Goal: Information Seeking & Learning: Stay updated

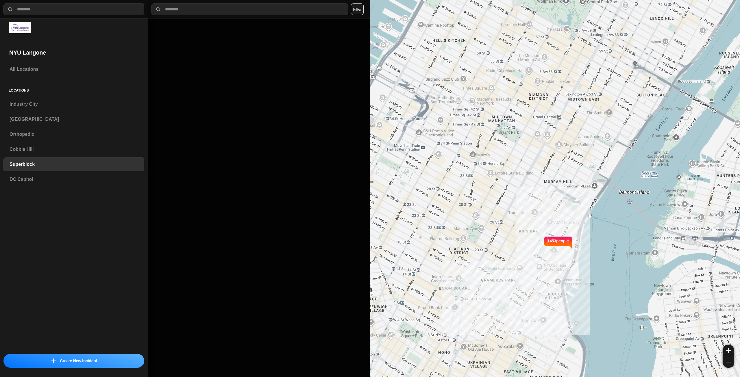
select select "*"
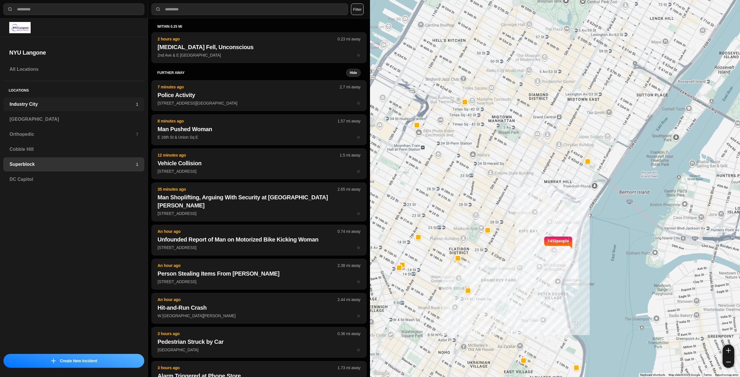
click at [77, 106] on h3 "Industry City" at bounding box center [73, 104] width 126 height 7
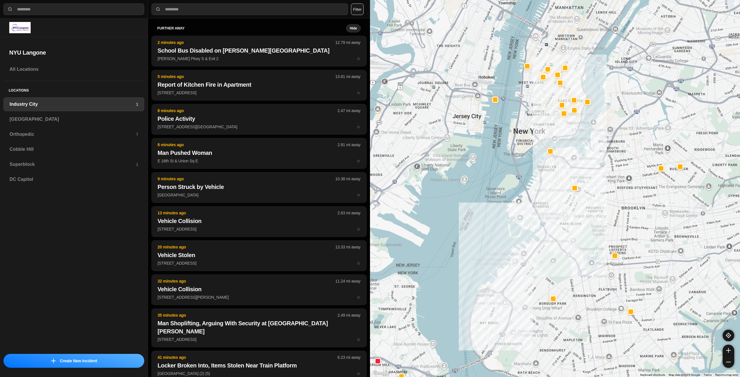
drag, startPoint x: 636, startPoint y: 187, endPoint x: 584, endPoint y: 244, distance: 77.0
click at [584, 244] on div at bounding box center [555, 188] width 370 height 377
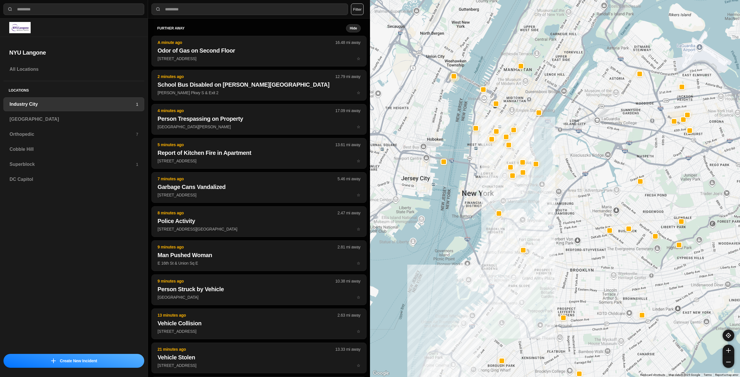
drag, startPoint x: 602, startPoint y: 121, endPoint x: 544, endPoint y: 186, distance: 87.2
click at [544, 186] on div at bounding box center [555, 188] width 370 height 377
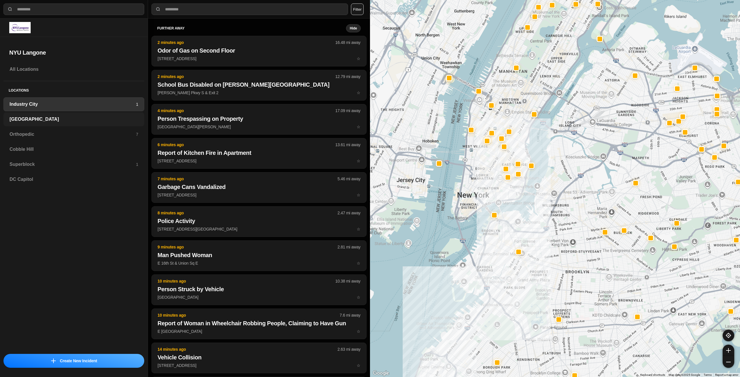
click at [65, 116] on div "[GEOGRAPHIC_DATA]" at bounding box center [73, 119] width 141 height 14
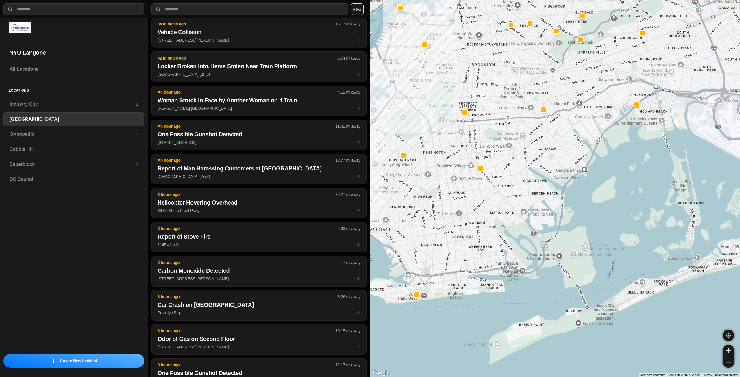
scroll to position [155, 0]
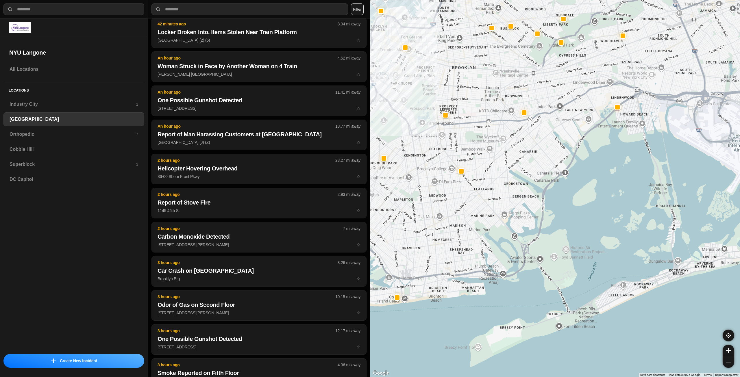
drag, startPoint x: 583, startPoint y: 221, endPoint x: 415, endPoint y: 201, distance: 169.6
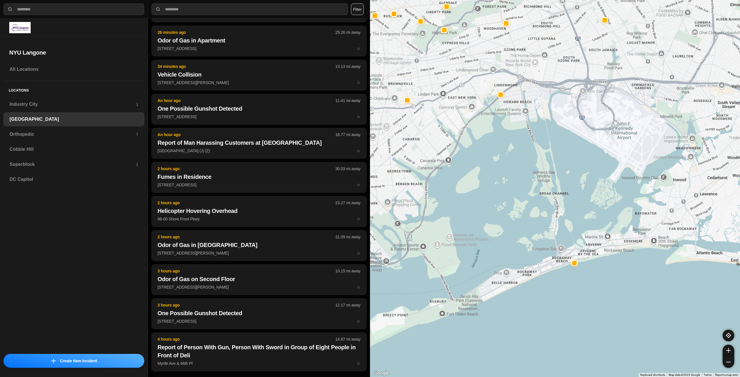
scroll to position [44, 0]
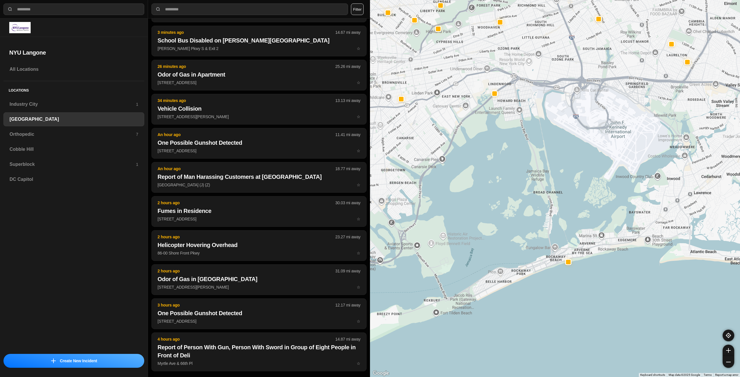
drag, startPoint x: 640, startPoint y: 228, endPoint x: 516, endPoint y: 215, distance: 124.7
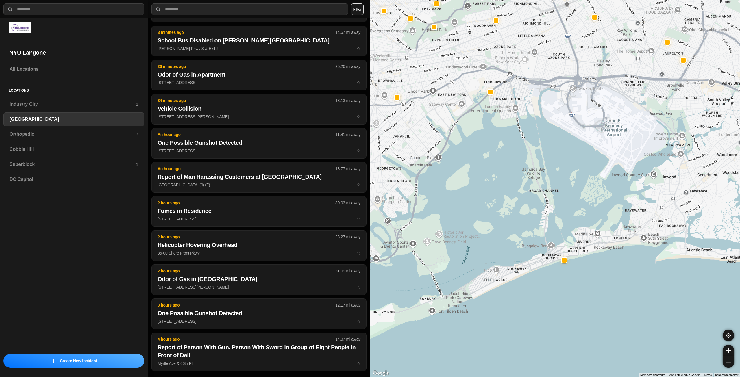
scroll to position [0, 0]
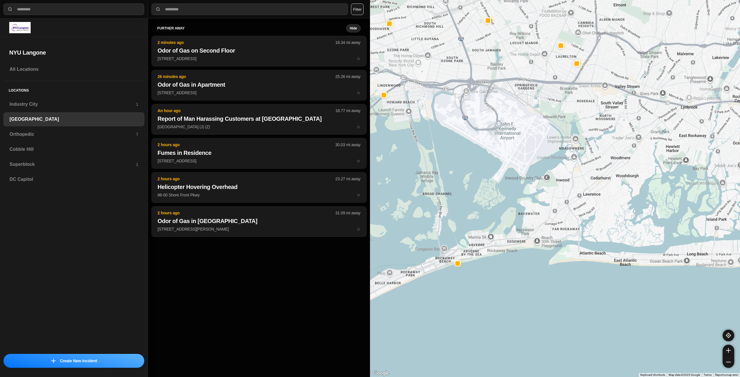
drag, startPoint x: 630, startPoint y: 229, endPoint x: 519, endPoint y: 231, distance: 110.7
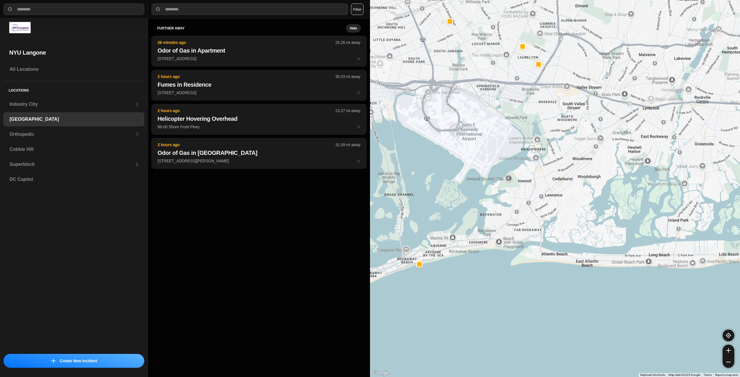
drag, startPoint x: 602, startPoint y: 210, endPoint x: 559, endPoint y: 211, distance: 43.4
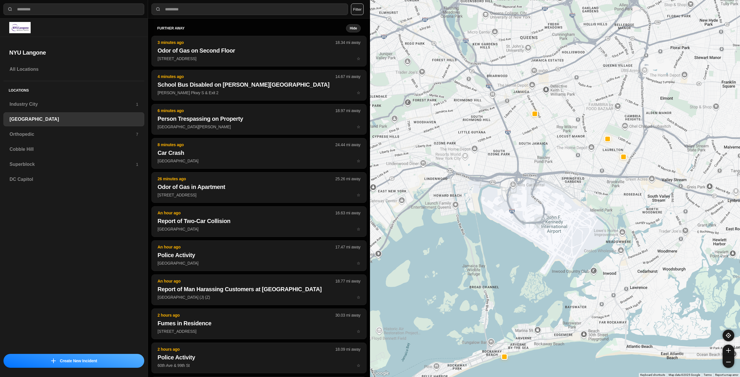
drag, startPoint x: 432, startPoint y: 136, endPoint x: 570, endPoint y: 258, distance: 183.9
click at [570, 258] on div at bounding box center [555, 188] width 370 height 377
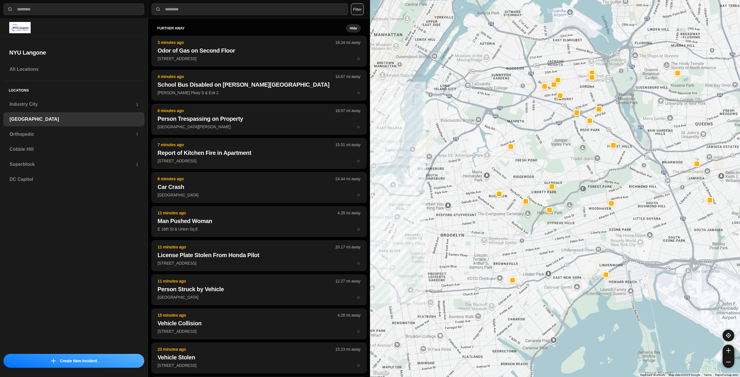
drag, startPoint x: 451, startPoint y: 197, endPoint x: 573, endPoint y: 255, distance: 134.6
click at [573, 255] on div at bounding box center [555, 188] width 370 height 377
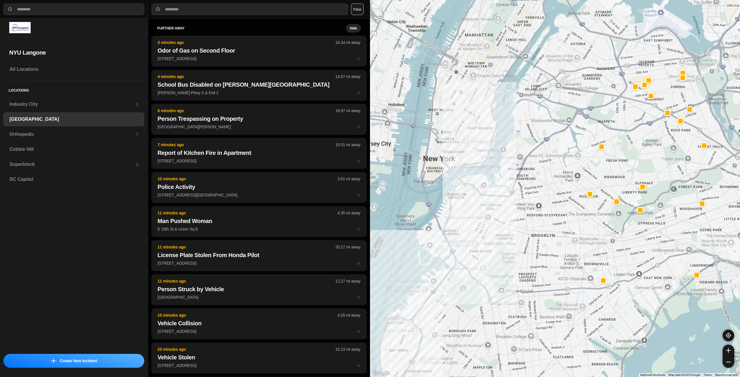
drag, startPoint x: 473, startPoint y: 247, endPoint x: 569, endPoint y: 247, distance: 96.3
click at [569, 247] on div at bounding box center [555, 188] width 370 height 377
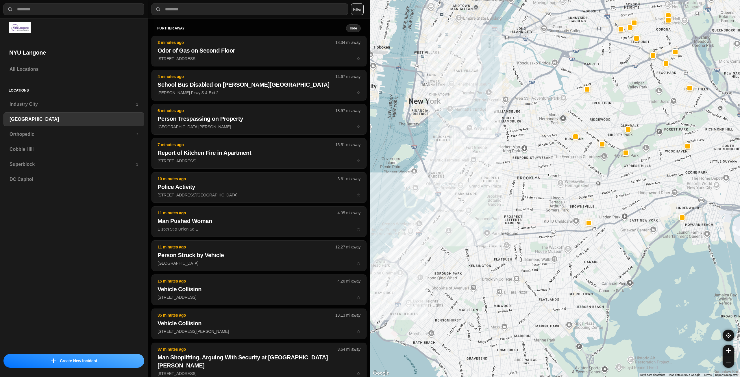
drag, startPoint x: 552, startPoint y: 263, endPoint x: 539, endPoint y: 220, distance: 44.6
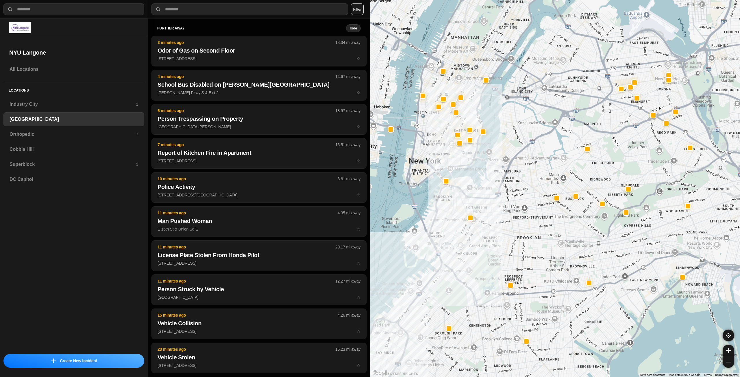
drag, startPoint x: 490, startPoint y: 154, endPoint x: 493, endPoint y: 221, distance: 66.5
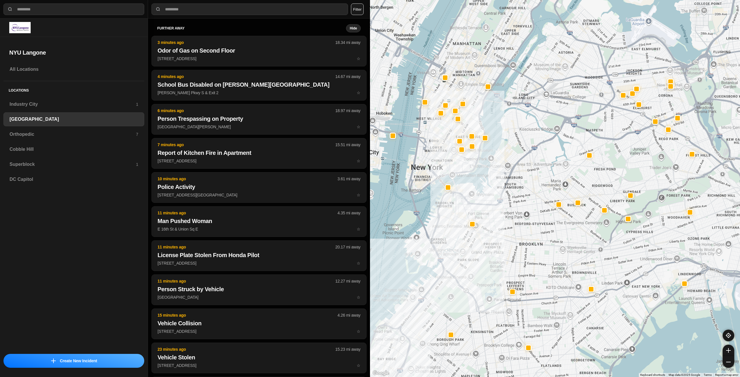
click at [493, 221] on div at bounding box center [555, 188] width 370 height 377
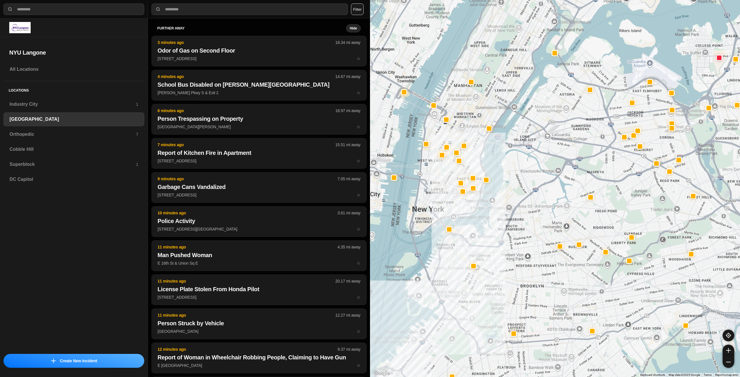
drag, startPoint x: 503, startPoint y: 195, endPoint x: 504, endPoint y: 228, distance: 32.7
click at [504, 228] on div at bounding box center [555, 188] width 370 height 377
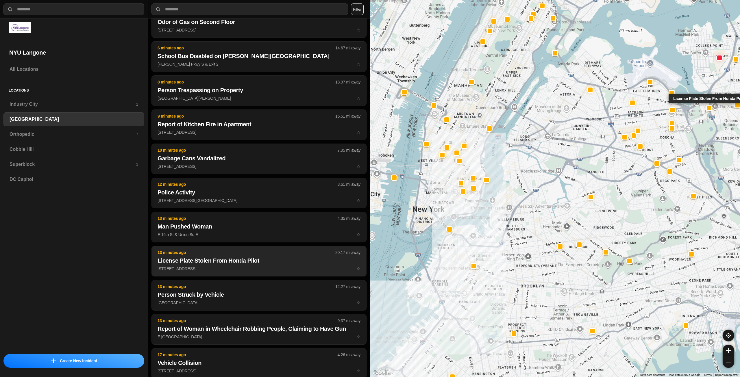
scroll to position [29, 0]
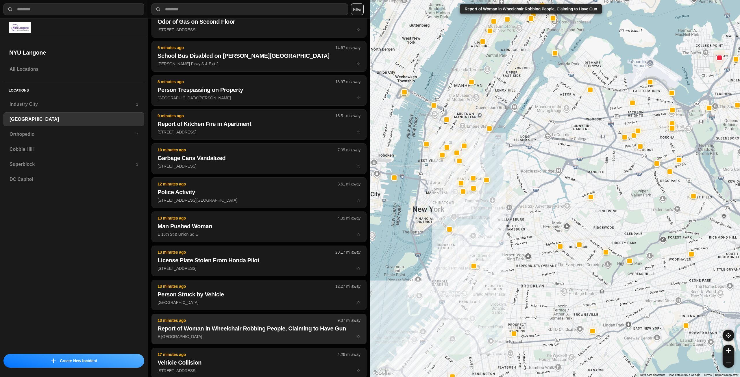
click at [238, 327] on h2 "Report of Woman in Wheelchair Robbing People, Claiming to Have Gun" at bounding box center [259, 329] width 203 height 8
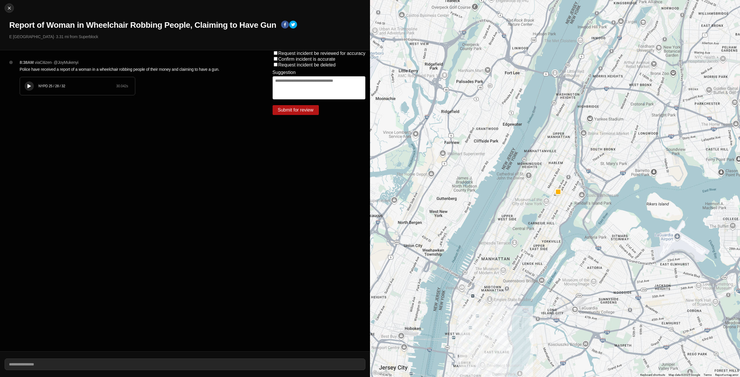
click at [28, 86] on icon at bounding box center [28, 86] width 3 height 4
click at [10, 11] on img at bounding box center [9, 8] width 6 height 6
select select "*"
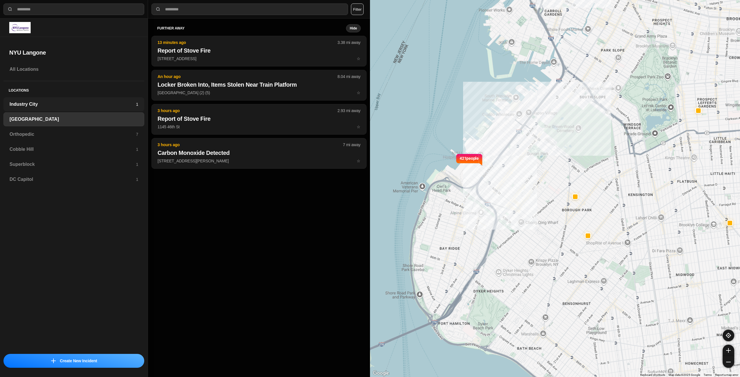
click at [63, 106] on h3 "Industry City" at bounding box center [73, 104] width 126 height 7
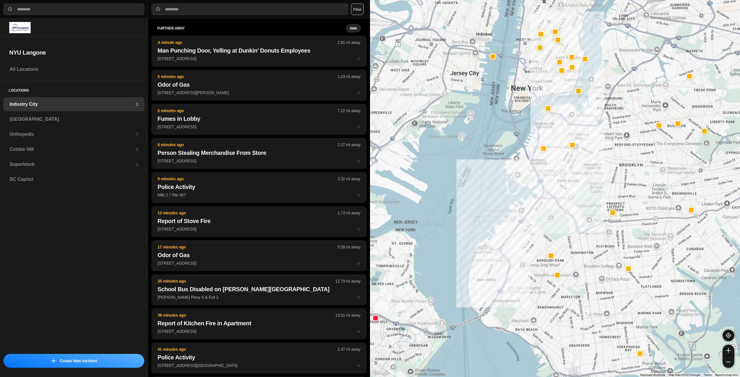
drag, startPoint x: 593, startPoint y: 165, endPoint x: 567, endPoint y: 184, distance: 31.9
click at [567, 184] on div at bounding box center [555, 188] width 370 height 377
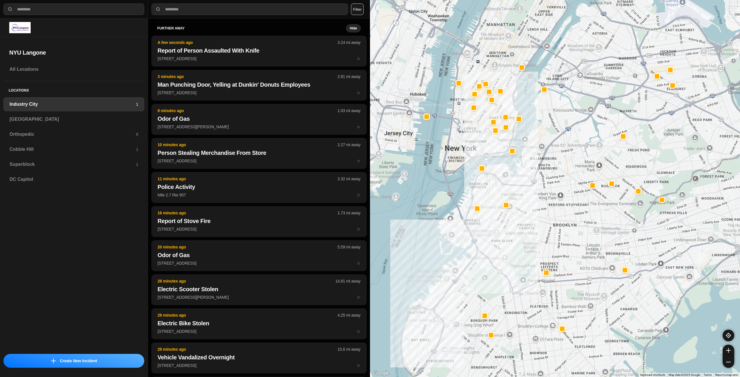
drag, startPoint x: 606, startPoint y: 124, endPoint x: 540, endPoint y: 186, distance: 91.0
click at [540, 186] on div at bounding box center [555, 188] width 370 height 377
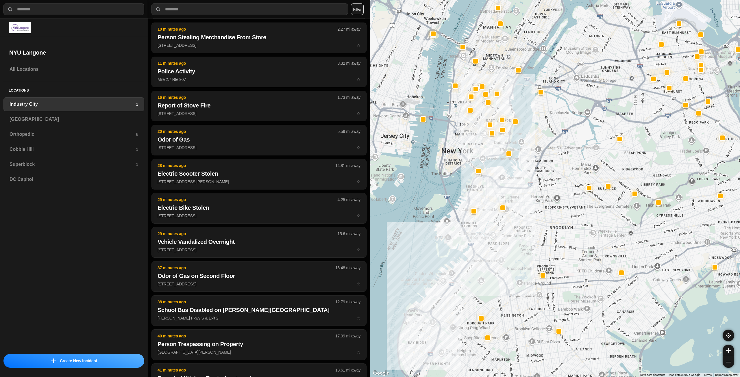
scroll to position [150, 0]
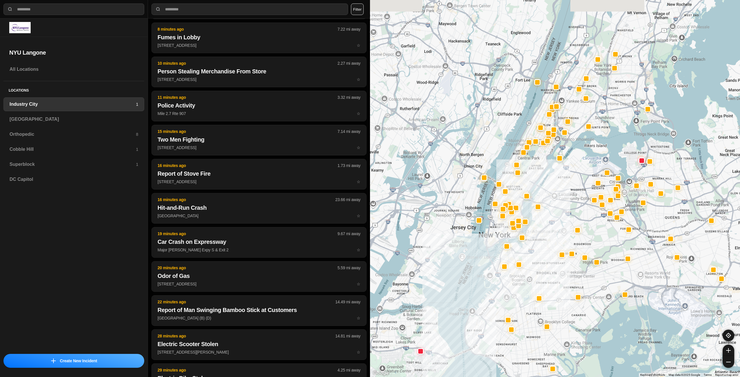
drag, startPoint x: 585, startPoint y: 180, endPoint x: 567, endPoint y: 232, distance: 55.1
click at [567, 232] on div at bounding box center [555, 188] width 370 height 377
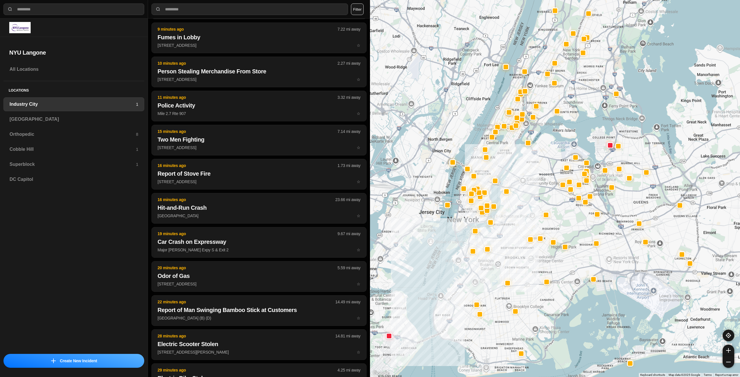
drag, startPoint x: 569, startPoint y: 230, endPoint x: 537, endPoint y: 214, distance: 35.7
click at [41, 118] on h3 "[GEOGRAPHIC_DATA]" at bounding box center [74, 119] width 129 height 7
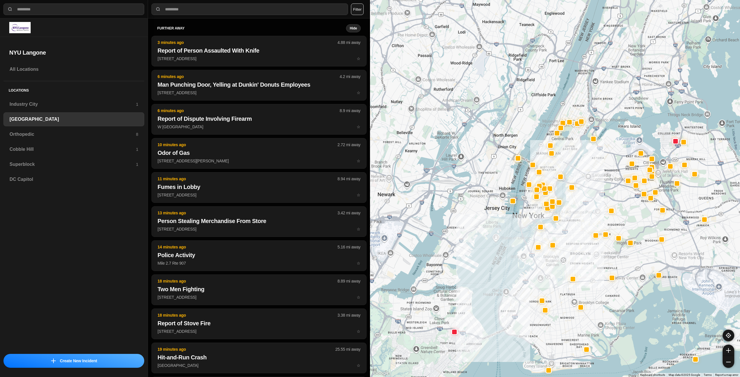
drag, startPoint x: 570, startPoint y: 93, endPoint x: 533, endPoint y: 216, distance: 128.4
click at [533, 216] on div at bounding box center [555, 188] width 370 height 377
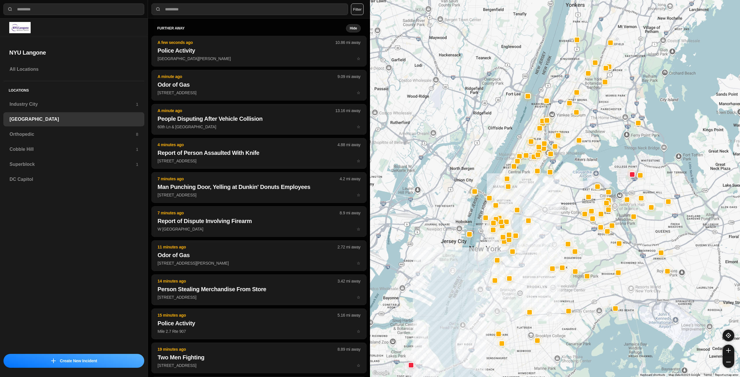
drag, startPoint x: 565, startPoint y: 224, endPoint x: 524, endPoint y: 253, distance: 50.0
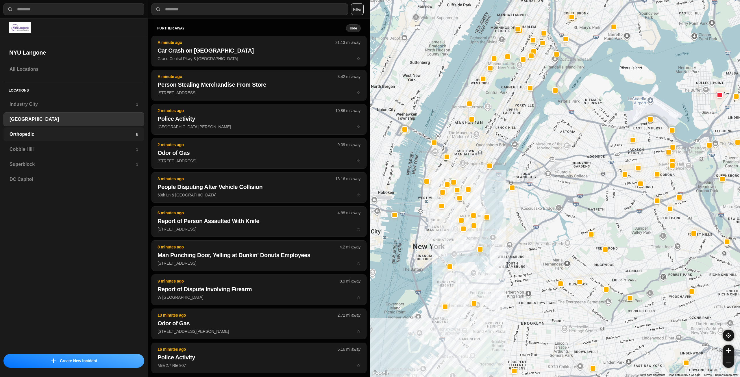
click at [63, 134] on h3 "Orthopedic" at bounding box center [73, 134] width 126 height 7
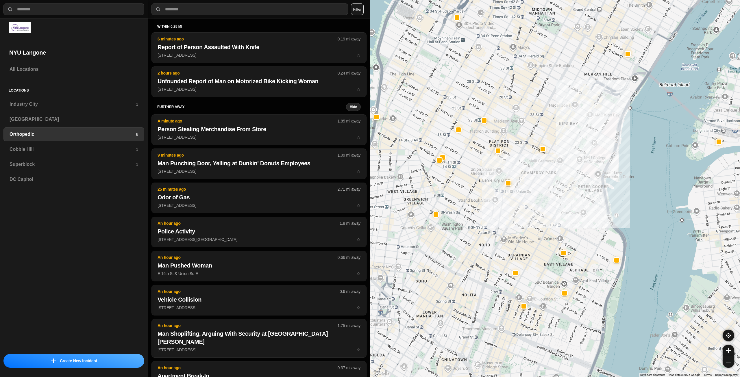
drag, startPoint x: 547, startPoint y: 223, endPoint x: 531, endPoint y: 221, distance: 15.6
click at [539, 222] on div at bounding box center [555, 188] width 370 height 377
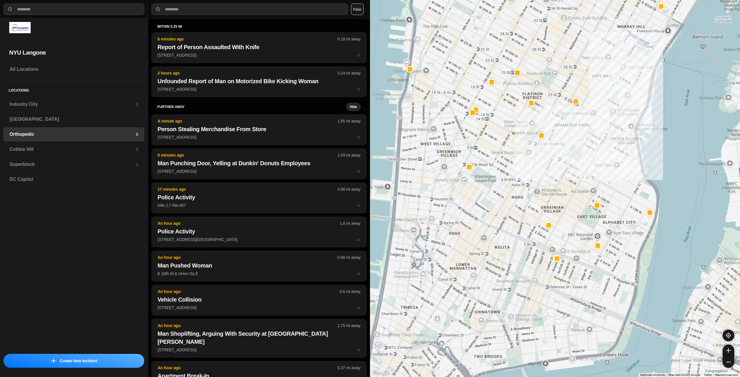
drag, startPoint x: 529, startPoint y: 225, endPoint x: 549, endPoint y: 198, distance: 33.7
click at [549, 198] on div at bounding box center [555, 188] width 370 height 377
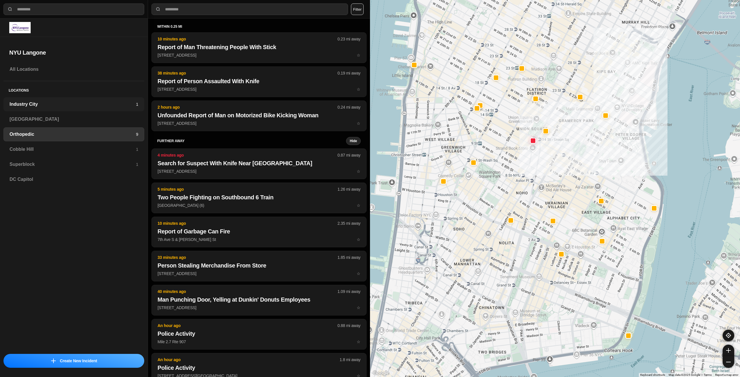
click at [106, 105] on h3 "Industry City" at bounding box center [73, 104] width 126 height 7
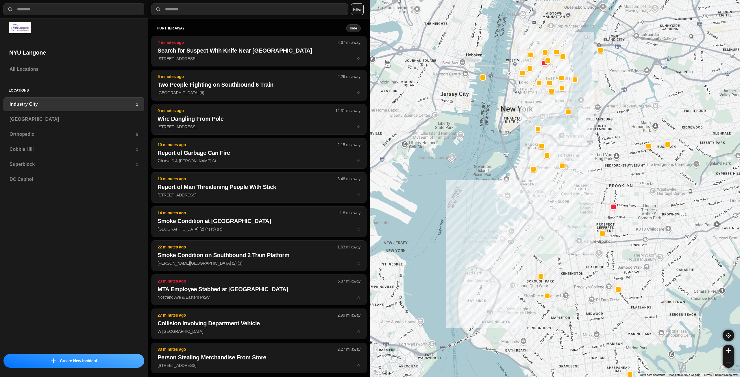
drag, startPoint x: 611, startPoint y: 180, endPoint x: 545, endPoint y: 229, distance: 82.3
click at [545, 229] on div at bounding box center [555, 188] width 370 height 377
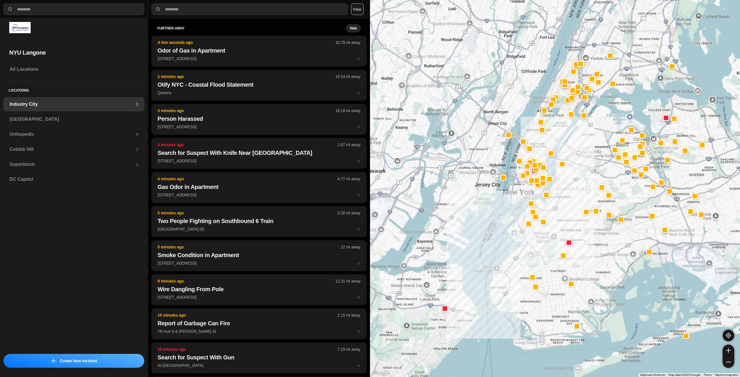
drag, startPoint x: 607, startPoint y: 138, endPoint x: 575, endPoint y: 189, distance: 59.7
click at [575, 189] on div at bounding box center [555, 188] width 370 height 377
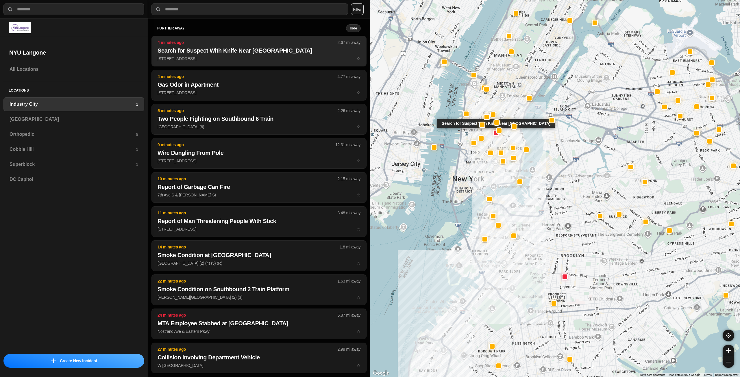
click at [252, 56] on p "40 E 14th St ☆" at bounding box center [259, 59] width 203 height 6
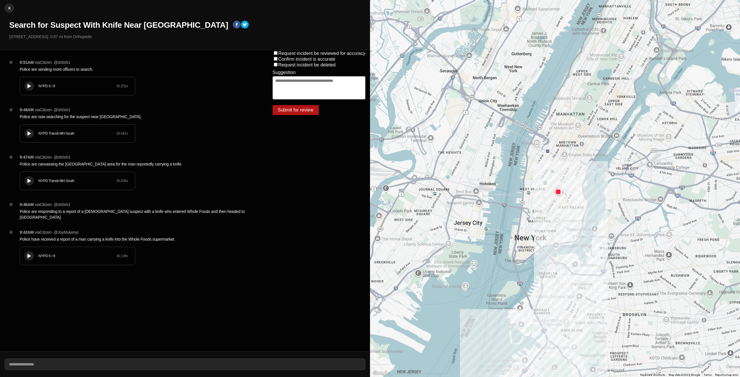
click at [26, 87] on div at bounding box center [29, 86] width 6 height 4
click at [7, 5] on img at bounding box center [9, 8] width 6 height 6
select select "*"
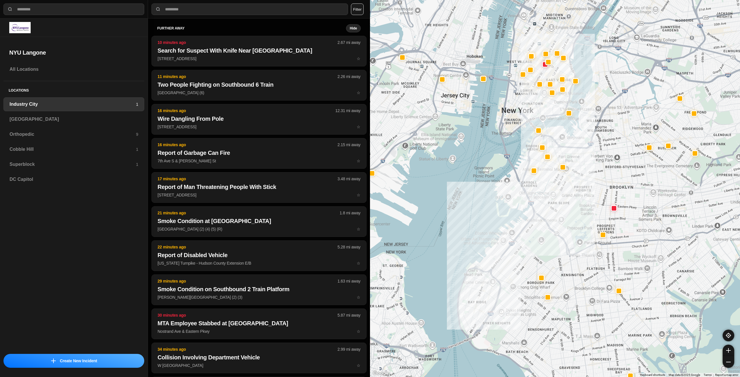
drag, startPoint x: 622, startPoint y: 150, endPoint x: 590, endPoint y: 200, distance: 59.8
click at [590, 200] on div at bounding box center [555, 188] width 370 height 377
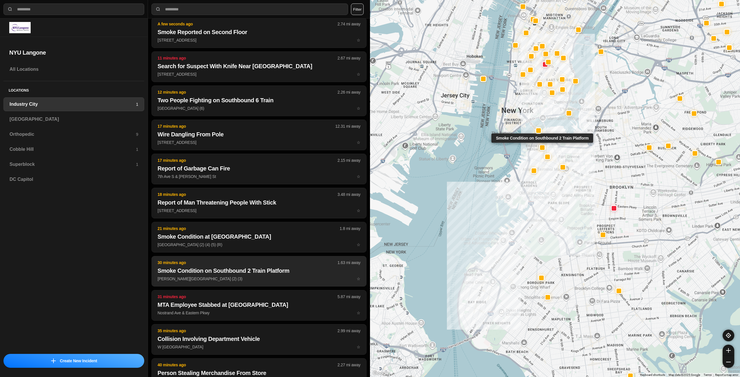
scroll to position [29, 0]
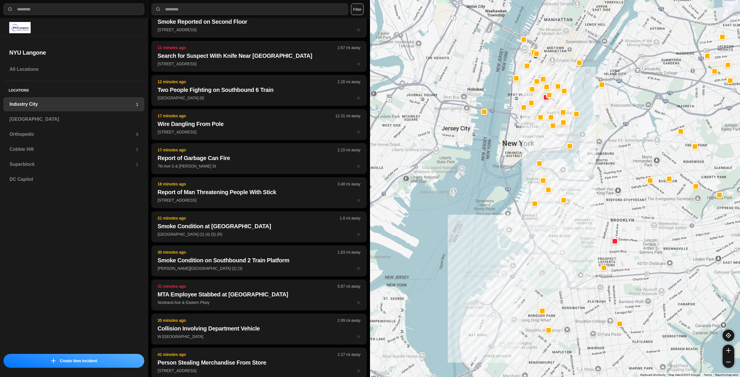
drag, startPoint x: 526, startPoint y: 112, endPoint x: 528, endPoint y: 184, distance: 72.9
click at [528, 184] on div at bounding box center [555, 188] width 370 height 377
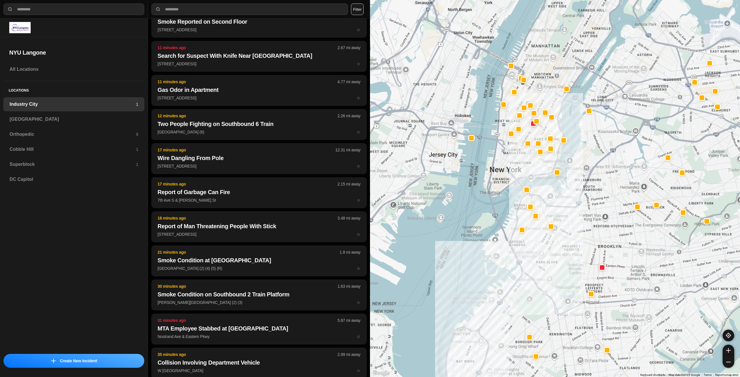
drag, startPoint x: 558, startPoint y: 110, endPoint x: 545, endPoint y: 96, distance: 19.9
click at [545, 96] on div at bounding box center [555, 188] width 370 height 377
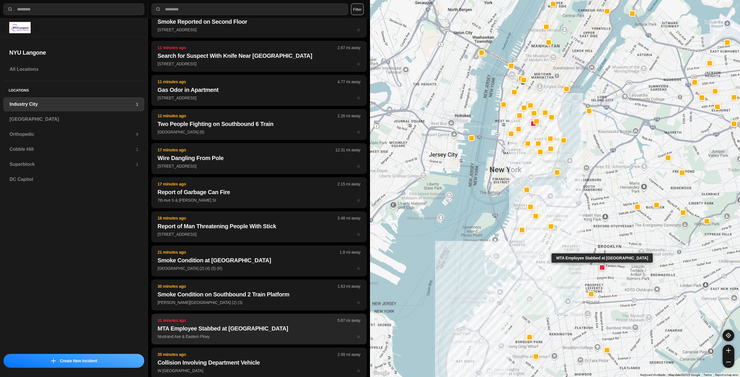
click at [238, 329] on h2 "MTA Employee Stabbed at [GEOGRAPHIC_DATA]" at bounding box center [259, 329] width 203 height 8
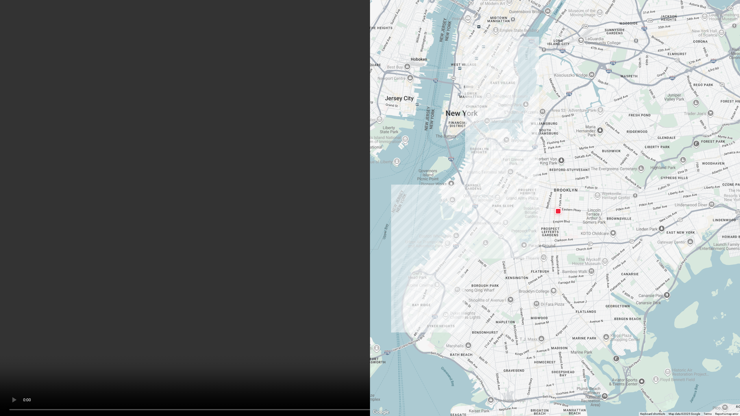
click at [517, 264] on video at bounding box center [370, 208] width 740 height 416
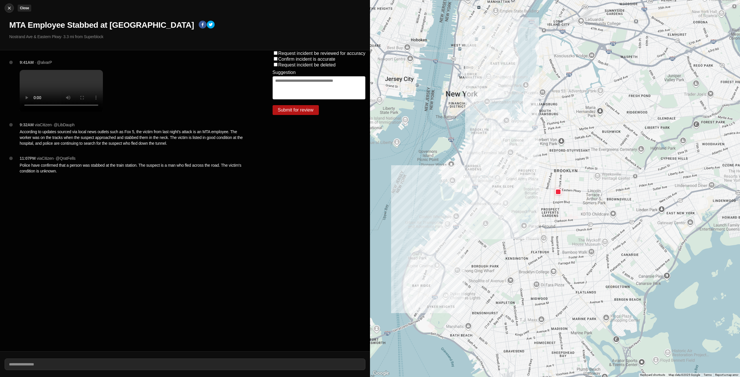
click at [9, 10] on img at bounding box center [9, 8] width 6 height 6
select select "*"
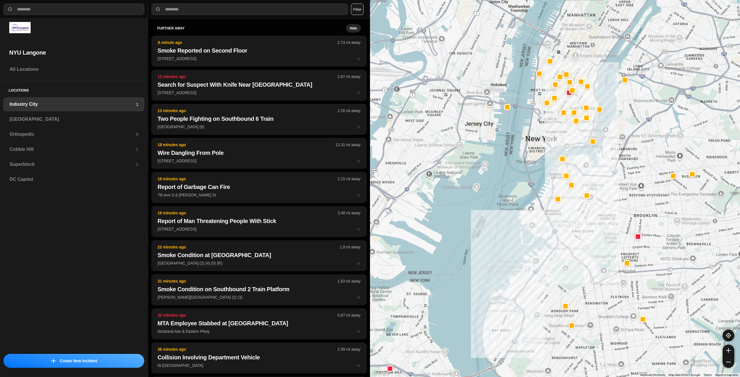
drag, startPoint x: 635, startPoint y: 176, endPoint x: 593, endPoint y: 233, distance: 71.2
click at [593, 233] on div at bounding box center [555, 188] width 370 height 377
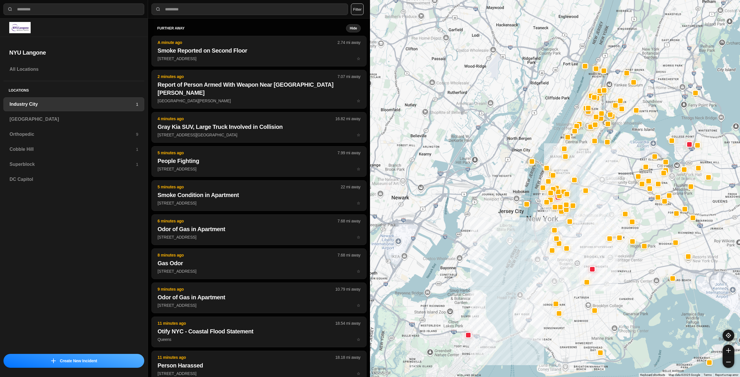
drag, startPoint x: 640, startPoint y: 156, endPoint x: 609, endPoint y: 208, distance: 60.0
click at [609, 208] on div at bounding box center [555, 188] width 370 height 377
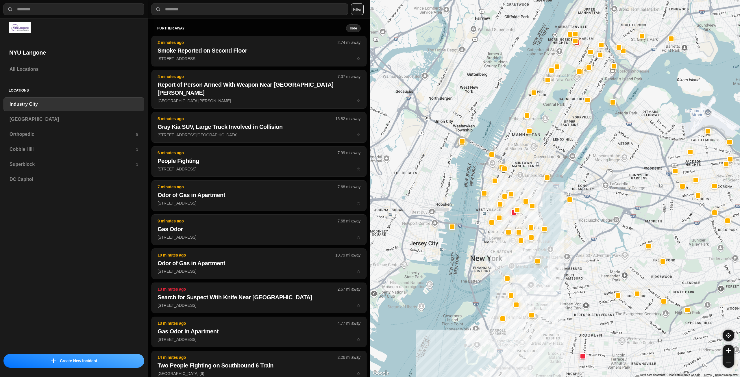
drag, startPoint x: 506, startPoint y: 218, endPoint x: 494, endPoint y: 248, distance: 32.0
click at [494, 248] on div at bounding box center [555, 188] width 370 height 377
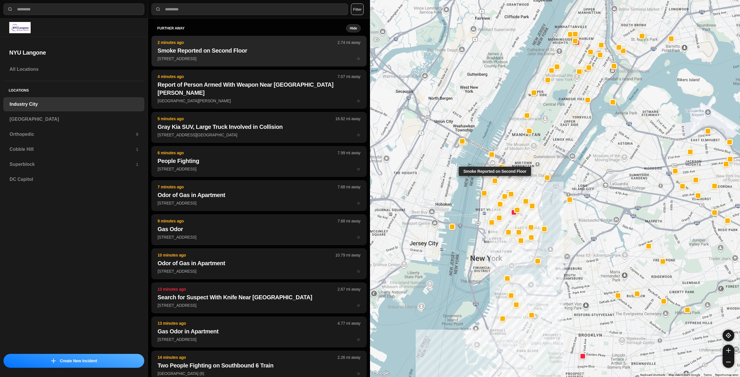
click at [216, 51] on h2 "Smoke Reported on Second Floor" at bounding box center [259, 51] width 203 height 8
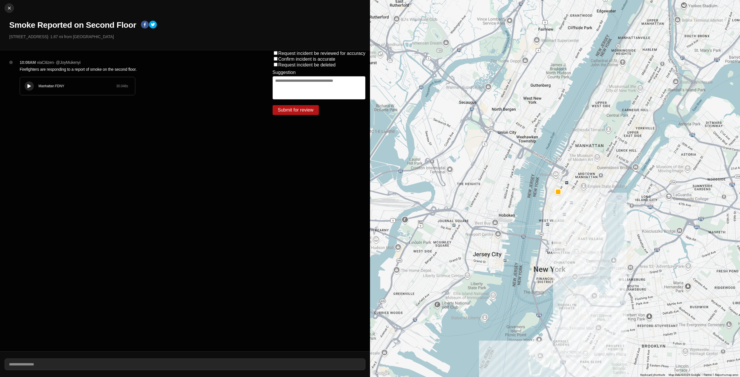
click at [27, 84] on div at bounding box center [29, 86] width 6 height 4
click at [10, 7] on img at bounding box center [9, 8] width 6 height 6
select select "*"
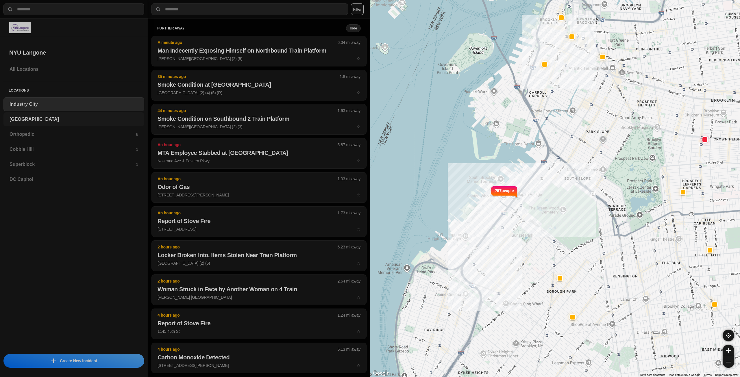
click at [79, 116] on h3 "[GEOGRAPHIC_DATA]" at bounding box center [74, 119] width 129 height 7
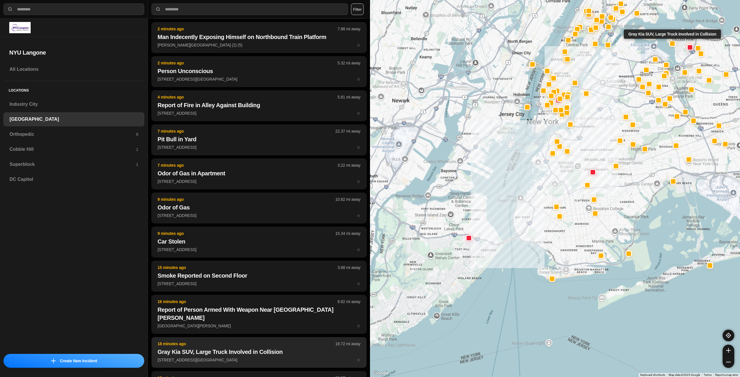
scroll to position [58, 0]
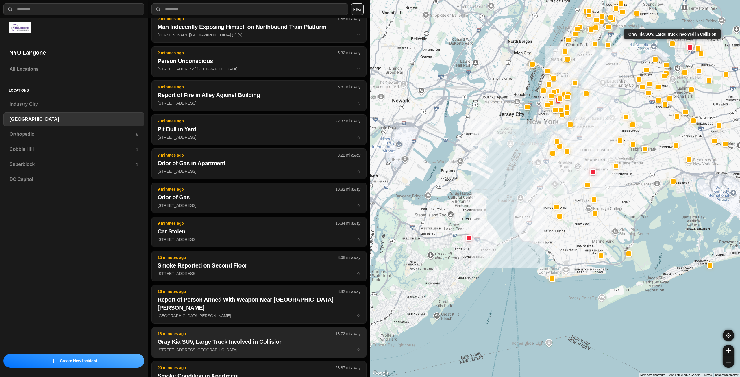
click at [248, 338] on h2 "Gray Kia SUV, Large Truck Involved in Collision" at bounding box center [259, 342] width 203 height 8
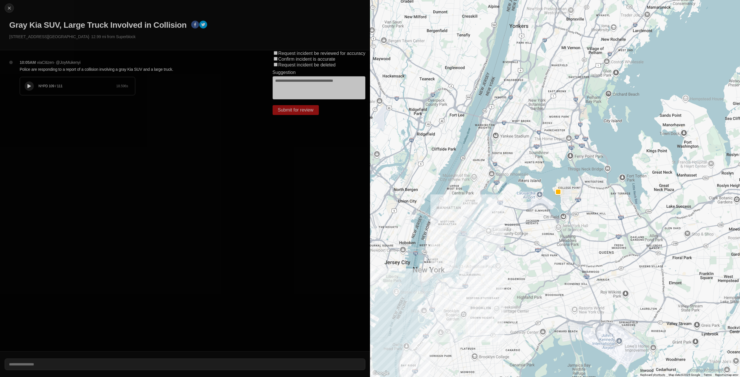
click at [32, 86] on div at bounding box center [29, 86] width 6 height 4
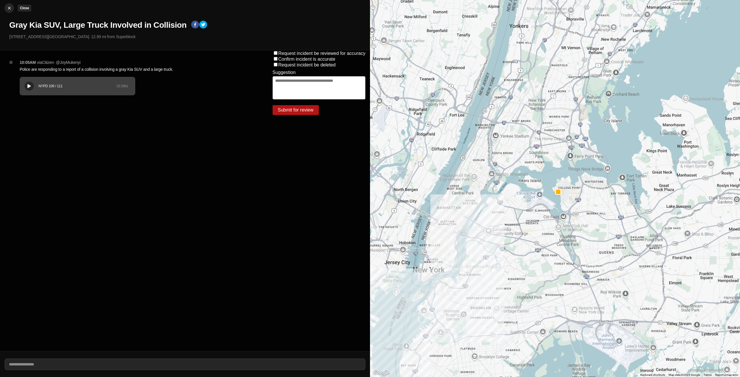
click at [8, 8] on img at bounding box center [9, 8] width 6 height 6
select select "*"
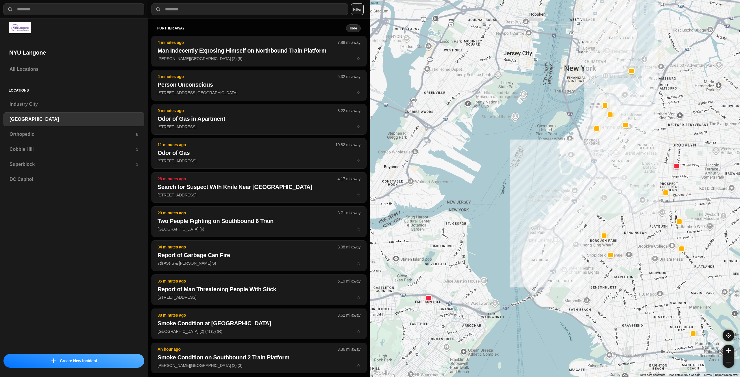
drag, startPoint x: 656, startPoint y: 154, endPoint x: 642, endPoint y: 195, distance: 42.5
click at [631, 210] on div at bounding box center [555, 188] width 370 height 377
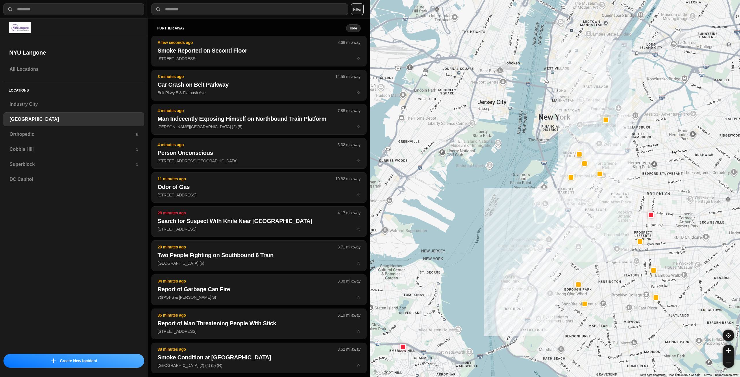
drag, startPoint x: 662, startPoint y: 156, endPoint x: 632, endPoint y: 205, distance: 56.9
click at [632, 205] on div at bounding box center [555, 188] width 370 height 377
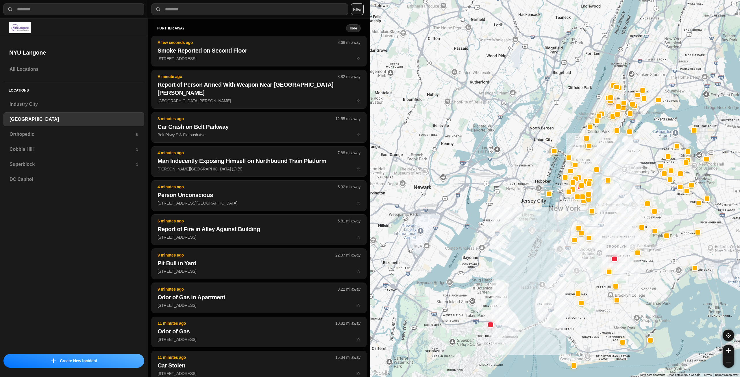
drag, startPoint x: 651, startPoint y: 120, endPoint x: 632, endPoint y: 191, distance: 73.8
click at [615, 201] on div at bounding box center [555, 188] width 370 height 377
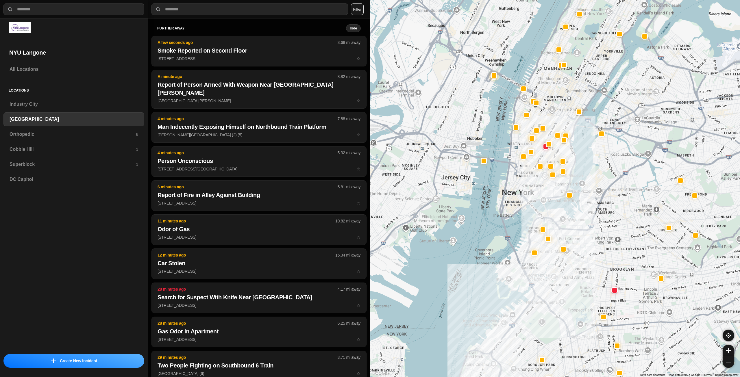
drag, startPoint x: 653, startPoint y: 225, endPoint x: 604, endPoint y: 223, distance: 48.9
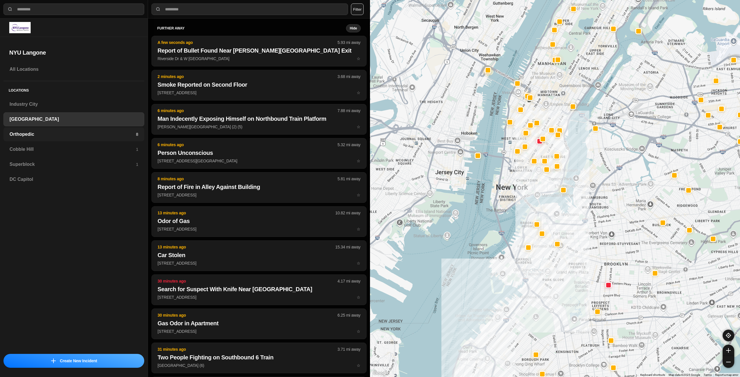
click at [74, 138] on div "Orthopedic 8" at bounding box center [73, 134] width 141 height 14
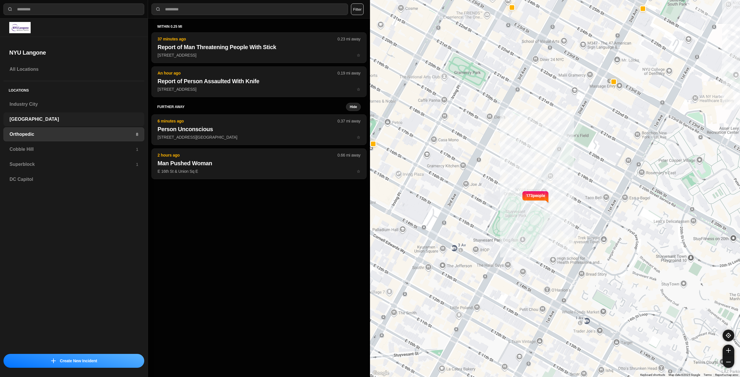
click at [54, 120] on h3 "[GEOGRAPHIC_DATA]" at bounding box center [74, 119] width 129 height 7
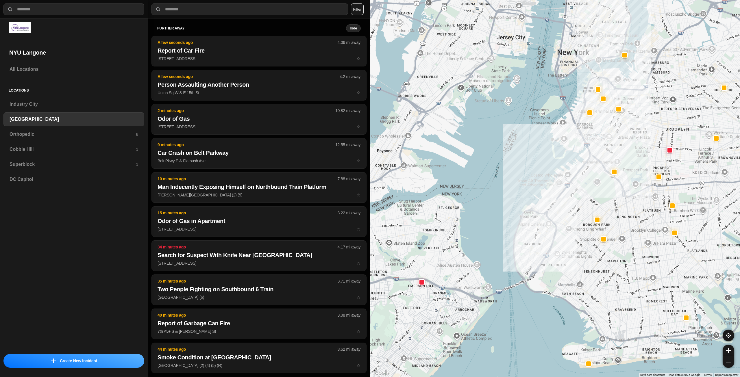
drag, startPoint x: 627, startPoint y: 147, endPoint x: 610, endPoint y: 190, distance: 45.9
click at [610, 190] on div at bounding box center [555, 188] width 370 height 377
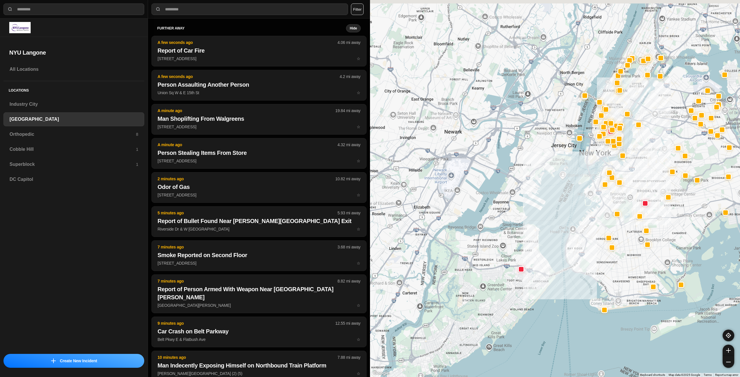
drag, startPoint x: 668, startPoint y: 117, endPoint x: 659, endPoint y: 177, distance: 61.1
click at [654, 182] on div at bounding box center [555, 188] width 370 height 377
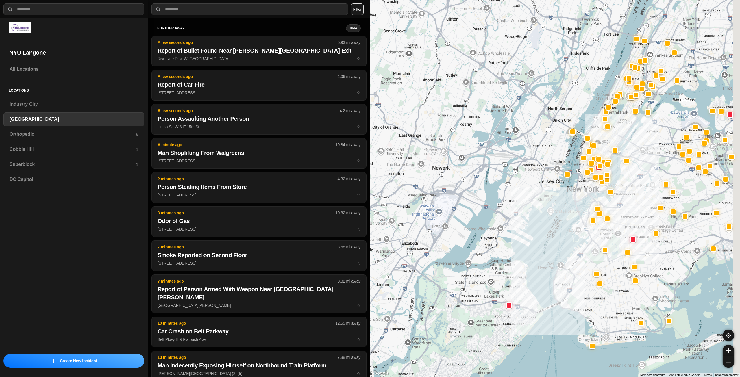
drag, startPoint x: 633, startPoint y: 106, endPoint x: 614, endPoint y: 147, distance: 45.5
click at [614, 147] on div at bounding box center [555, 188] width 370 height 377
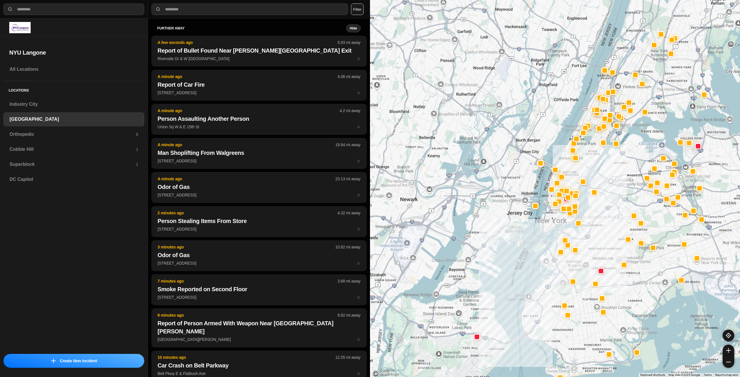
drag, startPoint x: 680, startPoint y: 188, endPoint x: 644, endPoint y: 213, distance: 43.5
click at [644, 213] on div at bounding box center [555, 188] width 370 height 377
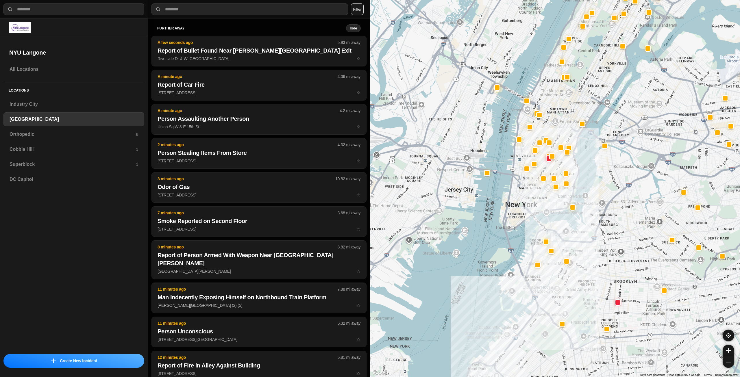
drag, startPoint x: 524, startPoint y: 240, endPoint x: 531, endPoint y: 197, distance: 43.1
click at [531, 197] on div at bounding box center [555, 188] width 370 height 377
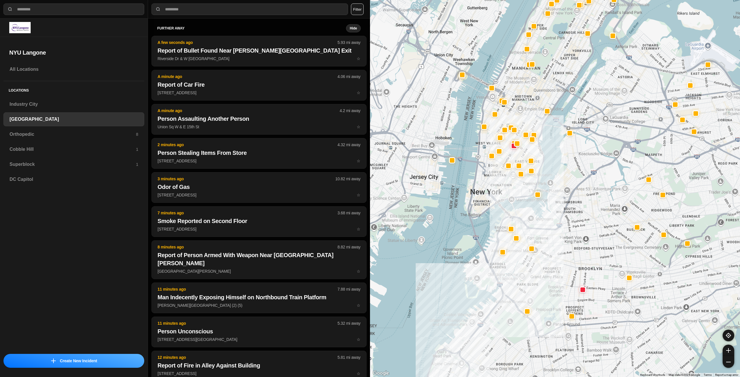
drag, startPoint x: 610, startPoint y: 245, endPoint x: 573, endPoint y: 223, distance: 42.8
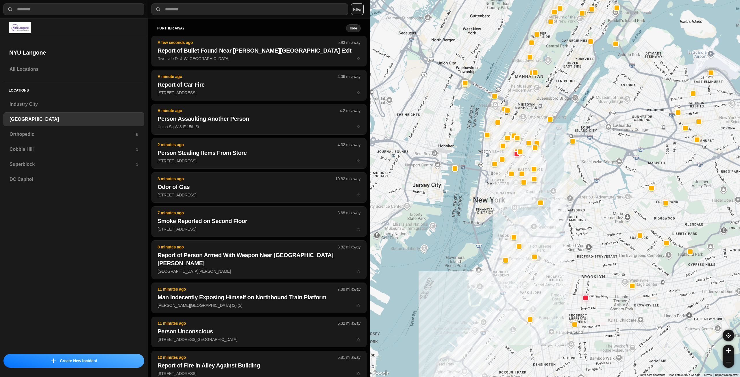
drag, startPoint x: 593, startPoint y: 219, endPoint x: 599, endPoint y: 240, distance: 22.9
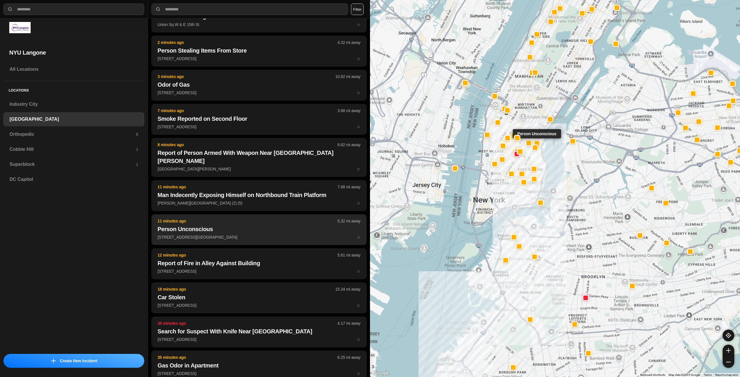
scroll to position [116, 0]
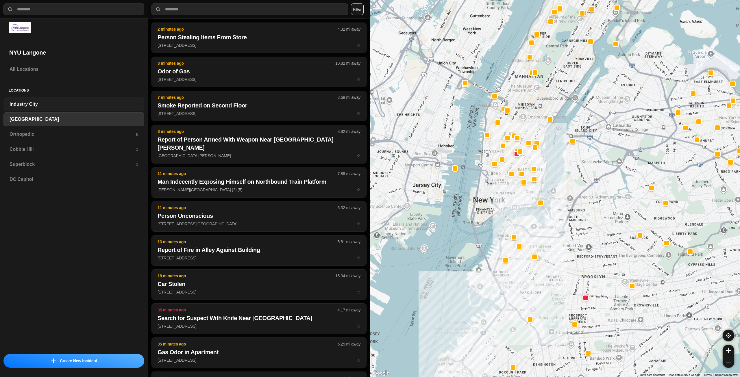
click at [40, 104] on h3 "Industry City" at bounding box center [74, 104] width 129 height 7
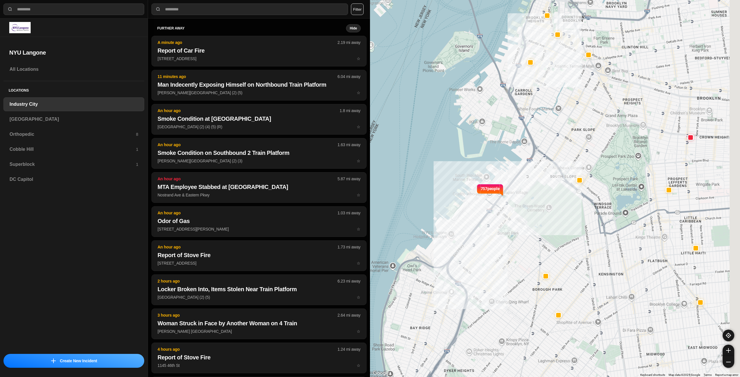
drag, startPoint x: 599, startPoint y: 276, endPoint x: 525, endPoint y: 238, distance: 82.6
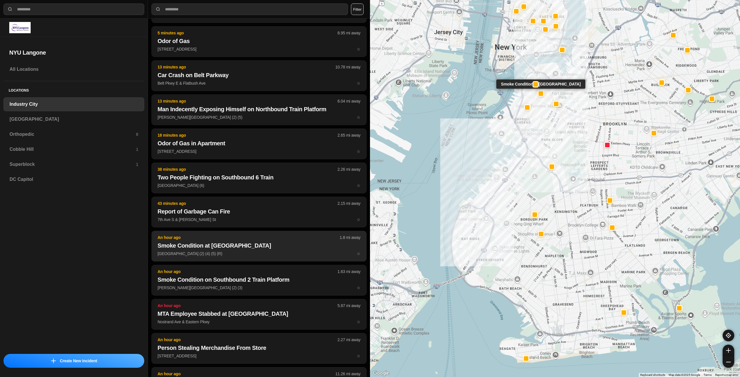
scroll to position [58, 0]
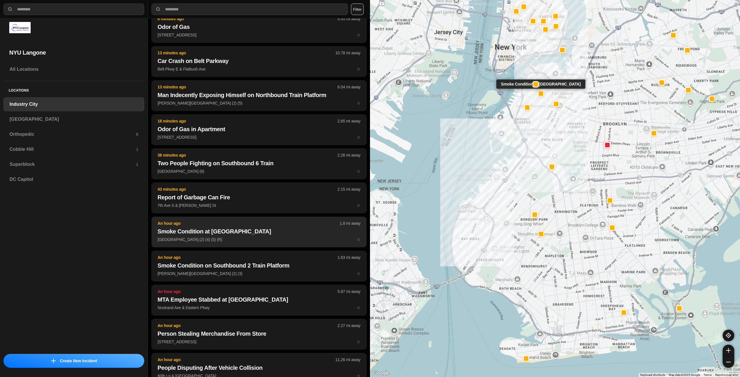
click at [243, 237] on p "Borough Hall Station (2) (4) (5) (R) ☆" at bounding box center [259, 240] width 203 height 6
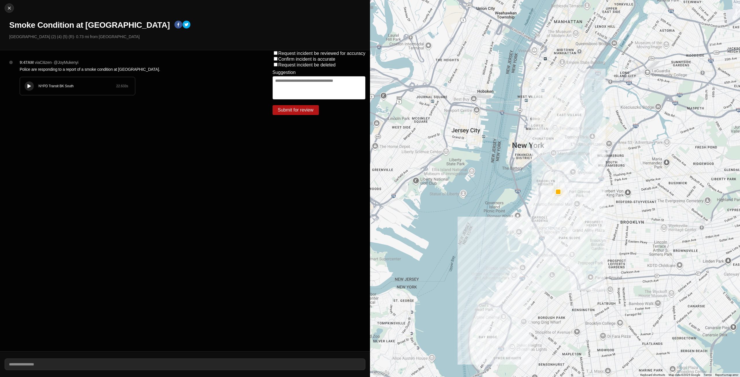
click at [27, 84] on div at bounding box center [29, 86] width 6 height 4
click at [9, 8] on img at bounding box center [9, 8] width 6 height 6
select select "*"
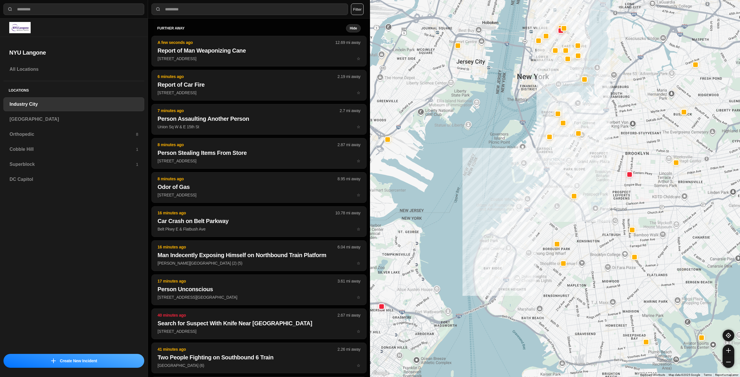
drag, startPoint x: 607, startPoint y: 155, endPoint x: 607, endPoint y: 151, distance: 4.6
click at [606, 155] on div at bounding box center [555, 188] width 370 height 377
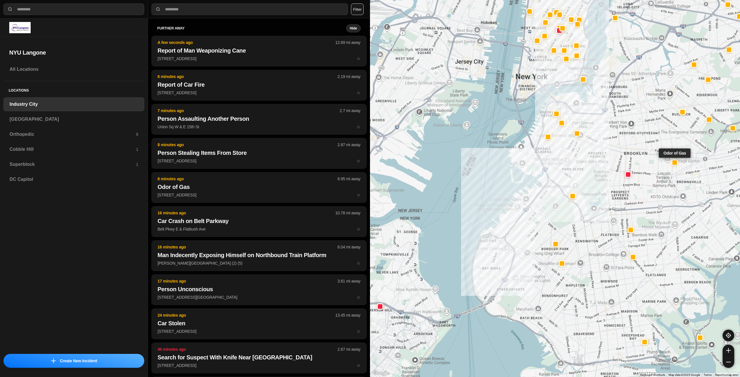
select select "*"
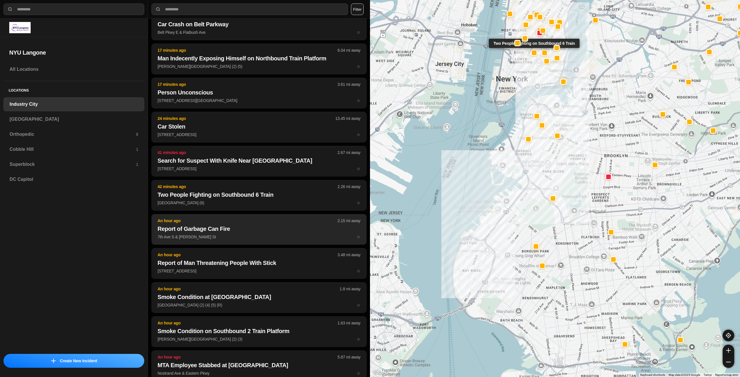
scroll to position [202, 0]
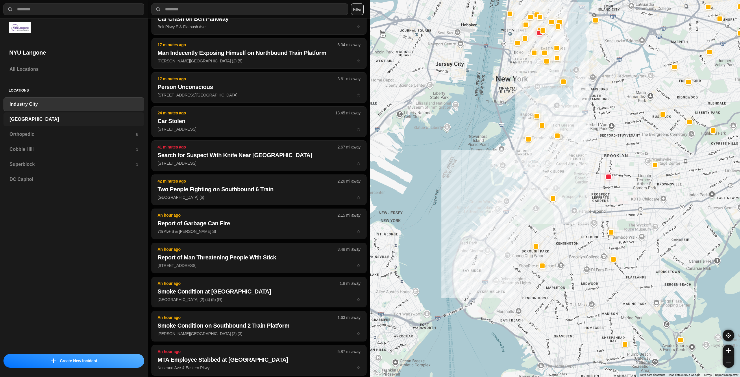
click at [32, 121] on h3 "[GEOGRAPHIC_DATA]" at bounding box center [74, 119] width 129 height 7
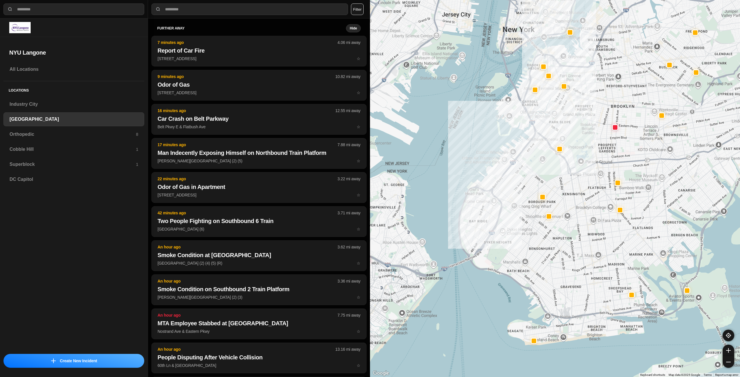
drag, startPoint x: 664, startPoint y: 133, endPoint x: 604, endPoint y: 168, distance: 69.1
click at [604, 168] on div at bounding box center [555, 188] width 370 height 377
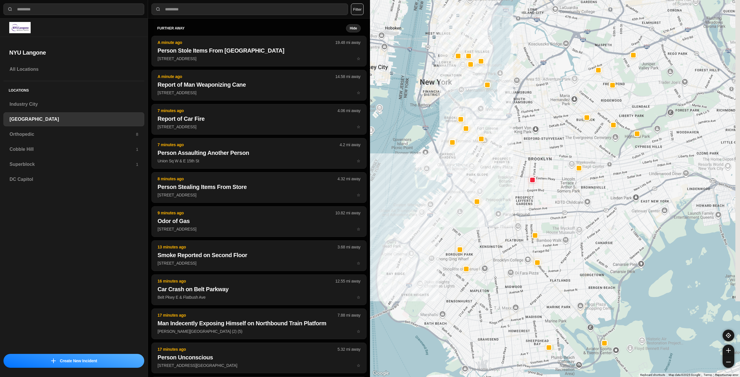
drag, startPoint x: 650, startPoint y: 225, endPoint x: 576, endPoint y: 274, distance: 88.7
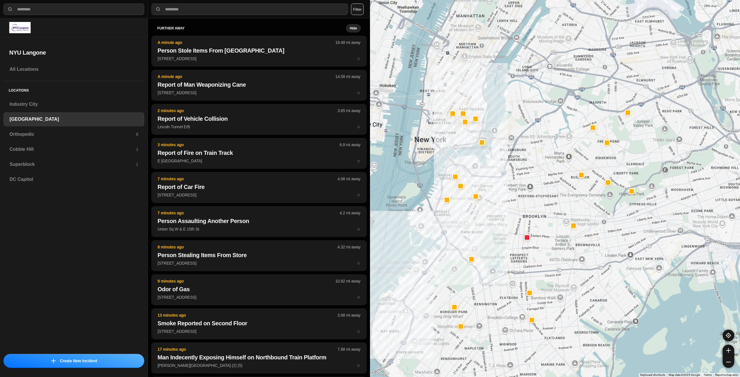
drag, startPoint x: 547, startPoint y: 141, endPoint x: 575, endPoint y: 170, distance: 40.1
click at [556, 197] on div at bounding box center [555, 188] width 370 height 377
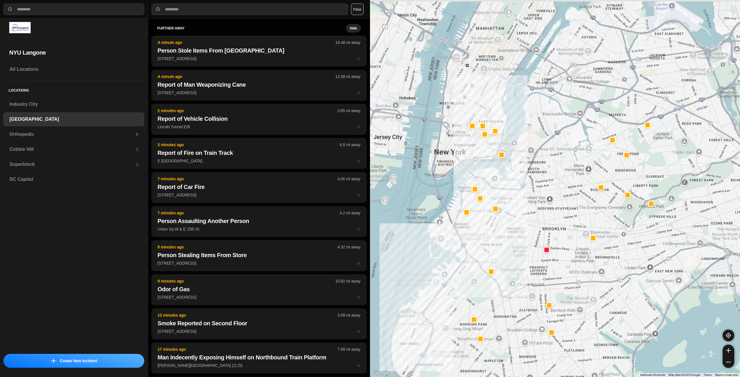
drag, startPoint x: 450, startPoint y: 84, endPoint x: 493, endPoint y: 108, distance: 48.8
click at [491, 108] on div at bounding box center [555, 188] width 370 height 377
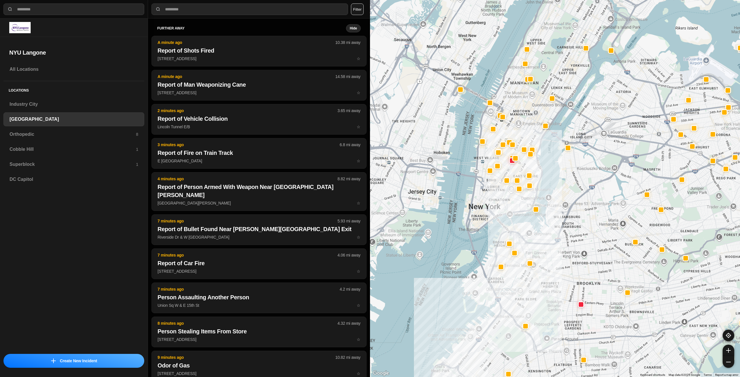
drag, startPoint x: 514, startPoint y: 77, endPoint x: 519, endPoint y: 125, distance: 49.1
click at [519, 125] on div at bounding box center [555, 188] width 370 height 377
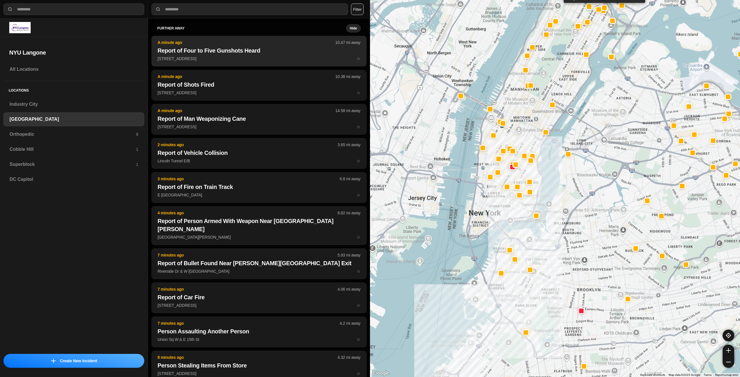
click at [277, 45] on p "A minute ago" at bounding box center [247, 43] width 178 height 6
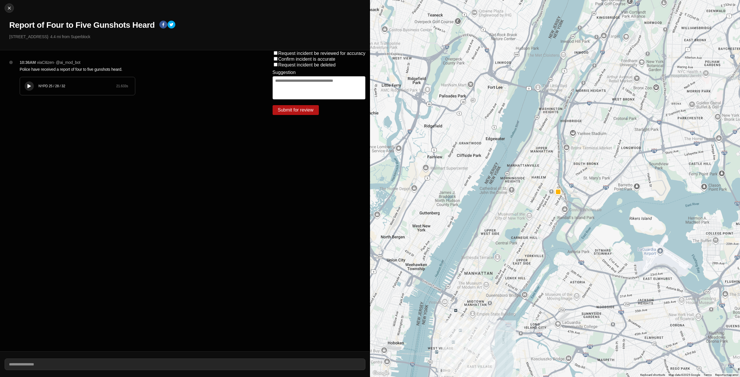
click at [4, 8] on div "Close Report of Four to Five Gunshots Heard 112 E 128th St · 4.4 mi from Superb…" at bounding box center [185, 25] width 370 height 50
click at [9, 9] on img at bounding box center [9, 8] width 6 height 6
select select "*"
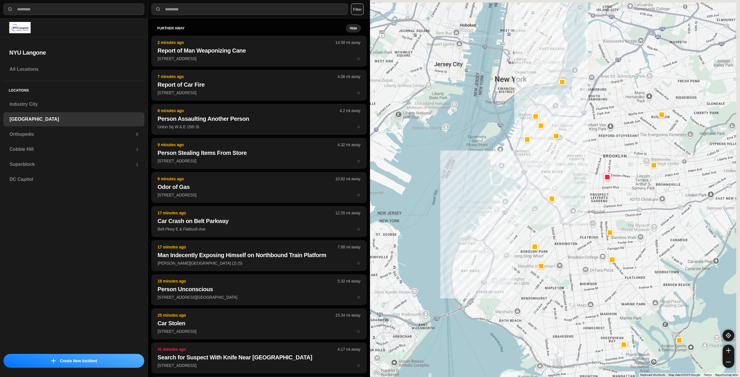
drag, startPoint x: 625, startPoint y: 159, endPoint x: 563, endPoint y: 234, distance: 97.3
click at [563, 234] on div at bounding box center [555, 188] width 370 height 377
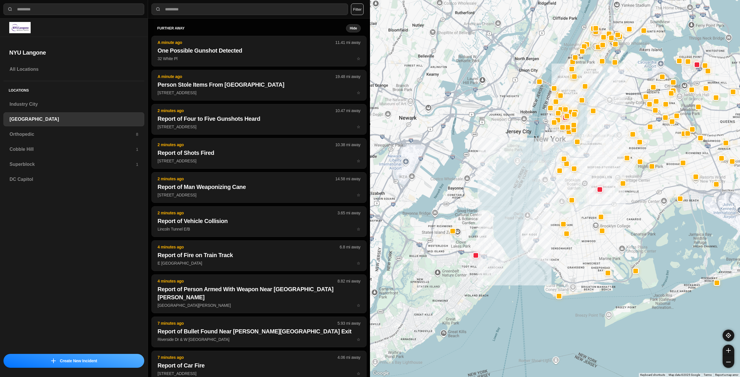
drag, startPoint x: 591, startPoint y: 113, endPoint x: 591, endPoint y: 166, distance: 52.3
click at [591, 166] on div at bounding box center [555, 188] width 370 height 377
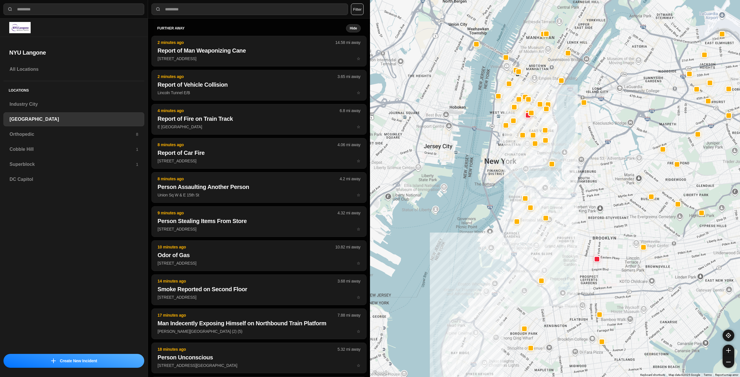
click at [562, 195] on div at bounding box center [555, 188] width 370 height 377
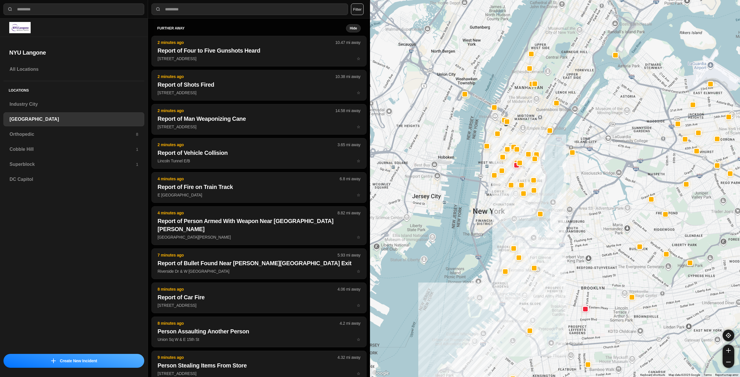
drag, startPoint x: 513, startPoint y: 152, endPoint x: 498, endPoint y: 214, distance: 64.1
click at [498, 218] on div at bounding box center [555, 188] width 370 height 377
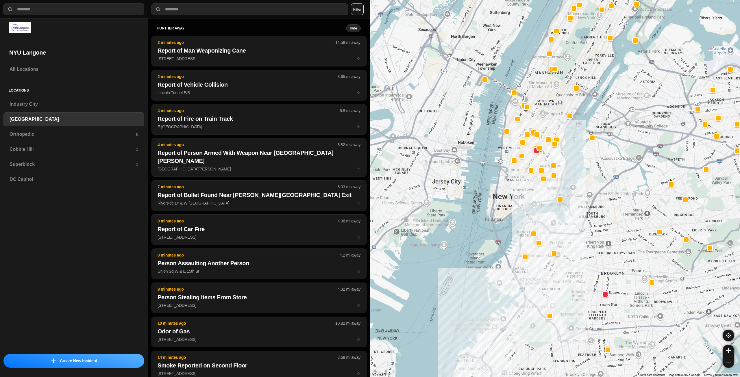
drag, startPoint x: 546, startPoint y: 126, endPoint x: 550, endPoint y: 120, distance: 7.7
click at [550, 120] on div at bounding box center [555, 188] width 370 height 377
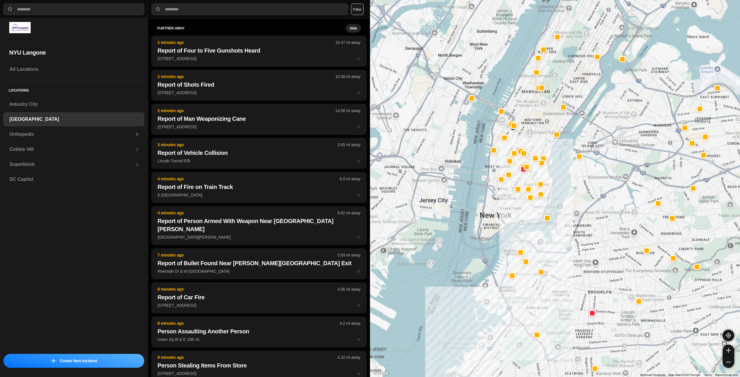
drag, startPoint x: 532, startPoint y: 186, endPoint x: 510, endPoint y: 216, distance: 37.8
click at [510, 216] on div at bounding box center [555, 188] width 370 height 377
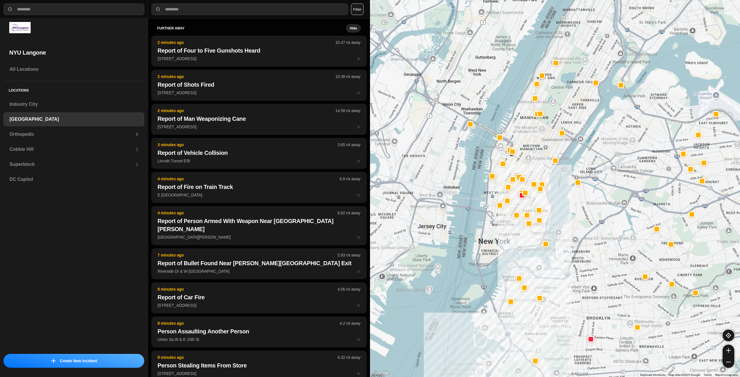
drag, startPoint x: 548, startPoint y: 146, endPoint x: 558, endPoint y: 144, distance: 9.8
click at [548, 149] on div at bounding box center [555, 188] width 370 height 377
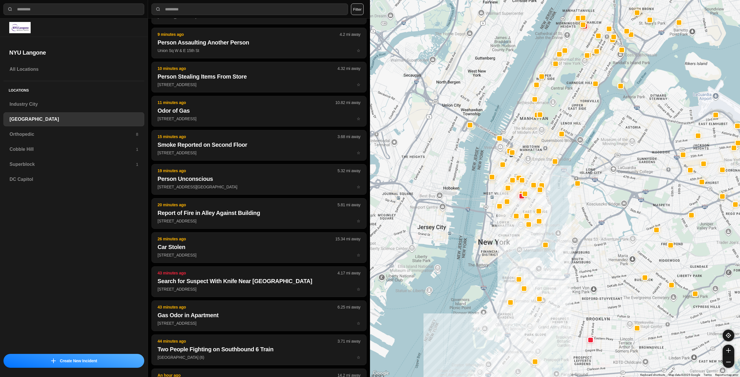
scroll to position [255, 0]
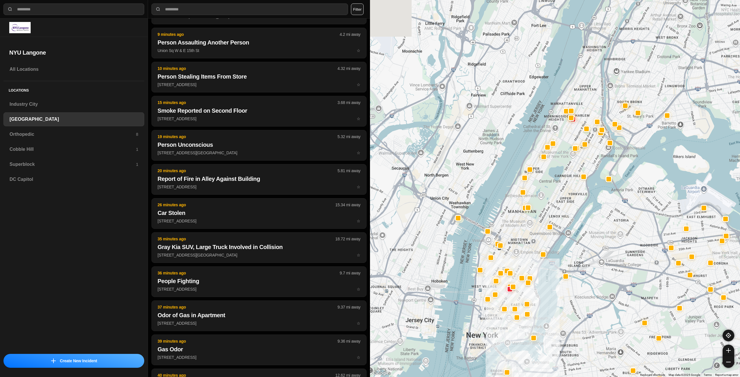
drag, startPoint x: 526, startPoint y: 143, endPoint x: 515, endPoint y: 237, distance: 94.9
click at [515, 237] on div at bounding box center [555, 188] width 370 height 377
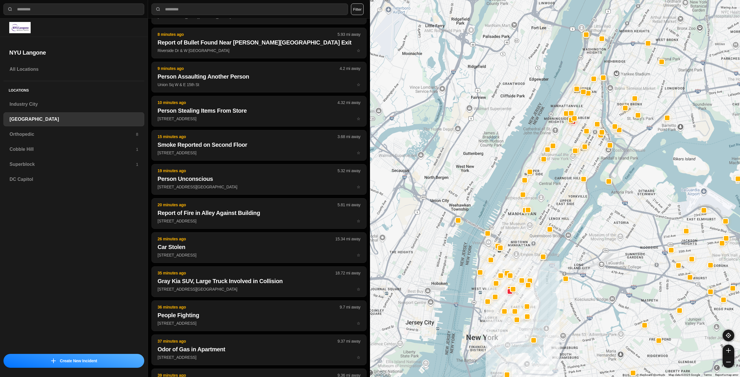
scroll to position [289, 0]
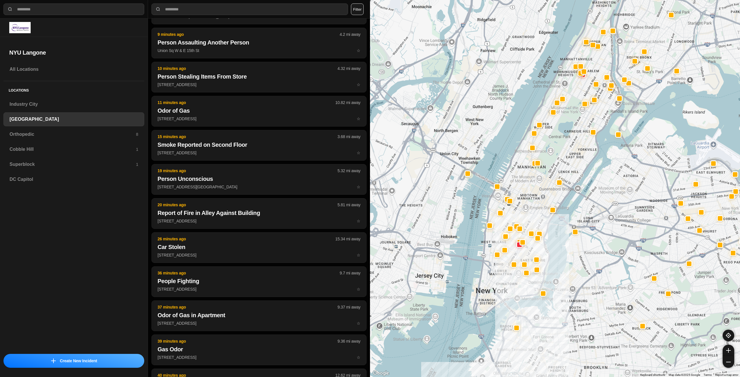
drag, startPoint x: 520, startPoint y: 264, endPoint x: 530, endPoint y: 216, distance: 49.0
click at [530, 216] on div at bounding box center [555, 188] width 370 height 377
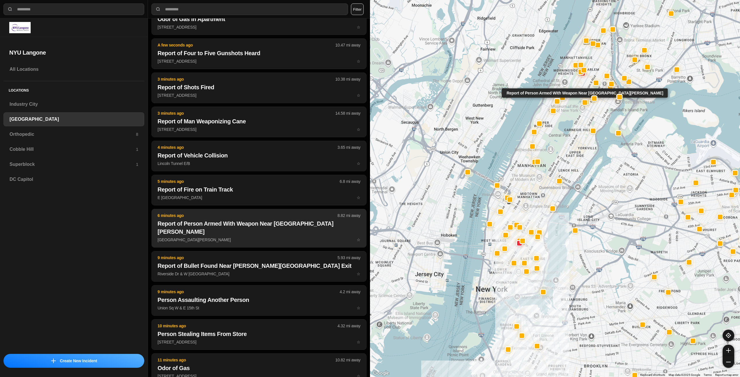
scroll to position [0, 0]
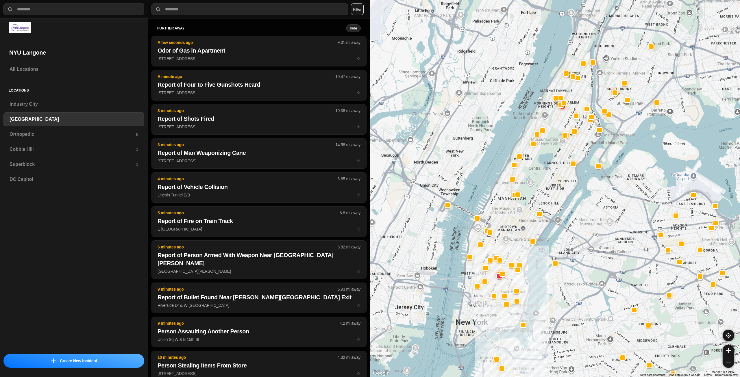
drag, startPoint x: 562, startPoint y: 186, endPoint x: 554, endPoint y: 197, distance: 12.8
click at [554, 199] on div at bounding box center [555, 188] width 370 height 377
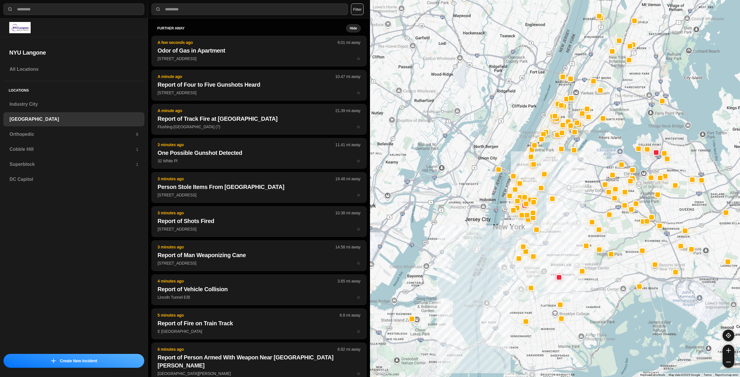
drag, startPoint x: 539, startPoint y: 291, endPoint x: 549, endPoint y: 248, distance: 43.9
click at [549, 248] on div at bounding box center [555, 188] width 370 height 377
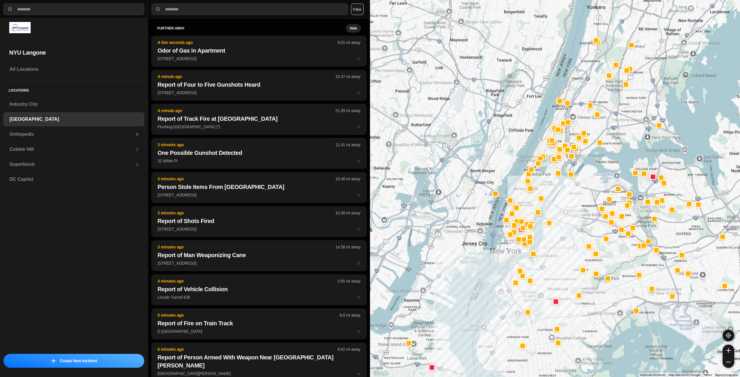
drag, startPoint x: 535, startPoint y: 172, endPoint x: 530, endPoint y: 204, distance: 32.6
click at [531, 201] on div at bounding box center [555, 188] width 370 height 377
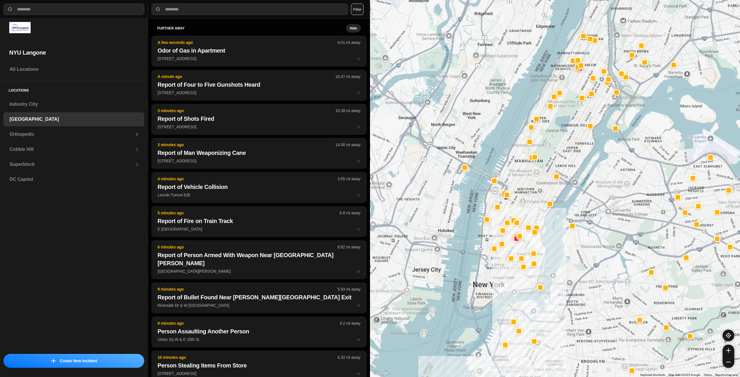
drag, startPoint x: 542, startPoint y: 167, endPoint x: 527, endPoint y: 202, distance: 38.1
click at [527, 202] on div at bounding box center [555, 188] width 370 height 377
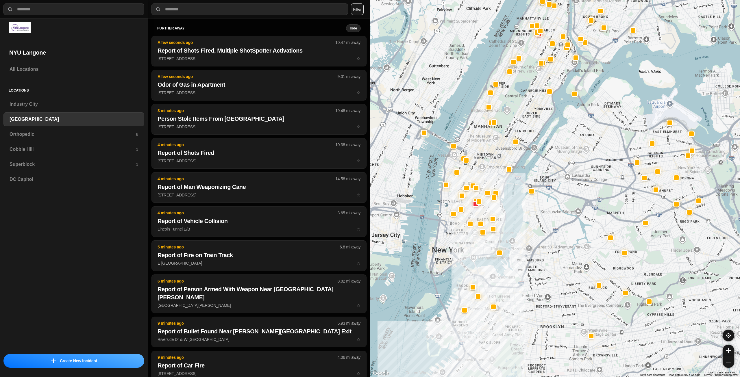
drag, startPoint x: 581, startPoint y: 282, endPoint x: 539, endPoint y: 240, distance: 58.9
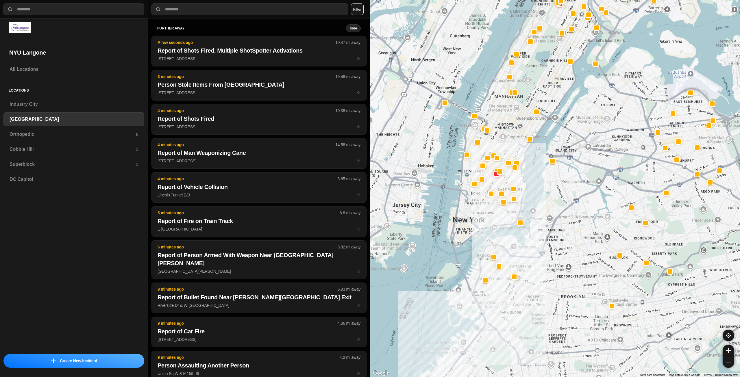
drag, startPoint x: 508, startPoint y: 299, endPoint x: 534, endPoint y: 267, distance: 41.0
click at [534, 267] on div at bounding box center [555, 188] width 370 height 377
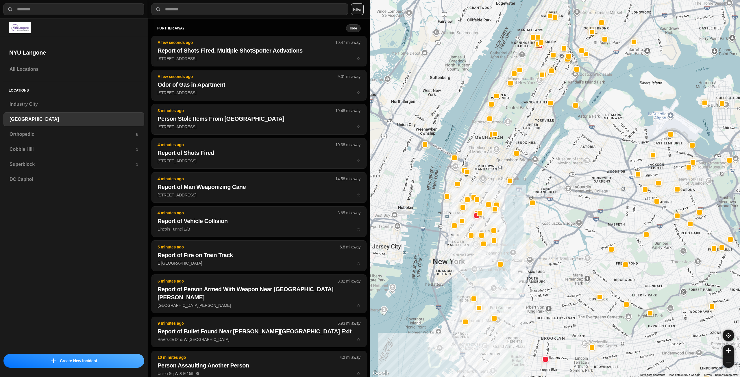
drag, startPoint x: 554, startPoint y: 315, endPoint x: 556, endPoint y: 309, distance: 6.4
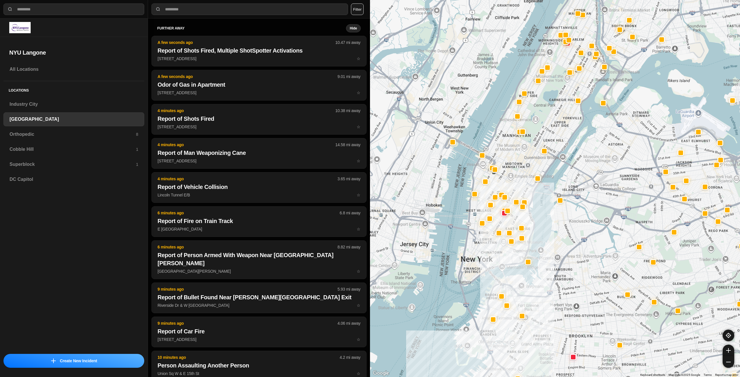
drag, startPoint x: 478, startPoint y: 186, endPoint x: 506, endPoint y: 184, distance: 28.4
click at [506, 184] on div at bounding box center [555, 188] width 370 height 377
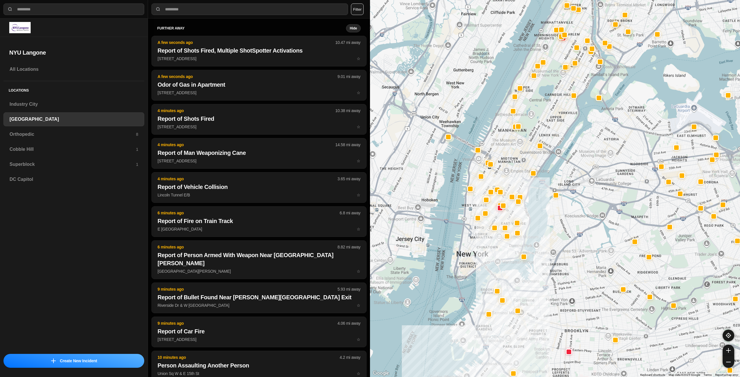
drag, startPoint x: 544, startPoint y: 301, endPoint x: 498, endPoint y: 259, distance: 62.6
click at [498, 259] on div at bounding box center [555, 188] width 370 height 377
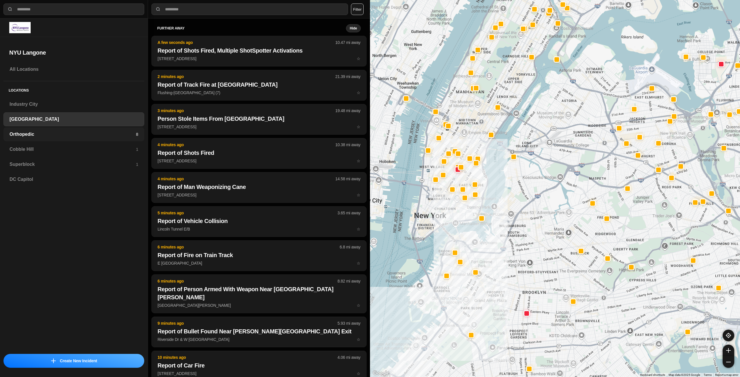
click at [51, 128] on div "Orthopedic 8" at bounding box center [73, 134] width 141 height 14
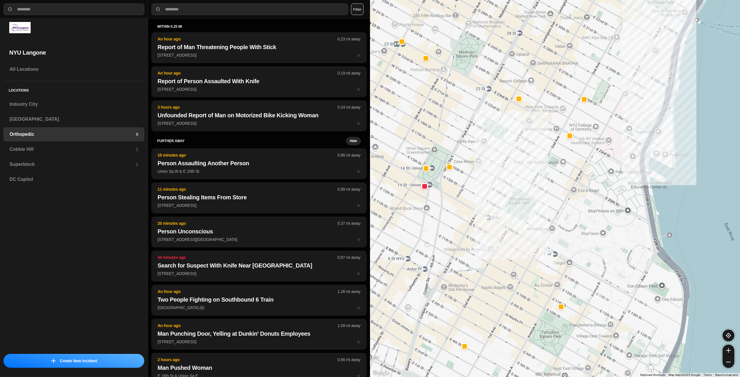
drag, startPoint x: 480, startPoint y: 159, endPoint x: 497, endPoint y: 176, distance: 24.3
click at [497, 176] on div at bounding box center [555, 188] width 370 height 377
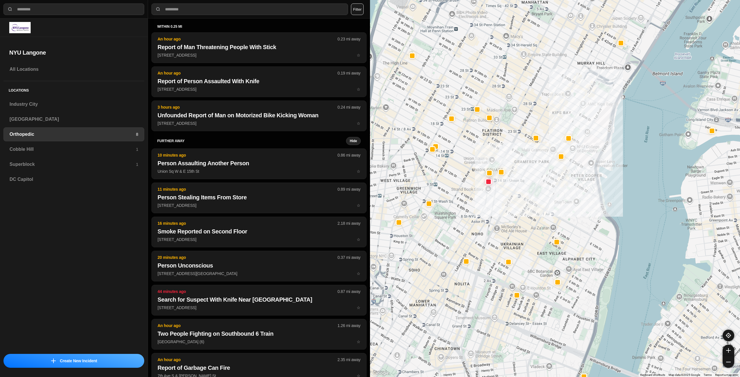
drag, startPoint x: 523, startPoint y: 143, endPoint x: 528, endPoint y: 153, distance: 11.9
click at [528, 153] on div at bounding box center [555, 188] width 370 height 377
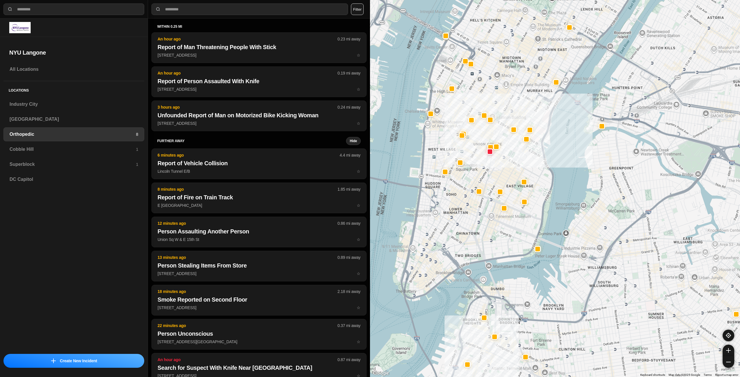
drag, startPoint x: 417, startPoint y: 227, endPoint x: 458, endPoint y: 244, distance: 44.5
click at [458, 244] on div at bounding box center [555, 188] width 370 height 377
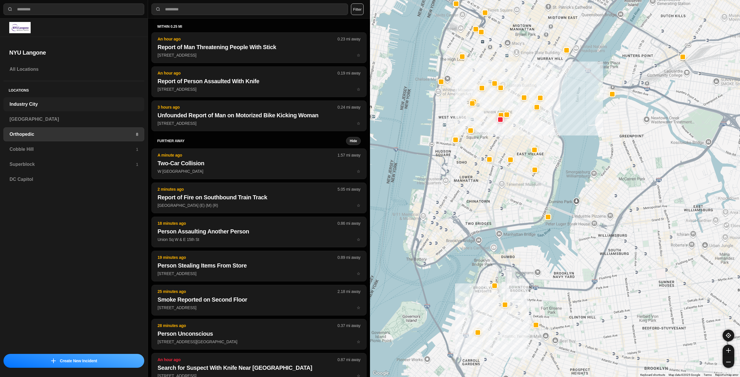
click at [33, 101] on h3 "Industry City" at bounding box center [74, 104] width 129 height 7
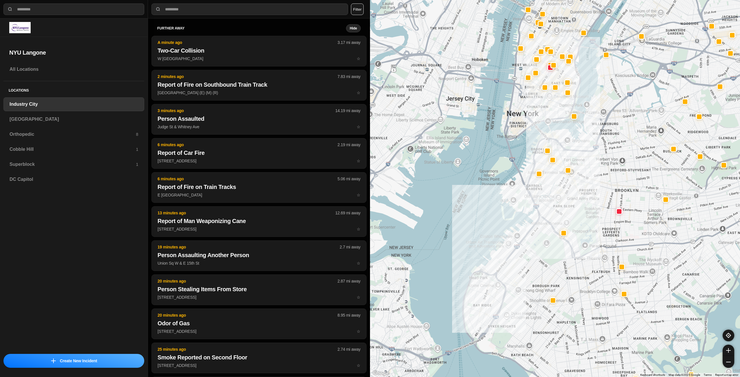
drag, startPoint x: 595, startPoint y: 138, endPoint x: 572, endPoint y: 200, distance: 66.2
click at [572, 200] on div at bounding box center [555, 188] width 370 height 377
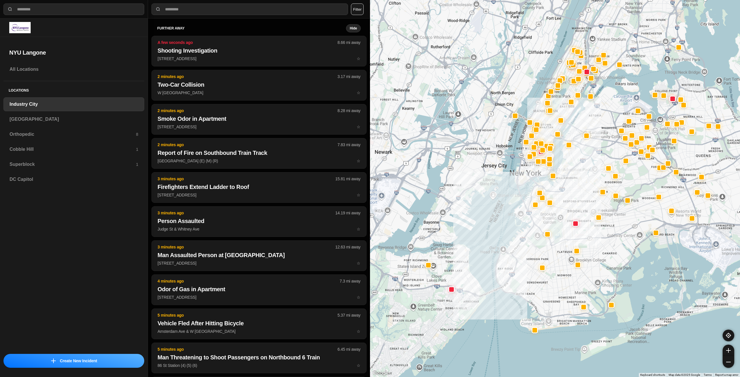
drag, startPoint x: 594, startPoint y: 119, endPoint x: 572, endPoint y: 164, distance: 49.5
click at [572, 164] on div at bounding box center [555, 188] width 370 height 377
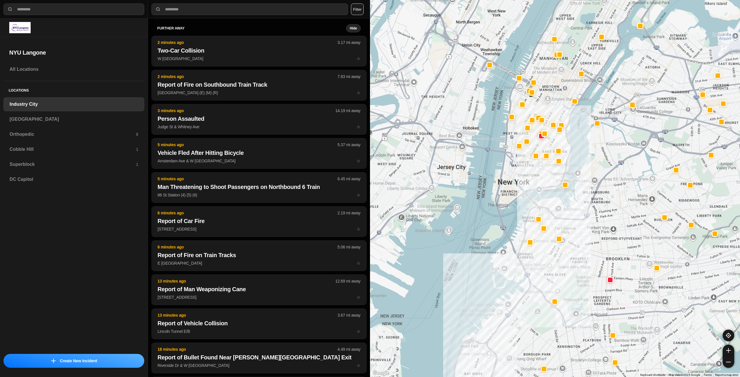
drag, startPoint x: 550, startPoint y: 160, endPoint x: 538, endPoint y: 184, distance: 26.4
click at [538, 184] on div at bounding box center [555, 188] width 370 height 377
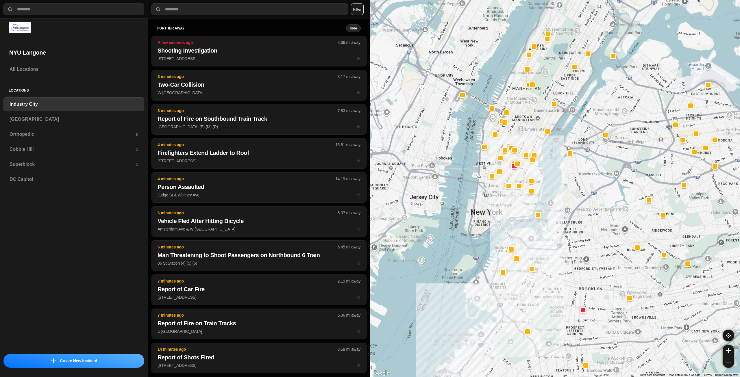
drag, startPoint x: 520, startPoint y: 179, endPoint x: 498, endPoint y: 204, distance: 33.2
click at [498, 204] on div at bounding box center [555, 188] width 370 height 377
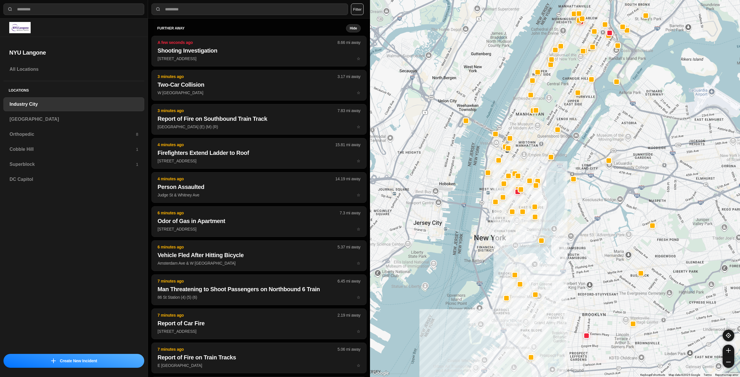
drag, startPoint x: 562, startPoint y: 234, endPoint x: 500, endPoint y: 238, distance: 62.2
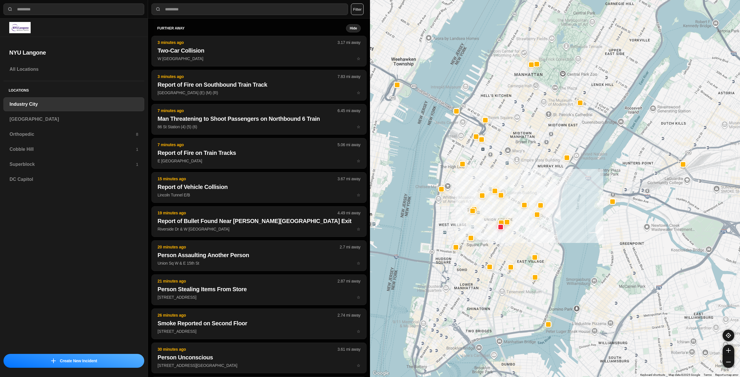
drag, startPoint x: 542, startPoint y: 189, endPoint x: 547, endPoint y: 229, distance: 40.7
click at [547, 229] on div "757 people" at bounding box center [555, 188] width 370 height 377
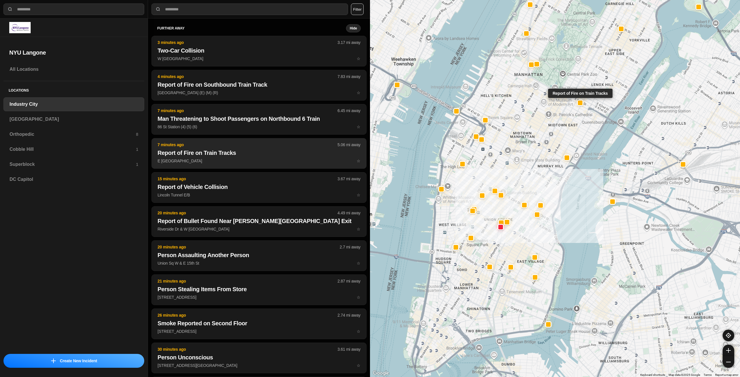
click at [220, 154] on h2 "Report of Fire on Train Tracks" at bounding box center [259, 153] width 203 height 8
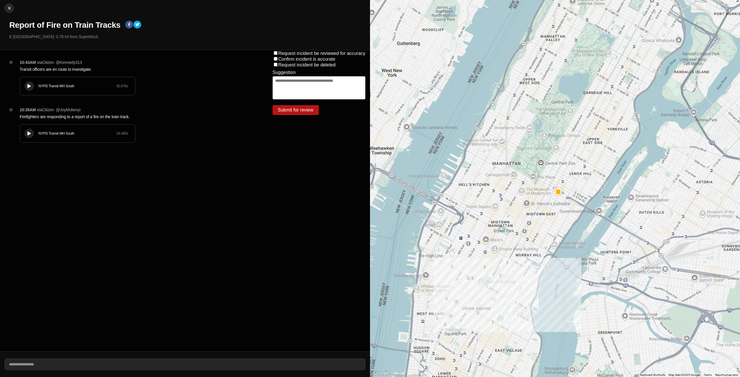
click at [27, 133] on icon at bounding box center [28, 134] width 3 height 4
click at [27, 86] on div at bounding box center [29, 86] width 6 height 4
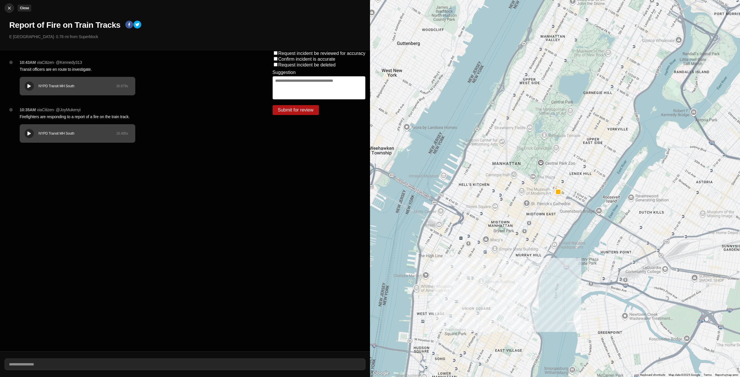
click at [8, 7] on img at bounding box center [9, 8] width 6 height 6
select select "*"
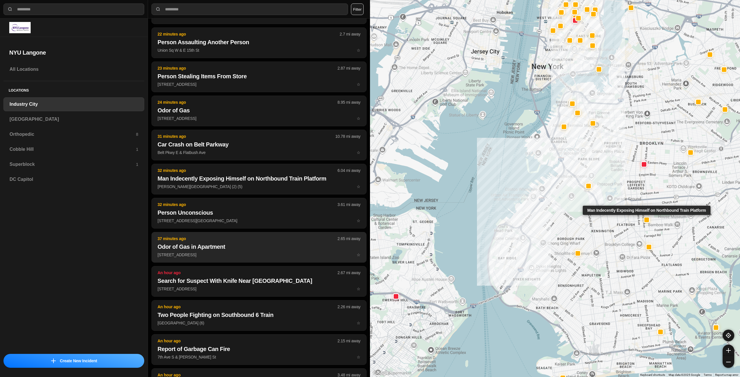
scroll to position [87, 0]
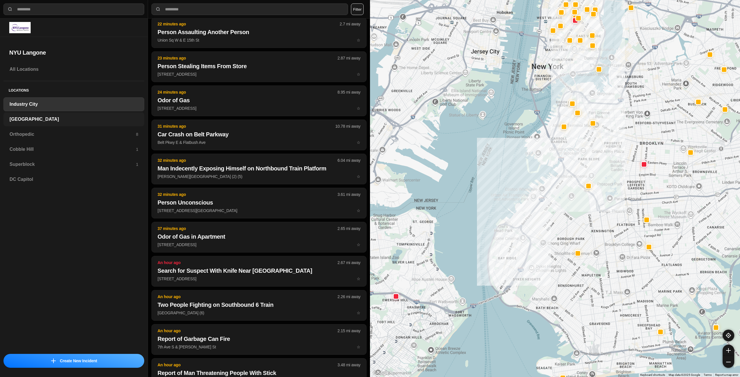
click at [21, 117] on h3 "[GEOGRAPHIC_DATA]" at bounding box center [74, 119] width 129 height 7
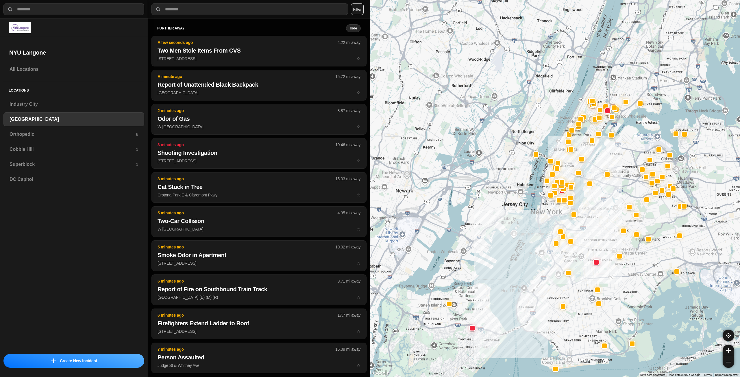
drag, startPoint x: 658, startPoint y: 148, endPoint x: 615, endPoint y: 224, distance: 87.5
click at [615, 224] on div at bounding box center [555, 188] width 370 height 377
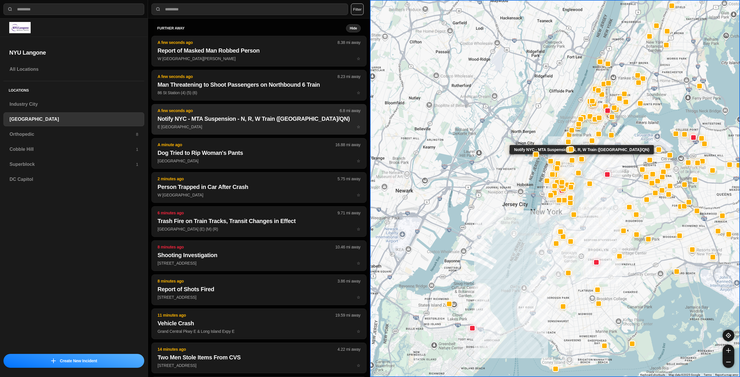
click at [251, 124] on p "E 60th St & Lexington Ave ☆" at bounding box center [259, 127] width 203 height 6
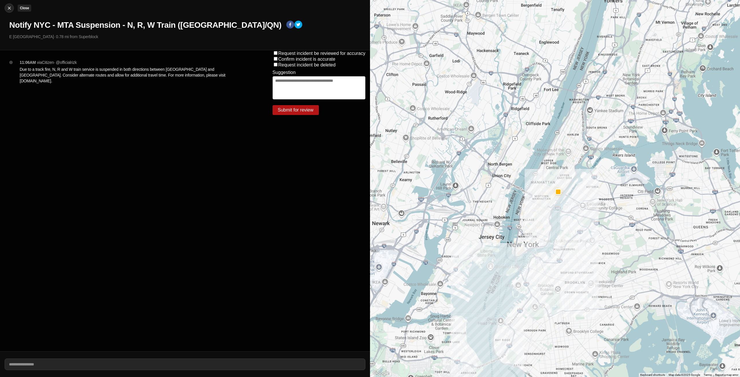
click at [13, 6] on div at bounding box center [9, 8] width 9 height 6
select select "*"
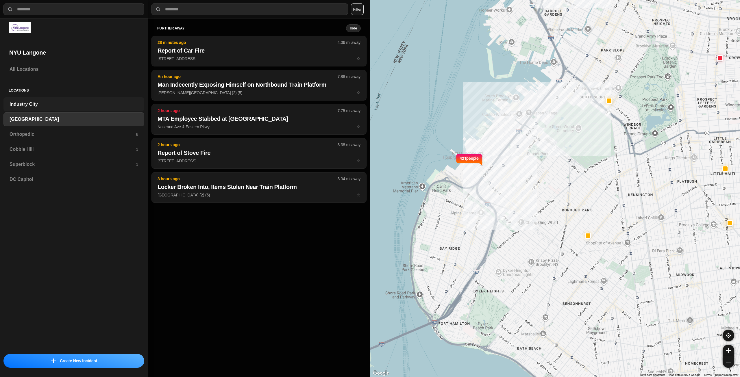
click at [45, 111] on div "Industry City" at bounding box center [73, 104] width 141 height 14
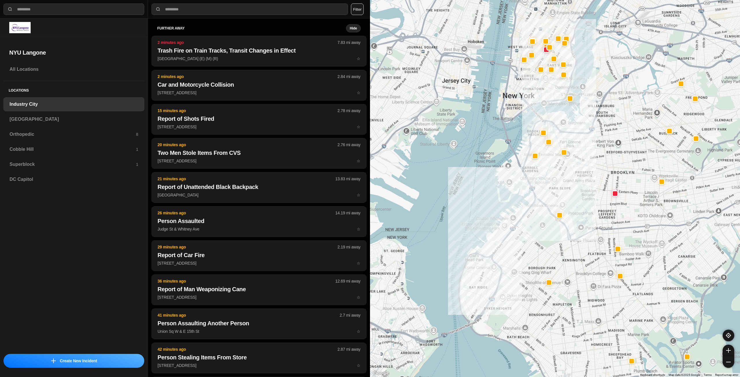
drag, startPoint x: 673, startPoint y: 186, endPoint x: 633, endPoint y: 222, distance: 53.8
click at [633, 222] on div at bounding box center [555, 188] width 370 height 377
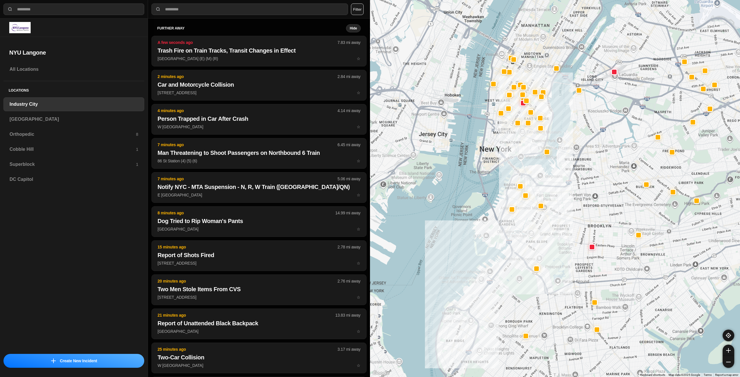
drag, startPoint x: 602, startPoint y: 158, endPoint x: 579, endPoint y: 209, distance: 56.4
click at [579, 209] on div at bounding box center [555, 188] width 370 height 377
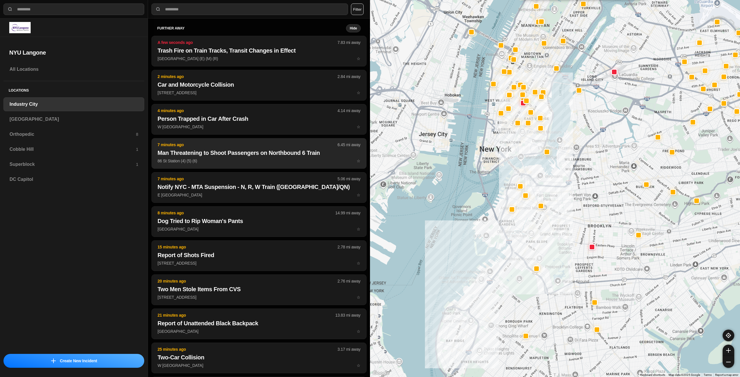
click at [264, 162] on p "86 St Station (4) (5) (6) ☆" at bounding box center [259, 161] width 203 height 6
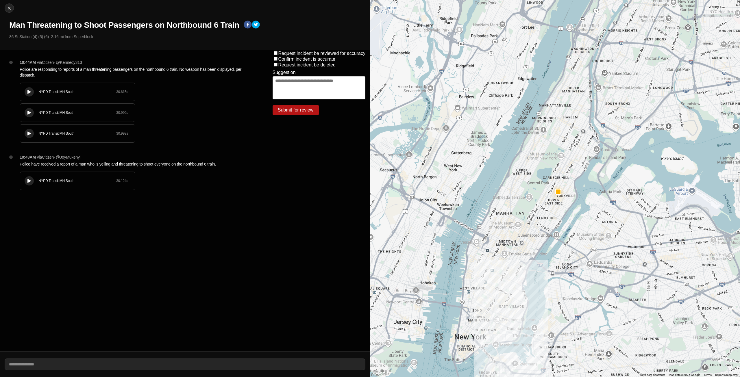
click at [28, 134] on icon at bounding box center [28, 134] width 3 height 4
click at [24, 110] on div "NYPD Transit MH South 30.999 s" at bounding box center [77, 113] width 115 height 18
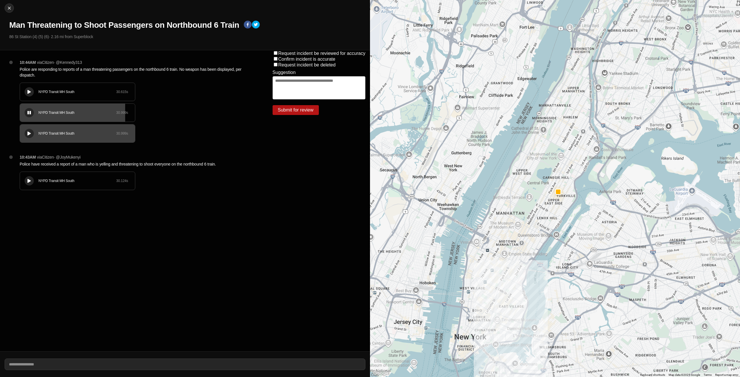
click at [27, 112] on div at bounding box center [29, 113] width 6 height 4
click at [9, 10] on img at bounding box center [9, 8] width 6 height 6
select select "*"
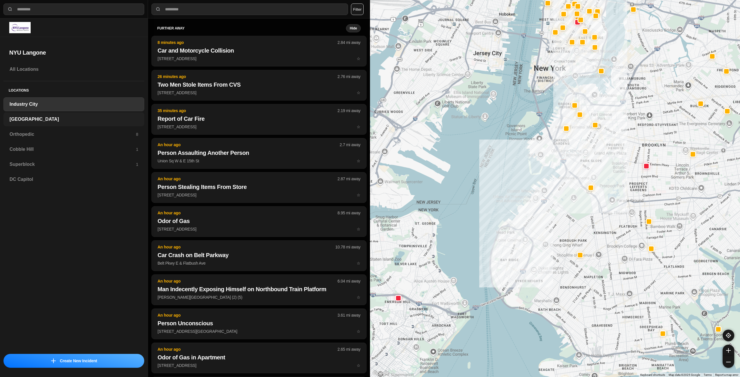
click at [73, 118] on h3 "[GEOGRAPHIC_DATA]" at bounding box center [74, 119] width 129 height 7
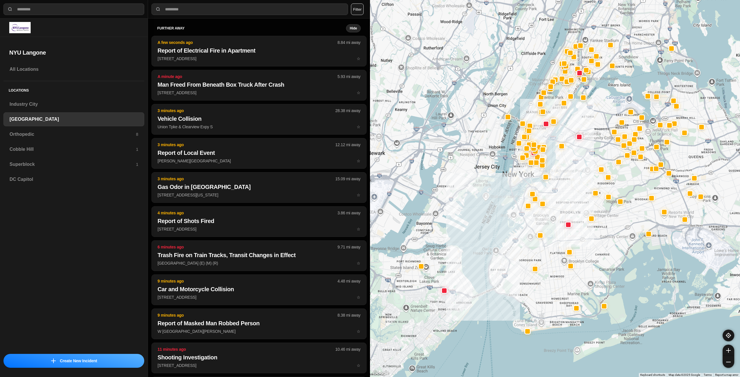
drag, startPoint x: 597, startPoint y: 205, endPoint x: 571, endPoint y: 232, distance: 37.2
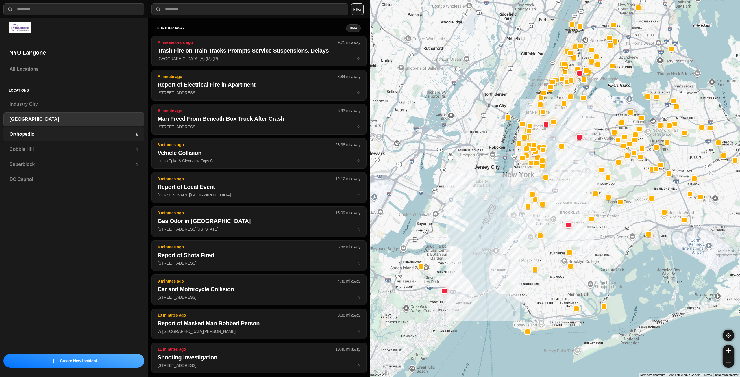
click at [39, 134] on h3 "Orthopedic" at bounding box center [73, 134] width 126 height 7
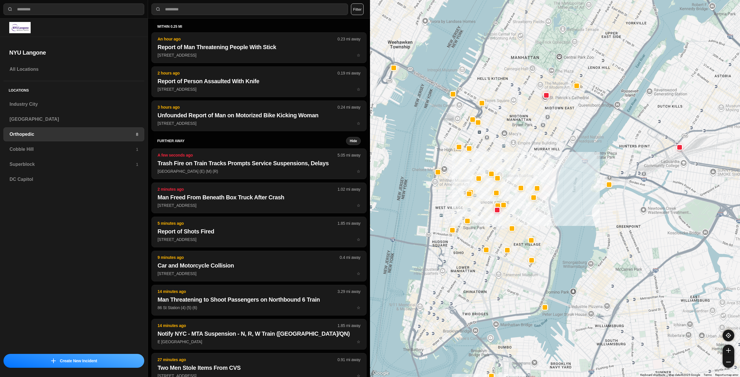
drag, startPoint x: 530, startPoint y: 117, endPoint x: 523, endPoint y: 166, distance: 49.5
click at [523, 166] on div at bounding box center [555, 188] width 370 height 377
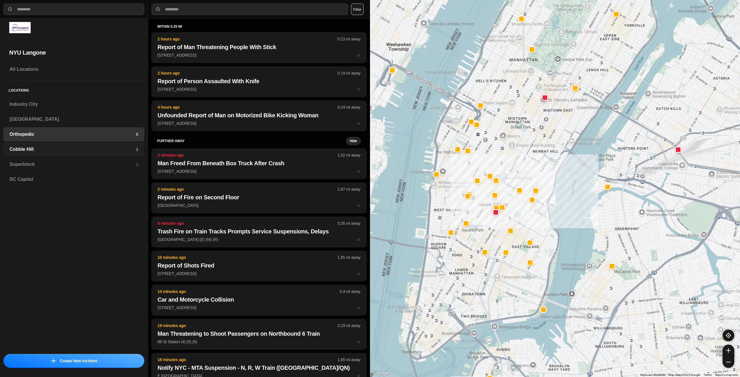
click at [85, 146] on h3 "Cobble Hill" at bounding box center [73, 149] width 126 height 7
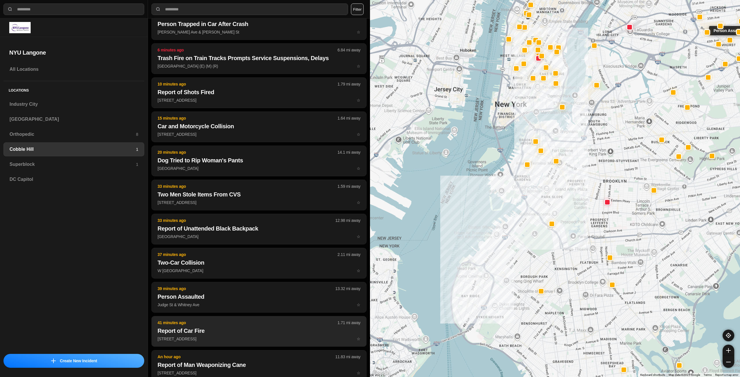
scroll to position [116, 0]
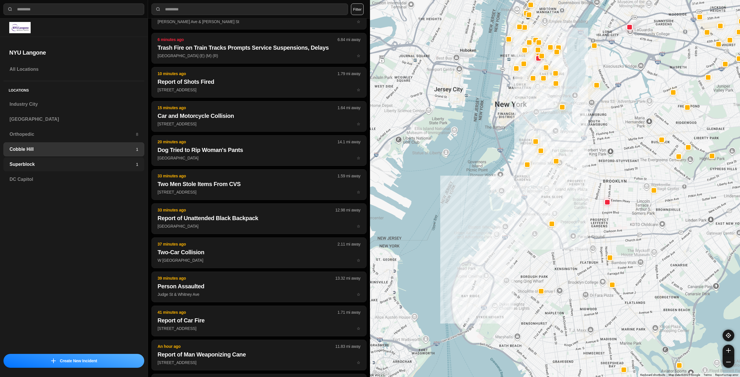
click at [90, 163] on h3 "Superblock" at bounding box center [73, 164] width 126 height 7
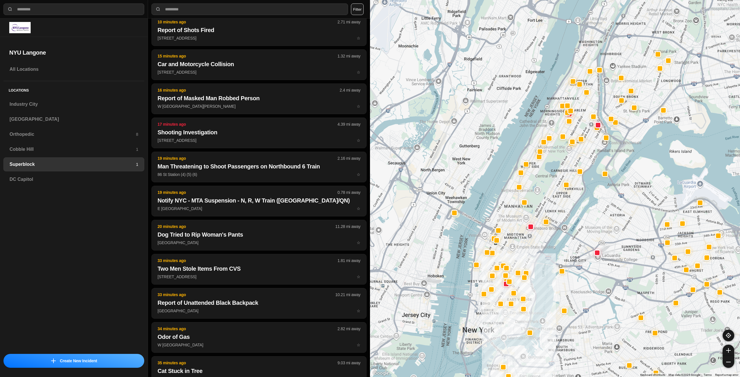
scroll to position [259, 0]
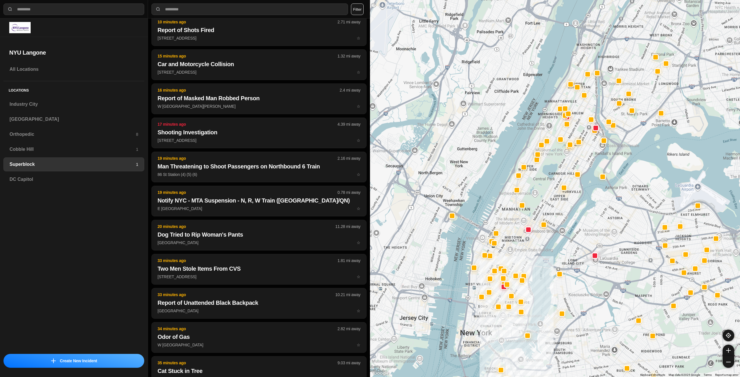
drag, startPoint x: 603, startPoint y: 182, endPoint x: 578, endPoint y: 225, distance: 50.1
click at [578, 225] on div at bounding box center [555, 188] width 370 height 377
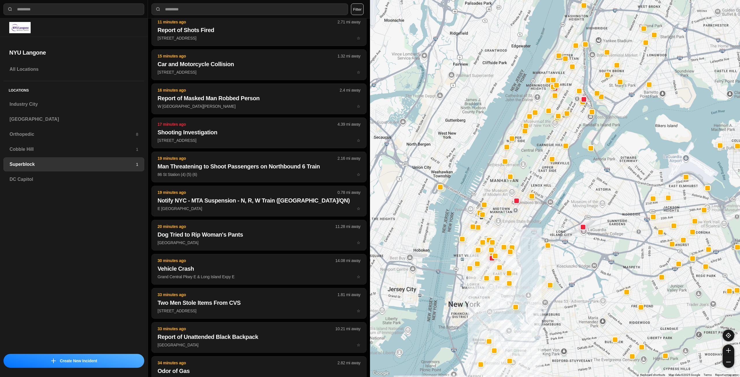
drag, startPoint x: 588, startPoint y: 295, endPoint x: 576, endPoint y: 264, distance: 33.1
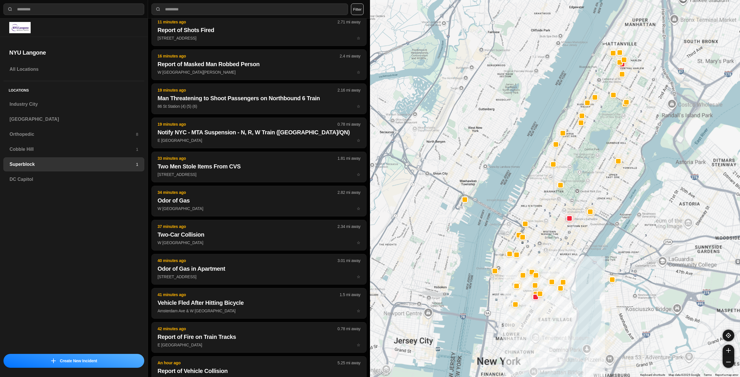
scroll to position [0, 0]
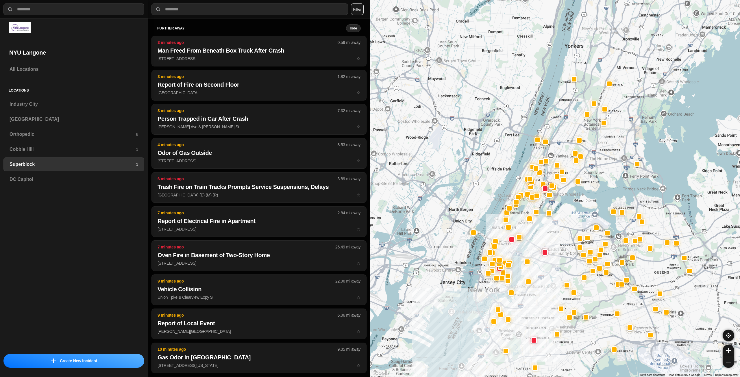
drag, startPoint x: 586, startPoint y: 232, endPoint x: 538, endPoint y: 248, distance: 50.6
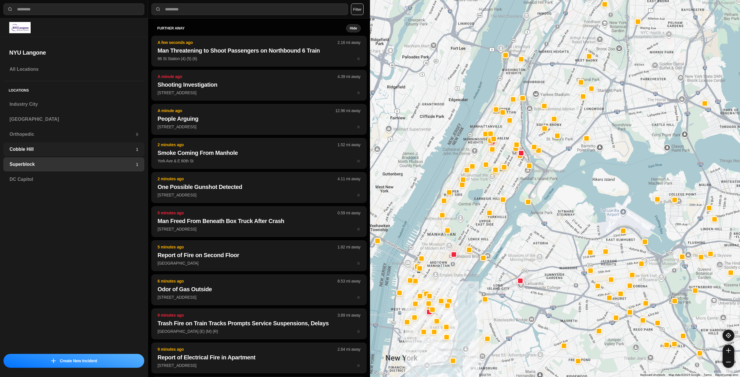
click at [69, 154] on div "Cobble Hill 1" at bounding box center [73, 149] width 141 height 14
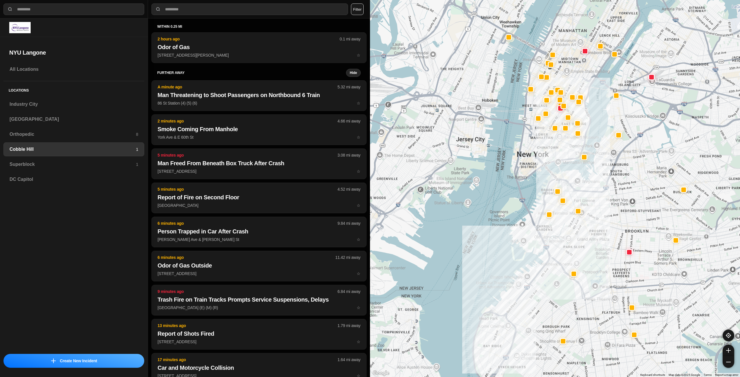
drag, startPoint x: 687, startPoint y: 173, endPoint x: 636, endPoint y: 201, distance: 57.8
click at [636, 201] on div at bounding box center [555, 188] width 370 height 377
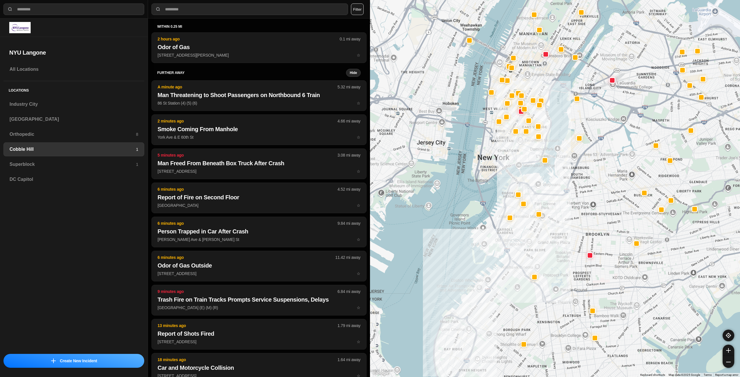
drag, startPoint x: 674, startPoint y: 164, endPoint x: 634, endPoint y: 167, distance: 40.0
click at [634, 167] on div at bounding box center [555, 188] width 370 height 377
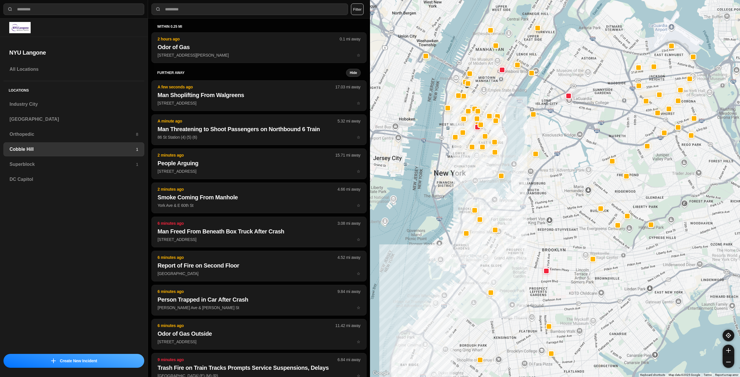
drag, startPoint x: 606, startPoint y: 143, endPoint x: 562, endPoint y: 159, distance: 47.3
click at [562, 159] on div at bounding box center [555, 188] width 370 height 377
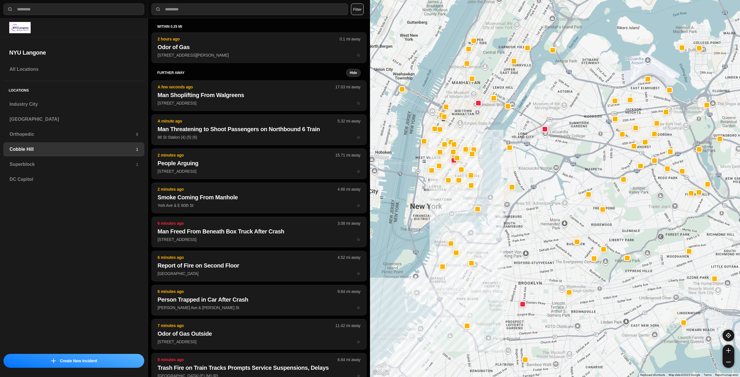
drag, startPoint x: 575, startPoint y: 173, endPoint x: 552, endPoint y: 208, distance: 41.6
click at [552, 208] on div at bounding box center [555, 188] width 370 height 377
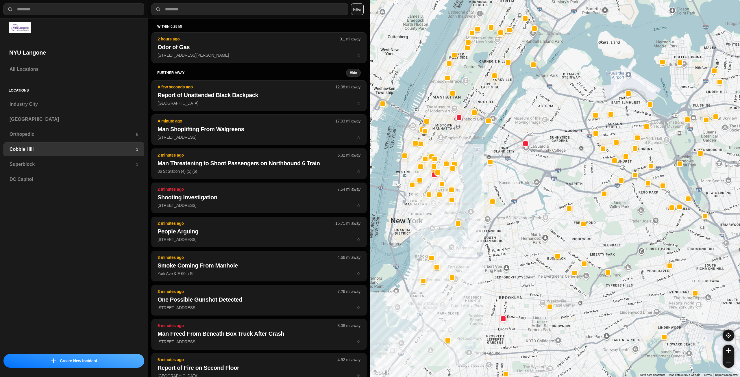
drag, startPoint x: 550, startPoint y: 193, endPoint x: 535, endPoint y: 202, distance: 17.4
click at [528, 209] on div at bounding box center [555, 188] width 370 height 377
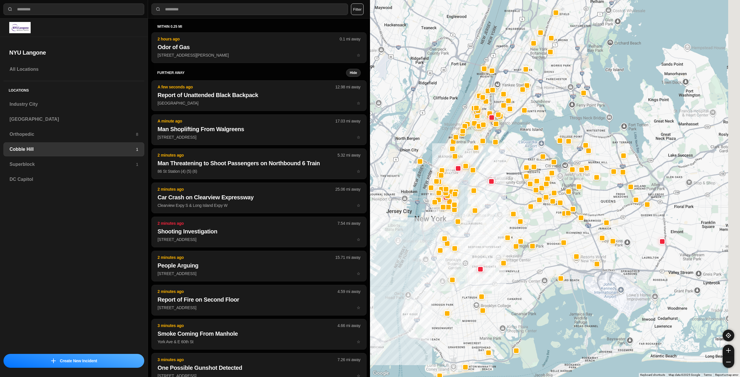
drag, startPoint x: 626, startPoint y: 224, endPoint x: 578, endPoint y: 235, distance: 50.0
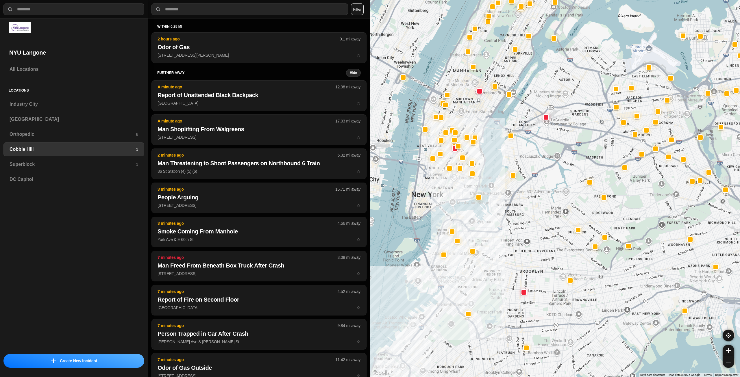
drag, startPoint x: 505, startPoint y: 260, endPoint x: 523, endPoint y: 231, distance: 34.4
click at [523, 231] on div at bounding box center [555, 188] width 370 height 377
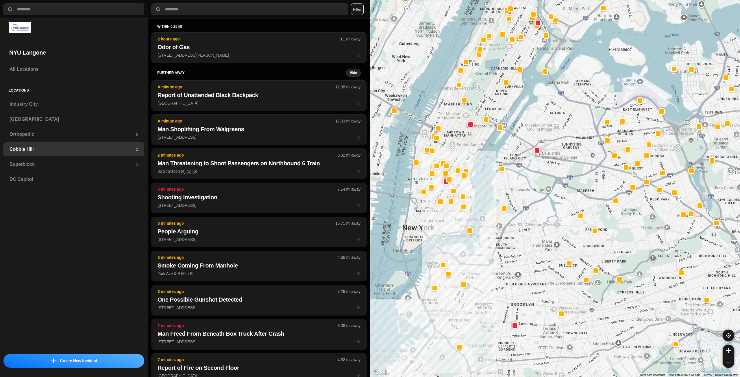
drag, startPoint x: 441, startPoint y: 195, endPoint x: 432, endPoint y: 223, distance: 28.8
click at [432, 223] on div at bounding box center [555, 188] width 370 height 377
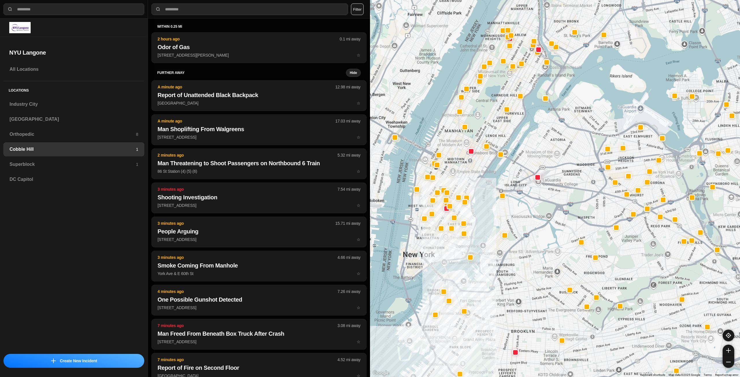
drag, startPoint x: 422, startPoint y: 225, endPoint x: 423, endPoint y: 253, distance: 28.3
click at [423, 253] on div at bounding box center [555, 188] width 370 height 377
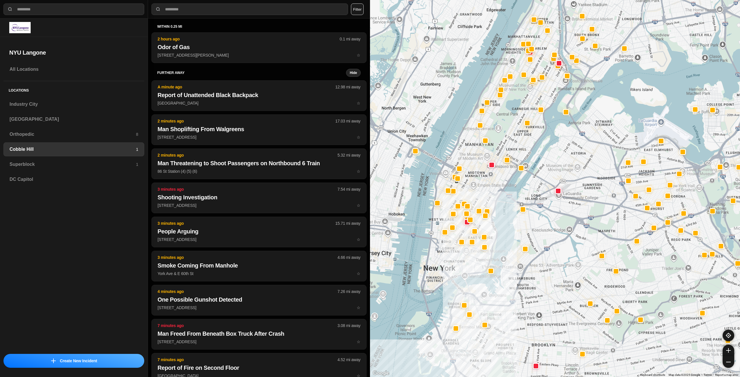
drag, startPoint x: 435, startPoint y: 243, endPoint x: 453, endPoint y: 257, distance: 23.1
click at [453, 257] on div at bounding box center [555, 188] width 370 height 377
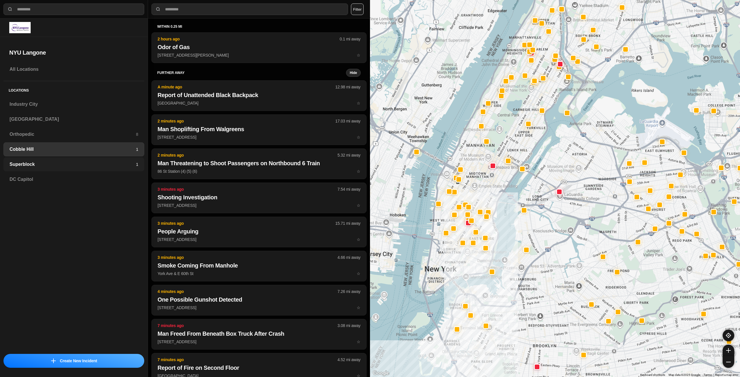
click at [57, 161] on h3 "Superblock" at bounding box center [73, 164] width 126 height 7
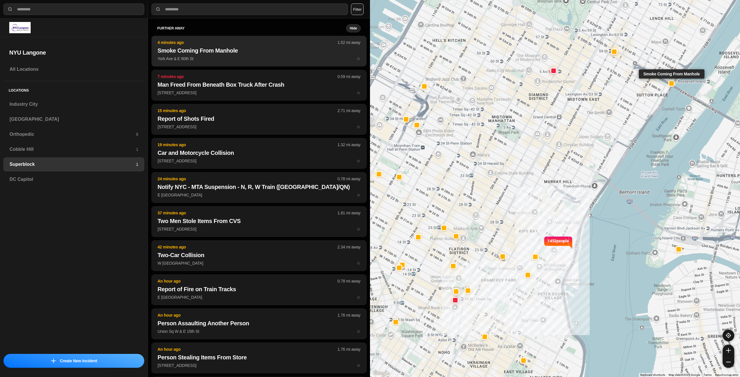
click at [237, 55] on button "4 minutes ago 1.52 mi away Smoke Coming From Manhole York Ave & E 60th St ☆" at bounding box center [258, 51] width 215 height 31
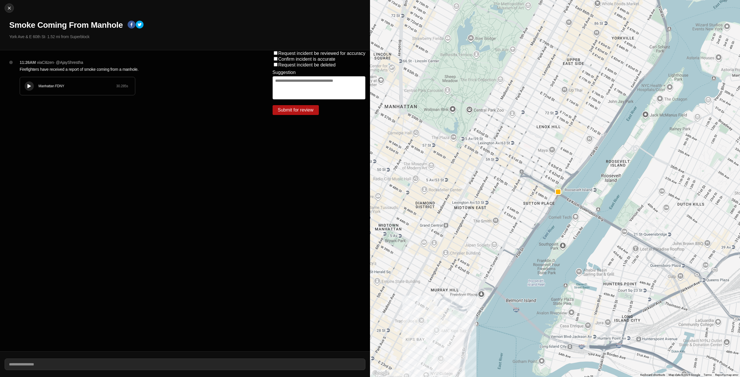
click at [30, 84] on icon at bounding box center [28, 86] width 3 height 4
click at [29, 87] on icon at bounding box center [28, 86] width 3 height 4
click at [32, 86] on div at bounding box center [29, 86] width 6 height 4
click at [9, 9] on img at bounding box center [9, 8] width 6 height 6
select select "*"
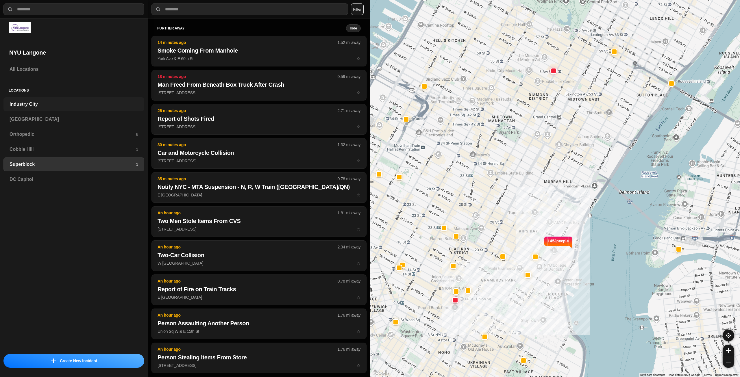
click at [44, 102] on h3 "Industry City" at bounding box center [74, 104] width 129 height 7
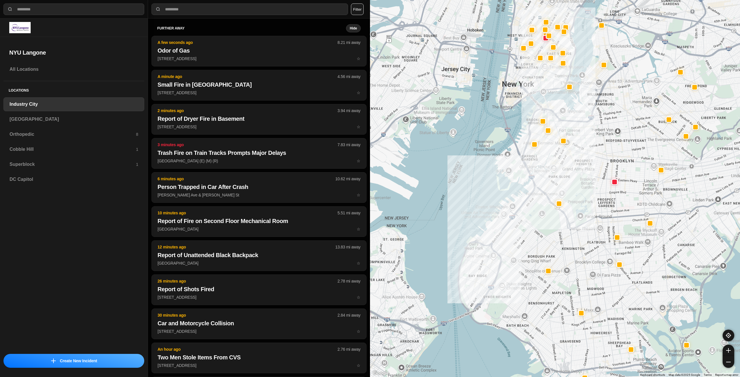
drag, startPoint x: 628, startPoint y: 160, endPoint x: 582, endPoint y: 182, distance: 51.2
click at [582, 182] on div at bounding box center [555, 188] width 370 height 377
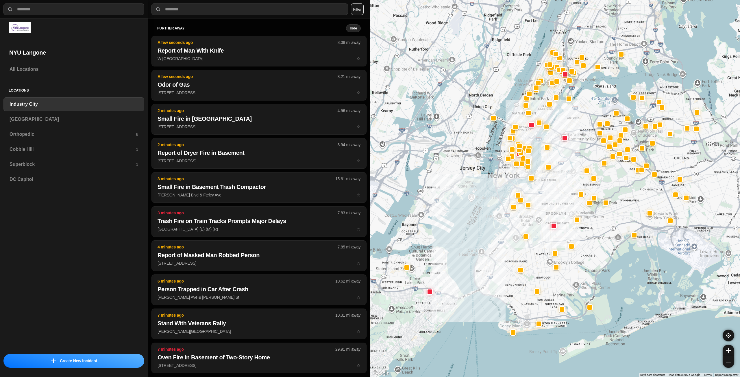
drag, startPoint x: 590, startPoint y: 152, endPoint x: 544, endPoint y: 201, distance: 66.3
click at [544, 201] on div at bounding box center [555, 188] width 370 height 377
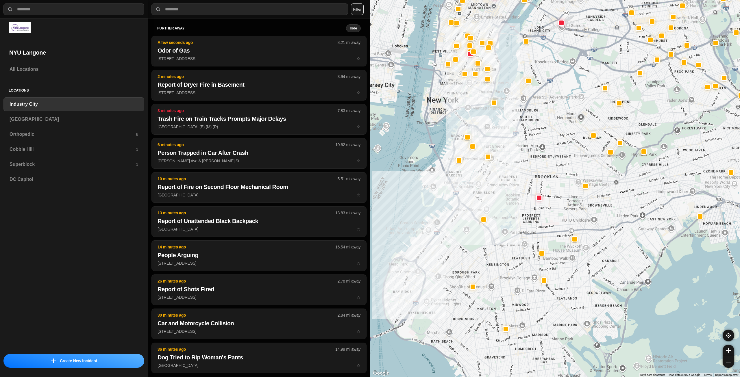
drag, startPoint x: 554, startPoint y: 222, endPoint x: 552, endPoint y: 170, distance: 51.8
click at [552, 170] on div at bounding box center [555, 188] width 370 height 377
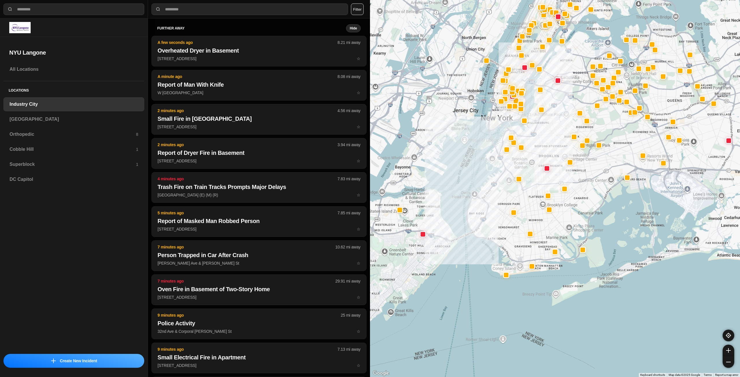
select select "*"
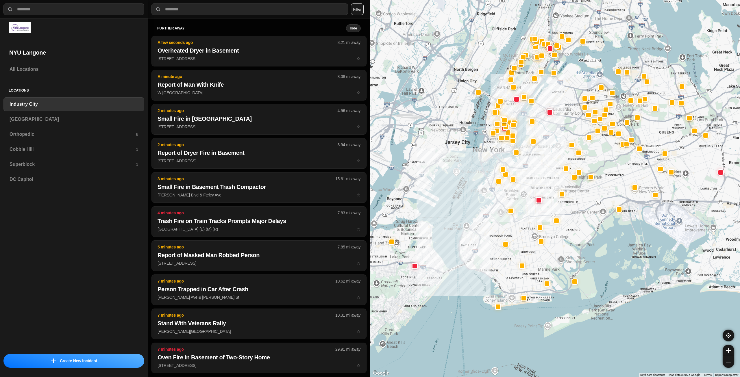
drag, startPoint x: 0, startPoint y: 0, endPoint x: 551, endPoint y: 177, distance: 579.3
click at [553, 178] on div at bounding box center [555, 188] width 370 height 377
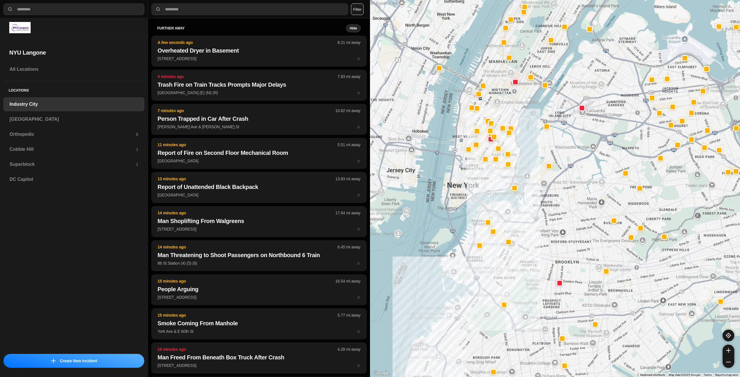
drag, startPoint x: 444, startPoint y: 183, endPoint x: 480, endPoint y: 184, distance: 35.6
click at [480, 184] on div at bounding box center [555, 188] width 370 height 377
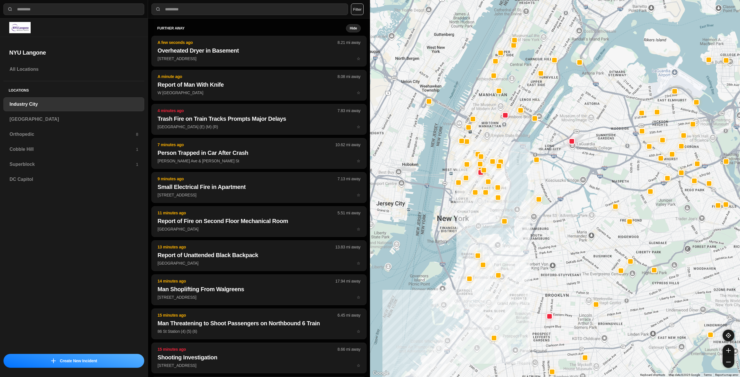
drag, startPoint x: 503, startPoint y: 86, endPoint x: 493, endPoint y: 121, distance: 36.4
click at [493, 121] on div at bounding box center [555, 188] width 370 height 377
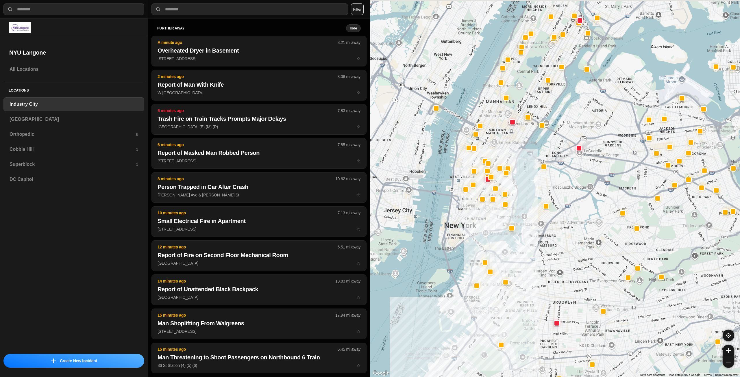
drag, startPoint x: 508, startPoint y: 142, endPoint x: 501, endPoint y: 152, distance: 12.4
click at [501, 152] on div at bounding box center [555, 188] width 370 height 377
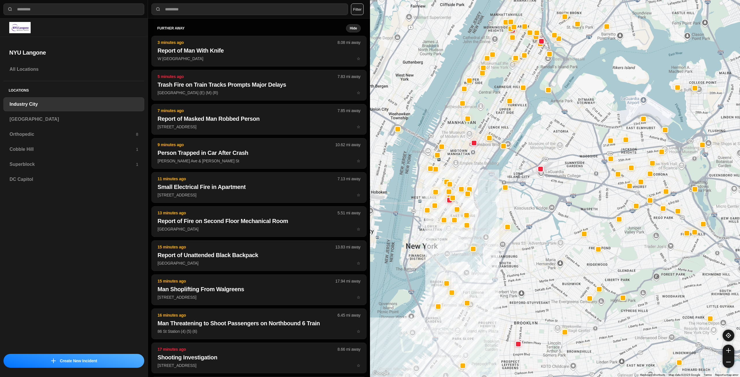
drag, startPoint x: 525, startPoint y: 140, endPoint x: 492, endPoint y: 152, distance: 34.8
click at [492, 152] on div at bounding box center [555, 188] width 370 height 377
click at [80, 119] on h3 "[GEOGRAPHIC_DATA]" at bounding box center [74, 119] width 129 height 7
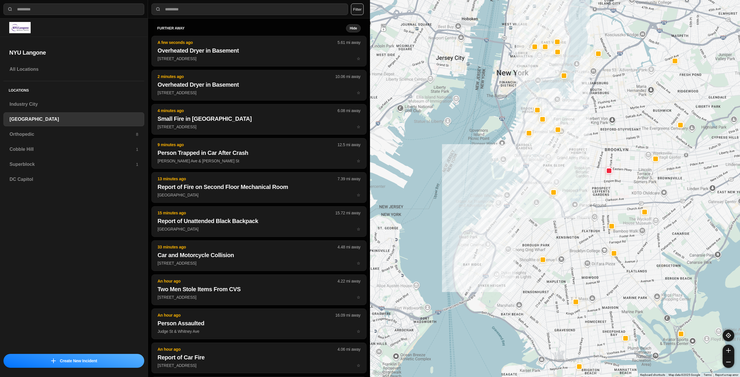
drag, startPoint x: 648, startPoint y: 203, endPoint x: 590, endPoint y: 238, distance: 67.5
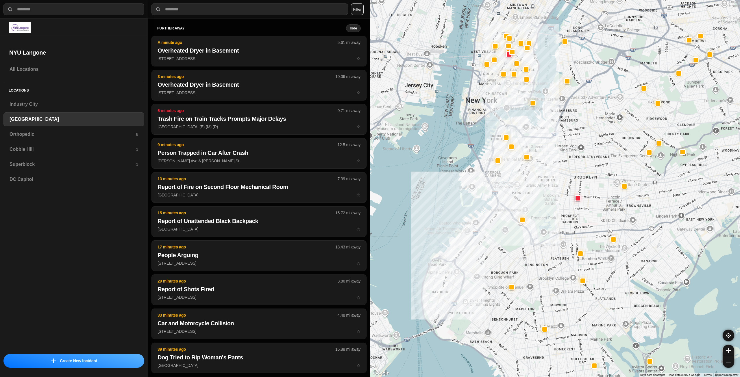
drag, startPoint x: 582, startPoint y: 156, endPoint x: 552, endPoint y: 184, distance: 41.5
click at [552, 184] on div at bounding box center [555, 188] width 370 height 377
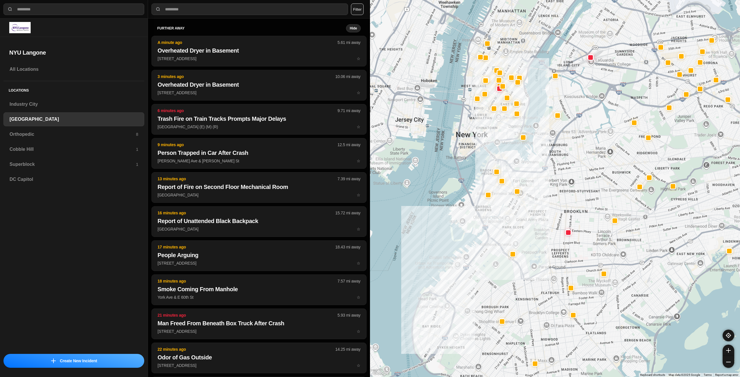
drag, startPoint x: 503, startPoint y: 100, endPoint x: 493, endPoint y: 135, distance: 36.3
click at [493, 135] on div at bounding box center [555, 188] width 370 height 377
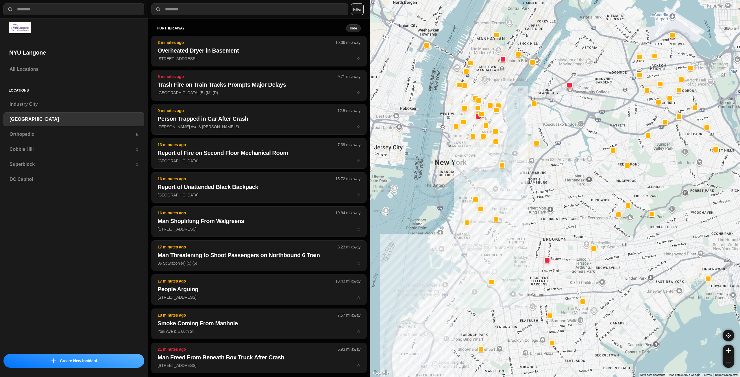
drag, startPoint x: 496, startPoint y: 126, endPoint x: 475, endPoint y: 156, distance: 36.3
click at [475, 156] on div at bounding box center [555, 188] width 370 height 377
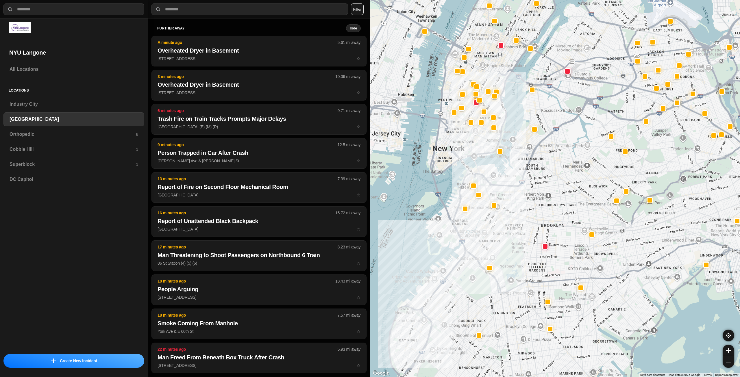
drag, startPoint x: 653, startPoint y: 172, endPoint x: 651, endPoint y: 157, distance: 15.2
click at [651, 157] on div at bounding box center [555, 188] width 370 height 377
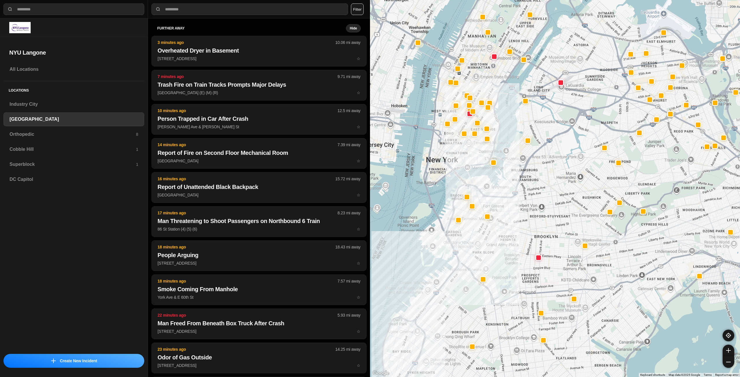
drag, startPoint x: 500, startPoint y: 108, endPoint x: 494, endPoint y: 120, distance: 13.6
click at [494, 120] on div at bounding box center [555, 188] width 370 height 377
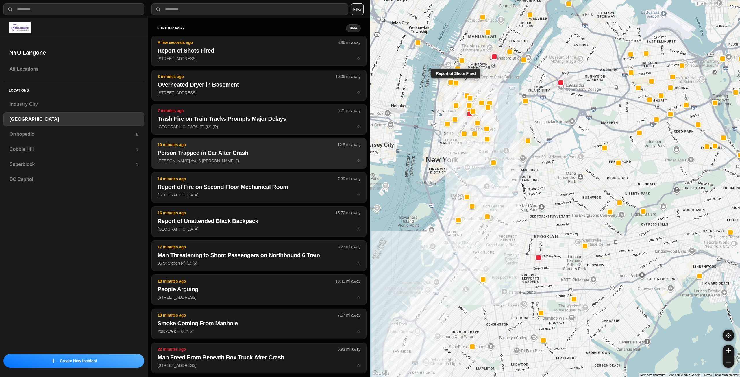
click at [244, 158] on p "[PERSON_NAME] Ave & [PERSON_NAME] St ☆" at bounding box center [259, 161] width 203 height 6
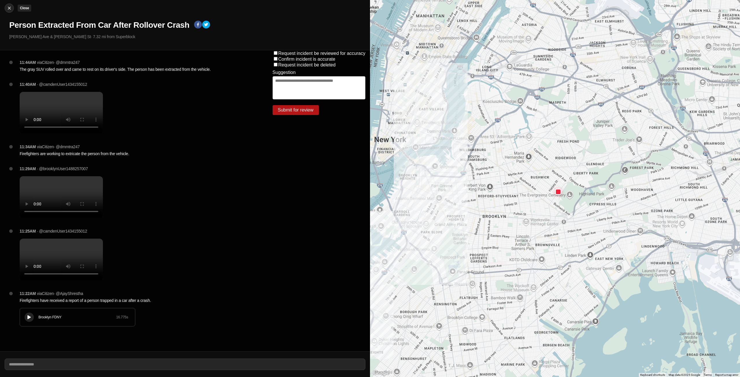
click at [9, 10] on img at bounding box center [9, 8] width 6 height 6
select select "*"
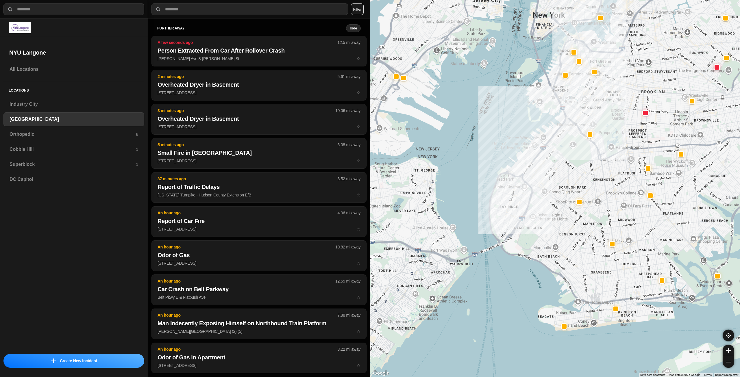
drag, startPoint x: 579, startPoint y: 148, endPoint x: 564, endPoint y: 159, distance: 19.1
click at [564, 159] on div at bounding box center [555, 188] width 370 height 377
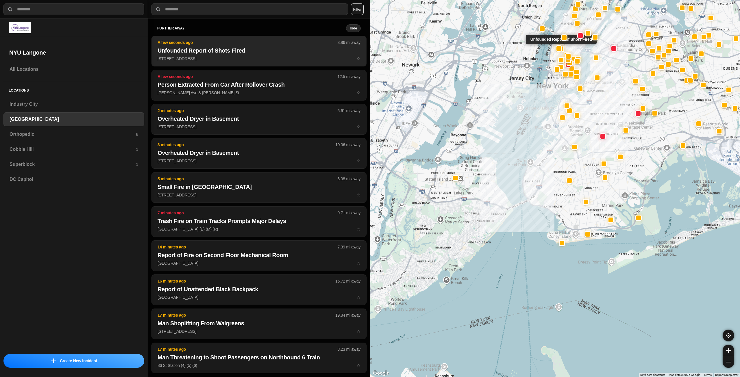
click at [215, 64] on button "A few seconds ago 3.86 mi away Unfounded Report of Shots Fired [STREET_ADDRESS]…" at bounding box center [258, 51] width 215 height 31
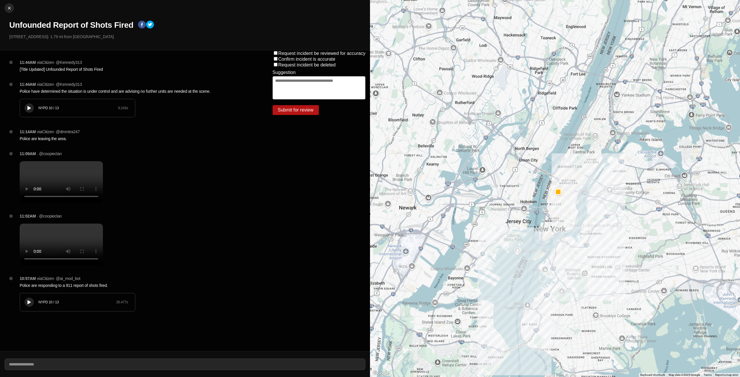
click at [29, 110] on icon at bounding box center [28, 108] width 3 height 4
click at [8, 10] on img at bounding box center [9, 8] width 6 height 6
select select "*"
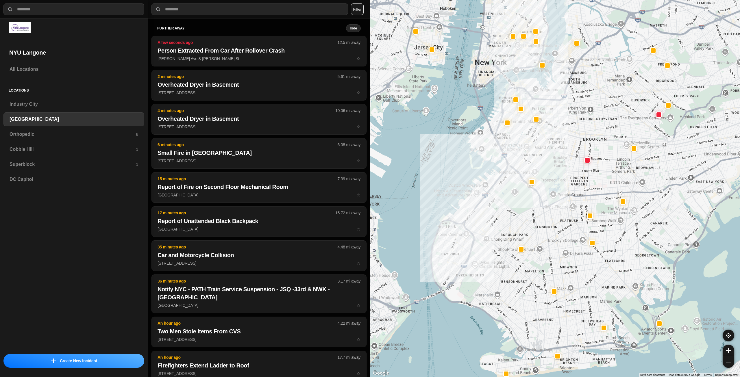
drag, startPoint x: 644, startPoint y: 201, endPoint x: 580, endPoint y: 228, distance: 70.4
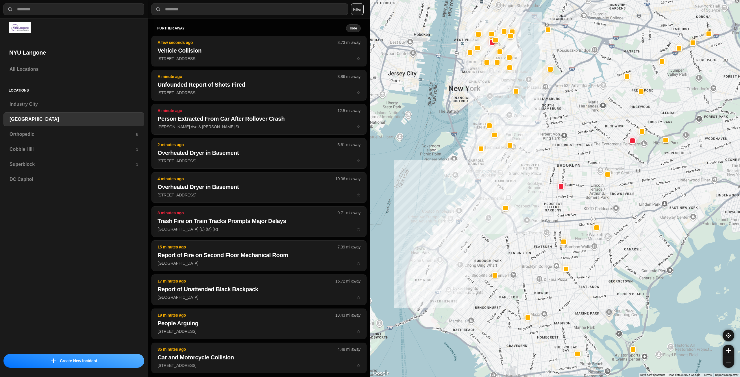
drag, startPoint x: 550, startPoint y: 184, endPoint x: 532, endPoint y: 199, distance: 23.2
click at [532, 199] on div at bounding box center [555, 188] width 370 height 377
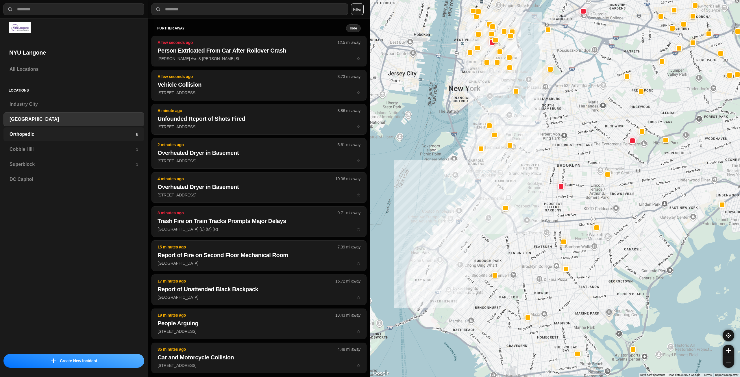
click at [68, 136] on h3 "Orthopedic" at bounding box center [73, 134] width 126 height 7
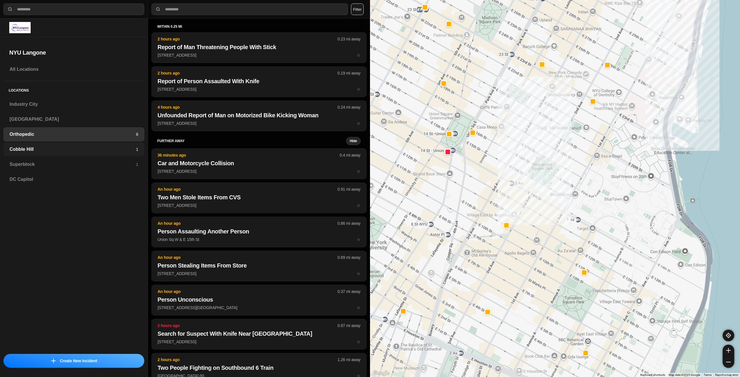
click at [65, 149] on h3 "Cobble Hill" at bounding box center [73, 149] width 126 height 7
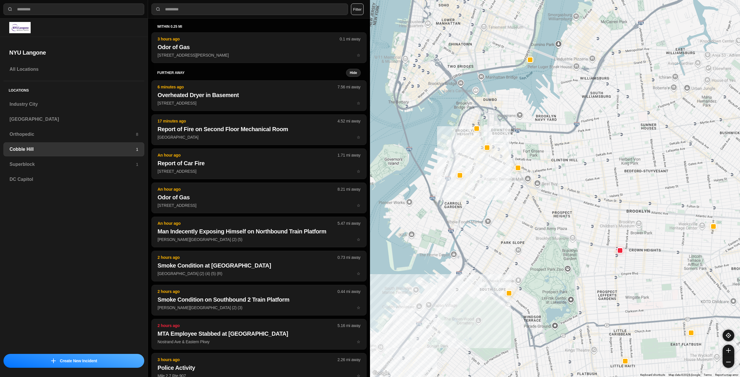
drag, startPoint x: 623, startPoint y: 194, endPoint x: 601, endPoint y: 208, distance: 25.7
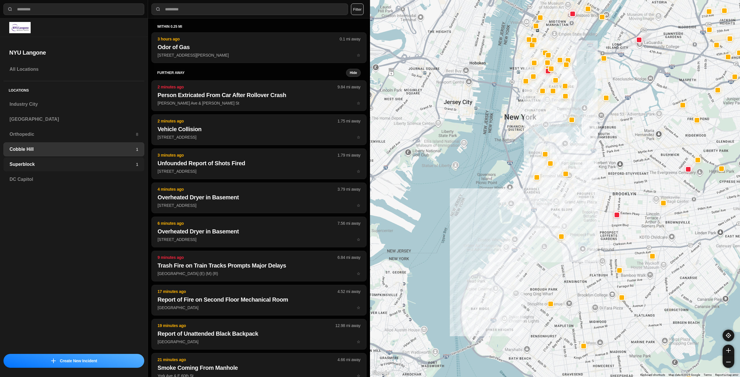
click at [86, 165] on h3 "Superblock" at bounding box center [73, 164] width 126 height 7
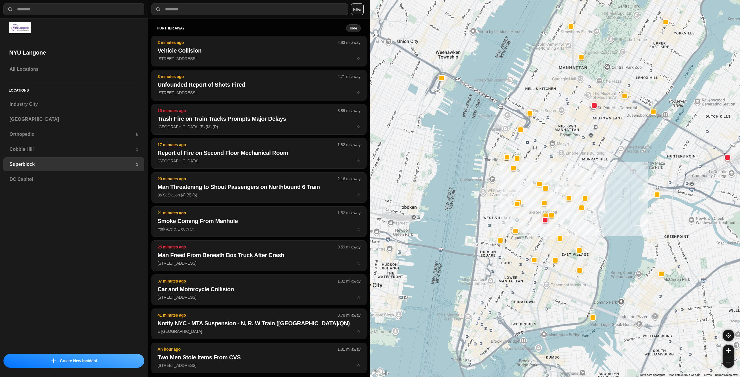
drag, startPoint x: 481, startPoint y: 313, endPoint x: 521, endPoint y: 290, distance: 46.7
click at [522, 294] on div at bounding box center [555, 188] width 370 height 377
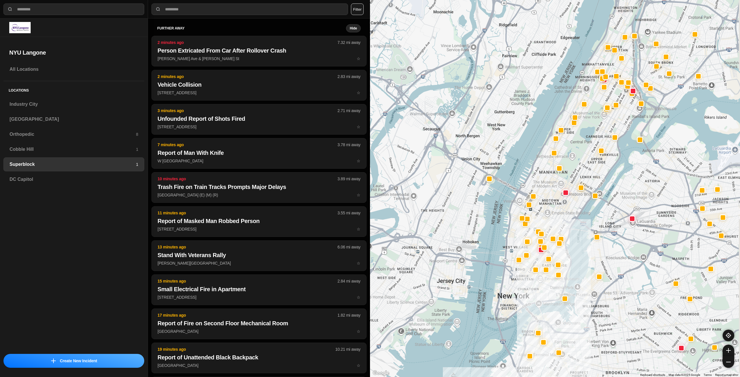
drag, startPoint x: 582, startPoint y: 190, endPoint x: 563, endPoint y: 218, distance: 34.5
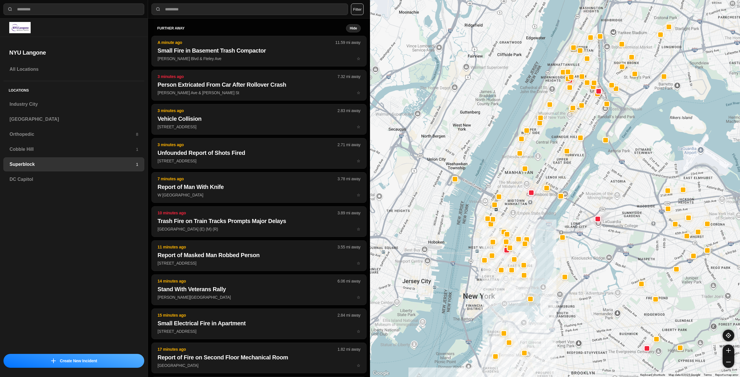
drag, startPoint x: 673, startPoint y: 277, endPoint x: 628, endPoint y: 275, distance: 44.6
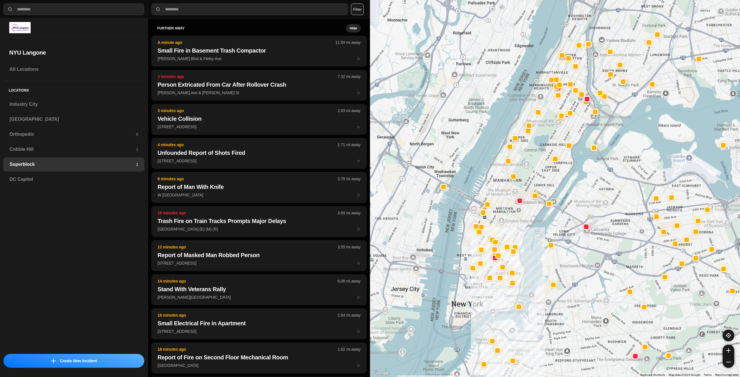
drag, startPoint x: 513, startPoint y: 227, endPoint x: 509, endPoint y: 239, distance: 12.3
click at [509, 239] on div at bounding box center [555, 188] width 370 height 377
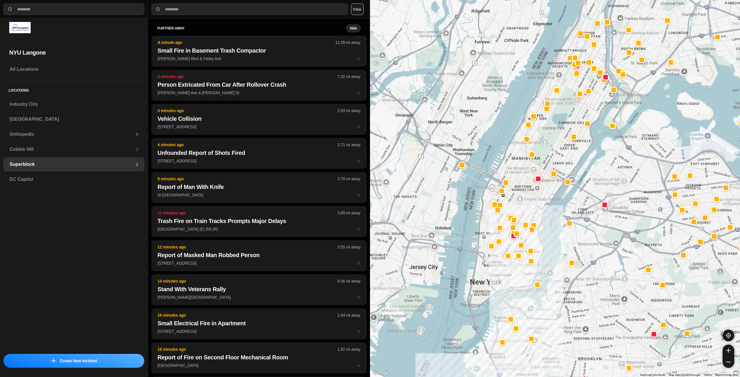
drag, startPoint x: 456, startPoint y: 233, endPoint x: 545, endPoint y: 241, distance: 89.1
click at [547, 245] on div at bounding box center [555, 188] width 370 height 377
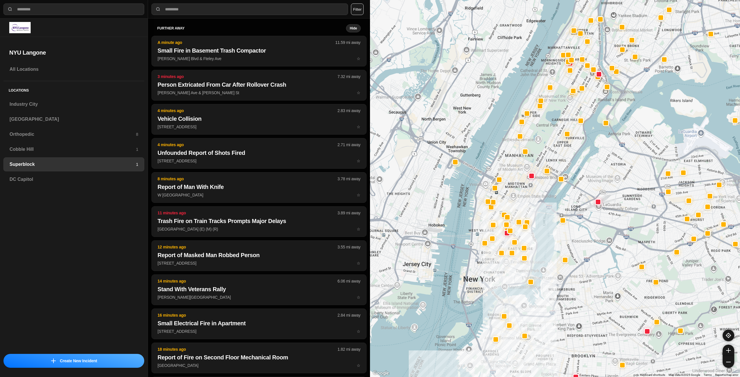
drag, startPoint x: 554, startPoint y: 294, endPoint x: 529, endPoint y: 261, distance: 41.4
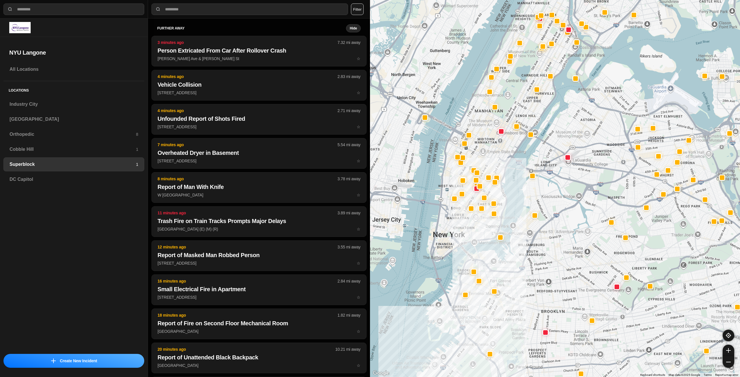
drag, startPoint x: 464, startPoint y: 231, endPoint x: 477, endPoint y: 236, distance: 13.3
click at [476, 237] on div at bounding box center [555, 188] width 370 height 377
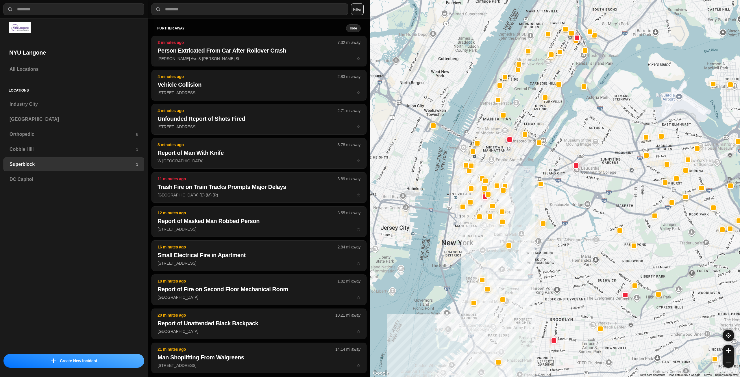
drag, startPoint x: 446, startPoint y: 209, endPoint x: 467, endPoint y: 233, distance: 31.8
click at [467, 233] on div at bounding box center [555, 188] width 370 height 377
click at [50, 117] on h3 "[GEOGRAPHIC_DATA]" at bounding box center [74, 119] width 129 height 7
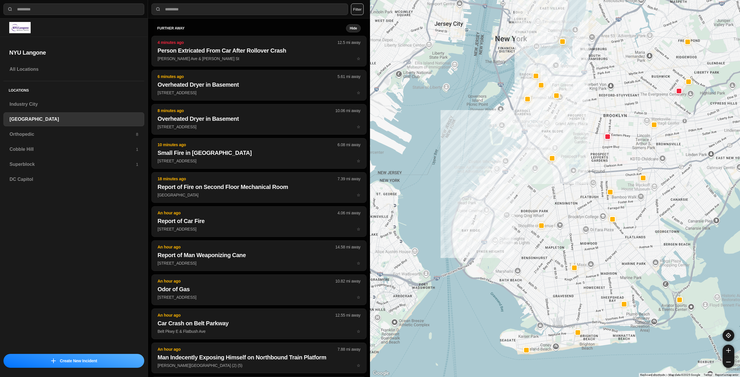
drag, startPoint x: 646, startPoint y: 185, endPoint x: 595, endPoint y: 207, distance: 55.0
click at [595, 207] on div at bounding box center [555, 188] width 370 height 377
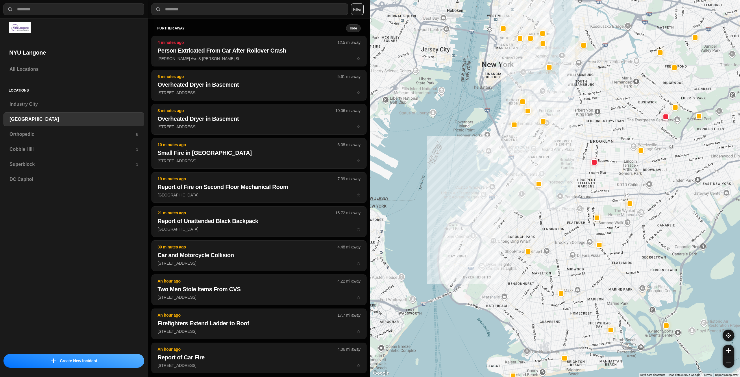
drag, startPoint x: 636, startPoint y: 151, endPoint x: 617, endPoint y: 167, distance: 24.9
click at [623, 177] on div at bounding box center [555, 188] width 370 height 377
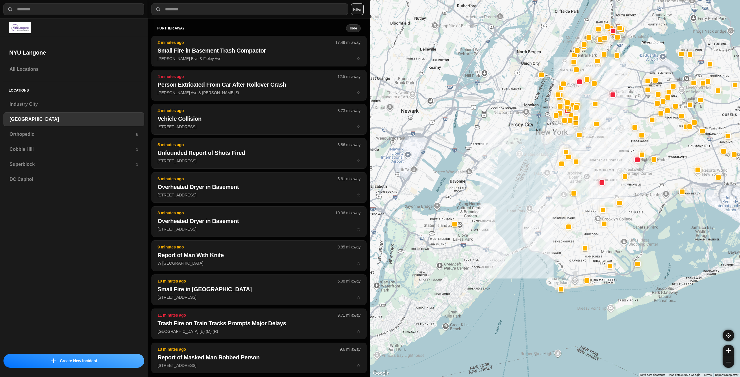
drag, startPoint x: 617, startPoint y: 138, endPoint x: 608, endPoint y: 182, distance: 44.6
click at [608, 182] on div at bounding box center [555, 188] width 370 height 377
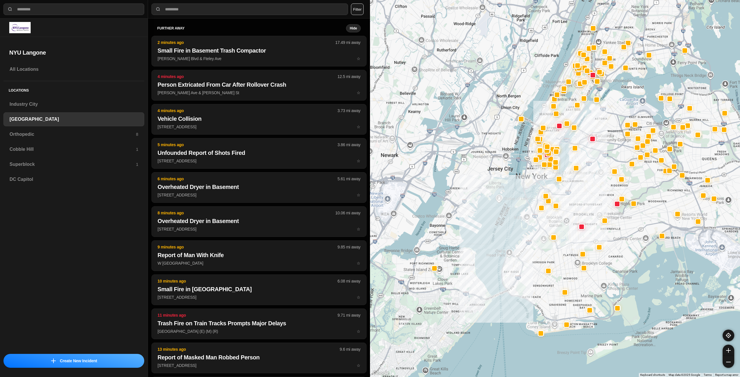
drag, startPoint x: 621, startPoint y: 149, endPoint x: 604, endPoint y: 174, distance: 30.1
click at [604, 174] on div at bounding box center [555, 188] width 370 height 377
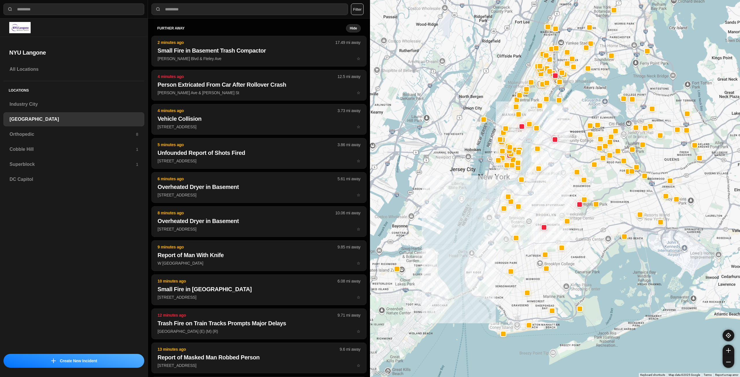
drag, startPoint x: 695, startPoint y: 99, endPoint x: 658, endPoint y: 100, distance: 37.0
click at [658, 100] on div at bounding box center [555, 188] width 370 height 377
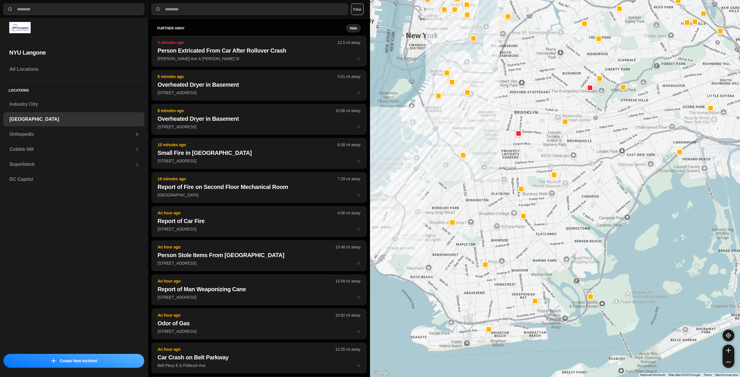
drag, startPoint x: 573, startPoint y: 295, endPoint x: 576, endPoint y: 250, distance: 45.2
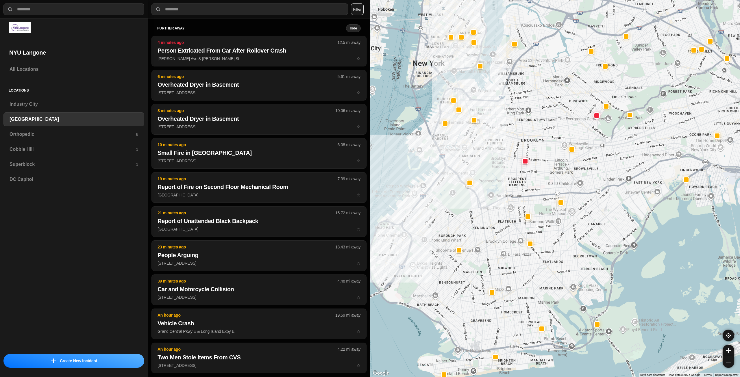
drag, startPoint x: 581, startPoint y: 210, endPoint x: 591, endPoint y: 247, distance: 38.1
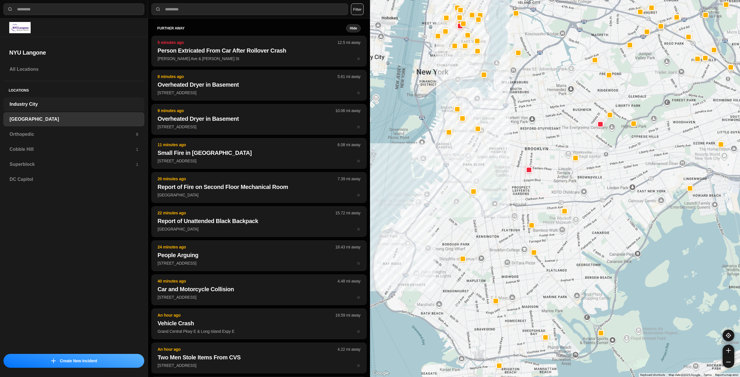
click at [42, 104] on h3 "Industry City" at bounding box center [74, 104] width 129 height 7
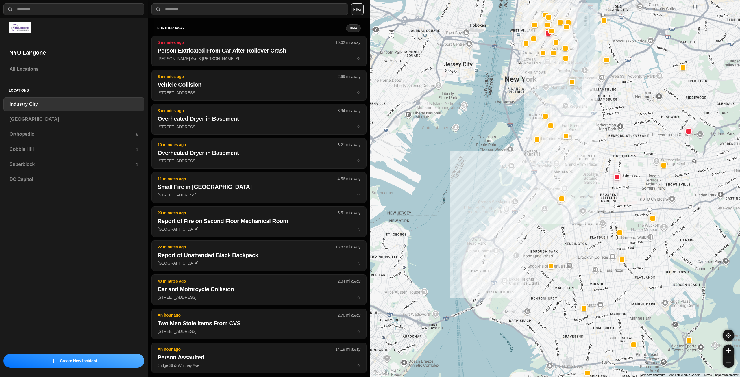
drag, startPoint x: 677, startPoint y: 190, endPoint x: 626, endPoint y: 197, distance: 51.1
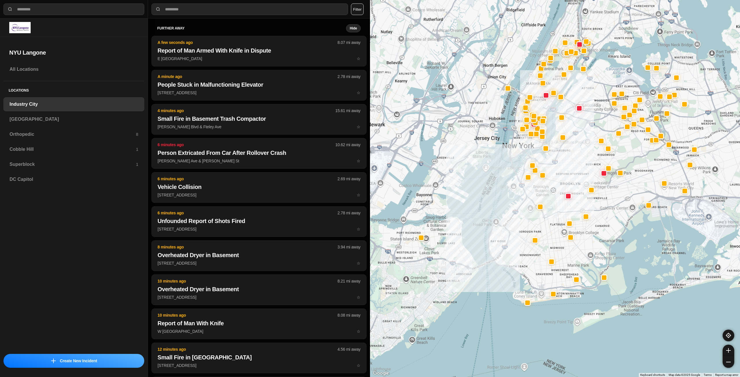
drag, startPoint x: 688, startPoint y: 122, endPoint x: 643, endPoint y: 160, distance: 59.3
click at [643, 160] on div at bounding box center [555, 188] width 370 height 377
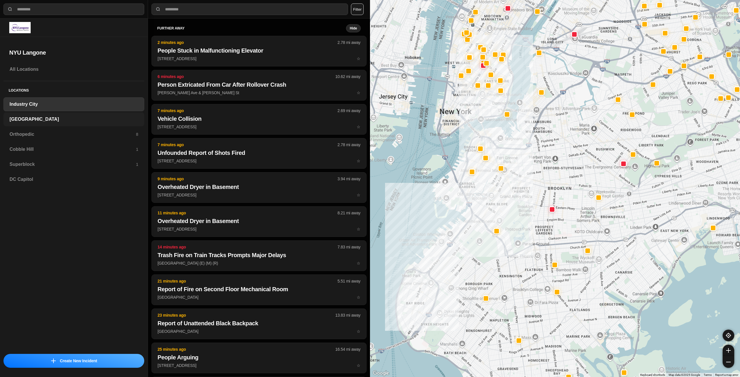
click at [16, 120] on h3 "[GEOGRAPHIC_DATA]" at bounding box center [74, 119] width 129 height 7
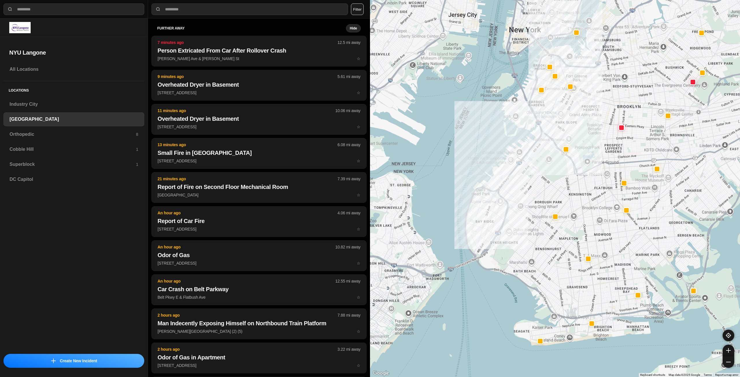
drag, startPoint x: 623, startPoint y: 172, endPoint x: 597, endPoint y: 187, distance: 30.4
click at [597, 187] on div at bounding box center [555, 188] width 370 height 377
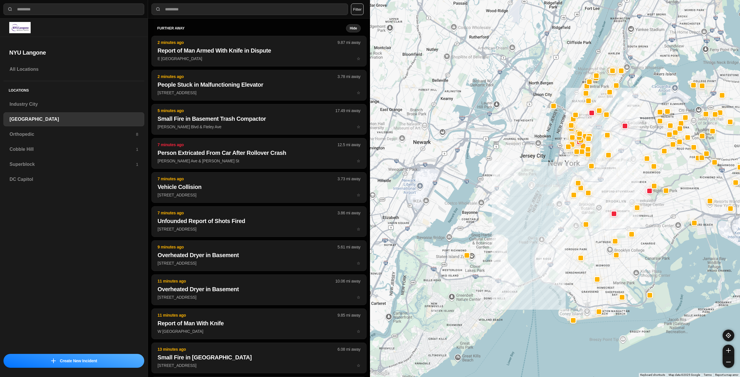
drag, startPoint x: 605, startPoint y: 106, endPoint x: 612, endPoint y: 173, distance: 67.4
click at [612, 173] on div at bounding box center [555, 188] width 370 height 377
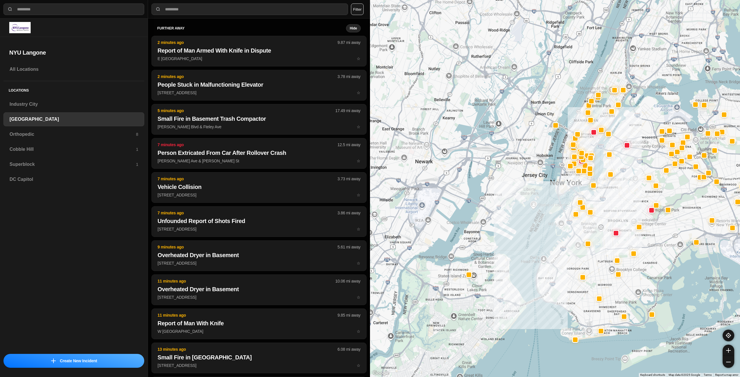
drag, startPoint x: 559, startPoint y: 176, endPoint x: 560, endPoint y: 190, distance: 13.9
click at [560, 190] on div at bounding box center [555, 188] width 370 height 377
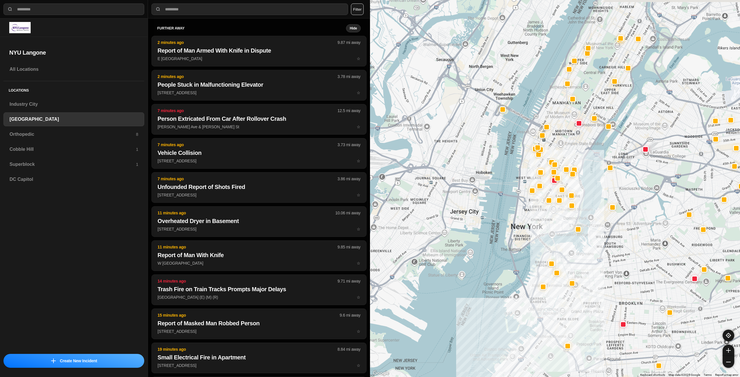
drag, startPoint x: 532, startPoint y: 190, endPoint x: 532, endPoint y: 224, distance: 34.7
click at [532, 224] on div at bounding box center [555, 188] width 370 height 377
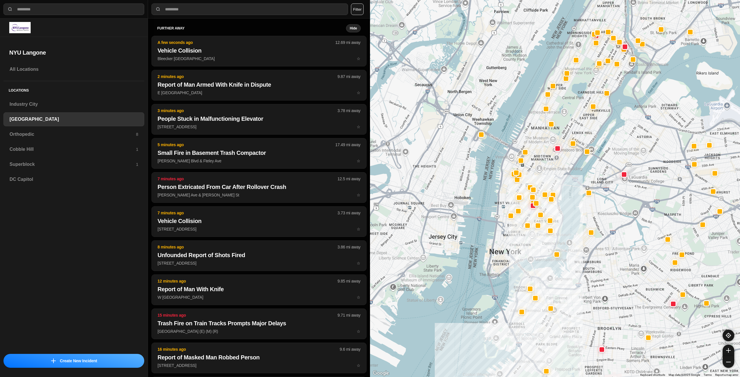
drag, startPoint x: 581, startPoint y: 147, endPoint x: 558, endPoint y: 175, distance: 35.9
click at [558, 175] on div at bounding box center [555, 188] width 370 height 377
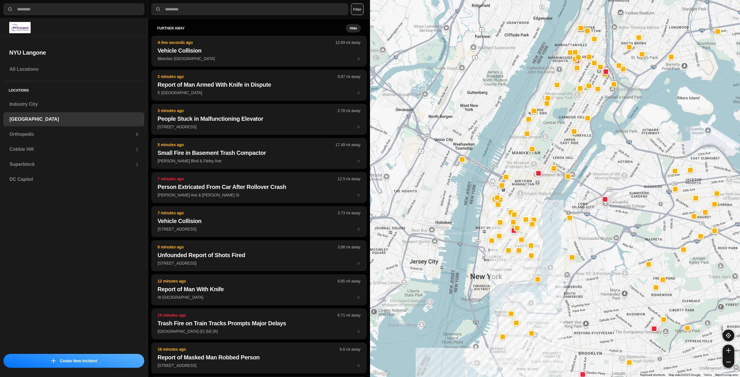
drag, startPoint x: 532, startPoint y: 252, endPoint x: 514, endPoint y: 275, distance: 30.0
click at [514, 275] on div at bounding box center [555, 188] width 370 height 377
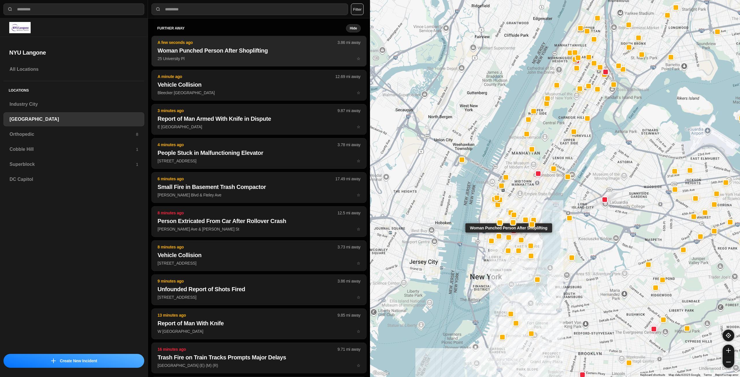
click at [275, 56] on button "A few seconds ago 3.86 mi away Woman Punched Person After Shoplifting 25 Univer…" at bounding box center [258, 51] width 215 height 31
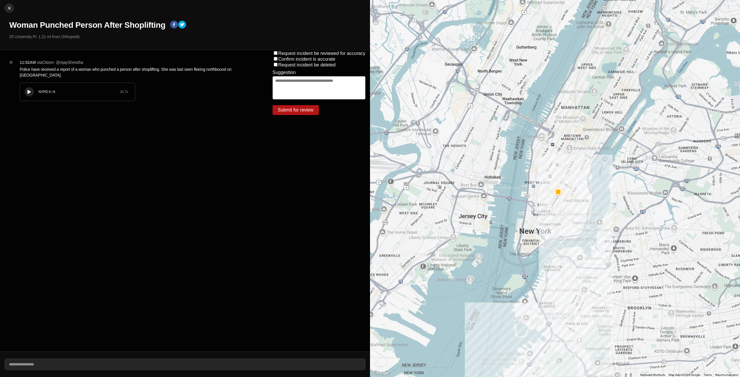
click at [30, 92] on icon at bounding box center [28, 92] width 3 height 4
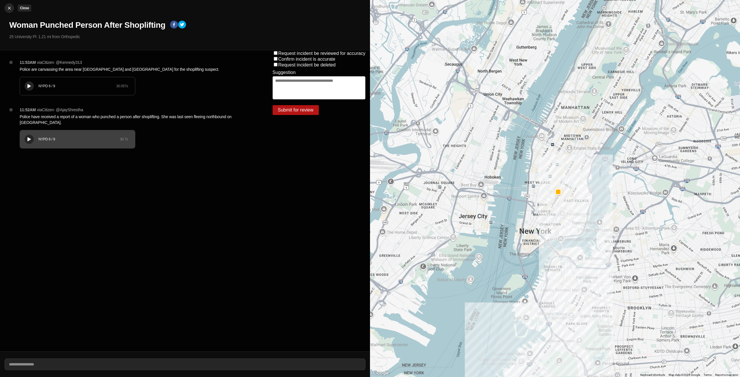
click at [10, 7] on img at bounding box center [9, 8] width 6 height 6
select select "*"
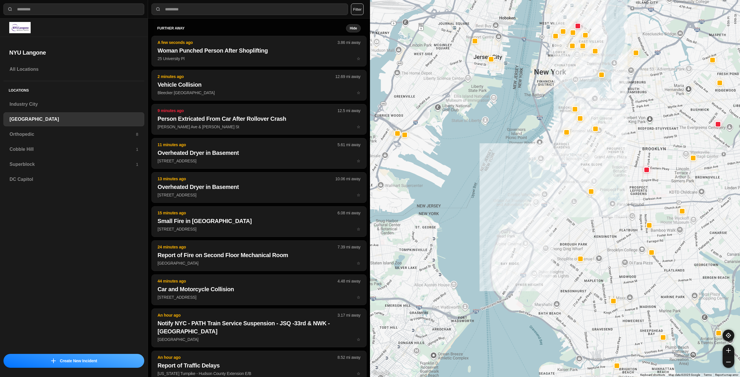
drag, startPoint x: 640, startPoint y: 231, endPoint x: 607, endPoint y: 255, distance: 40.7
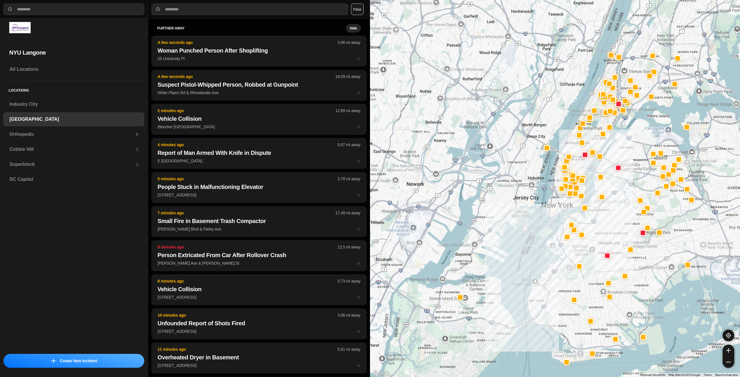
drag, startPoint x: 695, startPoint y: 251, endPoint x: 643, endPoint y: 298, distance: 70.0
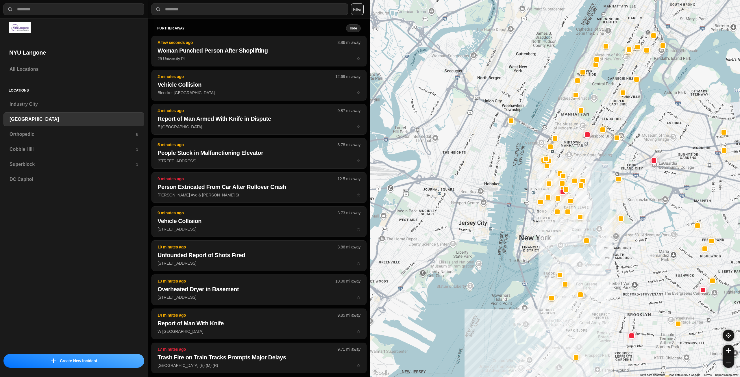
drag, startPoint x: 563, startPoint y: 200, endPoint x: 550, endPoint y: 231, distance: 34.3
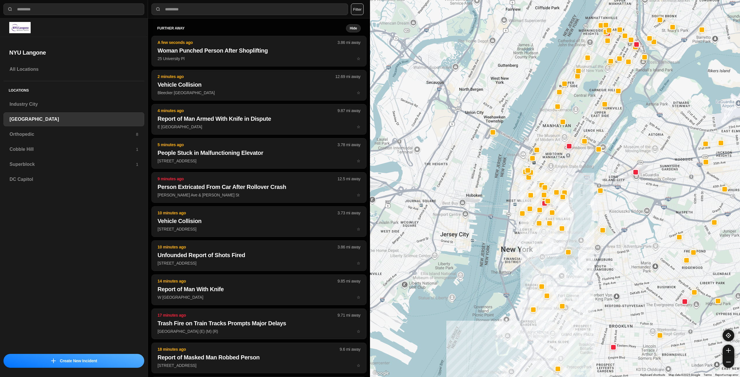
drag, startPoint x: 614, startPoint y: 107, endPoint x: 595, endPoint y: 119, distance: 22.2
click at [595, 119] on div at bounding box center [555, 188] width 370 height 377
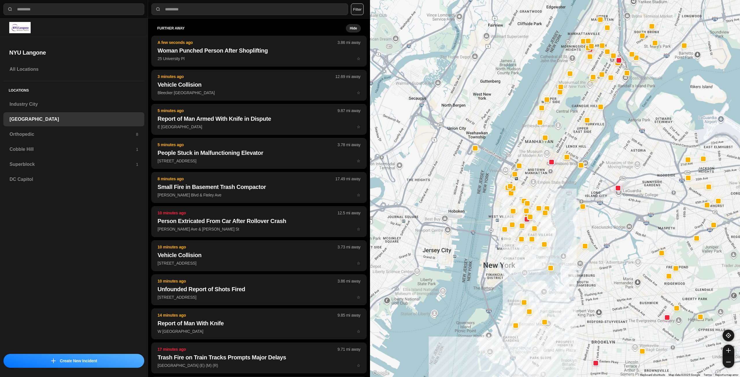
drag, startPoint x: 560, startPoint y: 162, endPoint x: 541, endPoint y: 179, distance: 25.6
click at [541, 179] on div at bounding box center [555, 188] width 370 height 377
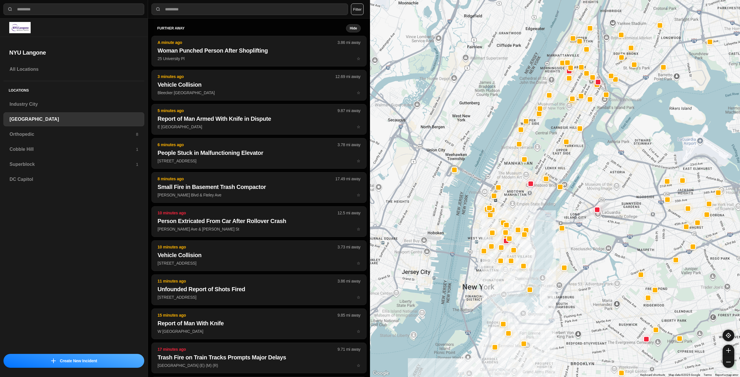
drag, startPoint x: 537, startPoint y: 174, endPoint x: 514, endPoint y: 198, distance: 33.7
click at [514, 198] on div at bounding box center [555, 188] width 370 height 377
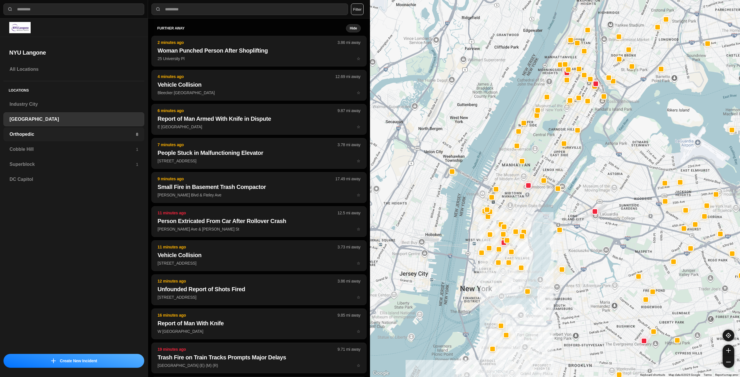
click at [52, 130] on div "Orthopedic 8" at bounding box center [73, 134] width 141 height 14
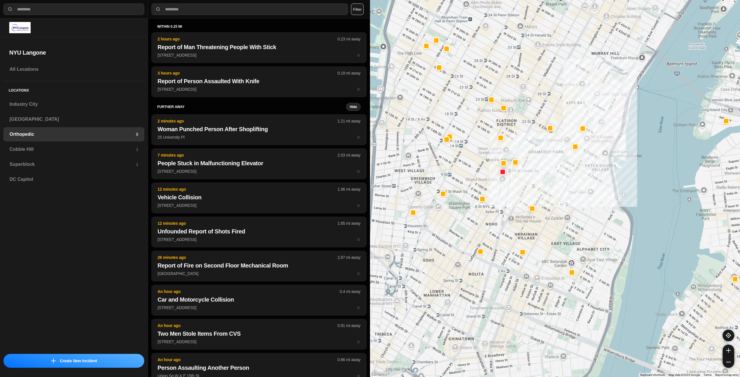
drag, startPoint x: 529, startPoint y: 258, endPoint x: 555, endPoint y: 227, distance: 41.0
click at [555, 227] on div at bounding box center [555, 188] width 370 height 377
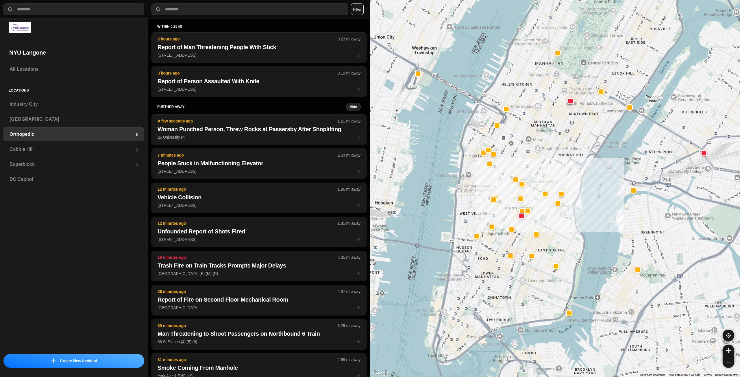
drag, startPoint x: 567, startPoint y: 153, endPoint x: 555, endPoint y: 174, distance: 24.1
click at [555, 174] on div at bounding box center [555, 188] width 370 height 377
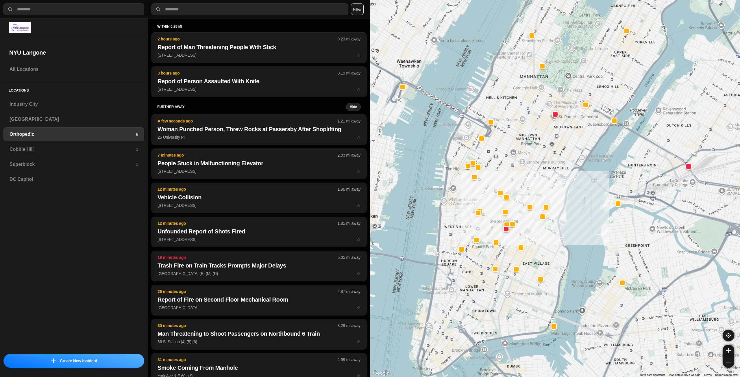
drag, startPoint x: 555, startPoint y: 174, endPoint x: 538, endPoint y: 188, distance: 21.3
click at [538, 188] on div at bounding box center [555, 188] width 370 height 377
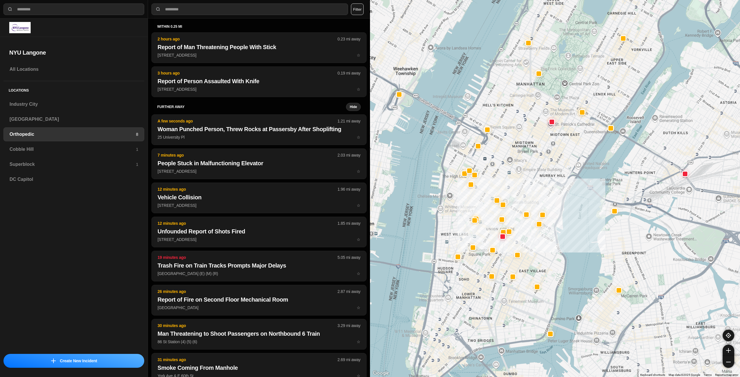
click at [548, 182] on div at bounding box center [555, 188] width 370 height 377
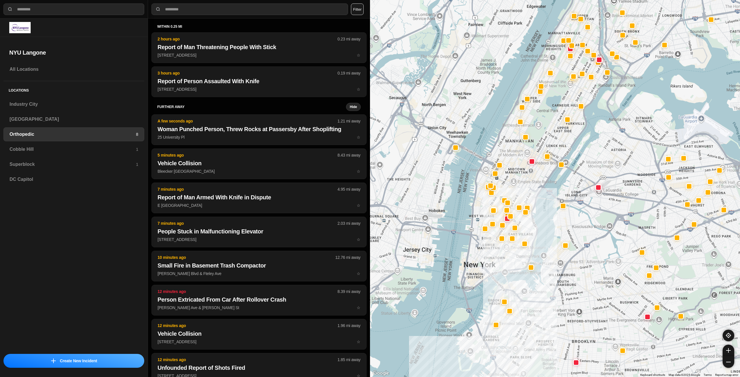
drag, startPoint x: 535, startPoint y: 170, endPoint x: 523, endPoint y: 180, distance: 16.2
click at [523, 180] on div at bounding box center [555, 188] width 370 height 377
click at [102, 154] on div "Cobble Hill 1" at bounding box center [73, 149] width 141 height 14
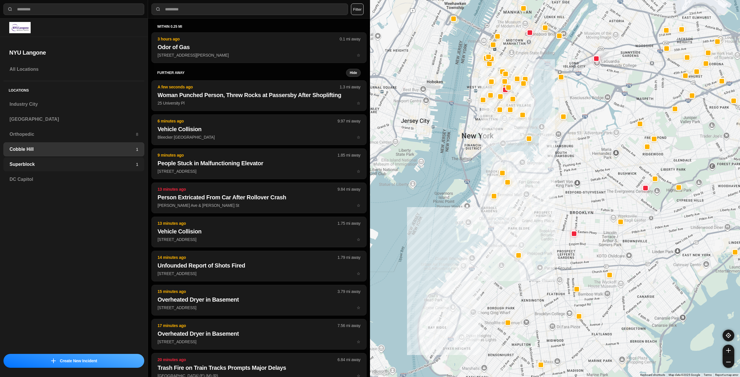
click at [107, 162] on h3 "Superblock" at bounding box center [73, 164] width 126 height 7
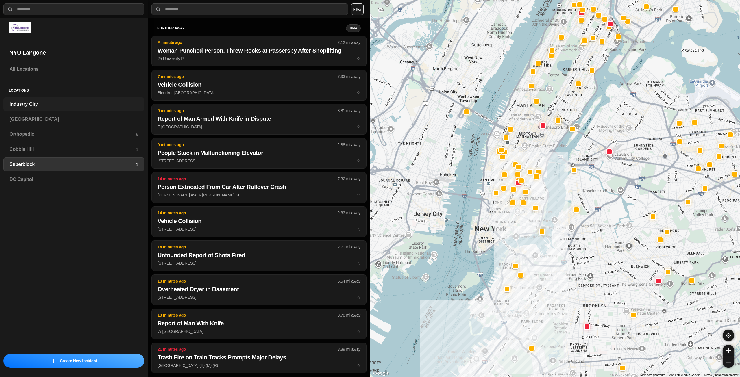
click at [83, 103] on h3 "Industry City" at bounding box center [74, 104] width 129 height 7
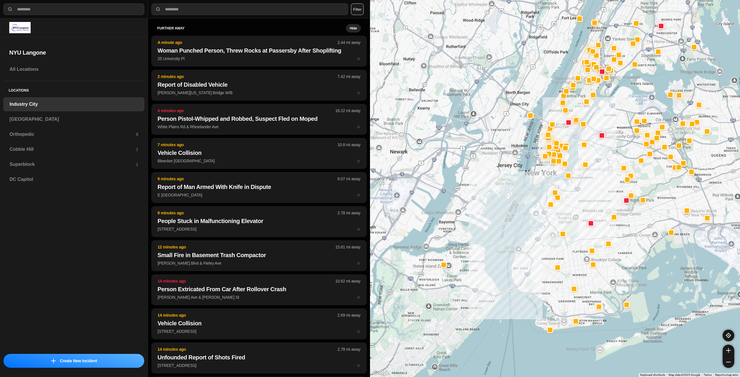
drag, startPoint x: 665, startPoint y: 219, endPoint x: 636, endPoint y: 232, distance: 31.1
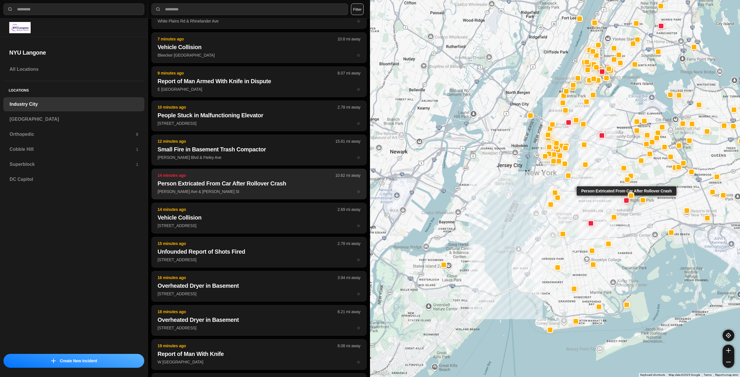
scroll to position [116, 0]
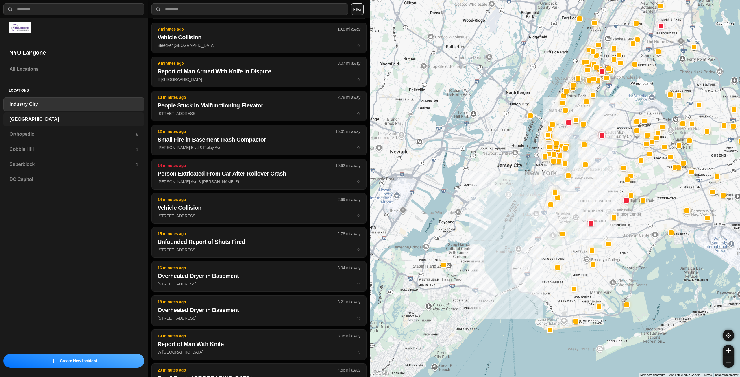
click at [48, 119] on h3 "[GEOGRAPHIC_DATA]" at bounding box center [74, 119] width 129 height 7
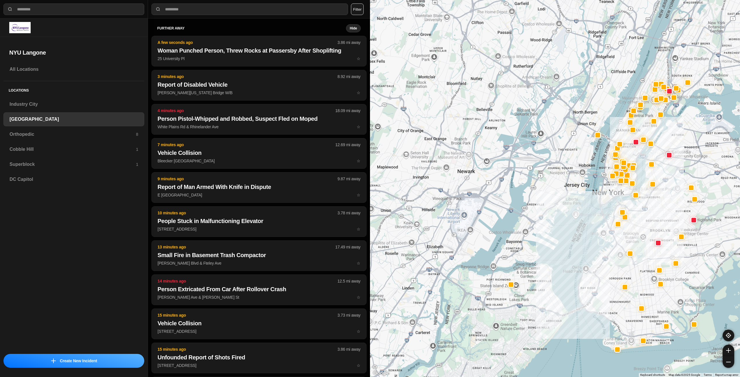
drag, startPoint x: 703, startPoint y: 161, endPoint x: 662, endPoint y: 226, distance: 77.0
click at [662, 226] on div at bounding box center [555, 188] width 370 height 377
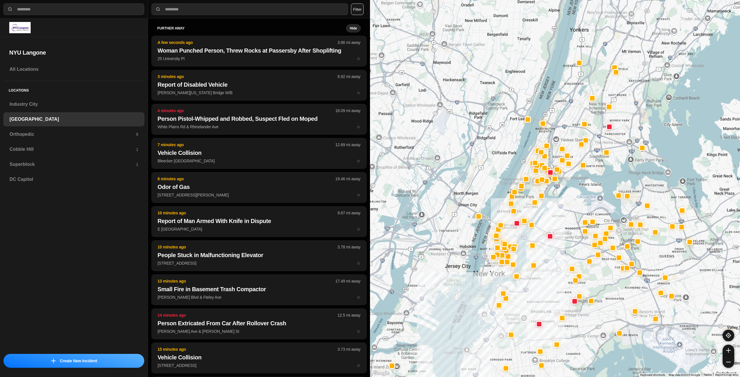
drag, startPoint x: 693, startPoint y: 156, endPoint x: 574, endPoint y: 239, distance: 145.5
click at [574, 239] on div at bounding box center [555, 188] width 370 height 377
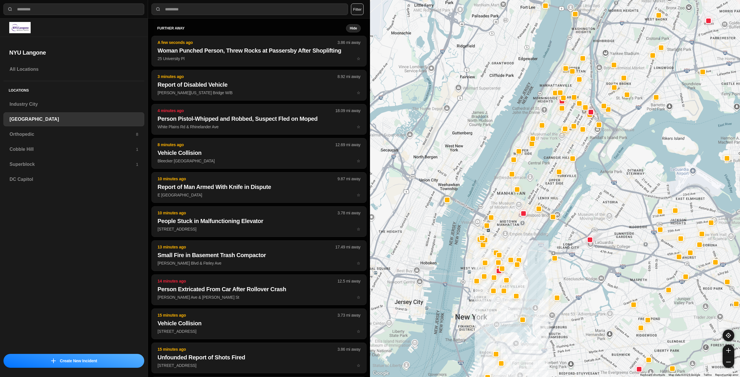
drag, startPoint x: 504, startPoint y: 248, endPoint x: 513, endPoint y: 234, distance: 16.7
click at [513, 234] on div at bounding box center [555, 188] width 370 height 377
click at [36, 163] on h3 "Superblock" at bounding box center [73, 164] width 126 height 7
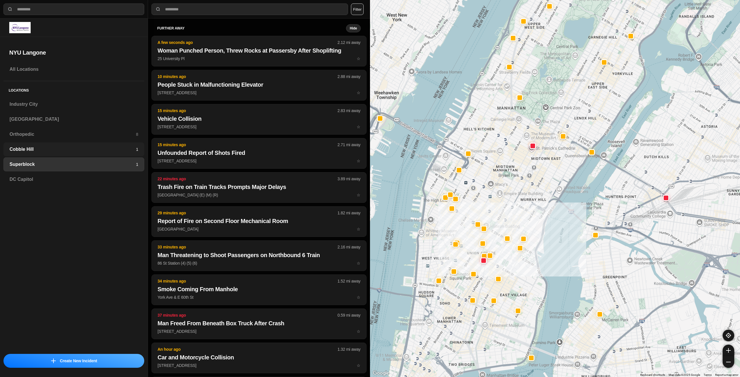
click at [42, 151] on h3 "Cobble Hill" at bounding box center [73, 149] width 126 height 7
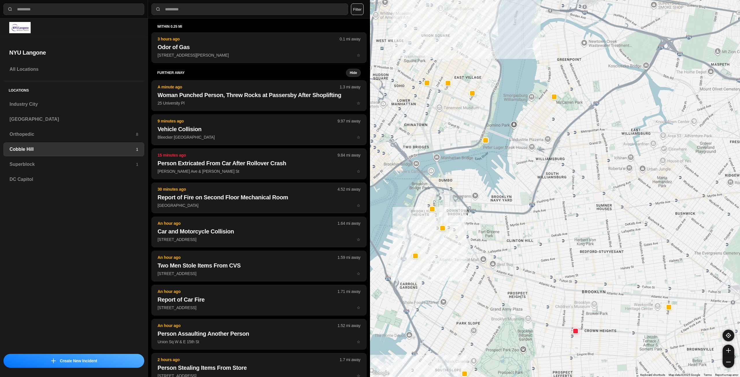
drag, startPoint x: 481, startPoint y: 62, endPoint x: 463, endPoint y: 128, distance: 68.3
click at [439, 134] on div at bounding box center [555, 188] width 370 height 377
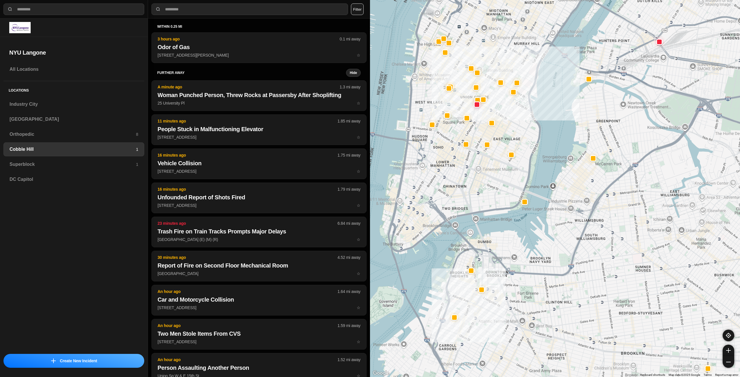
drag, startPoint x: 408, startPoint y: 120, endPoint x: 481, endPoint y: 205, distance: 111.5
click at [480, 208] on div at bounding box center [555, 188] width 370 height 377
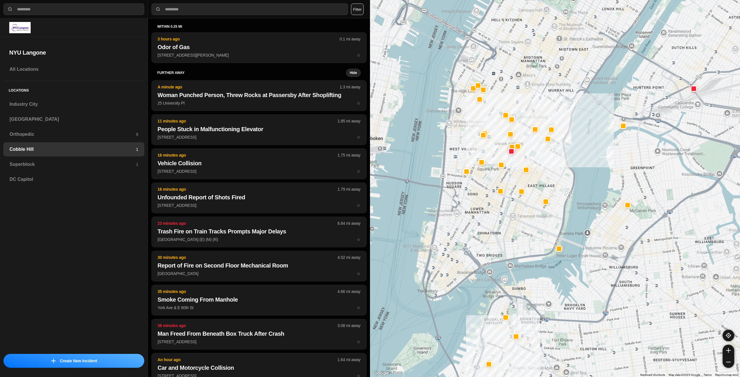
drag, startPoint x: 550, startPoint y: 164, endPoint x: 549, endPoint y: 181, distance: 16.5
click at [549, 181] on div at bounding box center [555, 188] width 370 height 377
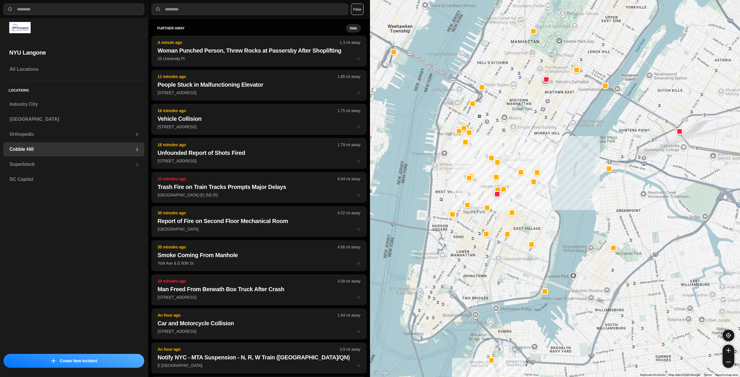
drag, startPoint x: 567, startPoint y: 119, endPoint x: 552, endPoint y: 147, distance: 32.5
click at [552, 147] on div at bounding box center [555, 188] width 370 height 377
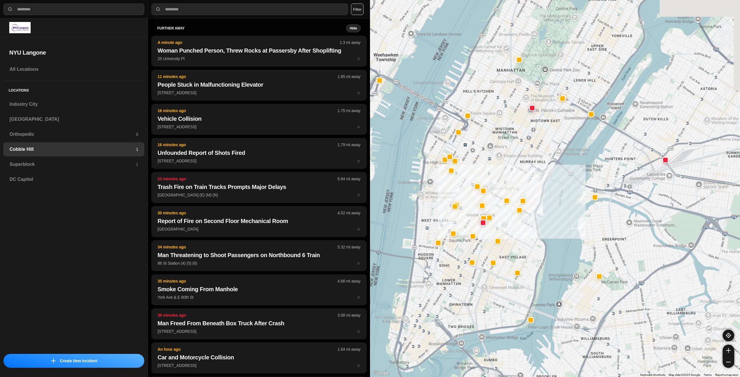
drag, startPoint x: 535, startPoint y: 161, endPoint x: 518, endPoint y: 184, distance: 27.9
click at [518, 184] on div at bounding box center [555, 188] width 370 height 377
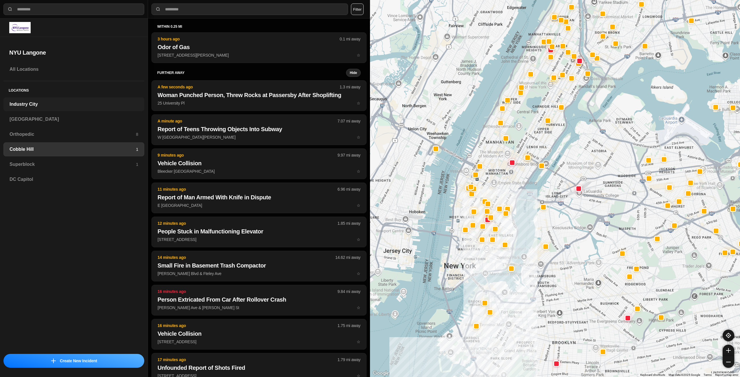
click at [55, 105] on h3 "Industry City" at bounding box center [74, 104] width 129 height 7
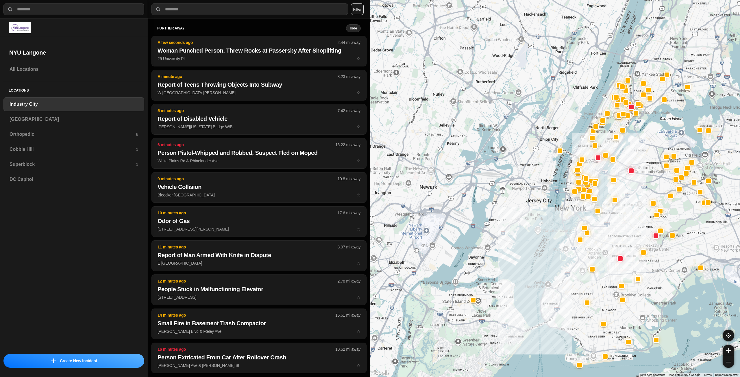
drag, startPoint x: 661, startPoint y: 165, endPoint x: 628, endPoint y: 233, distance: 75.9
click at [628, 233] on div at bounding box center [555, 188] width 370 height 377
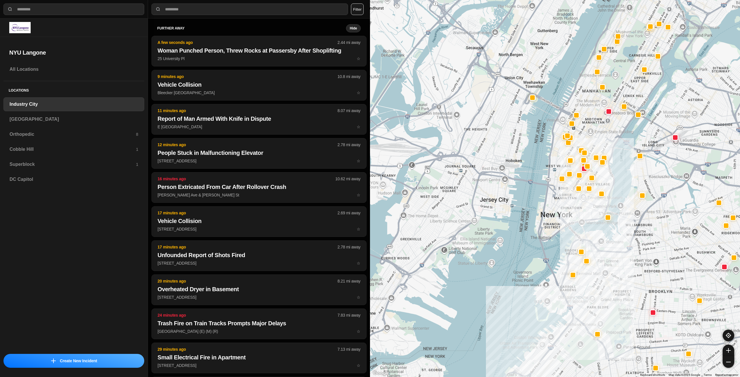
drag, startPoint x: 585, startPoint y: 199, endPoint x: 578, endPoint y: 215, distance: 16.6
click at [51, 116] on h3 "[GEOGRAPHIC_DATA]" at bounding box center [74, 119] width 129 height 7
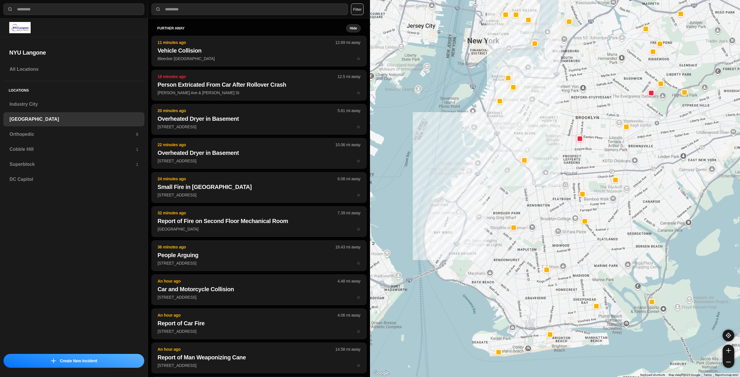
drag, startPoint x: 669, startPoint y: 240, endPoint x: 614, endPoint y: 250, distance: 55.7
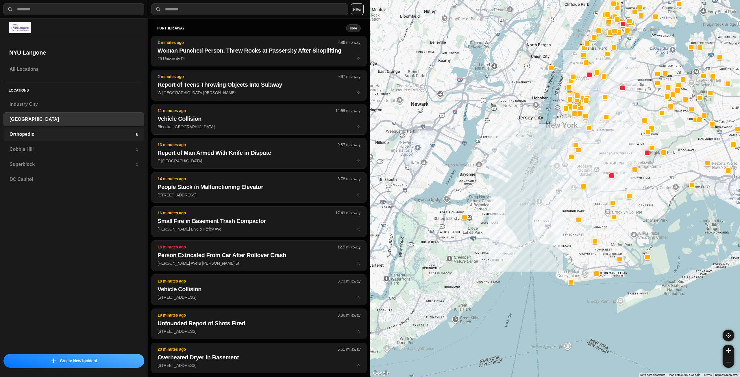
click at [55, 134] on h3 "Orthopedic" at bounding box center [73, 134] width 126 height 7
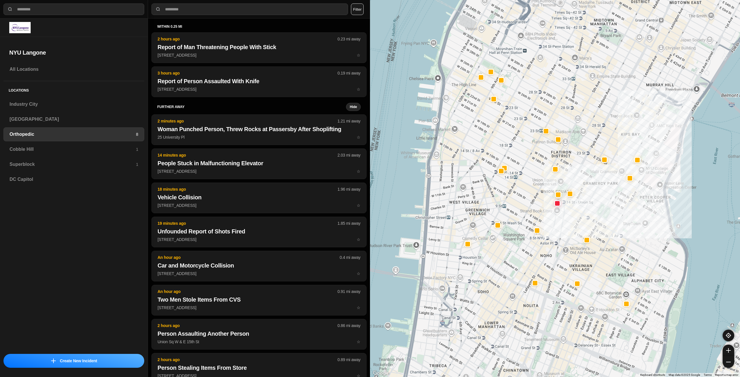
drag, startPoint x: 565, startPoint y: 166, endPoint x: 595, endPoint y: 190, distance: 38.4
click at [595, 190] on div at bounding box center [555, 188] width 370 height 377
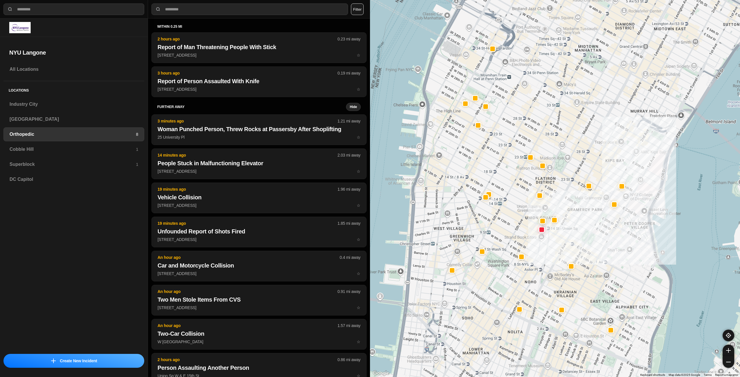
drag, startPoint x: 588, startPoint y: 148, endPoint x: 572, endPoint y: 175, distance: 31.5
click at [572, 175] on div at bounding box center [555, 188] width 370 height 377
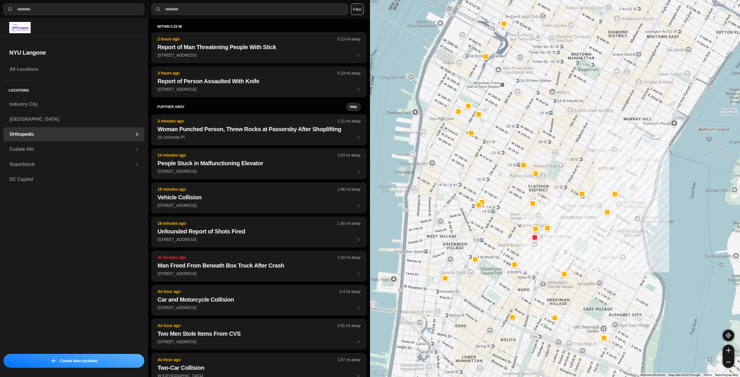
drag, startPoint x: 582, startPoint y: 116, endPoint x: 567, endPoint y: 134, distance: 23.3
click at [567, 134] on div at bounding box center [555, 188] width 370 height 377
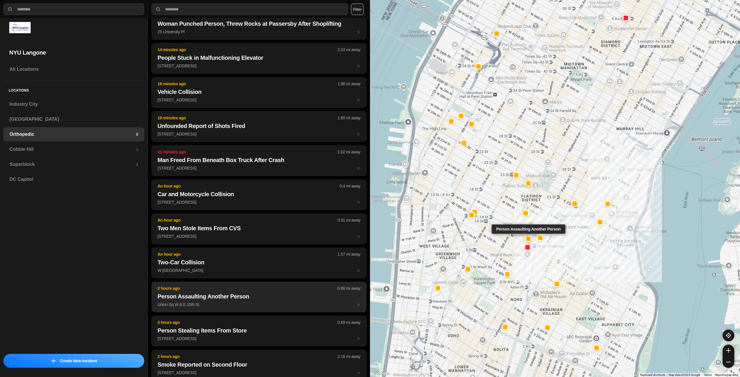
scroll to position [116, 0]
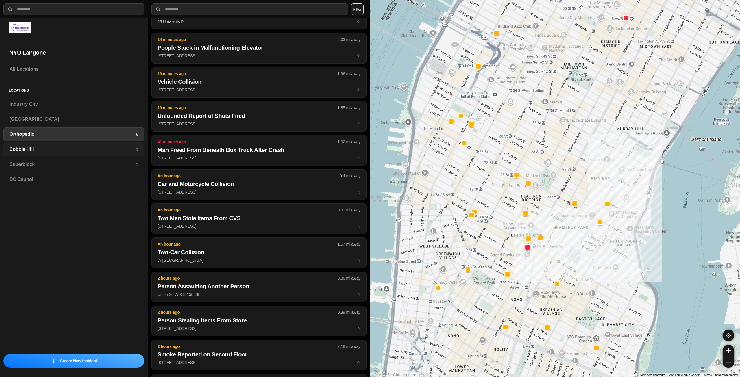
click at [57, 147] on h3 "Cobble Hill" at bounding box center [73, 149] width 126 height 7
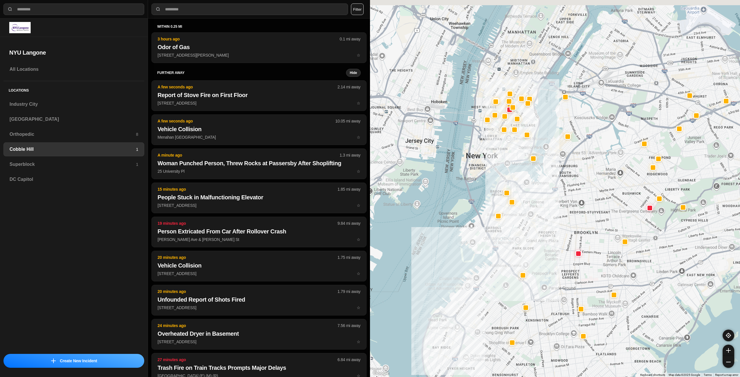
drag, startPoint x: 514, startPoint y: 60, endPoint x: 506, endPoint y: 153, distance: 93.1
click at [506, 153] on div at bounding box center [555, 188] width 370 height 377
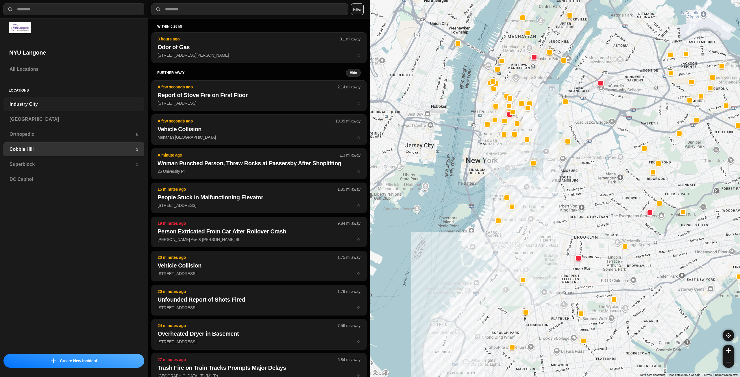
click at [62, 105] on h3 "Industry City" at bounding box center [74, 104] width 129 height 7
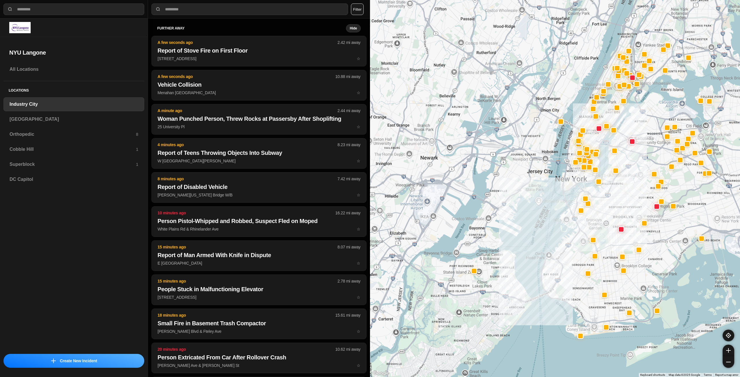
drag, startPoint x: 670, startPoint y: 191, endPoint x: 637, endPoint y: 232, distance: 52.4
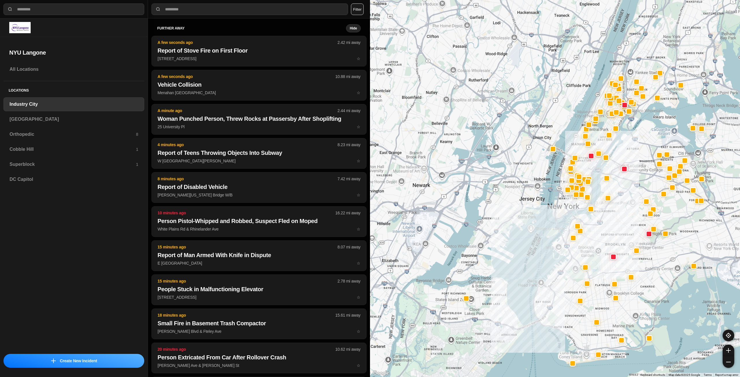
drag, startPoint x: 630, startPoint y: 171, endPoint x: 618, endPoint y: 213, distance: 44.2
click at [618, 213] on div at bounding box center [555, 188] width 370 height 377
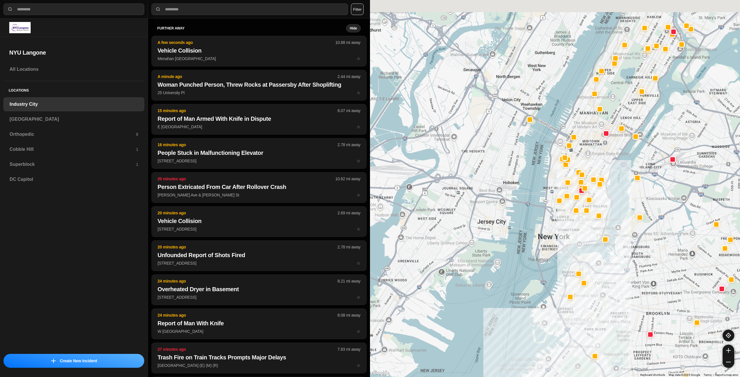
drag, startPoint x: 570, startPoint y: 236, endPoint x: 561, endPoint y: 261, distance: 26.3
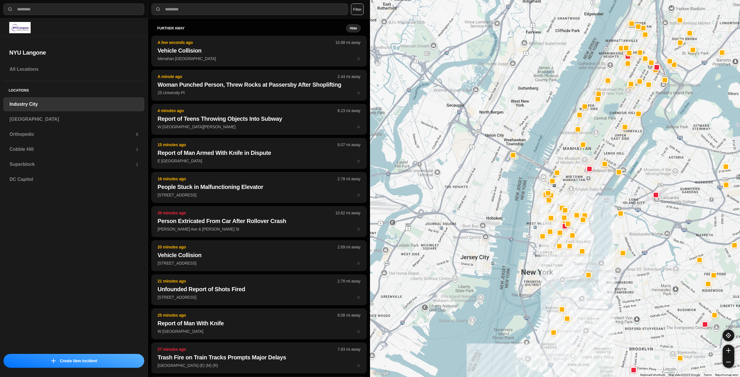
drag, startPoint x: 594, startPoint y: 183, endPoint x: 581, endPoint y: 201, distance: 22.7
click at [581, 201] on div at bounding box center [555, 188] width 370 height 377
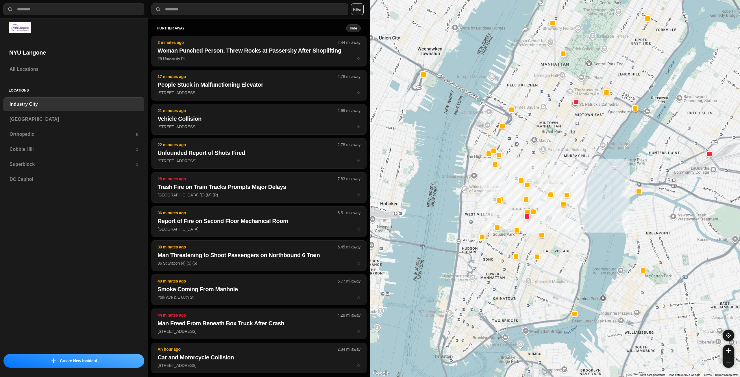
drag, startPoint x: 556, startPoint y: 331, endPoint x: 543, endPoint y: 289, distance: 43.5
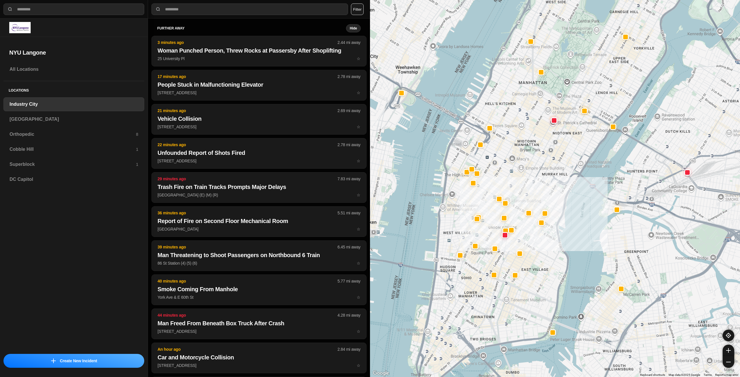
drag, startPoint x: 558, startPoint y: 259, endPoint x: 542, endPoint y: 285, distance: 30.7
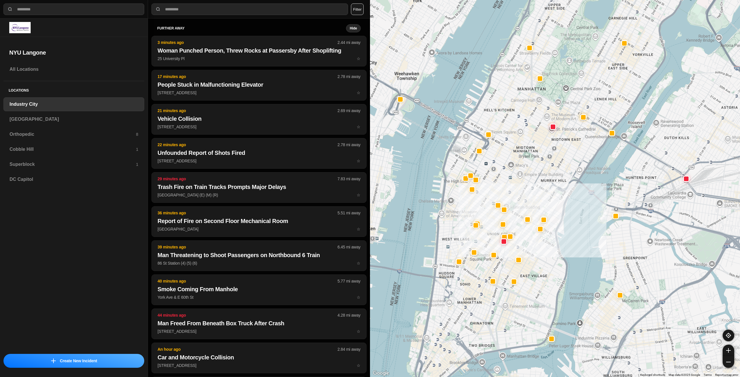
drag, startPoint x: 527, startPoint y: 289, endPoint x: 526, endPoint y: 293, distance: 4.1
click at [526, 293] on div "757 people" at bounding box center [555, 188] width 370 height 377
click at [99, 115] on div "[GEOGRAPHIC_DATA]" at bounding box center [73, 119] width 141 height 14
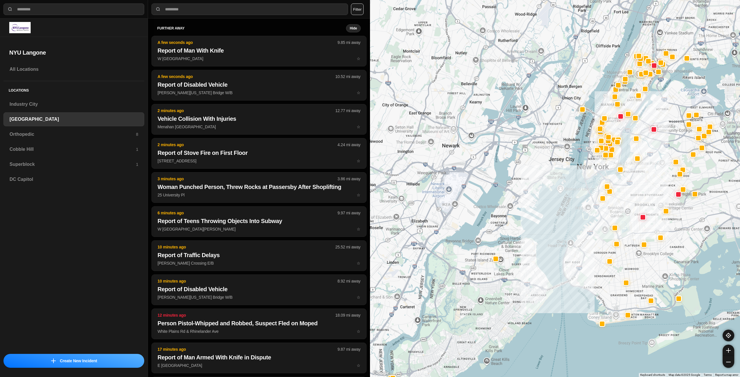
drag, startPoint x: 686, startPoint y: 126, endPoint x: 652, endPoint y: 177, distance: 61.1
click at [652, 177] on div at bounding box center [555, 188] width 370 height 377
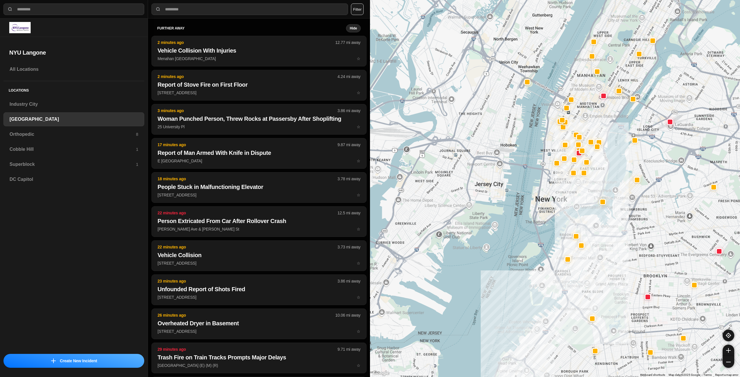
drag, startPoint x: 623, startPoint y: 148, endPoint x: 600, endPoint y: 179, distance: 38.4
click at [600, 179] on div at bounding box center [555, 188] width 370 height 377
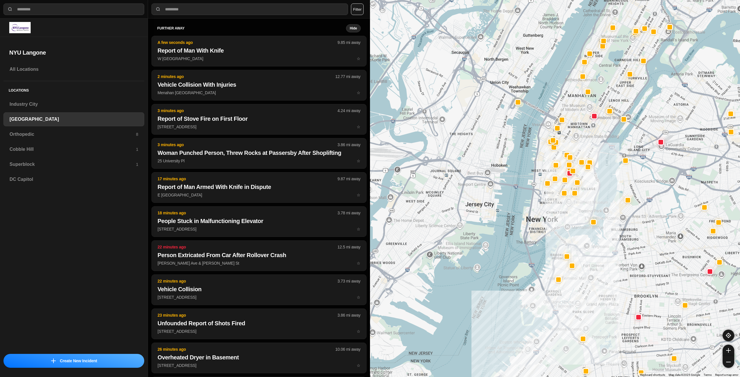
drag, startPoint x: 601, startPoint y: 124, endPoint x: 591, endPoint y: 146, distance: 23.8
click at [591, 146] on div at bounding box center [555, 188] width 370 height 377
click at [67, 135] on h3 "Orthopedic" at bounding box center [73, 134] width 126 height 7
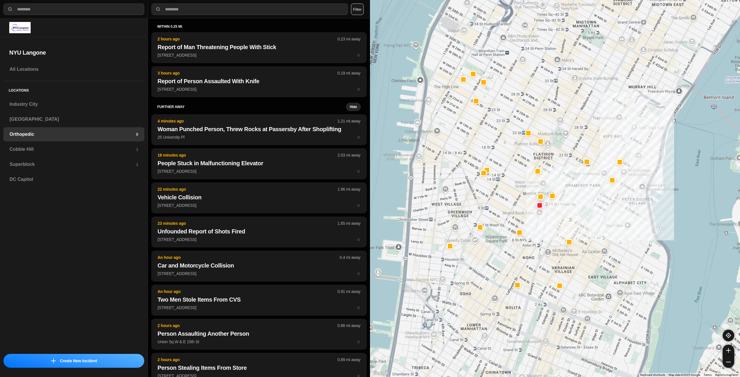
drag, startPoint x: 567, startPoint y: 180, endPoint x: 586, endPoint y: 210, distance: 35.8
click at [586, 210] on div at bounding box center [555, 188] width 370 height 377
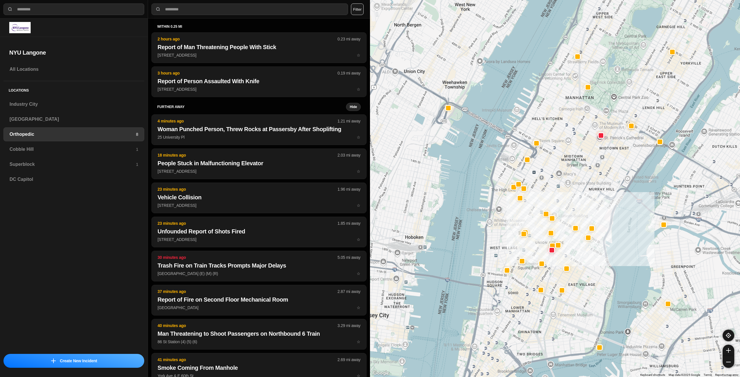
drag, startPoint x: 615, startPoint y: 130, endPoint x: 597, endPoint y: 174, distance: 46.6
click at [597, 174] on div at bounding box center [555, 188] width 370 height 377
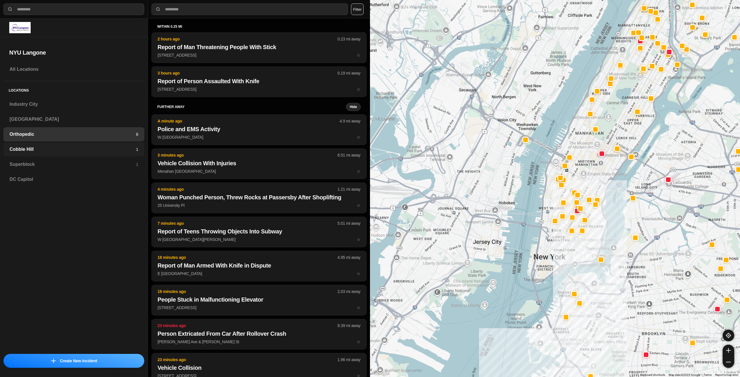
click at [64, 149] on h3 "Cobble Hill" at bounding box center [73, 149] width 126 height 7
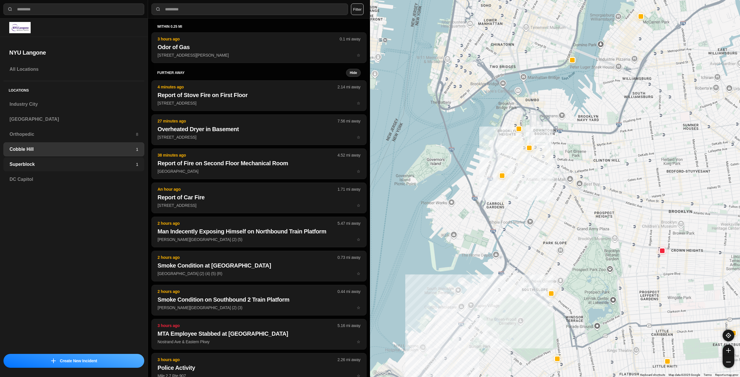
click at [56, 164] on h3 "Superblock" at bounding box center [73, 164] width 126 height 7
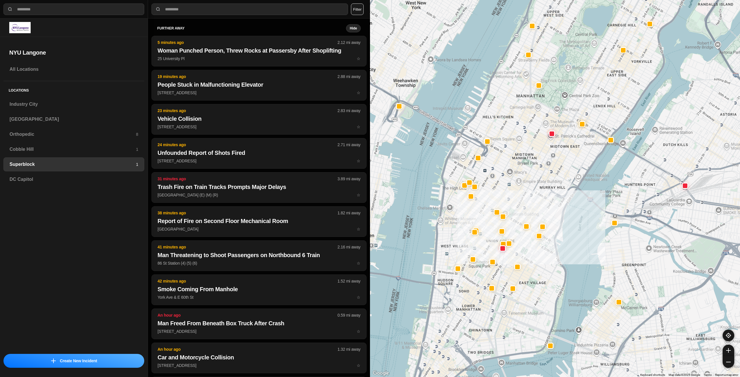
drag, startPoint x: 585, startPoint y: 146, endPoint x: 573, endPoint y: 169, distance: 26.8
click at [573, 169] on div at bounding box center [555, 188] width 370 height 377
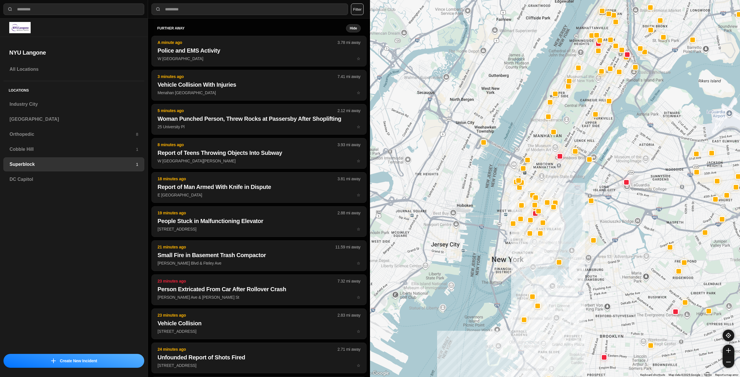
select select "*"
click at [82, 106] on h3 "Industry City" at bounding box center [74, 104] width 129 height 7
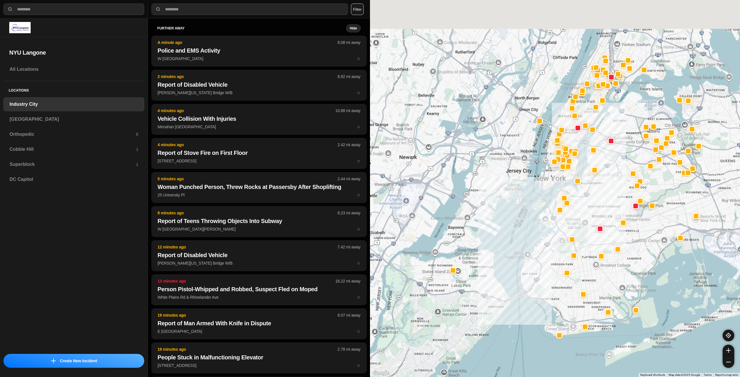
drag, startPoint x: 618, startPoint y: 158, endPoint x: 585, endPoint y: 212, distance: 63.9
click at [585, 212] on div at bounding box center [555, 188] width 370 height 377
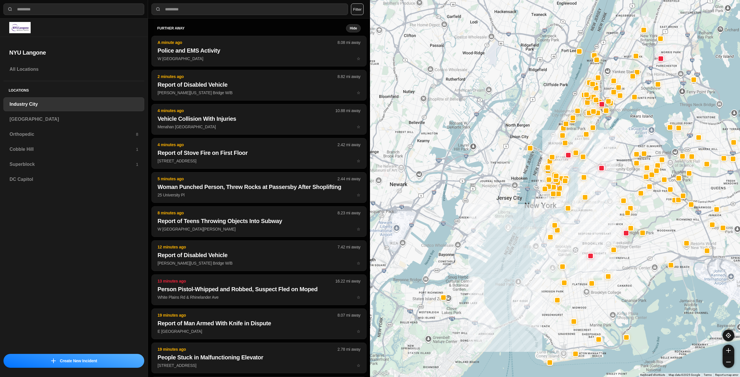
drag, startPoint x: 617, startPoint y: 143, endPoint x: 610, endPoint y: 159, distance: 17.6
click at [611, 159] on div at bounding box center [555, 188] width 370 height 377
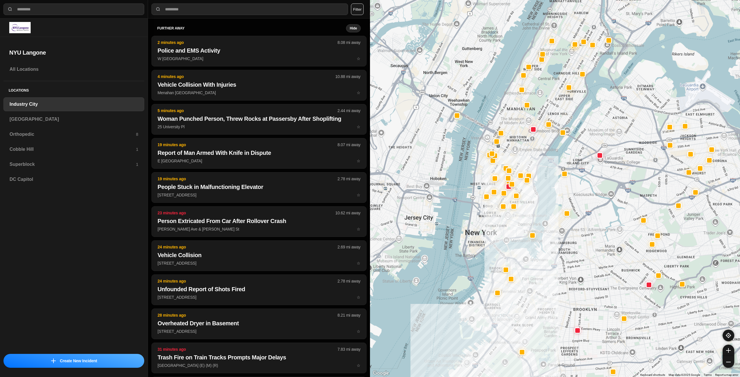
drag, startPoint x: 554, startPoint y: 180, endPoint x: 530, endPoint y: 209, distance: 38.0
click at [530, 209] on div at bounding box center [555, 188] width 370 height 377
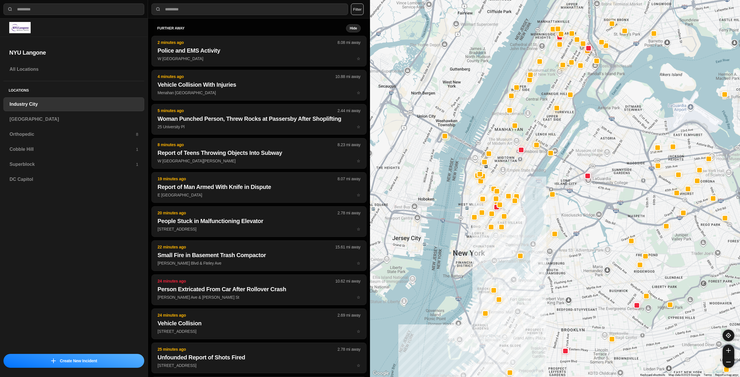
drag, startPoint x: 536, startPoint y: 156, endPoint x: 517, endPoint y: 178, distance: 28.5
click at [521, 178] on div at bounding box center [555, 188] width 370 height 377
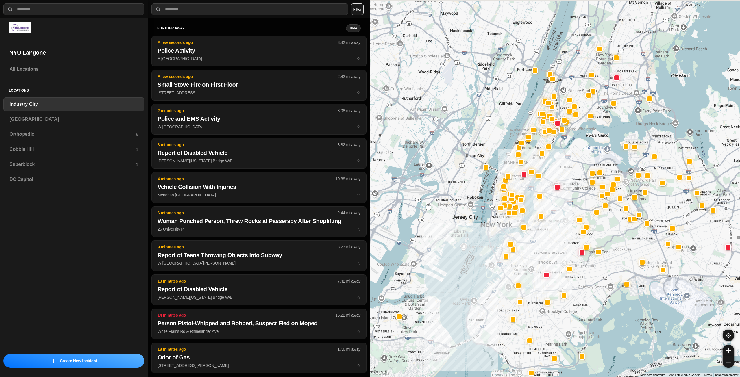
drag, startPoint x: 547, startPoint y: 133, endPoint x: 534, endPoint y: 165, distance: 35.0
click at [534, 165] on div at bounding box center [555, 188] width 370 height 377
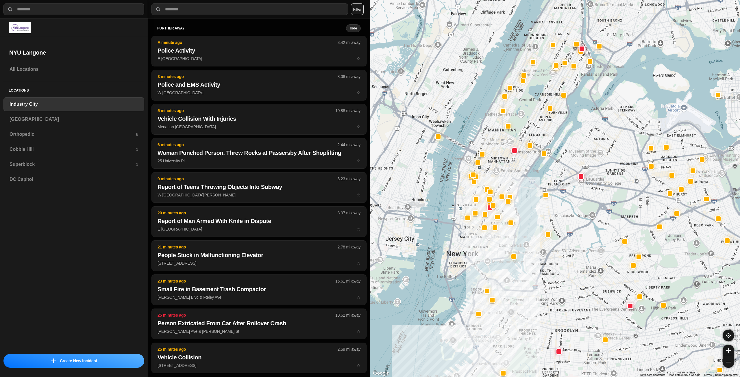
drag, startPoint x: 503, startPoint y: 236, endPoint x: 493, endPoint y: 257, distance: 22.6
click at [494, 257] on div at bounding box center [555, 188] width 370 height 377
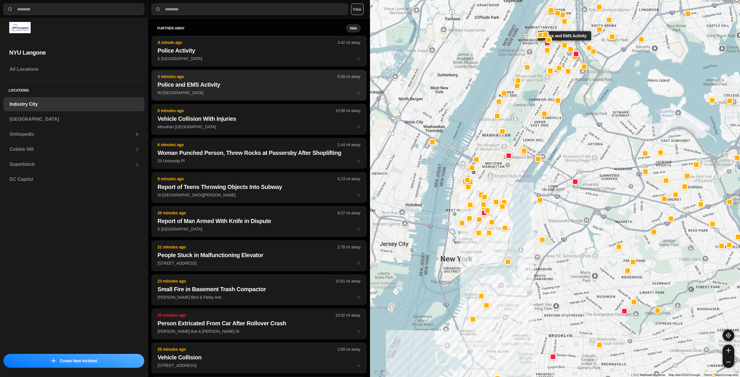
click at [244, 97] on button "3 minutes ago 8.08 mi away Police and EMS Activity W 129th St & Lenox Ave ☆" at bounding box center [258, 85] width 215 height 31
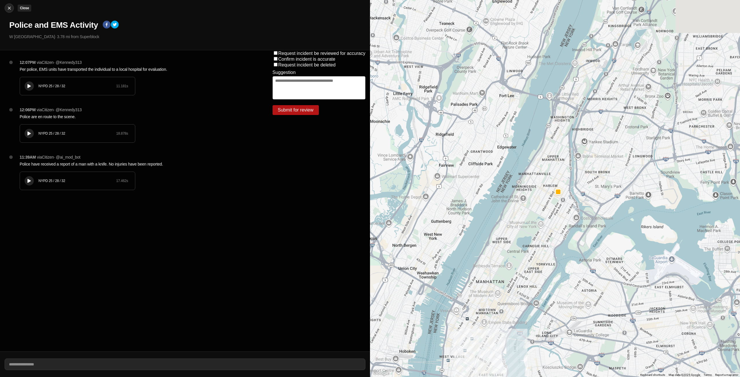
click at [8, 7] on img at bounding box center [9, 8] width 6 height 6
select select "*"
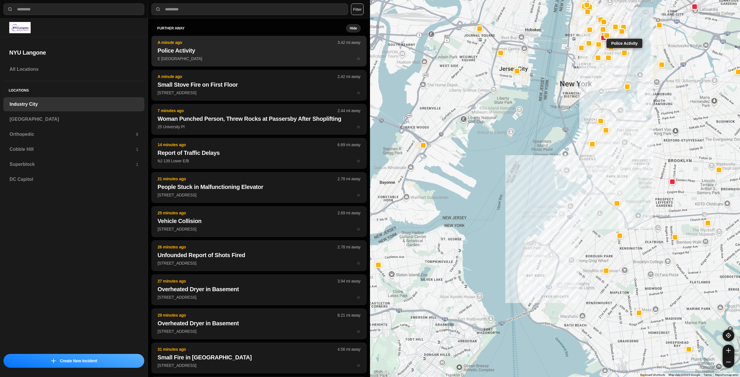
click at [189, 51] on h2 "Police Activity" at bounding box center [259, 51] width 203 height 8
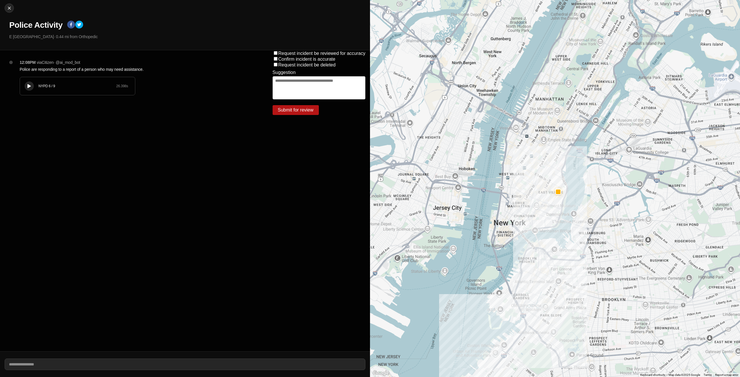
click at [30, 83] on button at bounding box center [29, 86] width 9 height 9
click at [7, 10] on img at bounding box center [9, 8] width 6 height 6
select select "*"
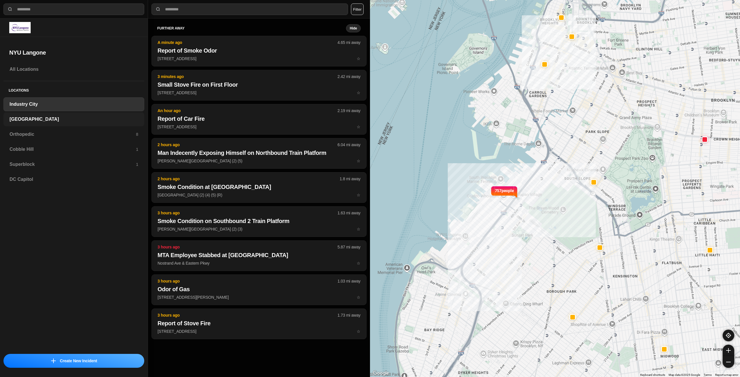
click at [53, 120] on h3 "[GEOGRAPHIC_DATA]" at bounding box center [74, 119] width 129 height 7
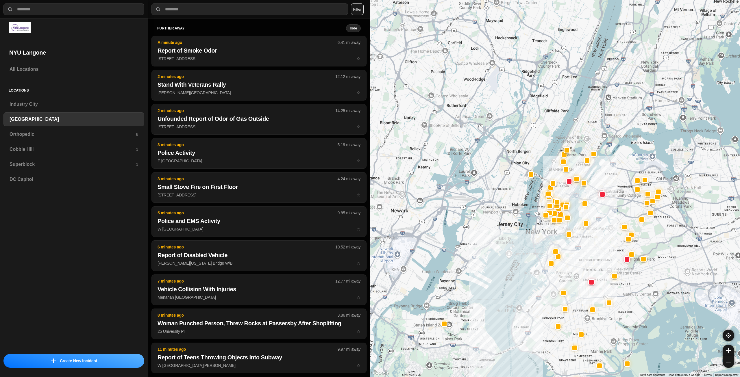
drag, startPoint x: 670, startPoint y: 111, endPoint x: 587, endPoint y: 258, distance: 168.9
click at [587, 258] on div at bounding box center [555, 188] width 370 height 377
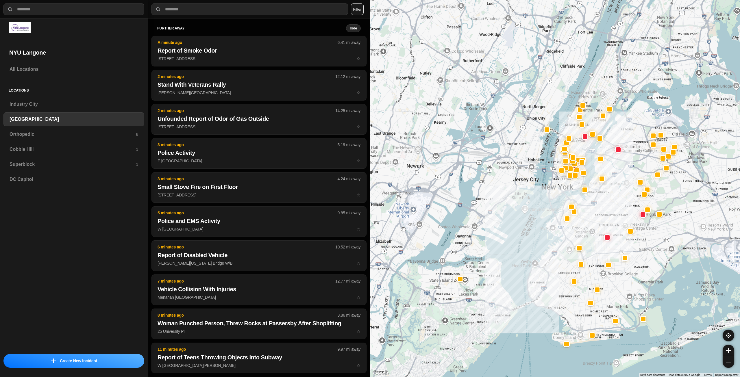
drag, startPoint x: 589, startPoint y: 246, endPoint x: 606, endPoint y: 198, distance: 51.0
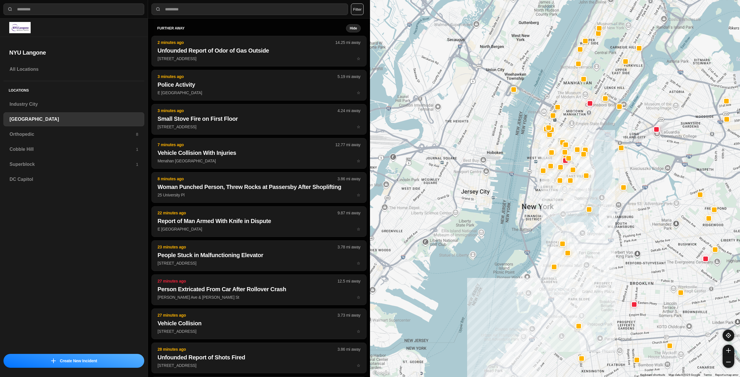
drag, startPoint x: 556, startPoint y: 205, endPoint x: 545, endPoint y: 222, distance: 21.1
click at [545, 222] on div at bounding box center [555, 188] width 370 height 377
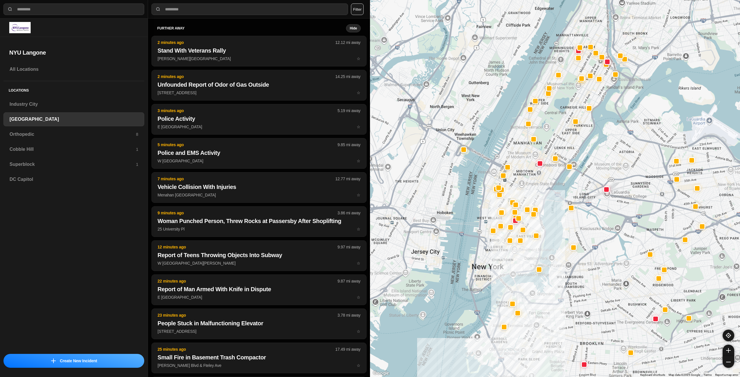
drag, startPoint x: 587, startPoint y: 182, endPoint x: 559, endPoint y: 216, distance: 44.7
click at [559, 216] on div at bounding box center [555, 188] width 370 height 377
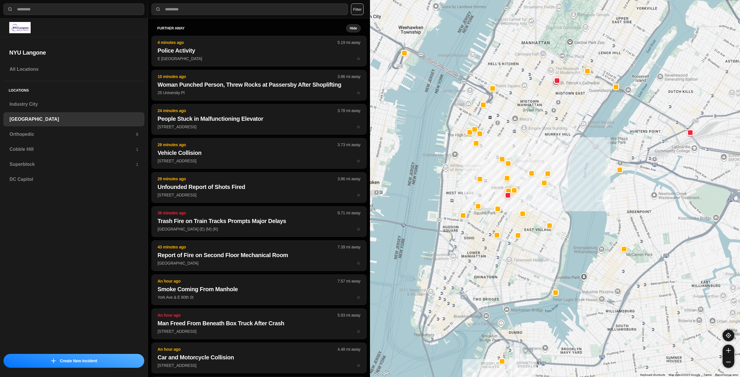
drag, startPoint x: 527, startPoint y: 267, endPoint x: 510, endPoint y: 293, distance: 31.0
click at [510, 293] on div "421 people" at bounding box center [555, 188] width 370 height 377
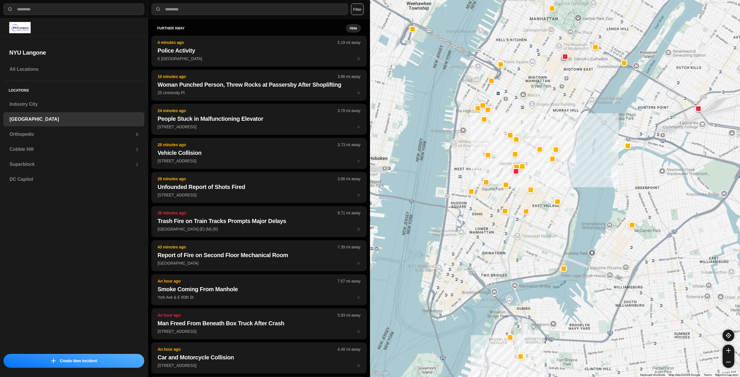
drag, startPoint x: 543, startPoint y: 258, endPoint x: 552, endPoint y: 231, distance: 28.5
click at [552, 231] on div "421 people" at bounding box center [555, 188] width 370 height 377
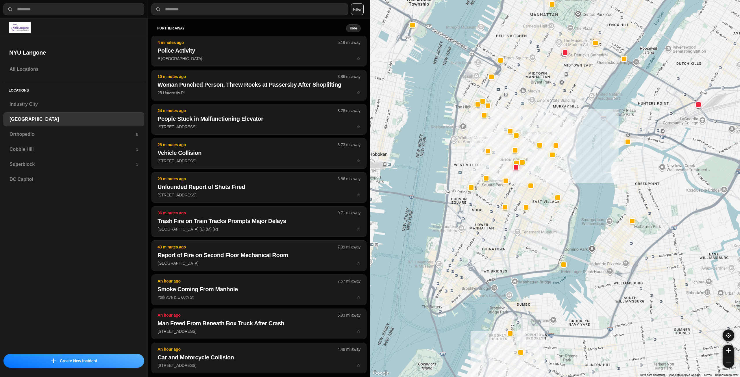
drag, startPoint x: 546, startPoint y: 236, endPoint x: 544, endPoint y: 241, distance: 5.3
click at [544, 241] on div "421 people" at bounding box center [555, 188] width 370 height 377
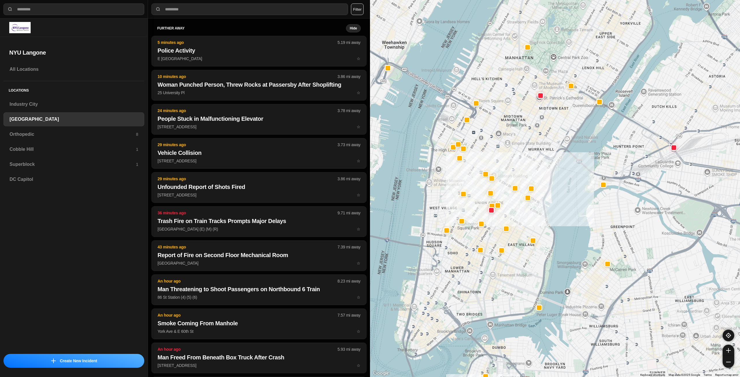
drag, startPoint x: 534, startPoint y: 249, endPoint x: 512, endPoint y: 285, distance: 41.8
click at [512, 285] on div "421 people" at bounding box center [555, 188] width 370 height 377
click at [124, 131] on h3 "Orthopedic" at bounding box center [73, 134] width 126 height 7
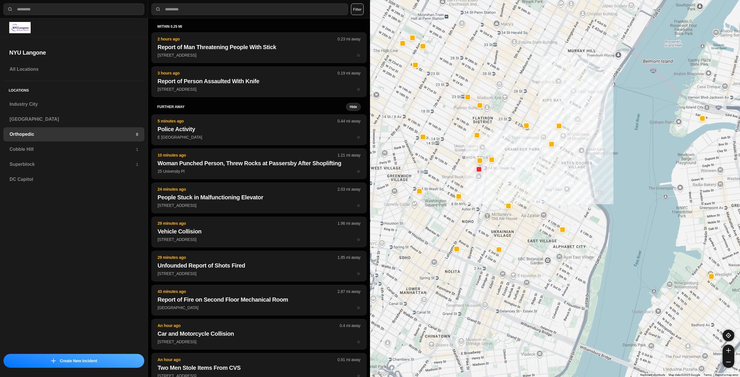
drag, startPoint x: 493, startPoint y: 238, endPoint x: 514, endPoint y: 190, distance: 52.3
click at [514, 190] on div at bounding box center [555, 188] width 370 height 377
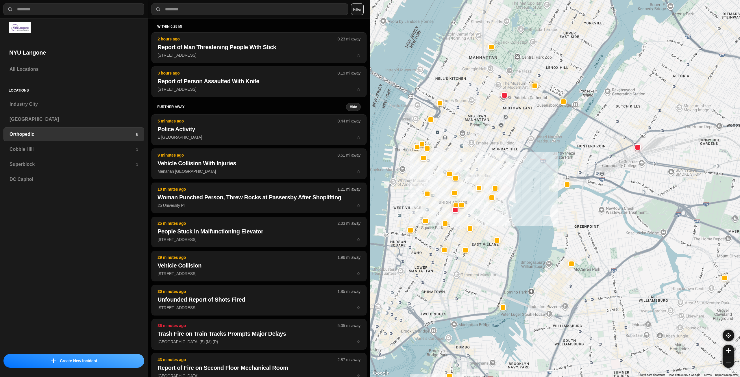
drag, startPoint x: 487, startPoint y: 240, endPoint x: 482, endPoint y: 260, distance: 21.2
click at [482, 260] on div at bounding box center [555, 188] width 370 height 377
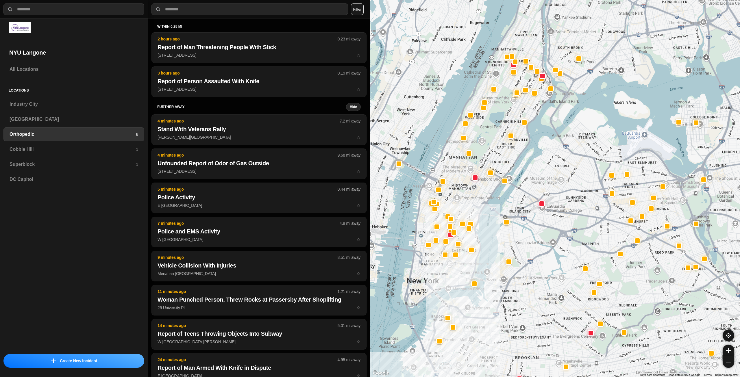
drag, startPoint x: 495, startPoint y: 147, endPoint x: 467, endPoint y: 199, distance: 58.7
click at [467, 199] on div at bounding box center [555, 188] width 370 height 377
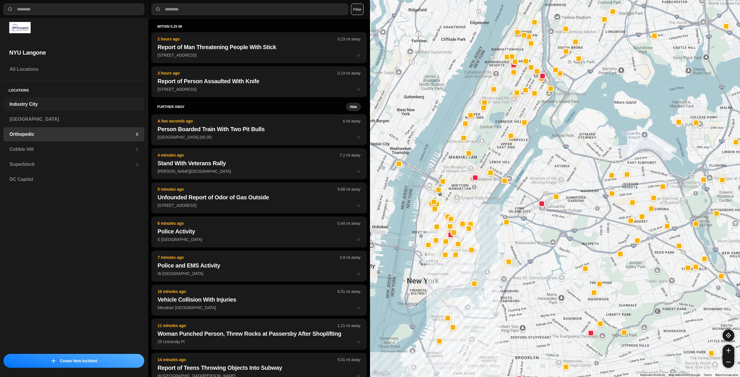
click at [50, 106] on h3 "Industry City" at bounding box center [74, 104] width 129 height 7
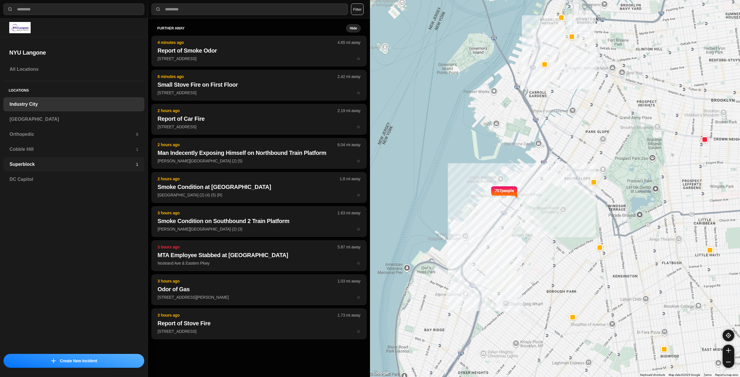
click at [52, 164] on h3 "Superblock" at bounding box center [73, 164] width 126 height 7
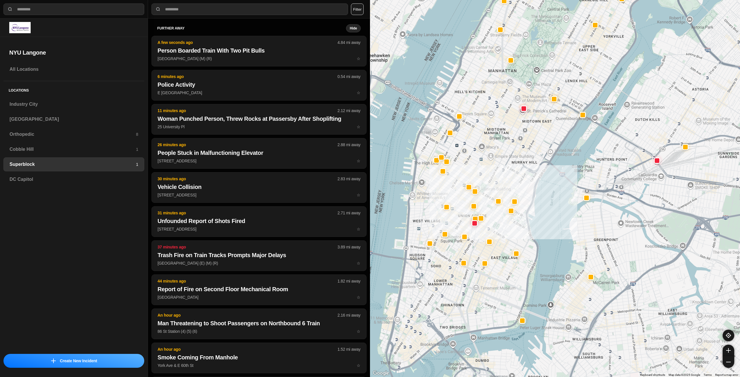
drag, startPoint x: 495, startPoint y: 196, endPoint x: 515, endPoint y: 167, distance: 35.1
click at [515, 167] on div at bounding box center [555, 188] width 370 height 377
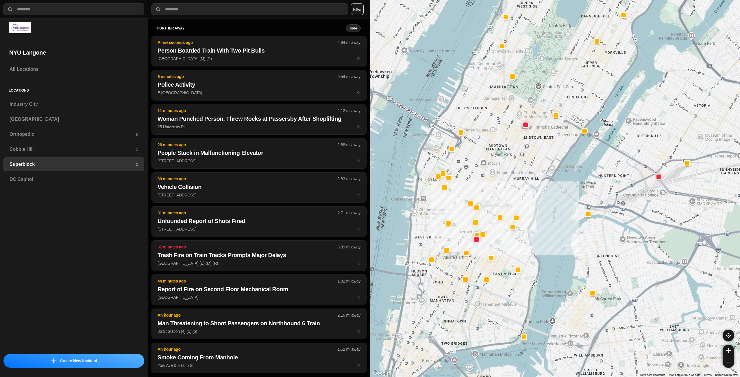
drag, startPoint x: 507, startPoint y: 170, endPoint x: 509, endPoint y: 182, distance: 12.0
click at [509, 182] on div at bounding box center [555, 188] width 370 height 377
click at [47, 105] on h3 "Industry City" at bounding box center [74, 104] width 129 height 7
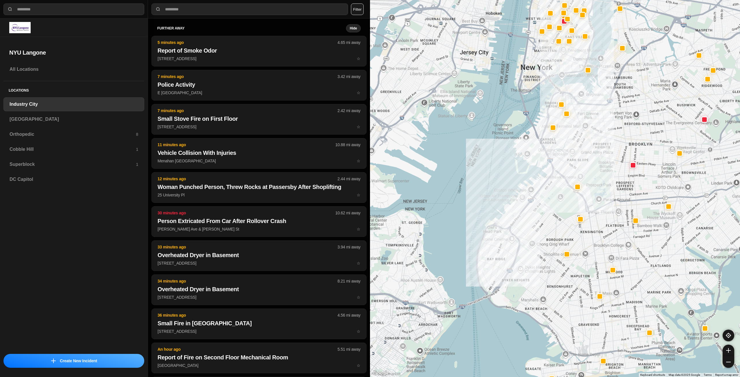
drag, startPoint x: 665, startPoint y: 177, endPoint x: 620, endPoint y: 181, distance: 45.0
click at [620, 181] on div at bounding box center [555, 188] width 370 height 377
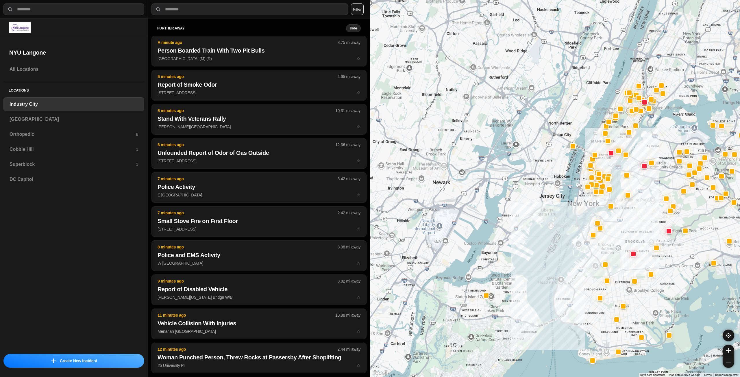
drag, startPoint x: 622, startPoint y: 174, endPoint x: 625, endPoint y: 258, distance: 83.6
click at [627, 259] on div at bounding box center [555, 188] width 370 height 377
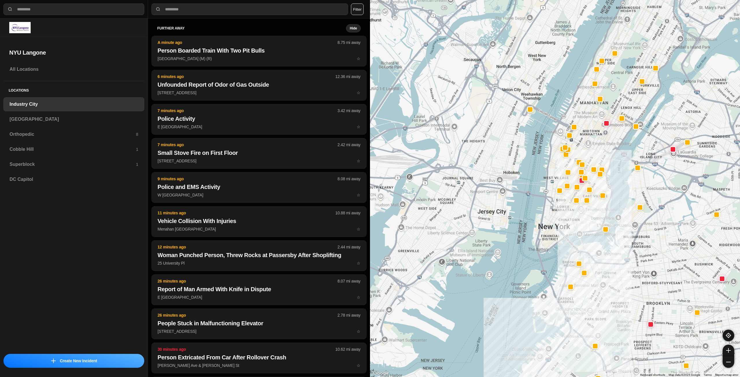
drag, startPoint x: 598, startPoint y: 178, endPoint x: 580, endPoint y: 227, distance: 53.1
click at [580, 227] on div at bounding box center [555, 188] width 370 height 377
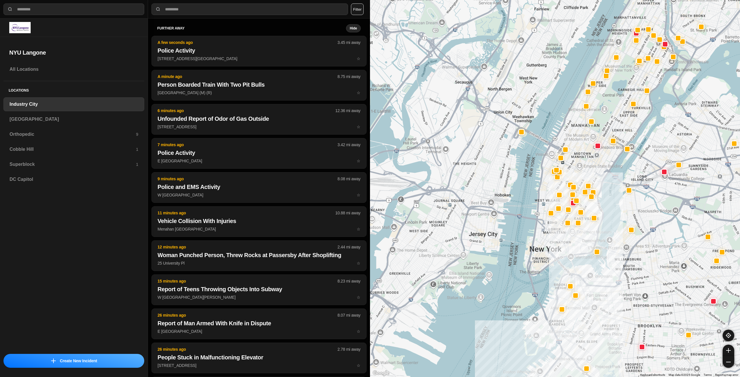
drag, startPoint x: 661, startPoint y: 123, endPoint x: 660, endPoint y: 126, distance: 3.1
click at [660, 126] on div at bounding box center [555, 188] width 370 height 377
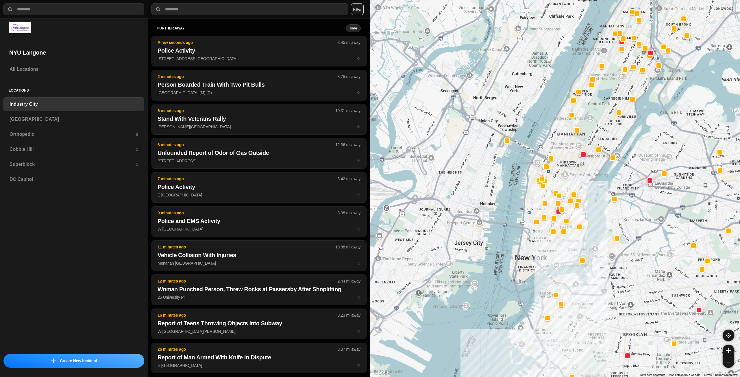
drag, startPoint x: 607, startPoint y: 127, endPoint x: 592, endPoint y: 137, distance: 17.8
click at [592, 137] on div at bounding box center [555, 188] width 370 height 377
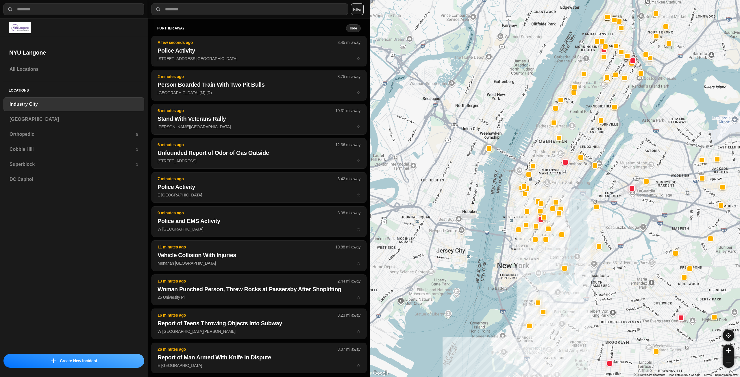
drag, startPoint x: 554, startPoint y: 243, endPoint x: 533, endPoint y: 251, distance: 22.1
click at [534, 251] on div at bounding box center [555, 188] width 370 height 377
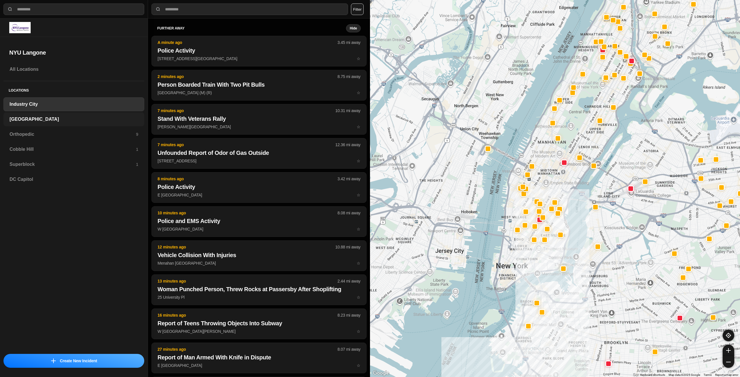
click at [37, 117] on h3 "[GEOGRAPHIC_DATA]" at bounding box center [74, 119] width 129 height 7
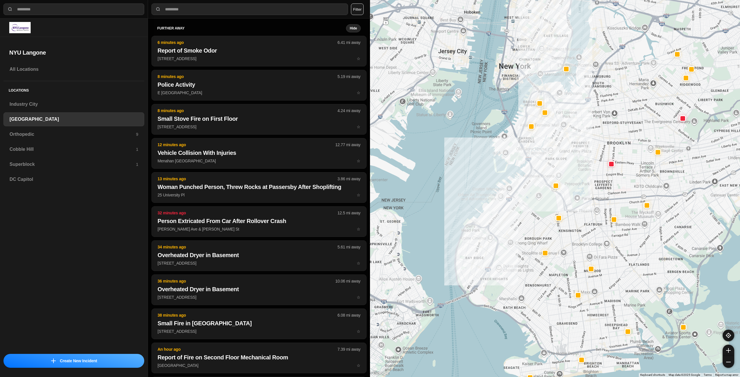
drag, startPoint x: 658, startPoint y: 142, endPoint x: 603, endPoint y: 198, distance: 78.3
click at [603, 198] on div at bounding box center [555, 188] width 370 height 377
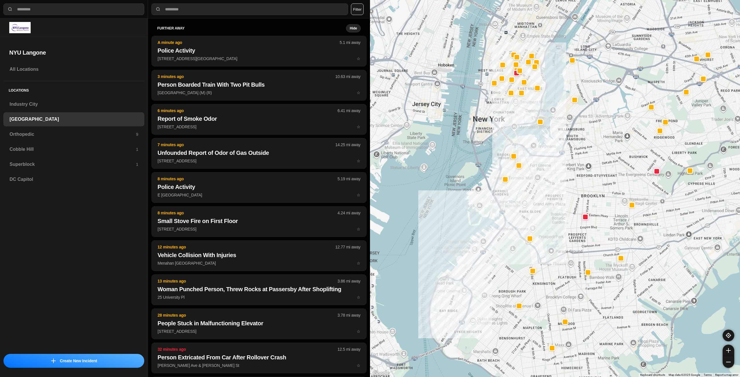
drag, startPoint x: 505, startPoint y: 133, endPoint x: 504, endPoint y: 138, distance: 5.0
click at [504, 138] on div at bounding box center [555, 188] width 370 height 377
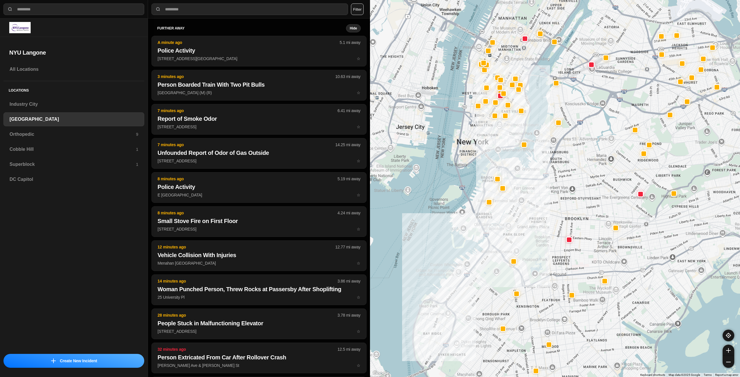
drag, startPoint x: 511, startPoint y: 108, endPoint x: 493, endPoint y: 132, distance: 29.8
click at [493, 132] on div at bounding box center [555, 188] width 370 height 377
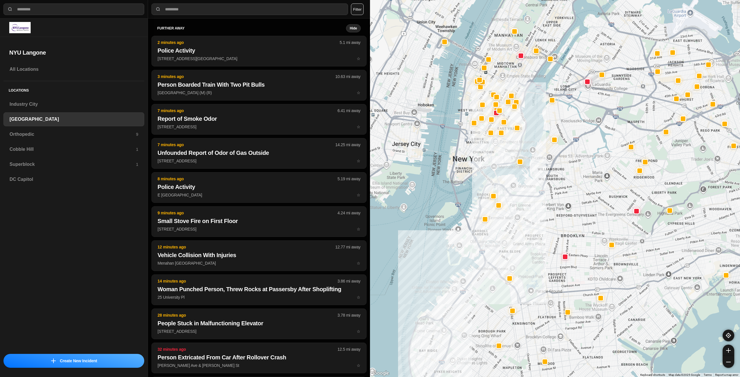
drag, startPoint x: 515, startPoint y: 43, endPoint x: 511, endPoint y: 60, distance: 18.1
click at [511, 60] on div at bounding box center [555, 188] width 370 height 377
click at [94, 161] on h3 "Superblock" at bounding box center [73, 164] width 126 height 7
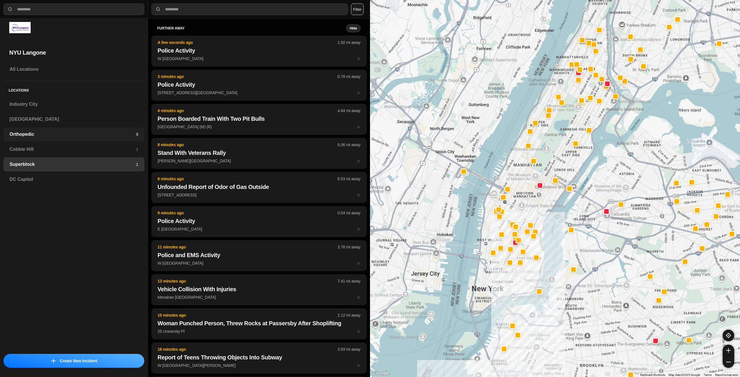
click at [122, 132] on h3 "Orthopedic" at bounding box center [73, 134] width 126 height 7
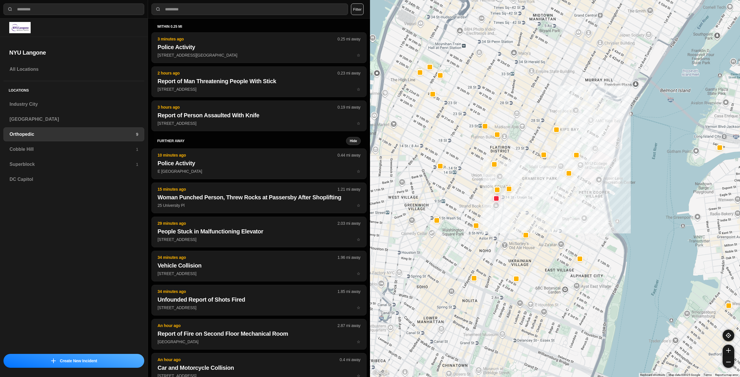
drag, startPoint x: 432, startPoint y: 215, endPoint x: 472, endPoint y: 236, distance: 45.9
click at [472, 237] on div at bounding box center [555, 188] width 370 height 377
click at [60, 147] on h3 "Cobble Hill" at bounding box center [73, 149] width 126 height 7
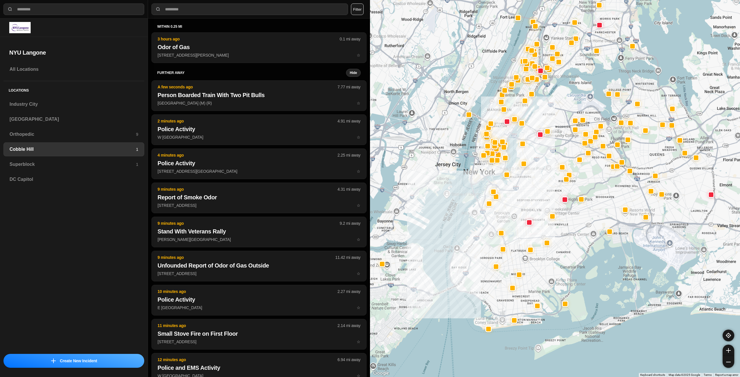
drag, startPoint x: 531, startPoint y: 166, endPoint x: 526, endPoint y: 198, distance: 32.7
click at [526, 198] on div at bounding box center [555, 188] width 370 height 377
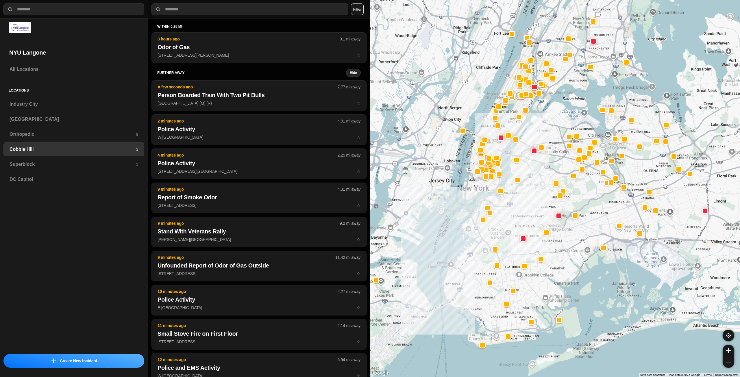
drag, startPoint x: 484, startPoint y: 179, endPoint x: 482, endPoint y: 187, distance: 7.6
click at [482, 187] on div at bounding box center [555, 188] width 370 height 377
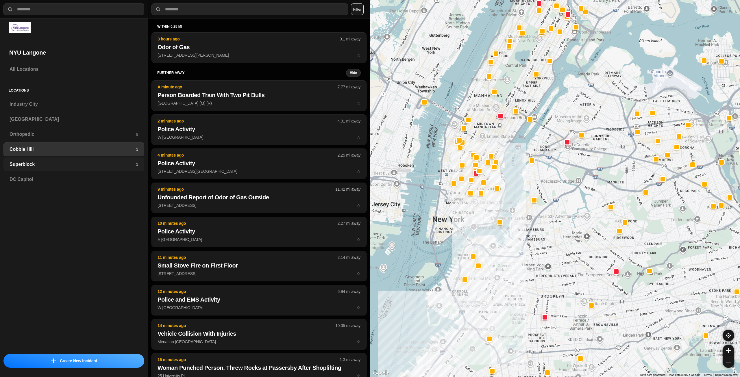
click at [118, 160] on div "Superblock 1" at bounding box center [73, 165] width 141 height 14
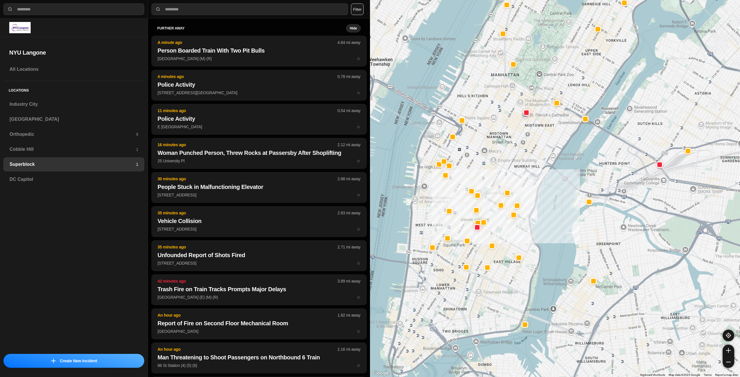
drag, startPoint x: 474, startPoint y: 190, endPoint x: 491, endPoint y: 167, distance: 28.6
click at [491, 167] on div at bounding box center [555, 188] width 370 height 377
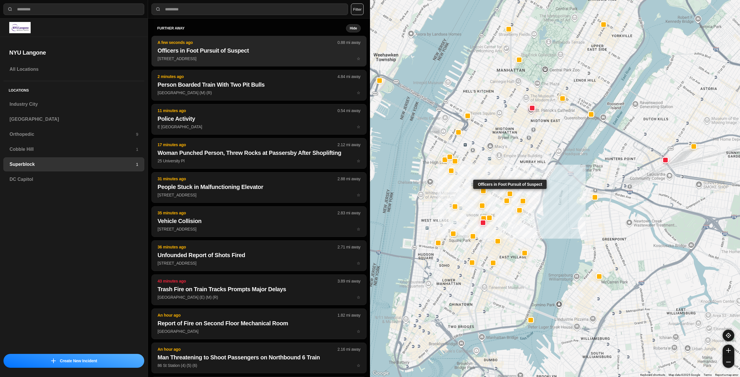
click at [266, 46] on button "A few seconds ago 0.88 mi away Officers in Foot Pursuit of Suspect E 26th St & …" at bounding box center [258, 51] width 215 height 31
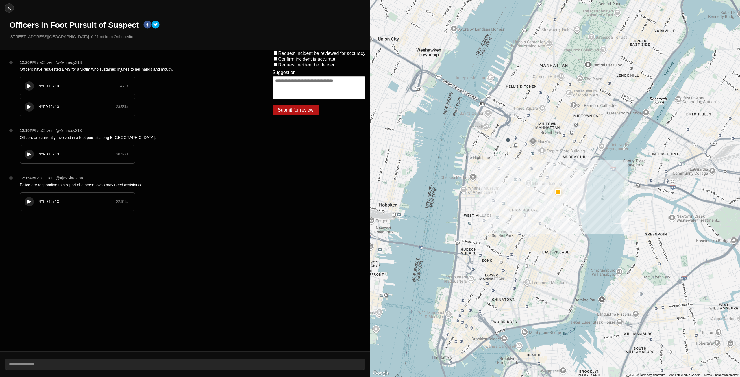
click at [31, 154] on div at bounding box center [29, 154] width 6 height 4
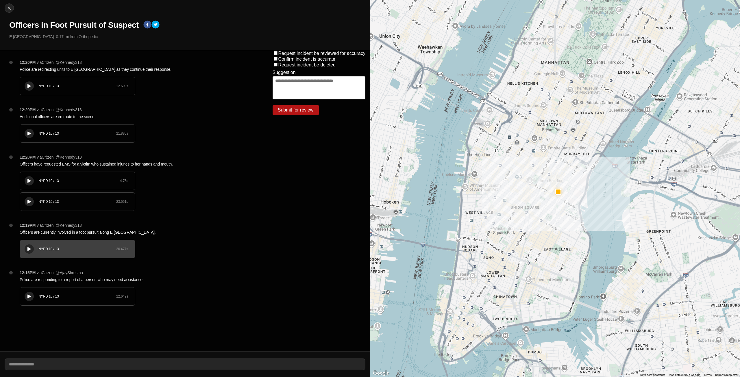
click at [31, 182] on div at bounding box center [29, 181] width 6 height 4
click at [26, 200] on button at bounding box center [29, 201] width 9 height 9
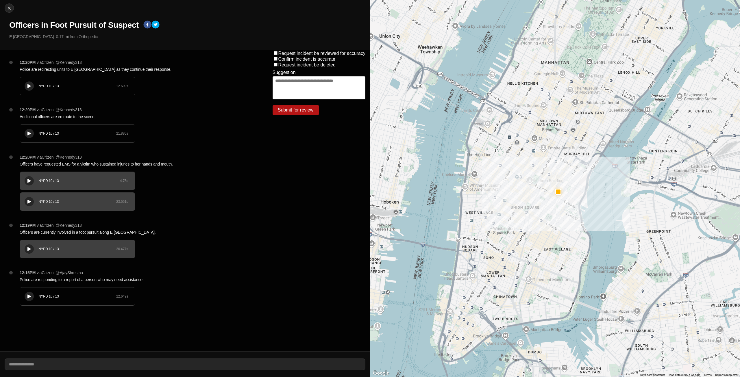
click at [26, 133] on button at bounding box center [29, 133] width 9 height 9
click at [29, 86] on icon at bounding box center [28, 86] width 3 height 4
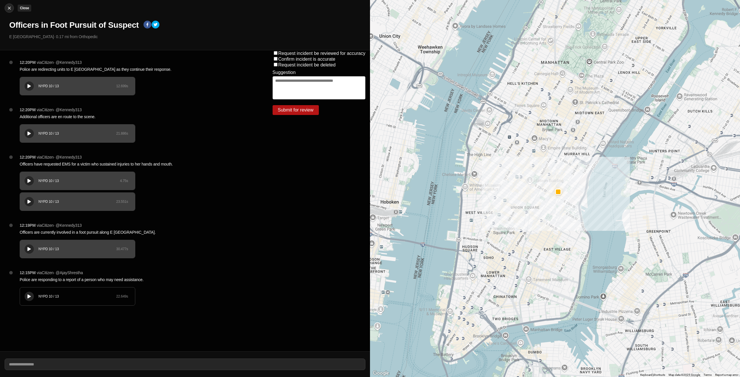
click at [8, 7] on img at bounding box center [9, 8] width 6 height 6
select select "*"
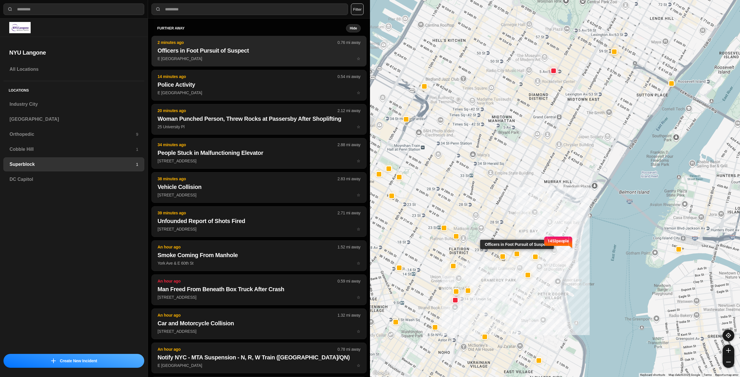
click at [281, 51] on h2 "Officers in Foot Pursuit of Suspect" at bounding box center [259, 51] width 203 height 8
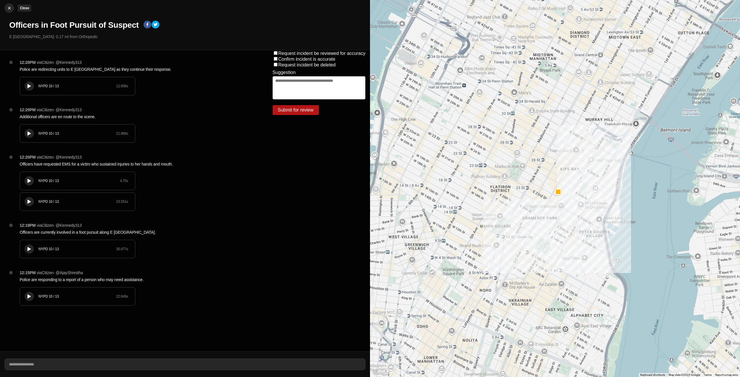
click at [11, 11] on img at bounding box center [9, 8] width 6 height 6
select select "*"
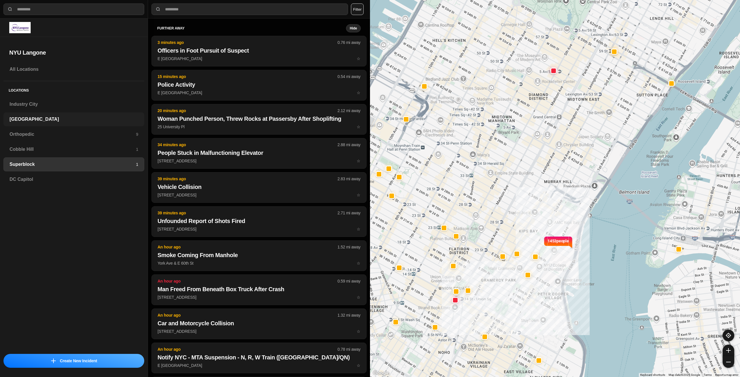
click at [36, 114] on div "[GEOGRAPHIC_DATA]" at bounding box center [73, 119] width 141 height 14
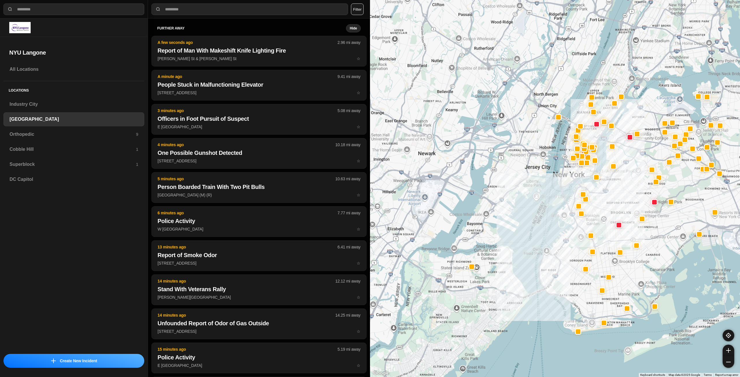
drag, startPoint x: 636, startPoint y: 113, endPoint x: 614, endPoint y: 197, distance: 86.3
click at [614, 197] on div at bounding box center [555, 188] width 370 height 377
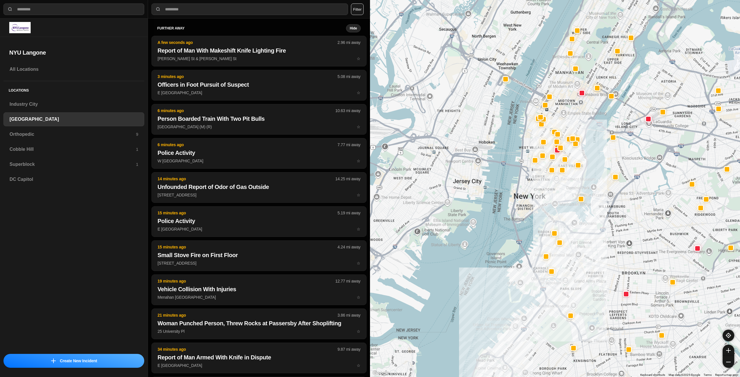
drag, startPoint x: 587, startPoint y: 157, endPoint x: 575, endPoint y: 183, distance: 29.1
click at [575, 183] on div at bounding box center [555, 188] width 370 height 377
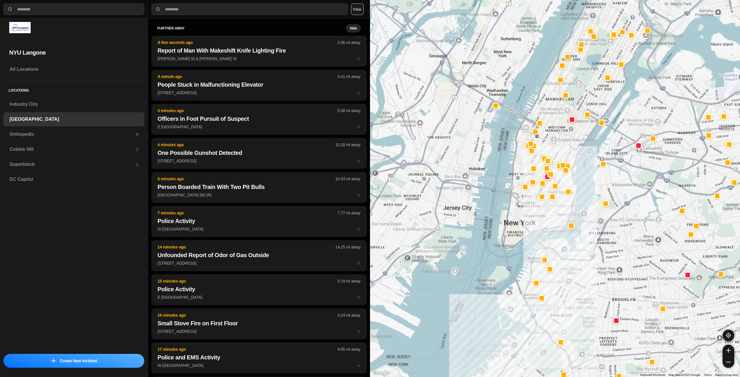
drag, startPoint x: 574, startPoint y: 160, endPoint x: 566, endPoint y: 182, distance: 24.1
click at [566, 182] on div at bounding box center [555, 188] width 370 height 377
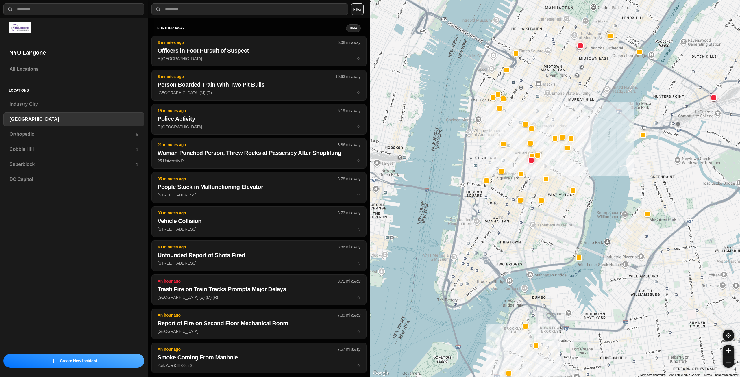
drag, startPoint x: 566, startPoint y: 174, endPoint x: 557, endPoint y: 192, distance: 19.8
click at [557, 192] on div "421 people" at bounding box center [555, 188] width 370 height 377
click at [79, 100] on div "Industry City" at bounding box center [73, 104] width 141 height 14
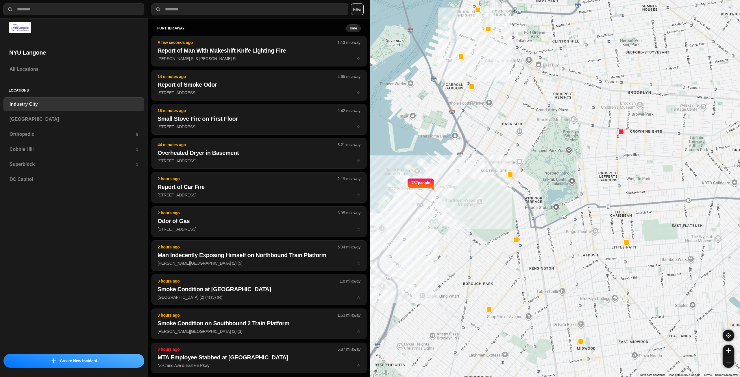
drag, startPoint x: 624, startPoint y: 195, endPoint x: 551, endPoint y: 185, distance: 73.5
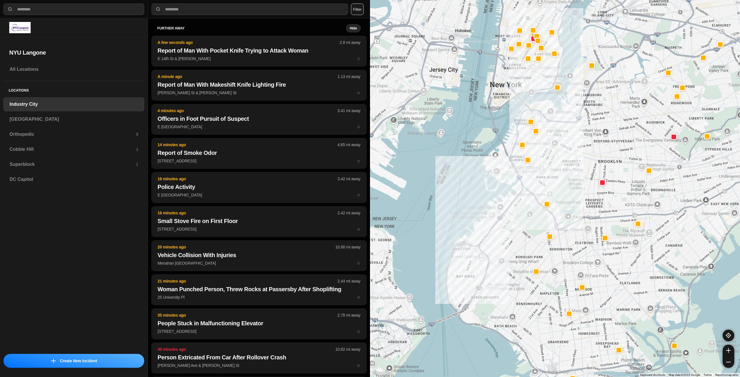
drag, startPoint x: 578, startPoint y: 161, endPoint x: 578, endPoint y: 178, distance: 17.7
click at [578, 178] on div at bounding box center [555, 188] width 370 height 377
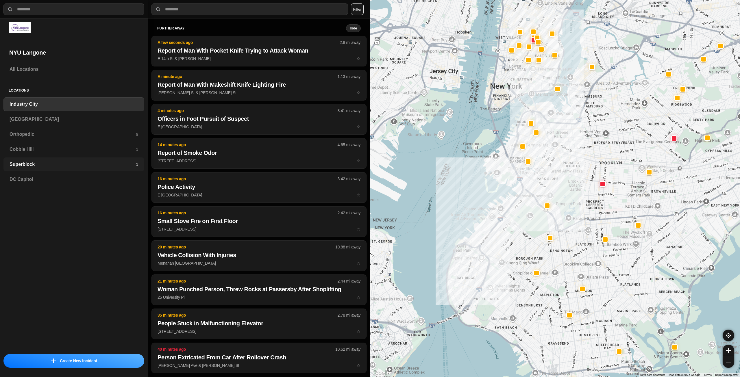
click at [84, 162] on h3 "Superblock" at bounding box center [73, 164] width 126 height 7
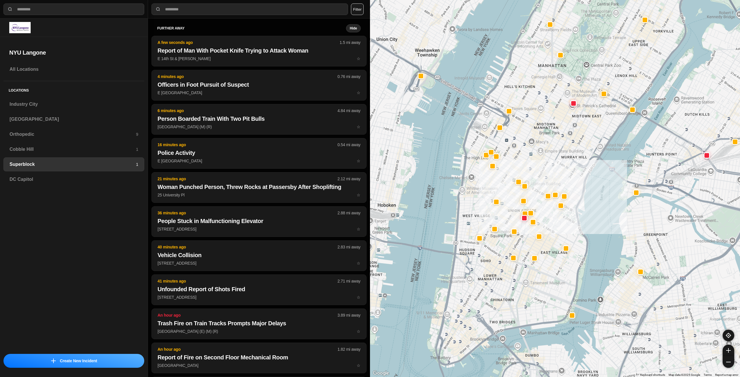
drag, startPoint x: 507, startPoint y: 179, endPoint x: 530, endPoint y: 167, distance: 25.2
click at [530, 167] on div at bounding box center [555, 188] width 370 height 377
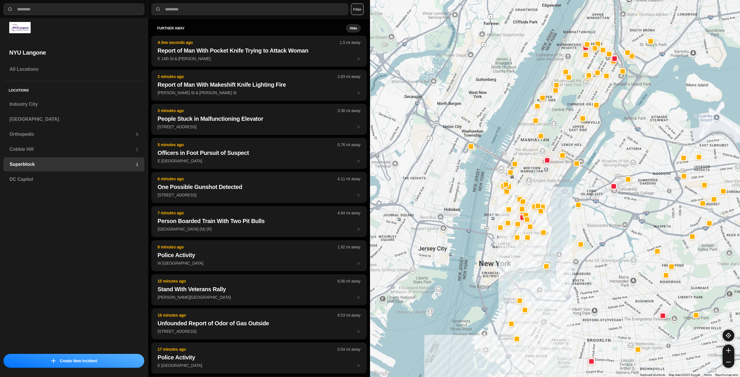
drag, startPoint x: 550, startPoint y: 178, endPoint x: 548, endPoint y: 187, distance: 9.2
click at [548, 187] on div at bounding box center [555, 188] width 370 height 377
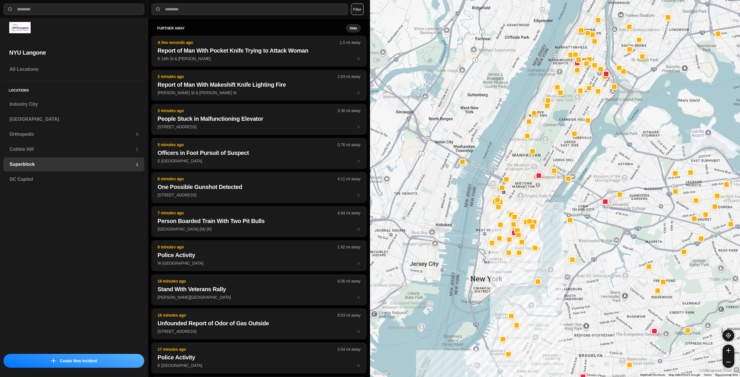
drag, startPoint x: 533, startPoint y: 173, endPoint x: 524, endPoint y: 185, distance: 15.3
click at [524, 185] on div at bounding box center [555, 188] width 370 height 377
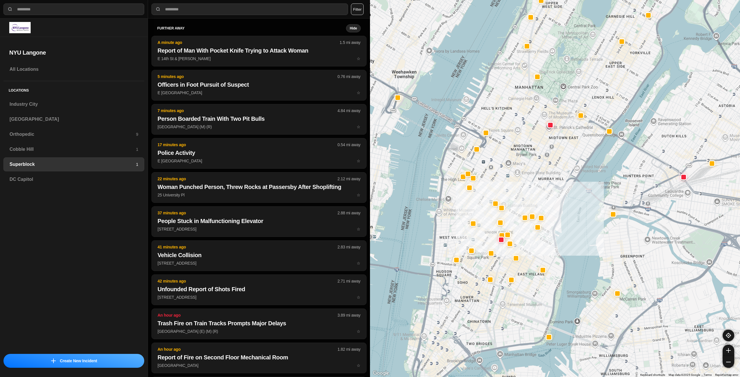
drag, startPoint x: 533, startPoint y: 190, endPoint x: 540, endPoint y: 172, distance: 19.3
click at [540, 172] on div at bounding box center [555, 188] width 370 height 377
click at [91, 105] on h3 "Industry City" at bounding box center [74, 104] width 129 height 7
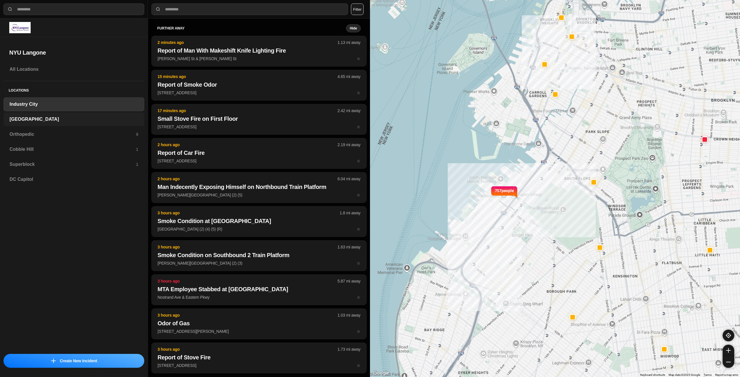
click at [84, 122] on h3 "[GEOGRAPHIC_DATA]" at bounding box center [74, 119] width 129 height 7
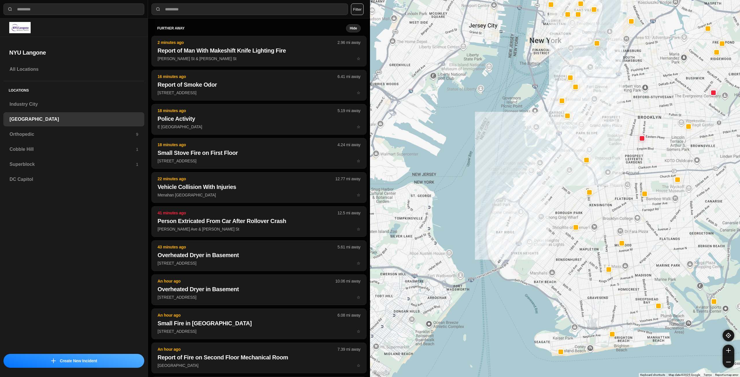
drag, startPoint x: 662, startPoint y: 211, endPoint x: 615, endPoint y: 225, distance: 49.1
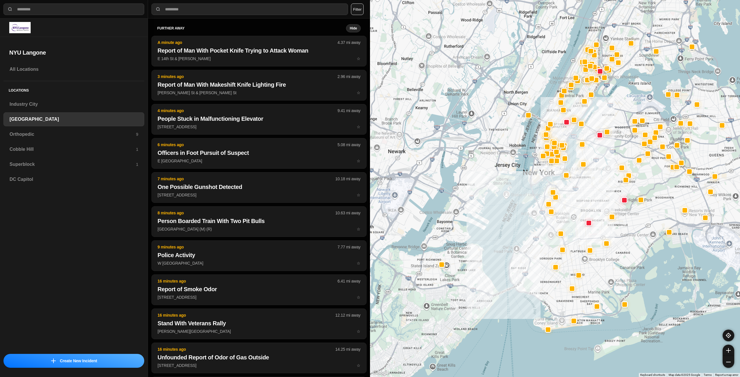
drag, startPoint x: 598, startPoint y: 198, endPoint x: 578, endPoint y: 238, distance: 44.7
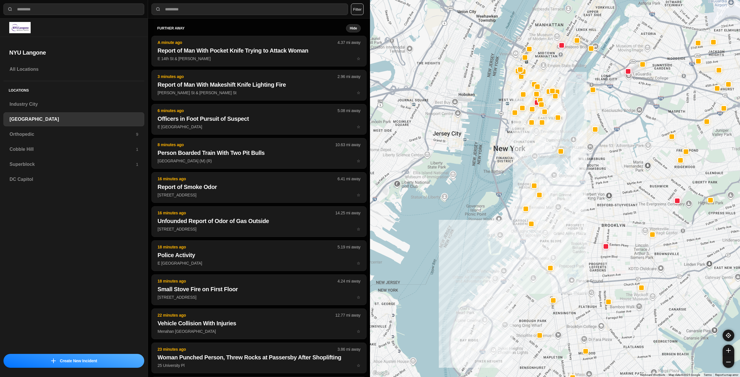
drag, startPoint x: 564, startPoint y: 225, endPoint x: 558, endPoint y: 247, distance: 23.5
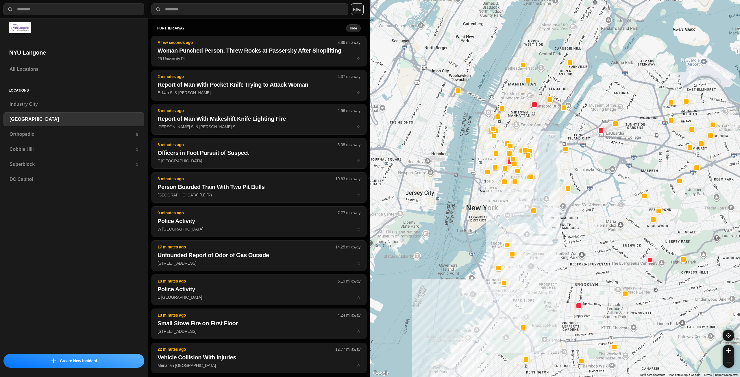
drag, startPoint x: 519, startPoint y: 148, endPoint x: 492, endPoint y: 208, distance: 66.1
click at [492, 208] on div at bounding box center [555, 188] width 370 height 377
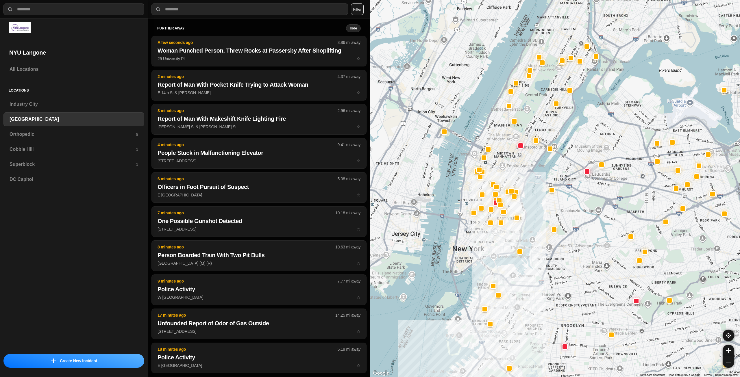
drag, startPoint x: 499, startPoint y: 202, endPoint x: 486, endPoint y: 240, distance: 40.1
click at [486, 240] on div at bounding box center [555, 188] width 370 height 377
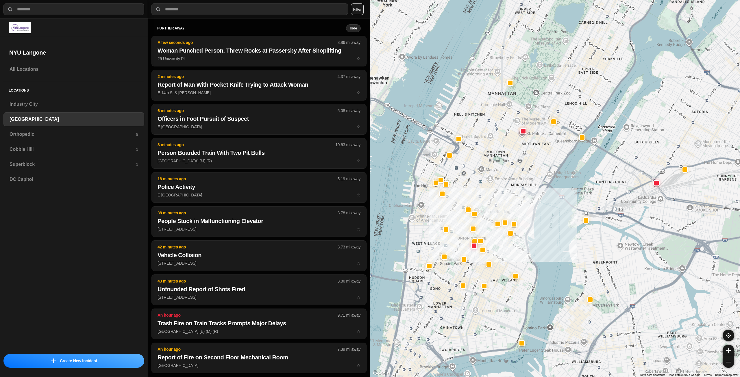
drag, startPoint x: 510, startPoint y: 192, endPoint x: 519, endPoint y: 254, distance: 63.2
click at [519, 254] on div "421 people" at bounding box center [555, 188] width 370 height 377
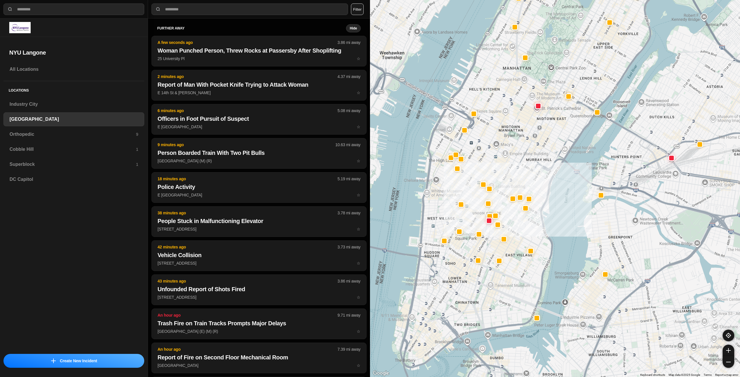
drag, startPoint x: 496, startPoint y: 315, endPoint x: 513, endPoint y: 285, distance: 34.5
click at [513, 285] on div "421 people" at bounding box center [555, 188] width 370 height 377
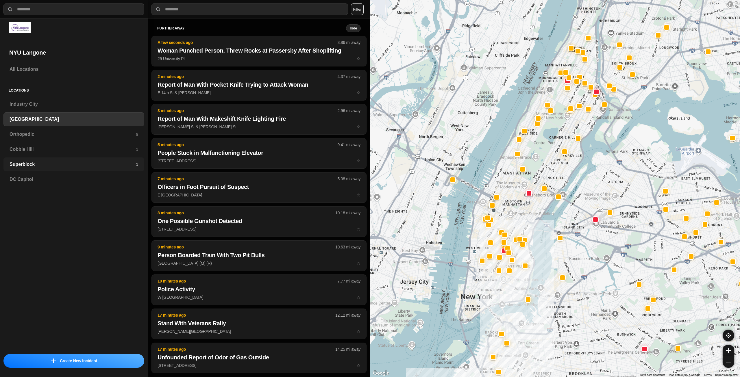
click at [123, 169] on div "Superblock 1" at bounding box center [73, 165] width 141 height 14
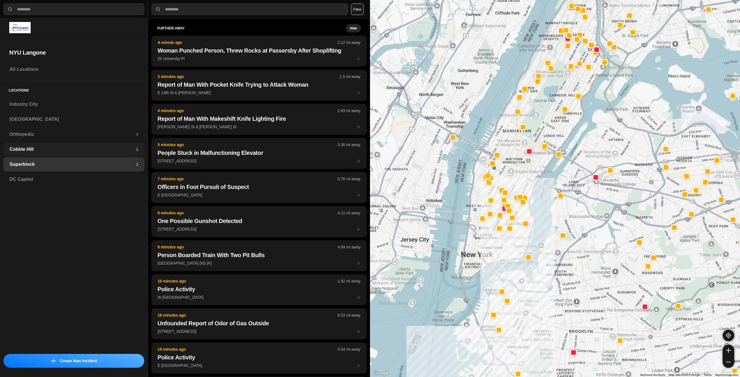
click at [74, 150] on h3 "Cobble Hill" at bounding box center [73, 149] width 126 height 7
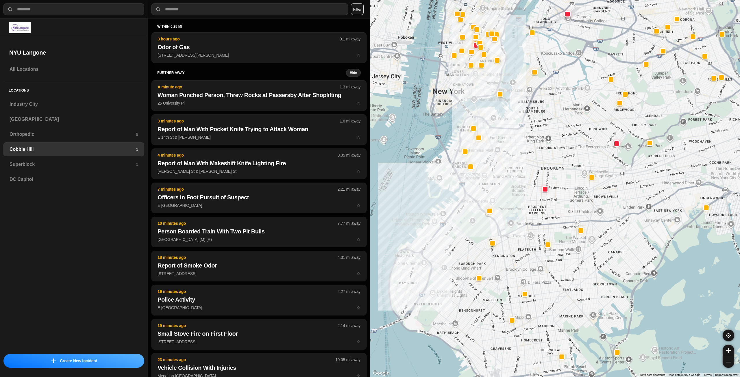
drag, startPoint x: 582, startPoint y: 117, endPoint x: 562, endPoint y: 134, distance: 26.1
click at [562, 134] on div at bounding box center [555, 188] width 370 height 377
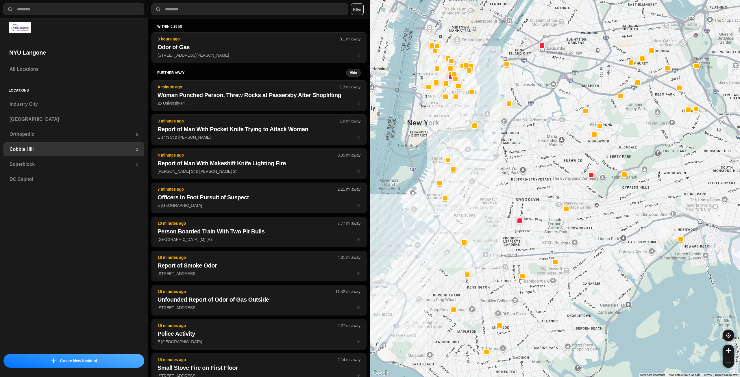
drag, startPoint x: 544, startPoint y: 114, endPoint x: 522, endPoint y: 142, distance: 35.2
click at [523, 141] on div at bounding box center [555, 188] width 370 height 377
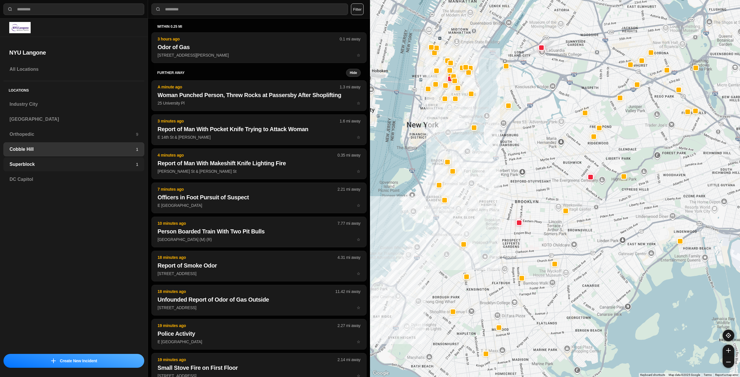
click at [124, 160] on div "Superblock 1" at bounding box center [73, 165] width 141 height 14
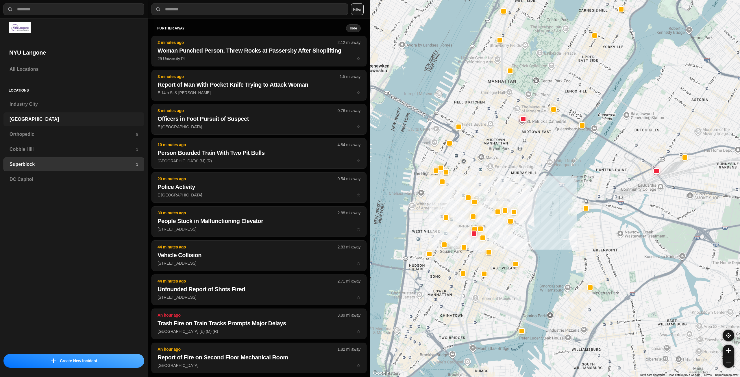
click at [29, 122] on h3 "[GEOGRAPHIC_DATA]" at bounding box center [74, 119] width 129 height 7
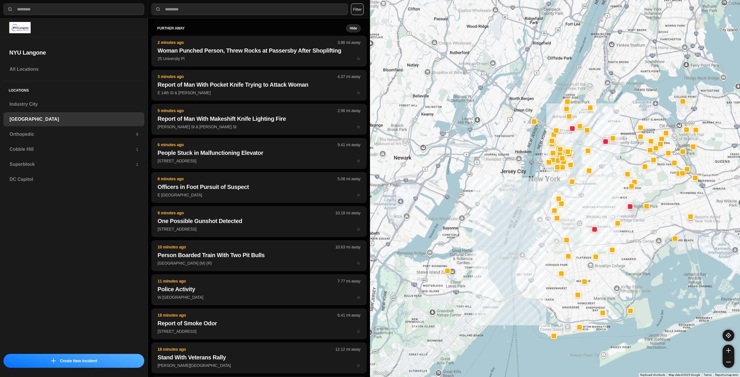
drag, startPoint x: 625, startPoint y: 97, endPoint x: 578, endPoint y: 196, distance: 109.2
click at [578, 196] on div at bounding box center [555, 188] width 370 height 377
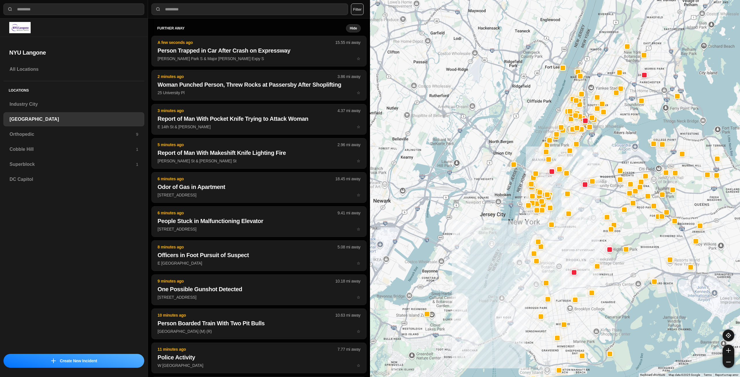
drag, startPoint x: 569, startPoint y: 143, endPoint x: 548, endPoint y: 187, distance: 48.7
click at [548, 187] on div at bounding box center [555, 188] width 370 height 377
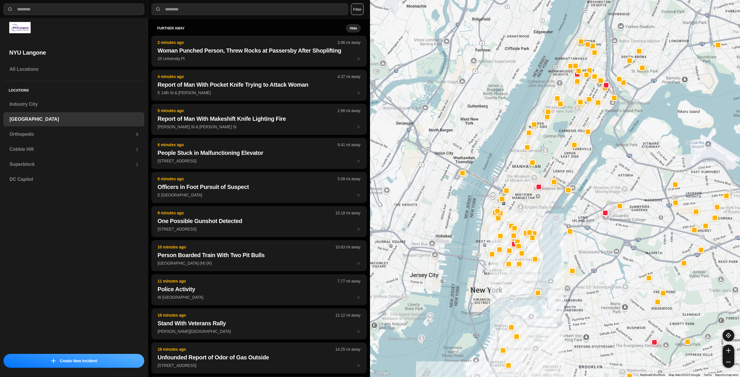
drag, startPoint x: 545, startPoint y: 166, endPoint x: 530, endPoint y: 203, distance: 40.7
click at [530, 203] on div at bounding box center [555, 188] width 370 height 377
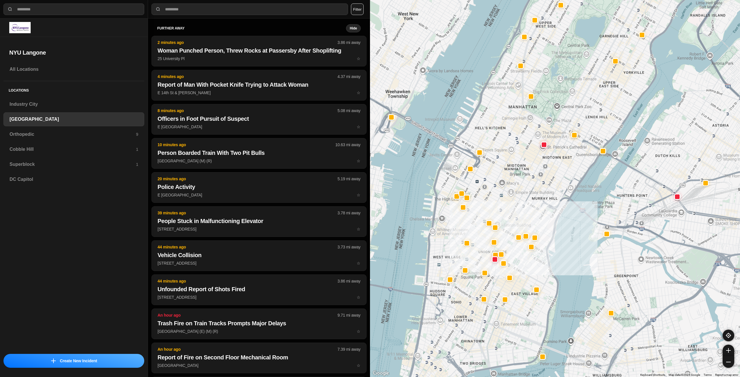
drag, startPoint x: 532, startPoint y: 217, endPoint x: 531, endPoint y: 196, distance: 21.7
click at [531, 196] on div "421 people" at bounding box center [555, 188] width 370 height 377
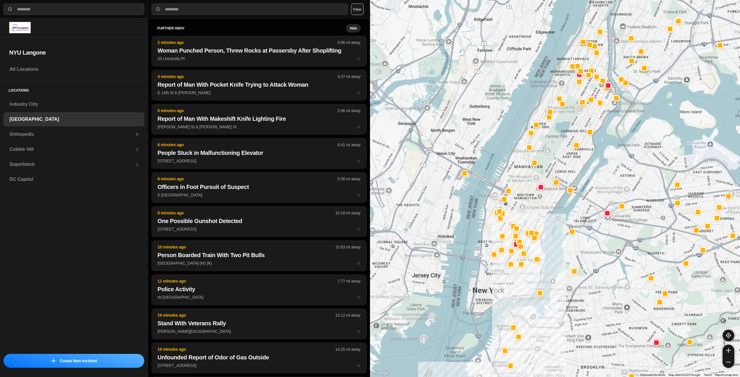
drag, startPoint x: 541, startPoint y: 188, endPoint x: 535, endPoint y: 207, distance: 19.5
click at [535, 207] on div at bounding box center [555, 188] width 370 height 377
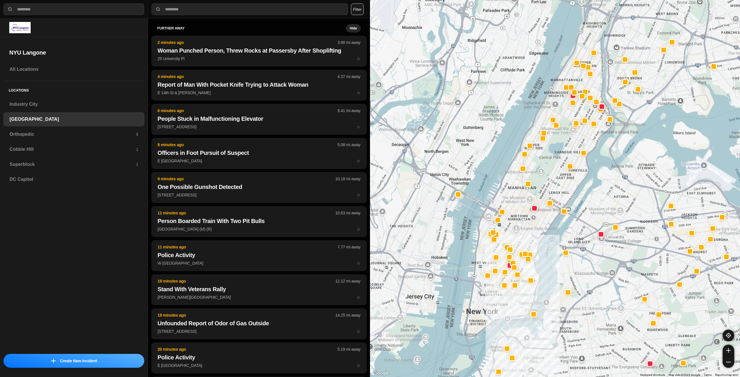
drag, startPoint x: 560, startPoint y: 158, endPoint x: 553, endPoint y: 184, distance: 26.4
click at [553, 184] on div at bounding box center [555, 188] width 370 height 377
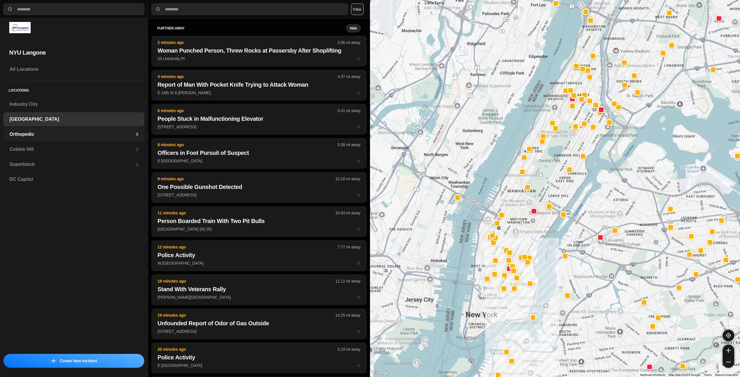
click at [131, 133] on h3 "Orthopedic" at bounding box center [73, 134] width 126 height 7
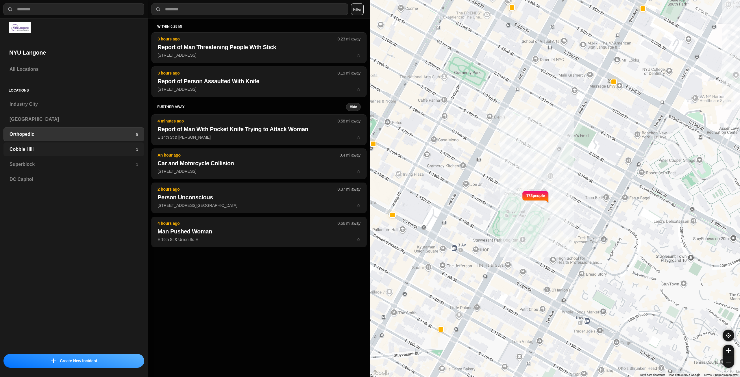
click at [108, 148] on h3 "Cobble Hill" at bounding box center [73, 149] width 126 height 7
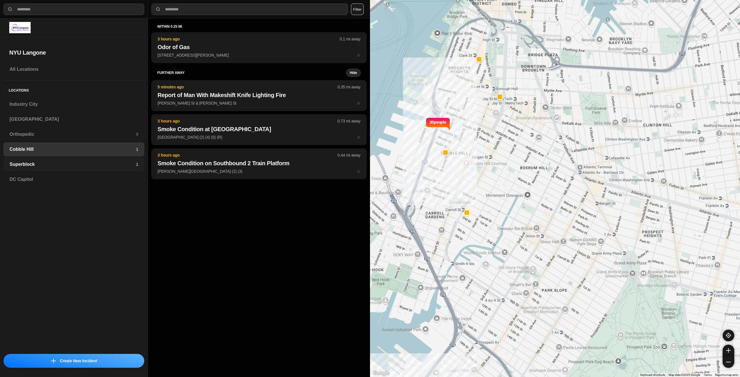
click at [107, 161] on h3 "Superblock" at bounding box center [73, 164] width 126 height 7
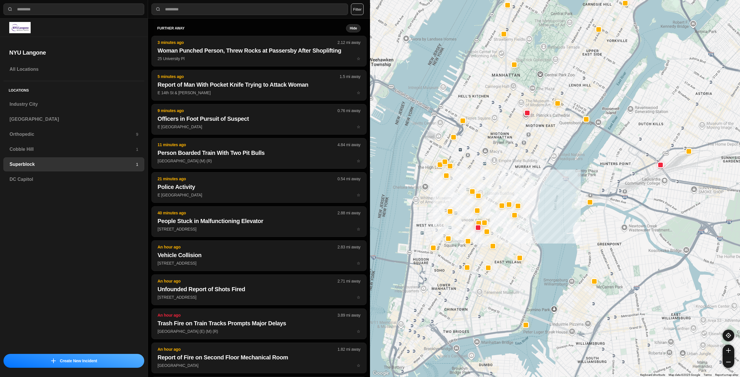
drag, startPoint x: 488, startPoint y: 203, endPoint x: 496, endPoint y: 182, distance: 22.4
click at [496, 182] on div at bounding box center [555, 188] width 370 height 377
click at [54, 108] on div "Industry City" at bounding box center [73, 104] width 141 height 14
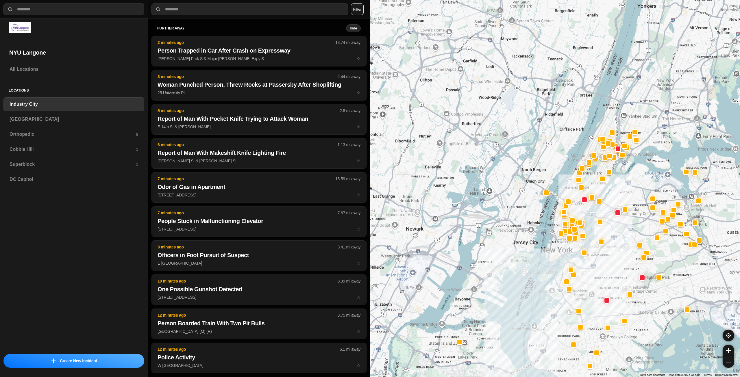
drag, startPoint x: 636, startPoint y: 131, endPoint x: 594, endPoint y: 259, distance: 134.5
click at [594, 259] on div at bounding box center [555, 188] width 370 height 377
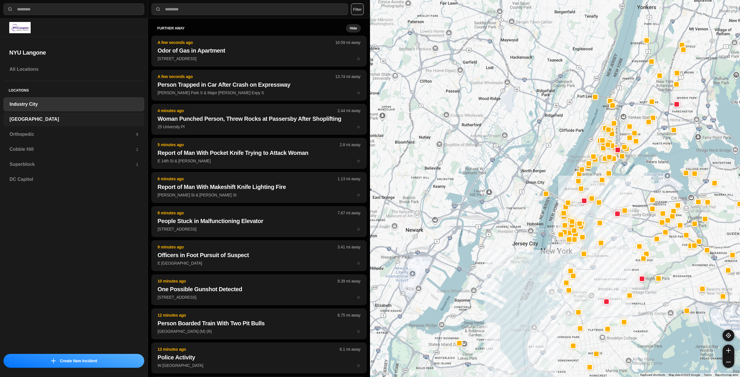
click at [73, 121] on h3 "[GEOGRAPHIC_DATA]" at bounding box center [74, 119] width 129 height 7
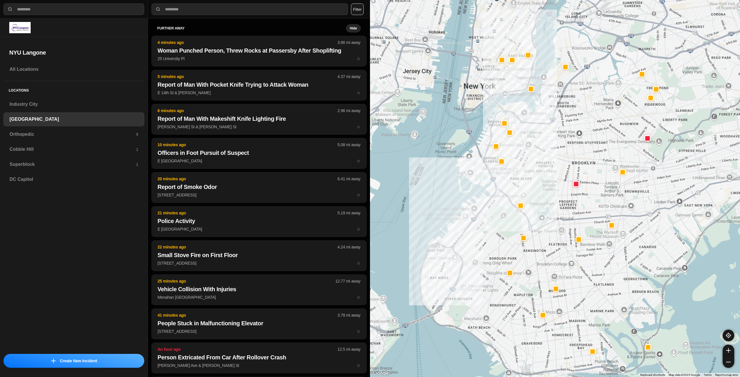
drag, startPoint x: 638, startPoint y: 196, endPoint x: 555, endPoint y: 251, distance: 100.2
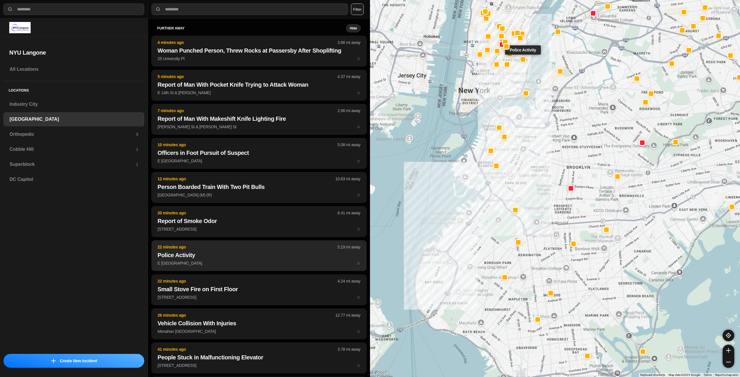
click at [209, 242] on button "22 minutes ago 5.19 mi away Police Activity E 12th St & Avenue B ☆" at bounding box center [258, 255] width 215 height 31
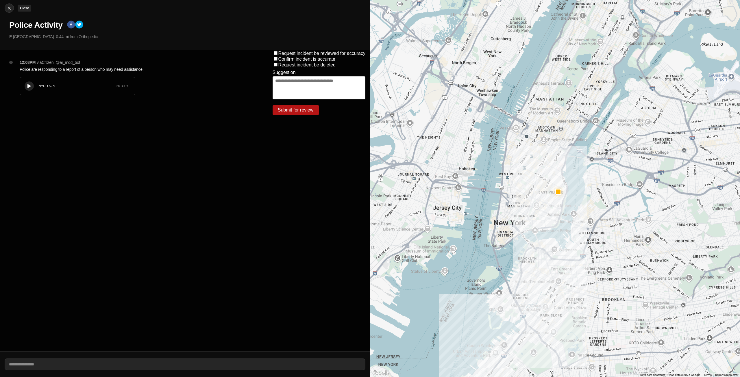
click at [11, 6] on img at bounding box center [9, 8] width 6 height 6
select select "*"
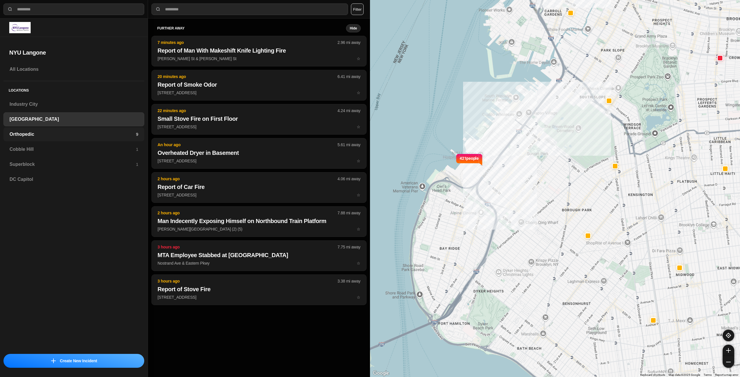
click at [40, 131] on h3 "Orthopedic" at bounding box center [73, 134] width 126 height 7
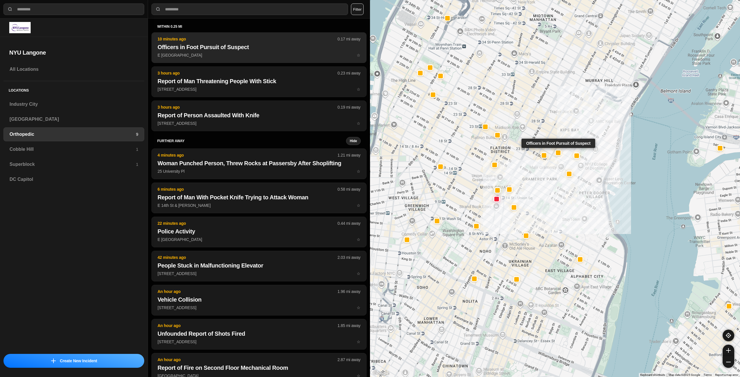
click at [229, 56] on p "E 25th St & 3rd Ave ☆" at bounding box center [259, 55] width 203 height 6
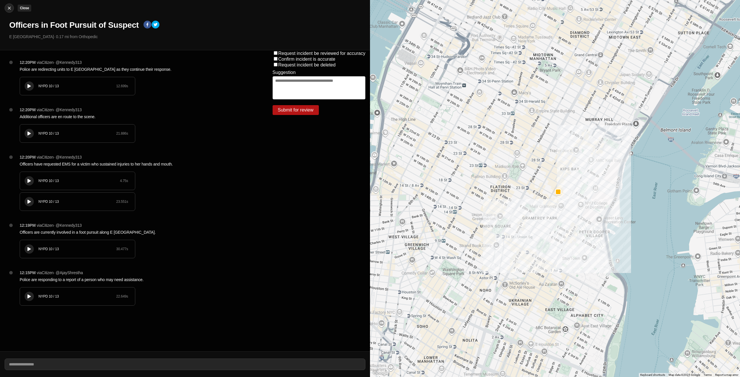
click at [10, 6] on img at bounding box center [9, 8] width 6 height 6
select select "*"
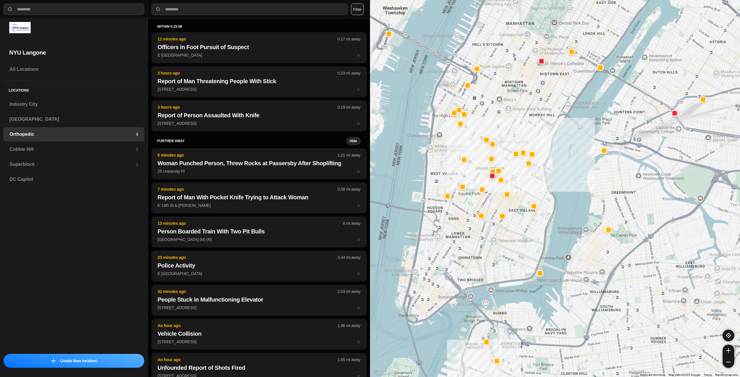
drag, startPoint x: 527, startPoint y: 156, endPoint x: 522, endPoint y: 187, distance: 30.7
click at [522, 187] on div at bounding box center [555, 188] width 370 height 377
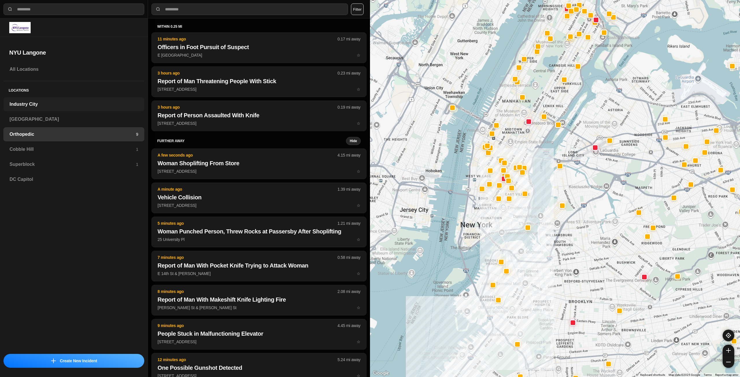
click at [63, 104] on h3 "Industry City" at bounding box center [74, 104] width 129 height 7
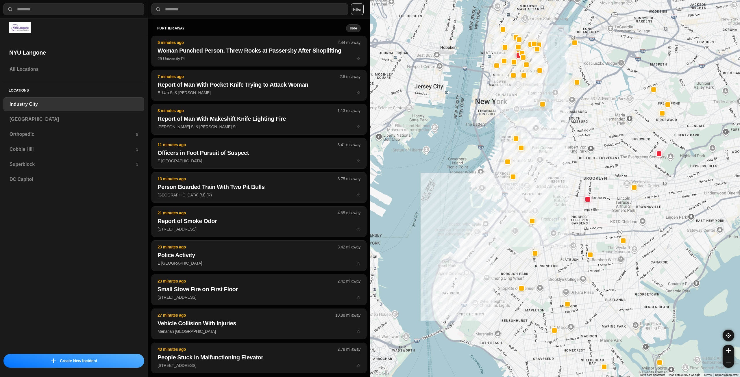
drag, startPoint x: 708, startPoint y: 189, endPoint x: 646, endPoint y: 214, distance: 66.9
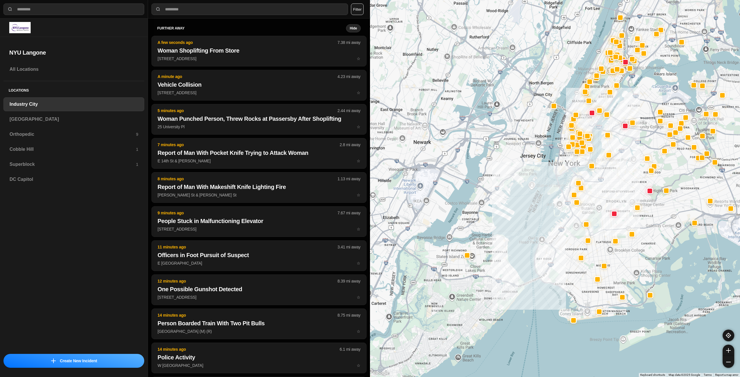
drag, startPoint x: 696, startPoint y: 180, endPoint x: 683, endPoint y: 198, distance: 21.7
click at [683, 198] on div at bounding box center [555, 188] width 370 height 377
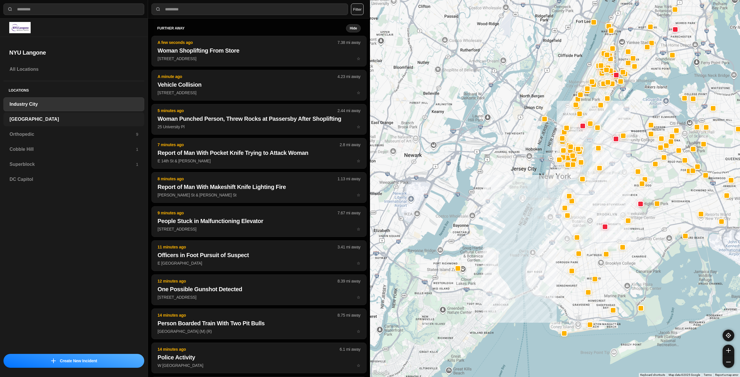
click at [82, 119] on h3 "[GEOGRAPHIC_DATA]" at bounding box center [74, 119] width 129 height 7
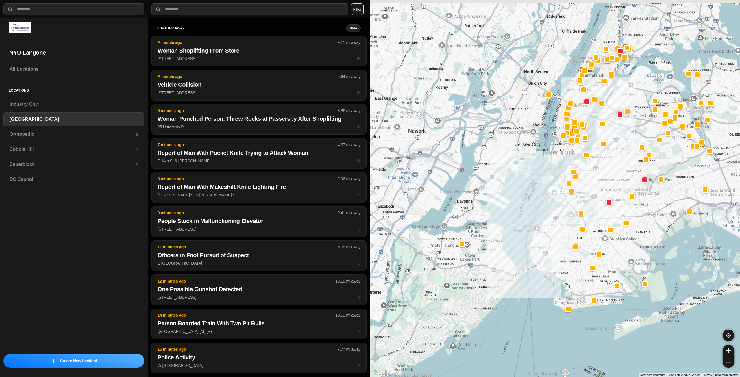
drag, startPoint x: 655, startPoint y: 138, endPoint x: 623, endPoint y: 178, distance: 51.6
click at [623, 183] on div at bounding box center [555, 188] width 370 height 377
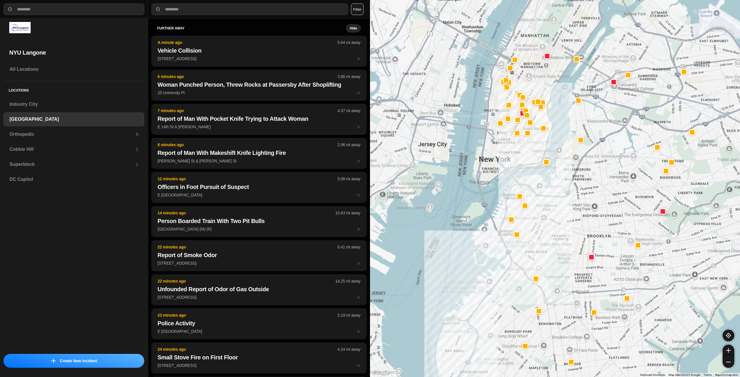
drag, startPoint x: 551, startPoint y: 104, endPoint x: 501, endPoint y: 156, distance: 72.1
click at [501, 156] on div at bounding box center [555, 188] width 370 height 377
select select "*"
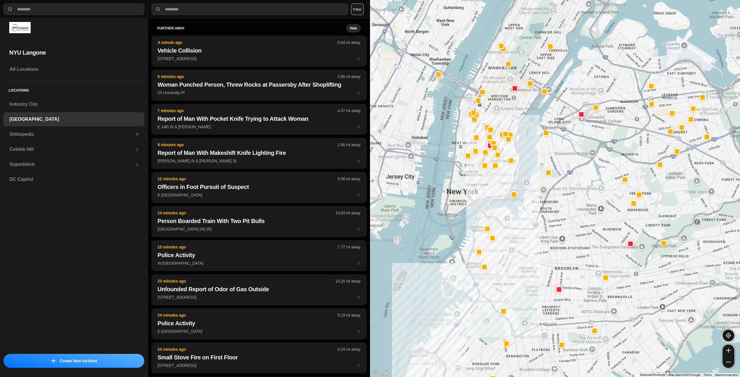
drag, startPoint x: 501, startPoint y: 143, endPoint x: 466, endPoint y: 178, distance: 49.3
click at [466, 178] on div at bounding box center [555, 188] width 370 height 377
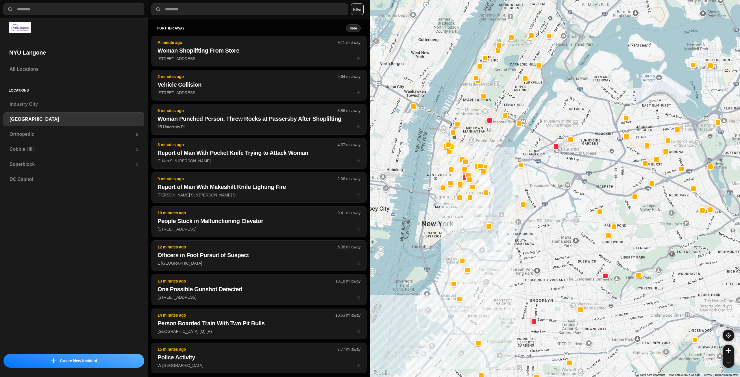
drag, startPoint x: 467, startPoint y: 173, endPoint x: 440, endPoint y: 206, distance: 42.1
click at [440, 206] on div at bounding box center [555, 188] width 370 height 377
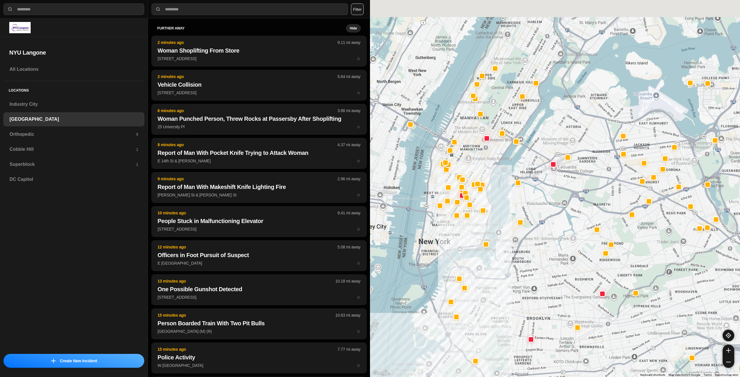
drag, startPoint x: 493, startPoint y: 175, endPoint x: 468, endPoint y: 243, distance: 72.4
click at [466, 245] on div at bounding box center [555, 188] width 370 height 377
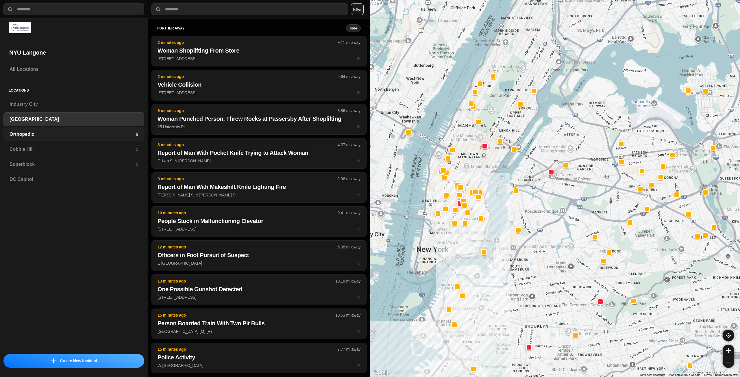
click at [79, 130] on div "Orthopedic 9" at bounding box center [73, 134] width 141 height 14
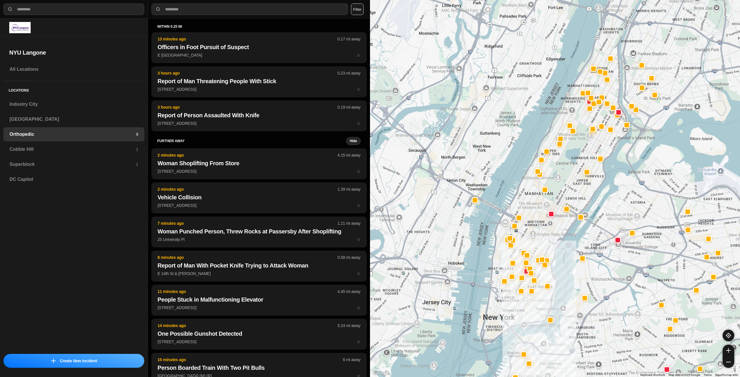
drag, startPoint x: 560, startPoint y: 186, endPoint x: 543, endPoint y: 243, distance: 60.2
click at [543, 243] on div at bounding box center [555, 188] width 370 height 377
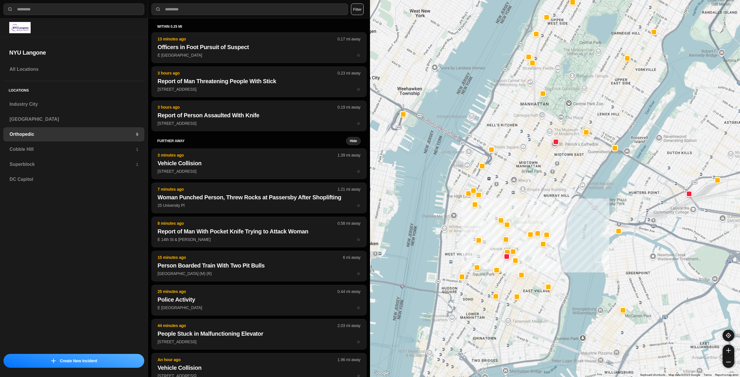
drag, startPoint x: 542, startPoint y: 231, endPoint x: 547, endPoint y: 190, distance: 41.4
click at [547, 190] on div at bounding box center [555, 188] width 370 height 377
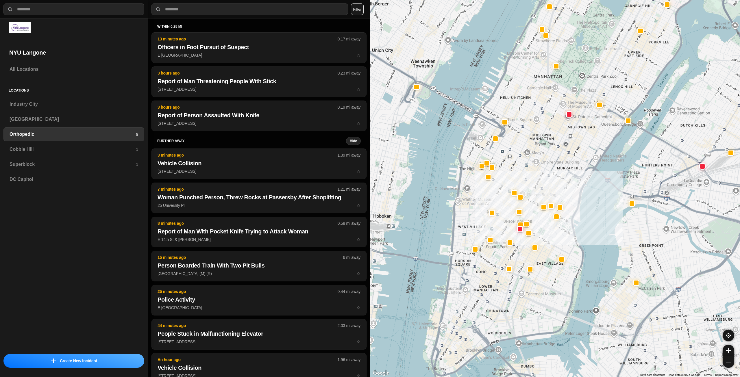
drag, startPoint x: 529, startPoint y: 315, endPoint x: 539, endPoint y: 293, distance: 24.6
click at [539, 293] on div at bounding box center [555, 188] width 370 height 377
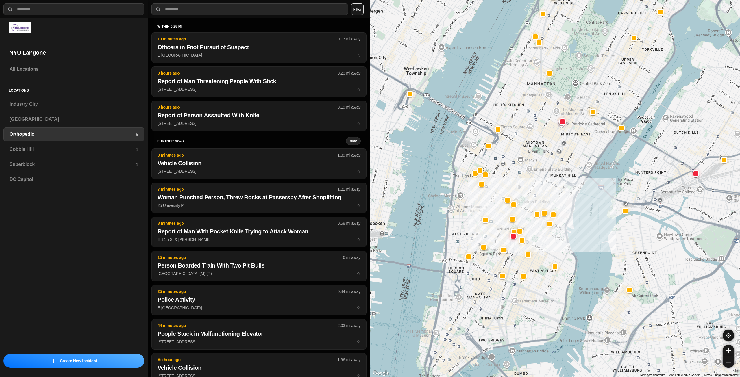
drag, startPoint x: 543, startPoint y: 290, endPoint x: 528, endPoint y: 322, distance: 34.6
click at [528, 322] on div at bounding box center [555, 188] width 370 height 377
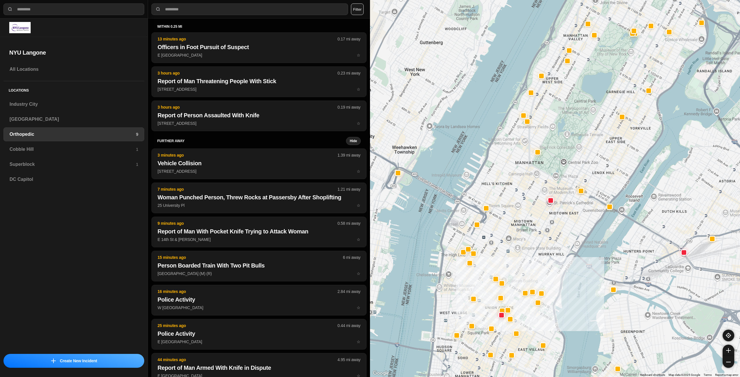
drag, startPoint x: 573, startPoint y: 134, endPoint x: 568, endPoint y: 189, distance: 55.1
click at [569, 188] on div at bounding box center [555, 188] width 370 height 377
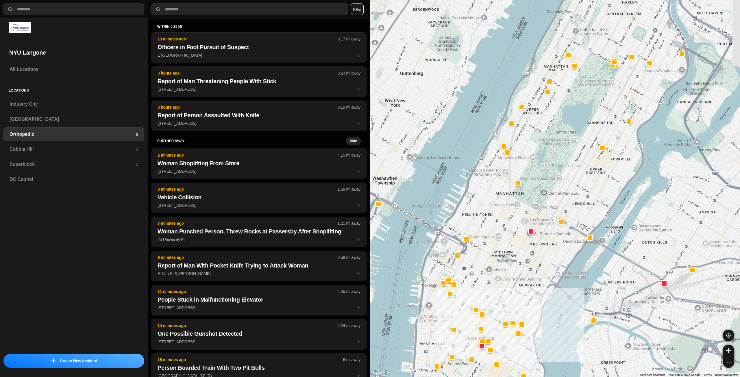
drag, startPoint x: 561, startPoint y: 182, endPoint x: 567, endPoint y: 189, distance: 10.0
click at [567, 189] on div at bounding box center [555, 188] width 370 height 377
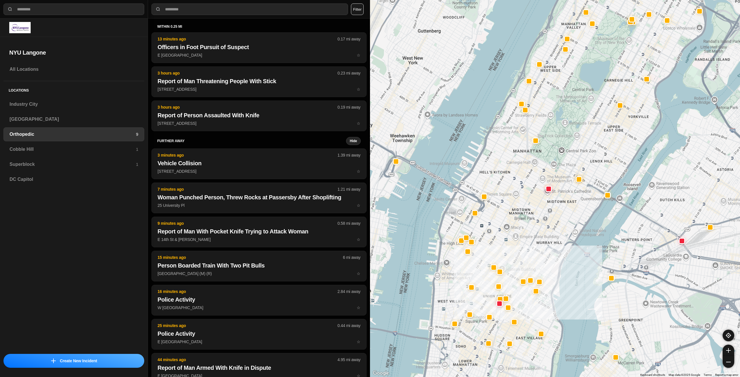
drag, startPoint x: 577, startPoint y: 184, endPoint x: 586, endPoint y: 159, distance: 26.9
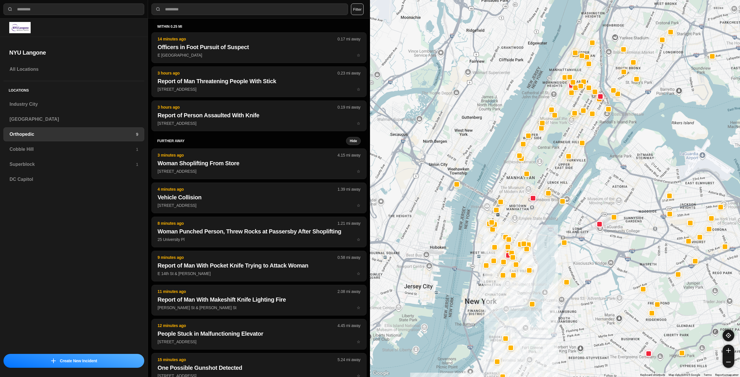
drag, startPoint x: 533, startPoint y: 203, endPoint x: 523, endPoint y: 217, distance: 16.9
click at [523, 217] on div at bounding box center [555, 188] width 370 height 377
click at [109, 144] on div "Cobble Hill 1" at bounding box center [73, 149] width 141 height 14
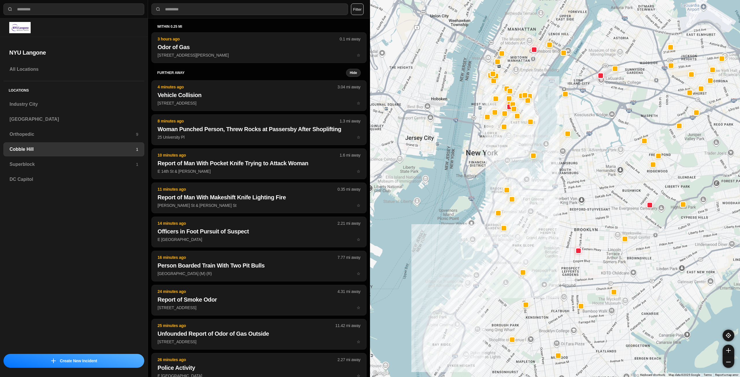
drag, startPoint x: 586, startPoint y: 155, endPoint x: 567, endPoint y: 193, distance: 41.9
click at [567, 193] on div at bounding box center [555, 188] width 370 height 377
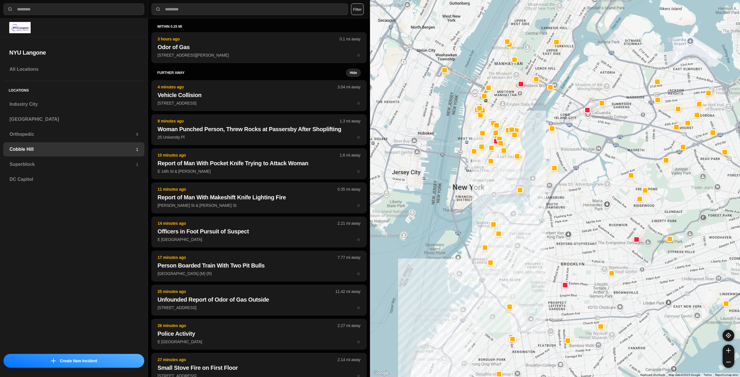
drag, startPoint x: 499, startPoint y: 140, endPoint x: 485, endPoint y: 177, distance: 38.9
click at [485, 177] on div at bounding box center [555, 188] width 370 height 377
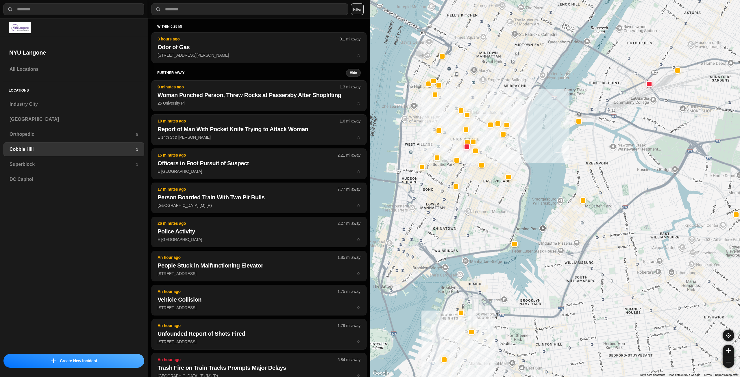
drag, startPoint x: 504, startPoint y: 158, endPoint x: 501, endPoint y: 209, distance: 51.0
click at [501, 209] on div at bounding box center [555, 188] width 370 height 377
click at [64, 158] on div "Superblock 1" at bounding box center [73, 165] width 141 height 14
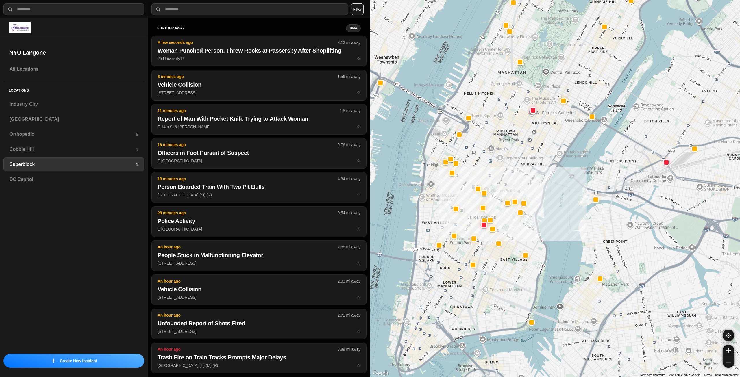
drag, startPoint x: 509, startPoint y: 230, endPoint x: 511, endPoint y: 184, distance: 46.6
click at [511, 184] on div at bounding box center [555, 188] width 370 height 377
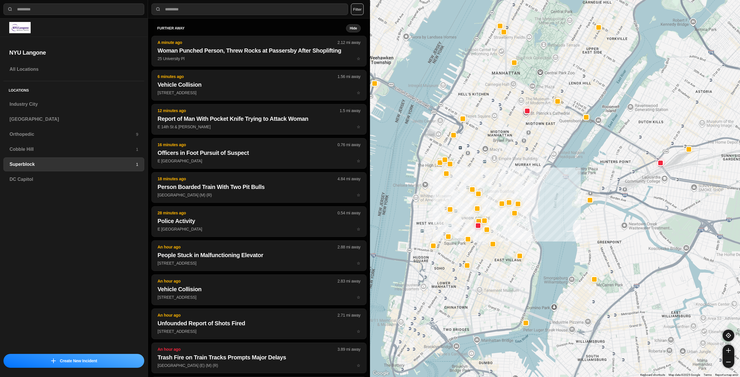
drag, startPoint x: 497, startPoint y: 302, endPoint x: 495, endPoint y: 305, distance: 4.3
click at [495, 305] on div at bounding box center [555, 188] width 370 height 377
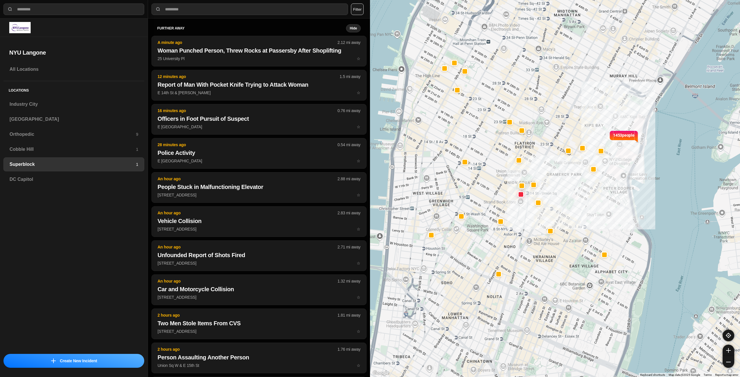
drag, startPoint x: 509, startPoint y: 257, endPoint x: 554, endPoint y: 297, distance: 60.2
click at [554, 297] on div "1453 people" at bounding box center [555, 188] width 370 height 377
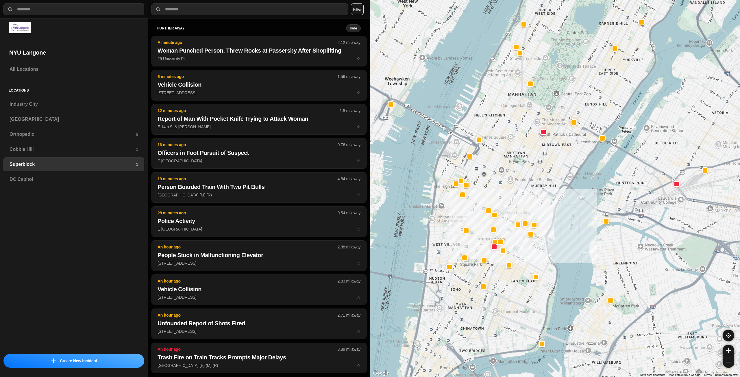
drag, startPoint x: 551, startPoint y: 253, endPoint x: 527, endPoint y: 253, distance: 24.0
click at [529, 263] on div at bounding box center [555, 188] width 370 height 377
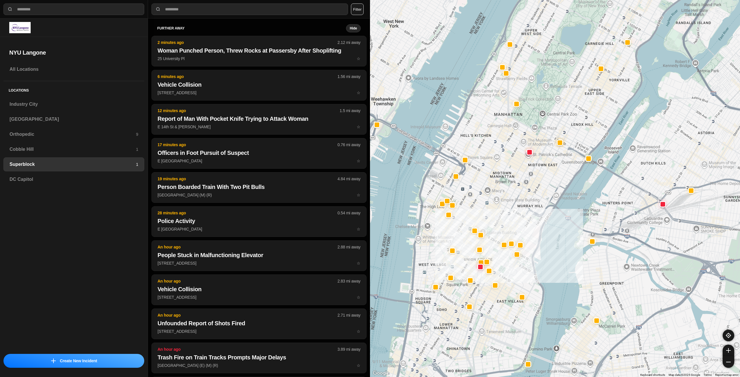
click at [509, 199] on div at bounding box center [555, 188] width 370 height 377
click at [115, 110] on div "Industry City" at bounding box center [73, 104] width 141 height 14
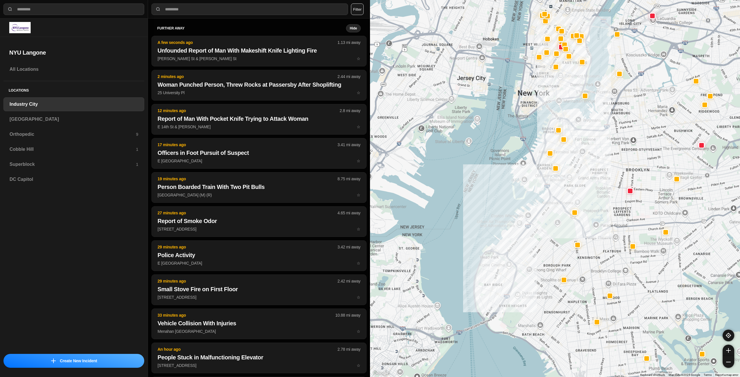
drag, startPoint x: 670, startPoint y: 217, endPoint x: 628, endPoint y: 235, distance: 45.5
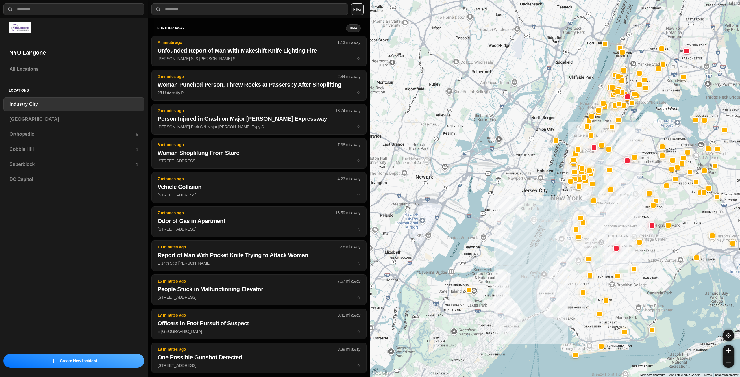
drag, startPoint x: 629, startPoint y: 211, endPoint x: 625, endPoint y: 230, distance: 19.6
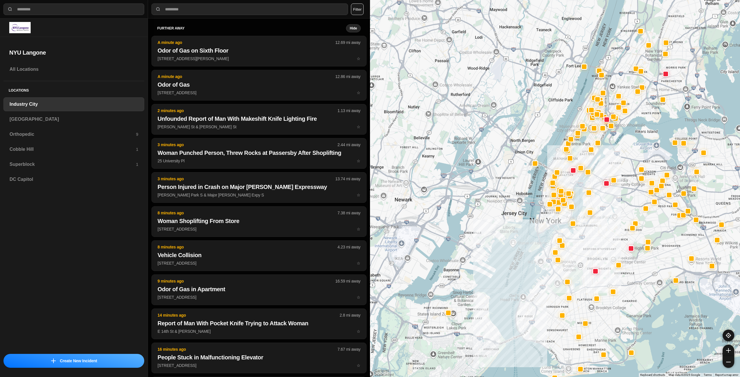
drag, startPoint x: 593, startPoint y: 158, endPoint x: 565, endPoint y: 188, distance: 40.3
click at [565, 188] on div at bounding box center [555, 188] width 370 height 377
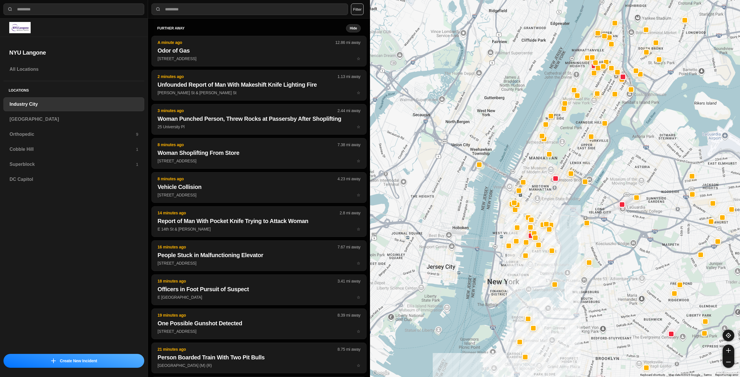
drag, startPoint x: 567, startPoint y: 181, endPoint x: 551, endPoint y: 196, distance: 21.9
click at [553, 197] on div at bounding box center [555, 188] width 370 height 377
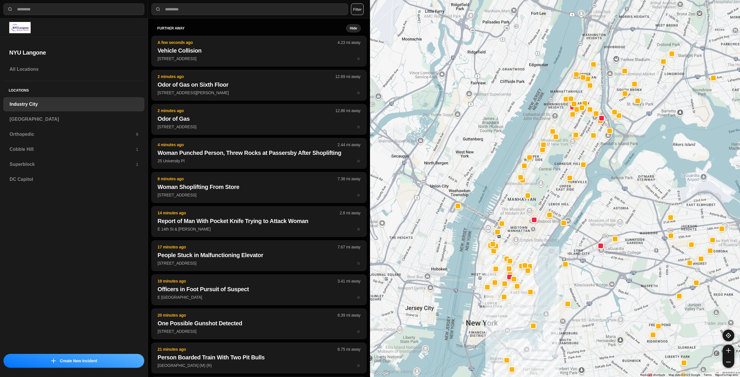
drag, startPoint x: 571, startPoint y: 138, endPoint x: 553, endPoint y: 181, distance: 46.7
click at [553, 181] on div at bounding box center [555, 188] width 370 height 377
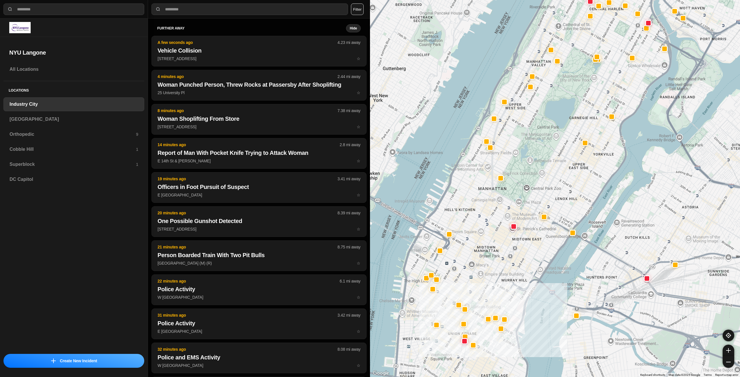
drag, startPoint x: 553, startPoint y: 187, endPoint x: 554, endPoint y: 172, distance: 15.1
click at [554, 172] on div "757 people" at bounding box center [555, 188] width 370 height 377
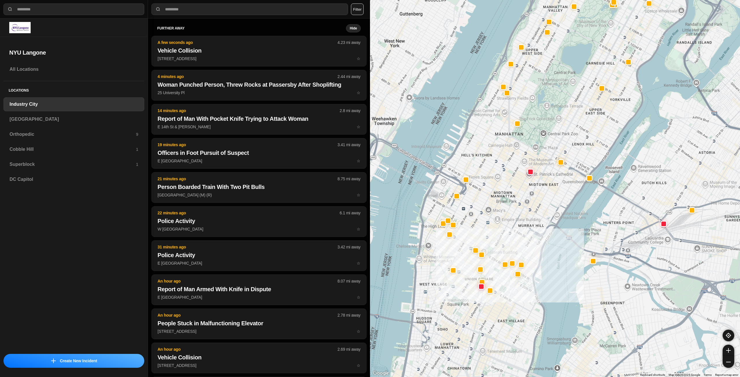
drag, startPoint x: 530, startPoint y: 244, endPoint x: 545, endPoint y: 202, distance: 44.0
click at [545, 202] on div "757 people" at bounding box center [555, 188] width 370 height 377
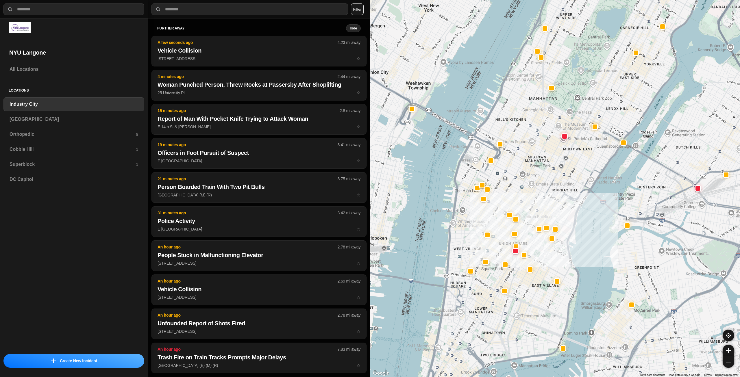
drag, startPoint x: 528, startPoint y: 238, endPoint x: 561, endPoint y: 203, distance: 48.3
click at [561, 203] on div "757 people" at bounding box center [555, 188] width 370 height 377
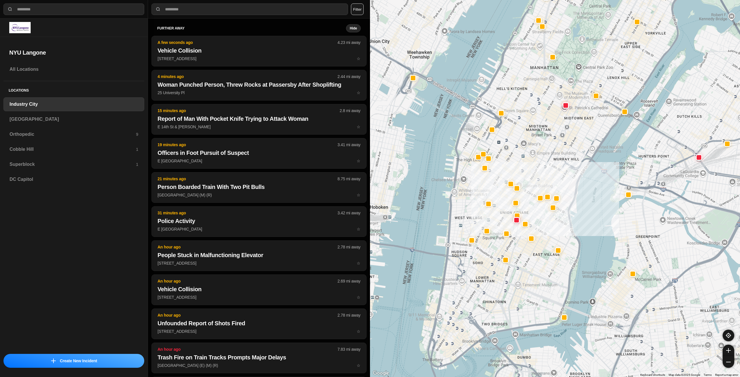
drag, startPoint x: 550, startPoint y: 167, endPoint x: 551, endPoint y: 140, distance: 27.8
click at [551, 140] on div "757 people" at bounding box center [555, 188] width 370 height 377
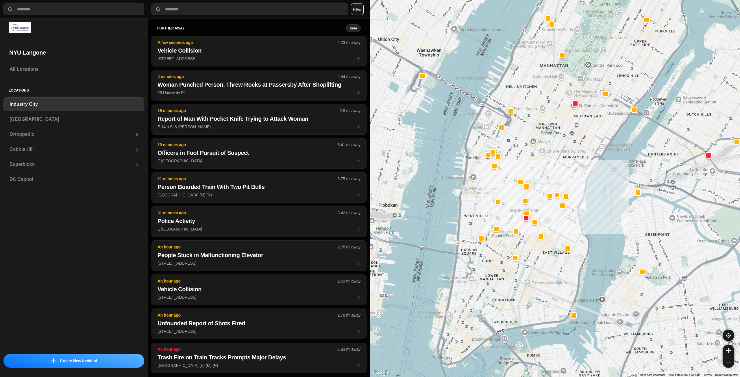
drag, startPoint x: 553, startPoint y: 177, endPoint x: 563, endPoint y: 176, distance: 10.3
click at [563, 176] on div "757 people" at bounding box center [555, 188] width 370 height 377
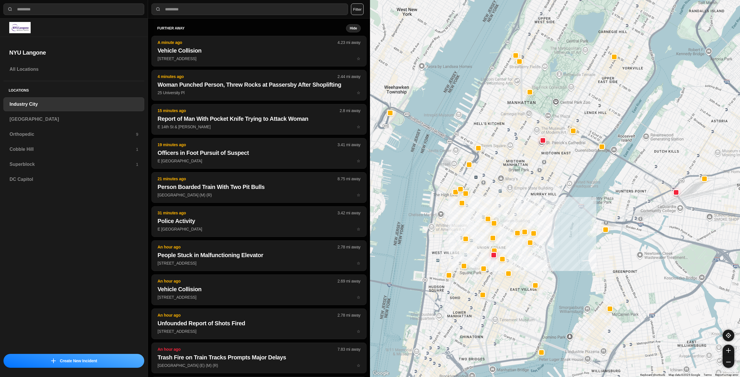
drag, startPoint x: 563, startPoint y: 175, endPoint x: 530, endPoint y: 212, distance: 49.5
click at [530, 212] on div "757 people" at bounding box center [555, 188] width 370 height 377
click at [23, 115] on div "[GEOGRAPHIC_DATA]" at bounding box center [73, 119] width 141 height 14
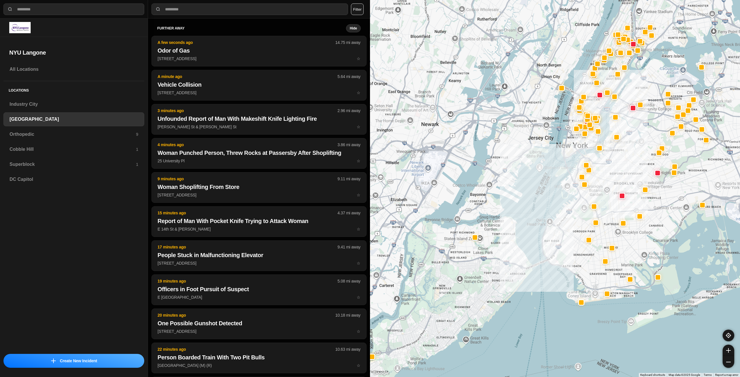
drag, startPoint x: 697, startPoint y: 217, endPoint x: 662, endPoint y: 239, distance: 41.0
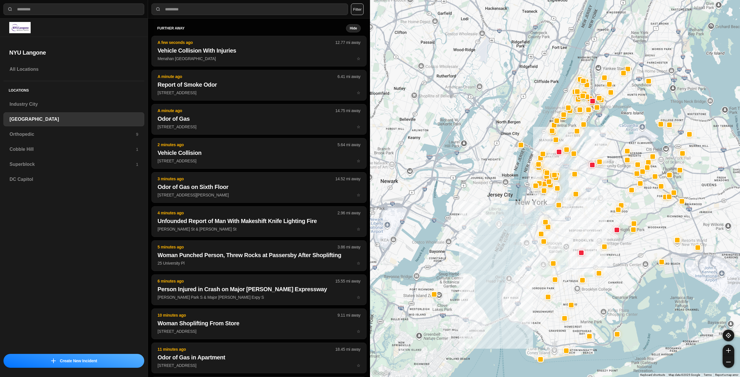
drag, startPoint x: 584, startPoint y: 145, endPoint x: 544, endPoint y: 202, distance: 70.1
click at [544, 202] on div at bounding box center [555, 188] width 370 height 377
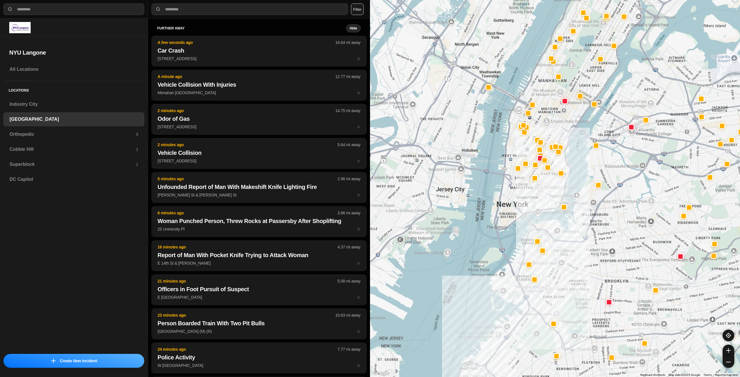
drag, startPoint x: 549, startPoint y: 185, endPoint x: 551, endPoint y: 212, distance: 27.8
click at [551, 212] on div at bounding box center [555, 188] width 370 height 377
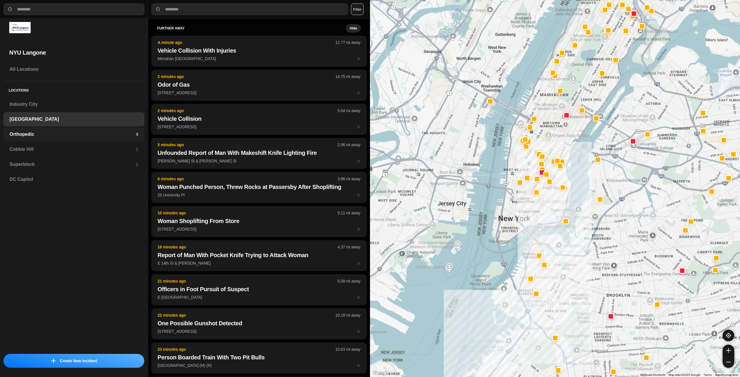
click at [91, 134] on h3 "Orthopedic" at bounding box center [73, 134] width 126 height 7
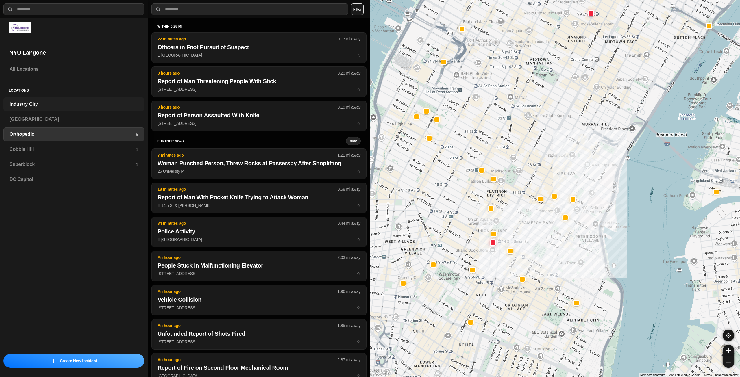
click at [34, 102] on h3 "Industry City" at bounding box center [74, 104] width 129 height 7
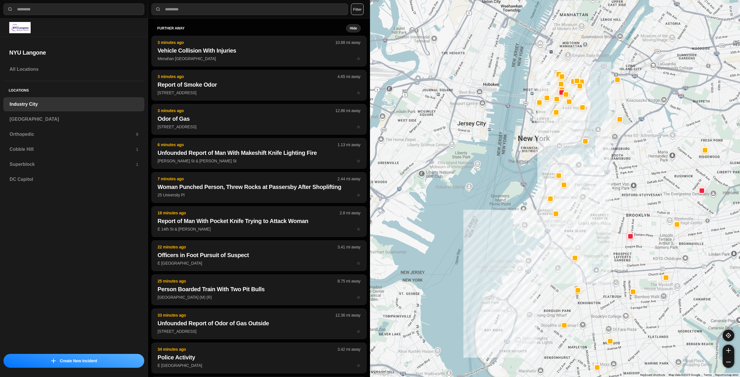
drag, startPoint x: 634, startPoint y: 167, endPoint x: 606, endPoint y: 219, distance: 58.6
click at [606, 219] on div at bounding box center [555, 188] width 370 height 377
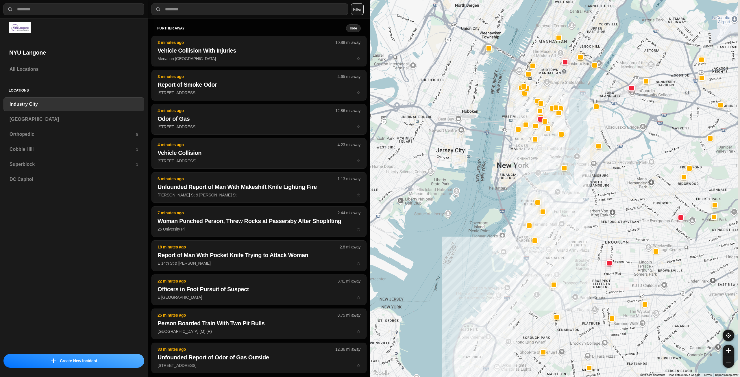
drag, startPoint x: 624, startPoint y: 169, endPoint x: 601, endPoint y: 200, distance: 38.4
click at [601, 200] on div at bounding box center [555, 188] width 370 height 377
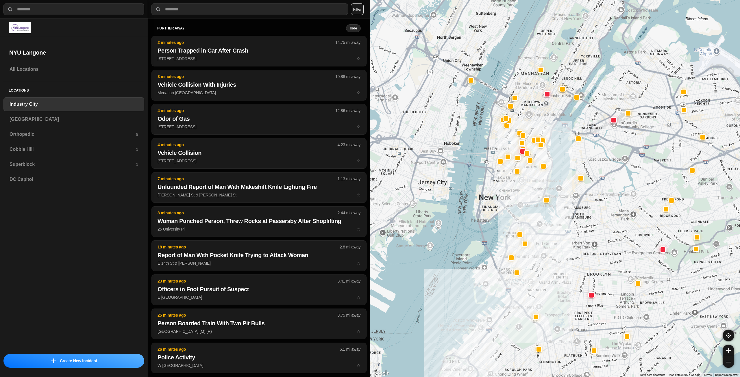
drag, startPoint x: 528, startPoint y: 171, endPoint x: 517, endPoint y: 195, distance: 26.9
click at [517, 195] on div at bounding box center [555, 188] width 370 height 377
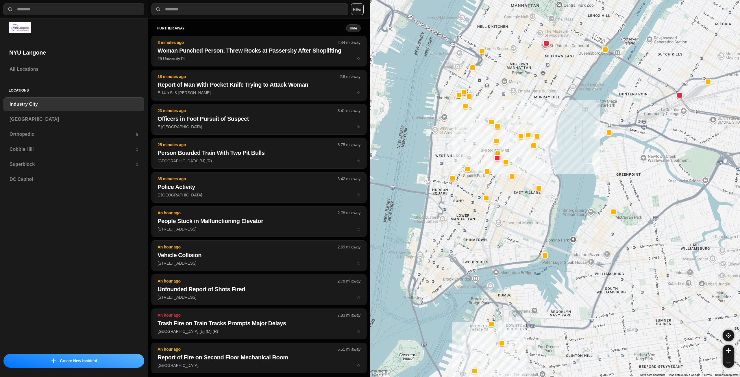
drag, startPoint x: 532, startPoint y: 183, endPoint x: 527, endPoint y: 215, distance: 32.5
click at [527, 215] on div "757 people" at bounding box center [555, 188] width 370 height 377
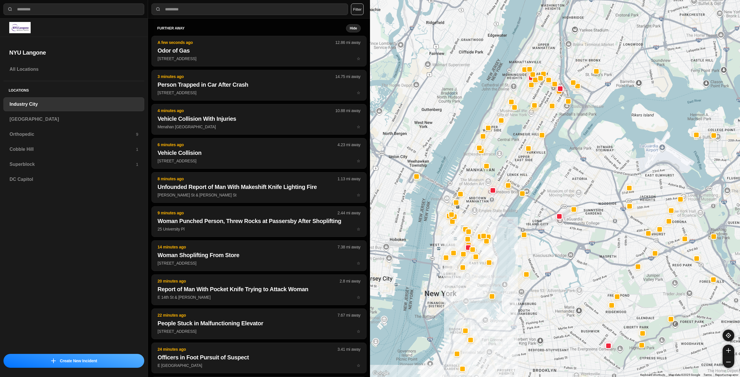
drag, startPoint x: 525, startPoint y: 159, endPoint x: 500, endPoint y: 217, distance: 63.4
click at [498, 216] on div at bounding box center [555, 188] width 370 height 377
click at [41, 115] on div "[GEOGRAPHIC_DATA]" at bounding box center [73, 119] width 141 height 14
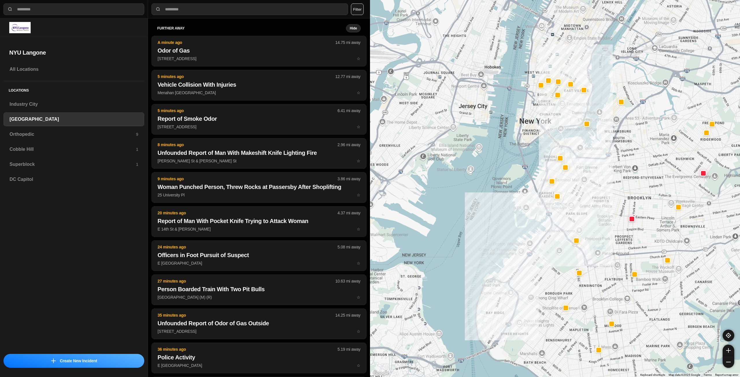
drag, startPoint x: 601, startPoint y: 128, endPoint x: 578, endPoint y: 204, distance: 79.1
click at [578, 203] on div at bounding box center [555, 188] width 370 height 377
click at [63, 130] on div "Orthopedic 9" at bounding box center [73, 134] width 141 height 14
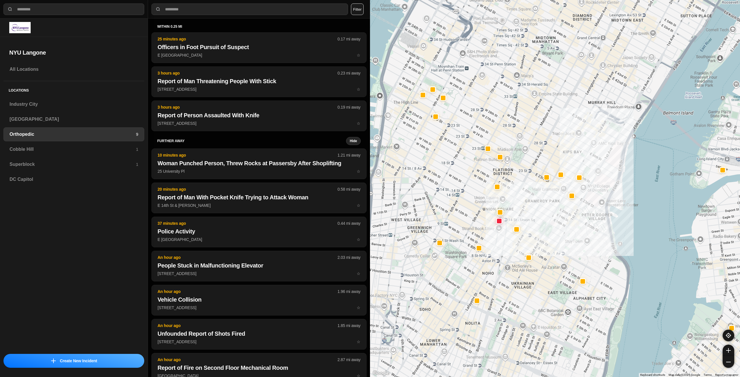
drag, startPoint x: 472, startPoint y: 162, endPoint x: 518, endPoint y: 206, distance: 63.6
click at [518, 206] on div at bounding box center [555, 188] width 370 height 377
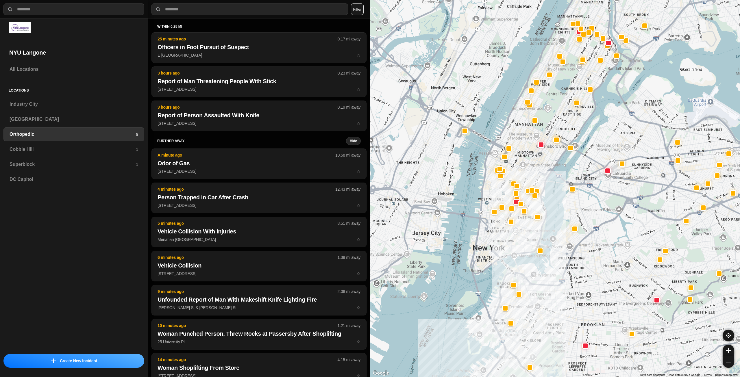
drag, startPoint x: 547, startPoint y: 143, endPoint x: 543, endPoint y: 162, distance: 18.9
click at [543, 162] on div at bounding box center [555, 188] width 370 height 377
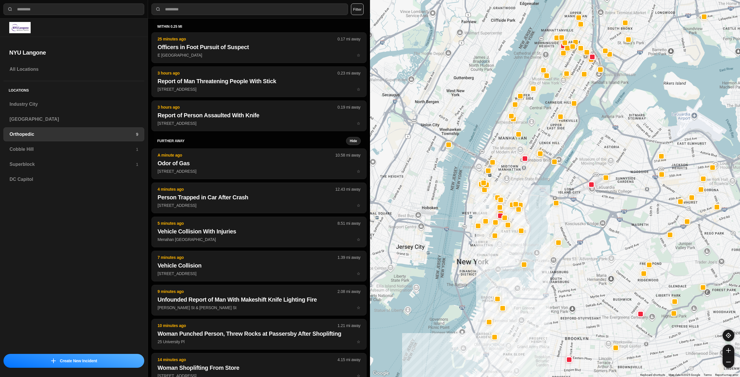
drag, startPoint x: 548, startPoint y: 173, endPoint x: 531, endPoint y: 186, distance: 21.4
click at [531, 186] on div at bounding box center [555, 188] width 370 height 377
click at [125, 147] on h3 "Cobble Hill" at bounding box center [73, 149] width 126 height 7
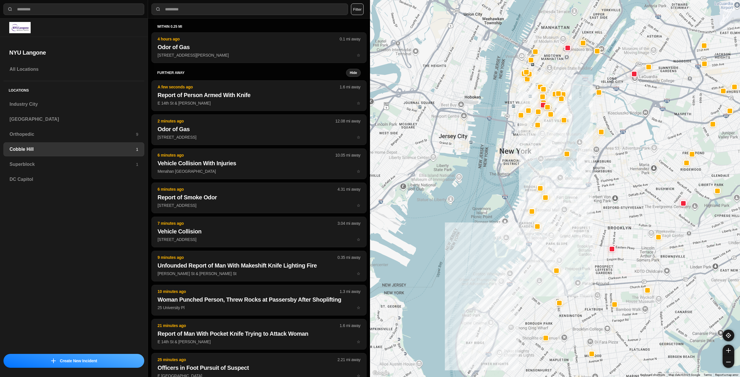
drag, startPoint x: 552, startPoint y: 112, endPoint x: 549, endPoint y: 149, distance: 37.2
click at [549, 149] on div at bounding box center [555, 188] width 370 height 377
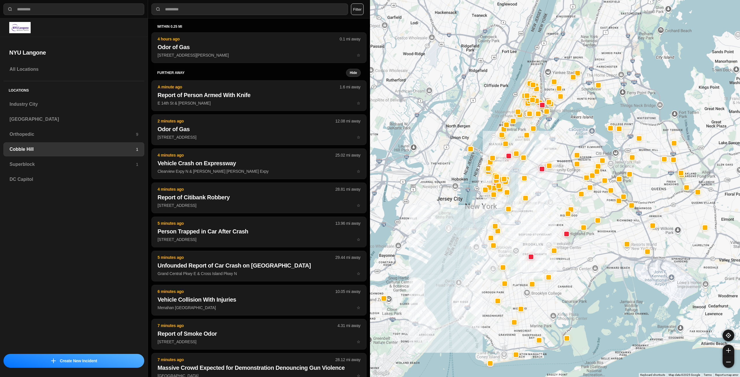
drag, startPoint x: 524, startPoint y: 134, endPoint x: 486, endPoint y: 201, distance: 76.9
click at [486, 201] on div at bounding box center [555, 188] width 370 height 377
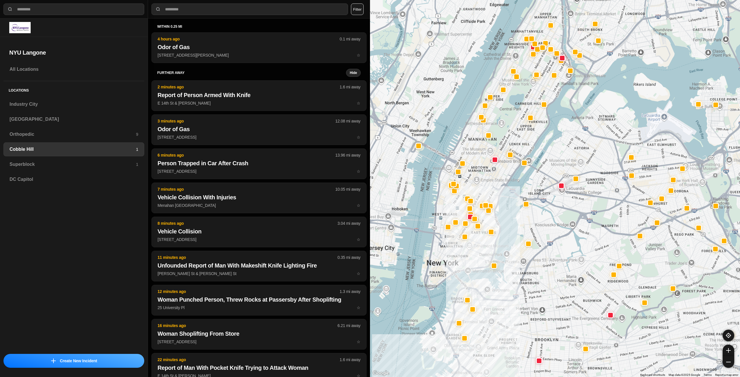
drag, startPoint x: 486, startPoint y: 220, endPoint x: 476, endPoint y: 240, distance: 22.2
click at [476, 240] on div at bounding box center [555, 188] width 370 height 377
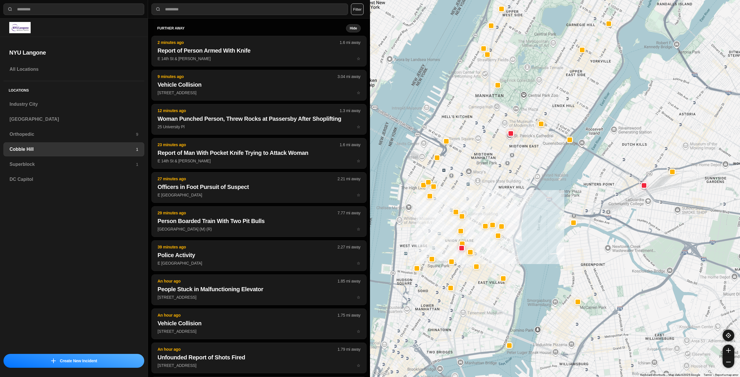
drag, startPoint x: 476, startPoint y: 250, endPoint x: 498, endPoint y: 259, distance: 23.2
click at [498, 259] on div at bounding box center [555, 188] width 370 height 377
click at [64, 165] on h3 "Superblock" at bounding box center [73, 164] width 126 height 7
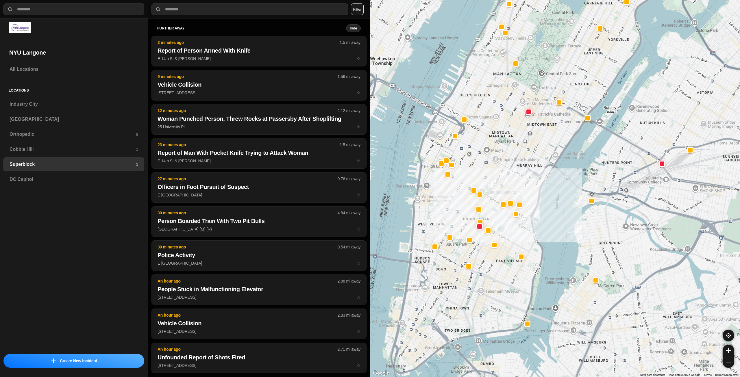
drag, startPoint x: 449, startPoint y: 307, endPoint x: 456, endPoint y: 279, distance: 28.5
click at [456, 279] on div at bounding box center [555, 188] width 370 height 377
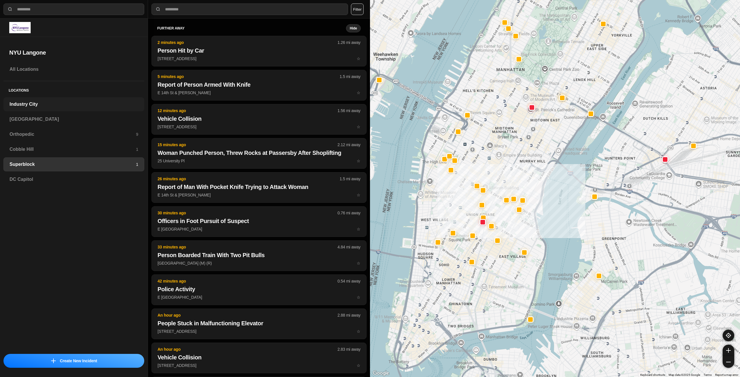
click at [30, 103] on h3 "Industry City" at bounding box center [74, 104] width 129 height 7
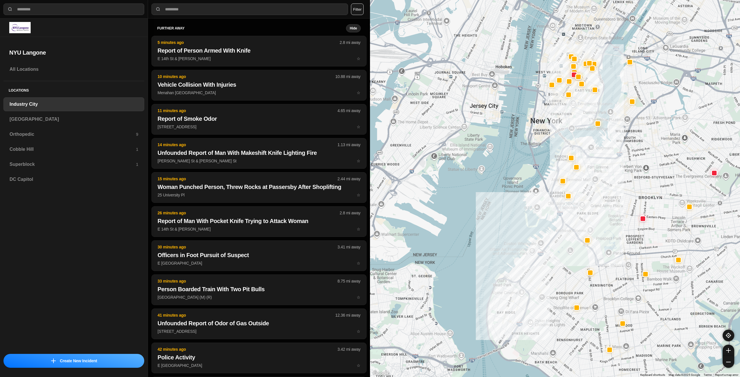
drag, startPoint x: 618, startPoint y: 144, endPoint x: 589, endPoint y: 202, distance: 64.6
click at [589, 202] on div at bounding box center [555, 188] width 370 height 377
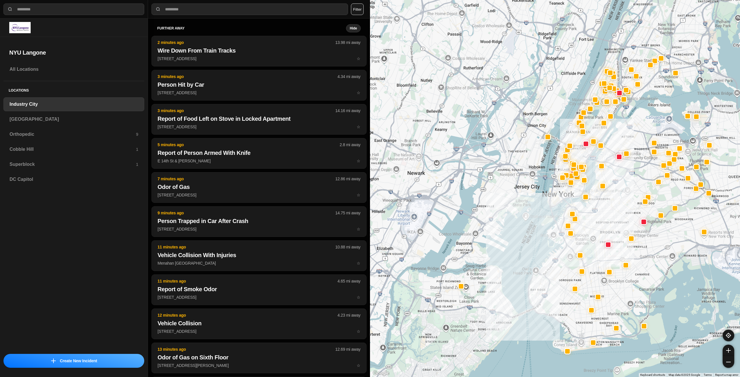
drag, startPoint x: 638, startPoint y: 163, endPoint x: 603, endPoint y: 214, distance: 62.1
click at [603, 214] on div at bounding box center [555, 188] width 370 height 377
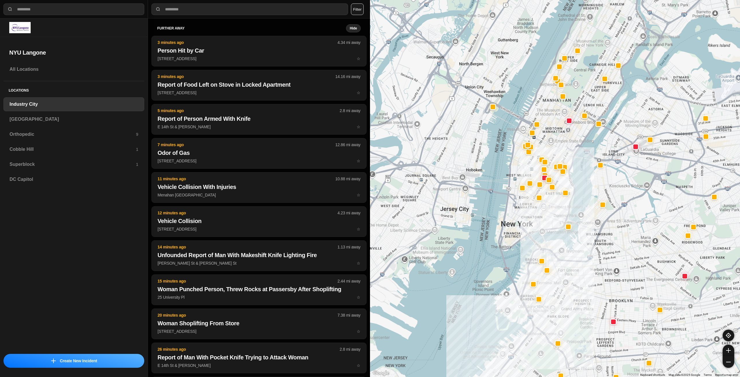
drag, startPoint x: 581, startPoint y: 169, endPoint x: 553, endPoint y: 215, distance: 54.6
click at [553, 214] on div at bounding box center [555, 188] width 370 height 377
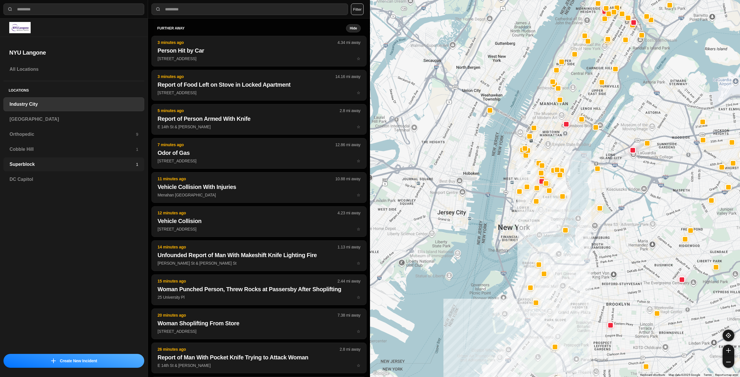
click at [69, 164] on h3 "Superblock" at bounding box center [73, 164] width 126 height 7
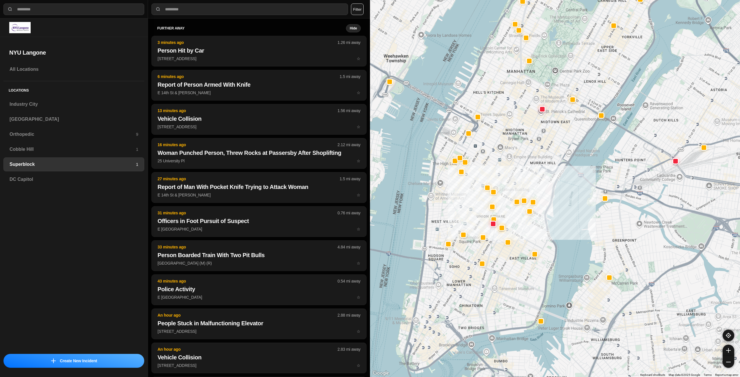
drag, startPoint x: 528, startPoint y: 197, endPoint x: 541, endPoint y: 156, distance: 42.1
click at [541, 157] on div at bounding box center [555, 188] width 370 height 377
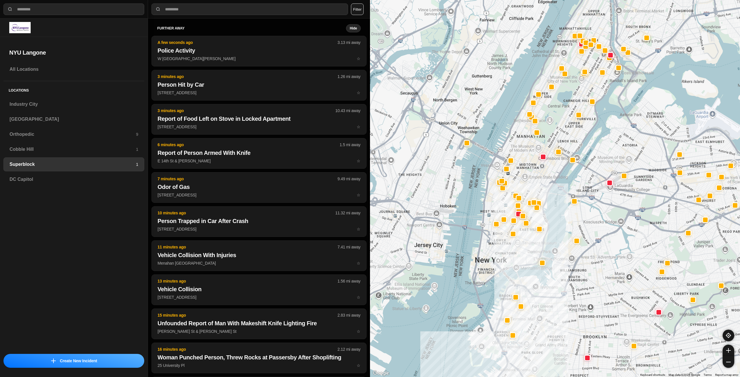
drag, startPoint x: 554, startPoint y: 148, endPoint x: 546, endPoint y: 175, distance: 28.2
click at [546, 175] on div at bounding box center [555, 188] width 370 height 377
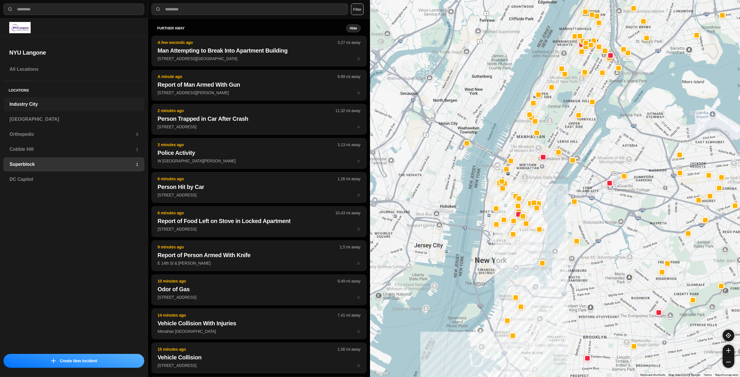
click at [36, 99] on div "Industry City" at bounding box center [73, 104] width 141 height 14
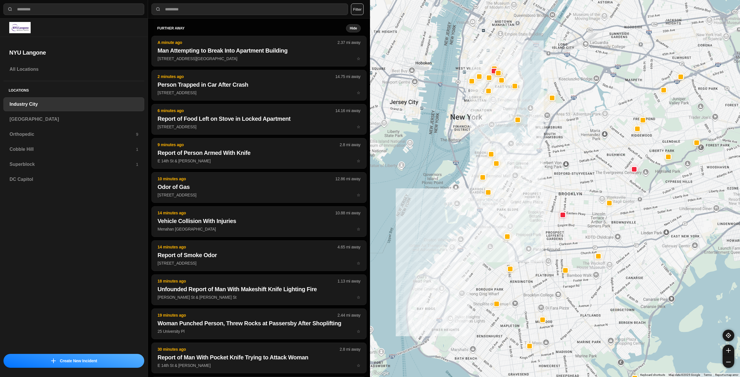
drag, startPoint x: 573, startPoint y: 141, endPoint x: 533, endPoint y: 206, distance: 76.5
click at [533, 206] on div at bounding box center [555, 188] width 370 height 377
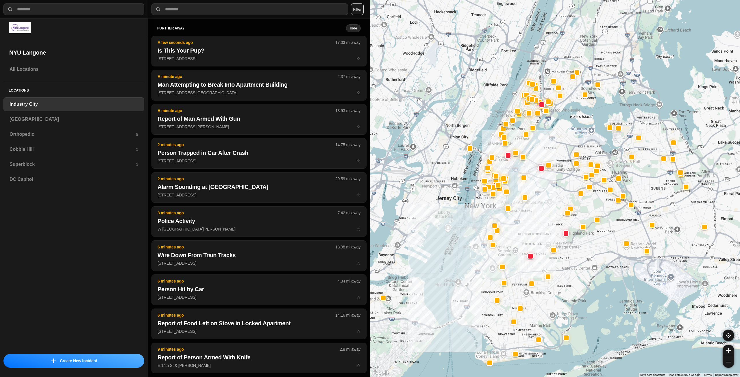
drag, startPoint x: 578, startPoint y: 138, endPoint x: 539, endPoint y: 208, distance: 79.9
click at [539, 208] on div at bounding box center [555, 188] width 370 height 377
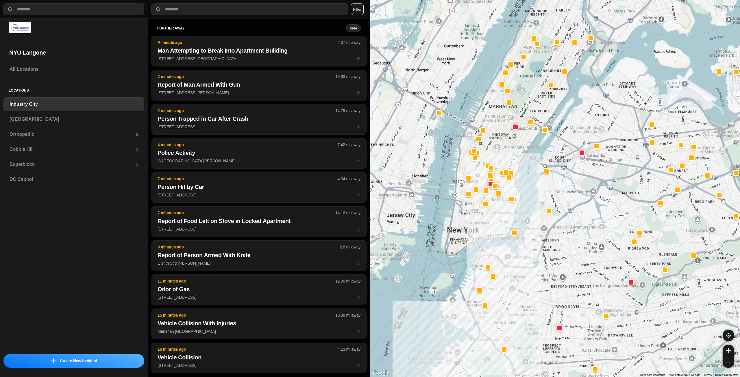
drag, startPoint x: 505, startPoint y: 185, endPoint x: 499, endPoint y: 214, distance: 30.4
click at [499, 214] on div at bounding box center [555, 188] width 370 height 377
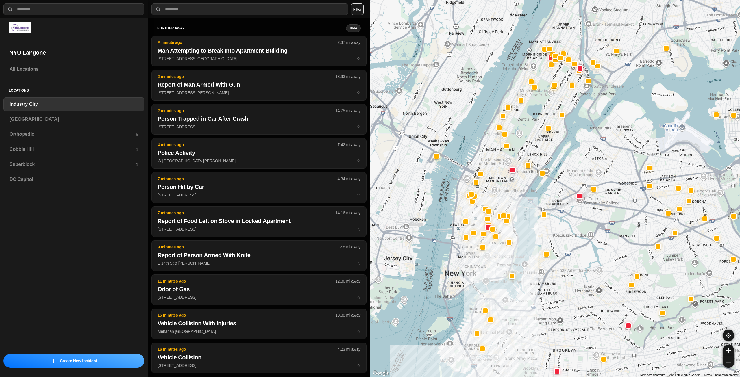
drag, startPoint x: 507, startPoint y: 151, endPoint x: 505, endPoint y: 196, distance: 44.9
click at [505, 196] on div at bounding box center [555, 188] width 370 height 377
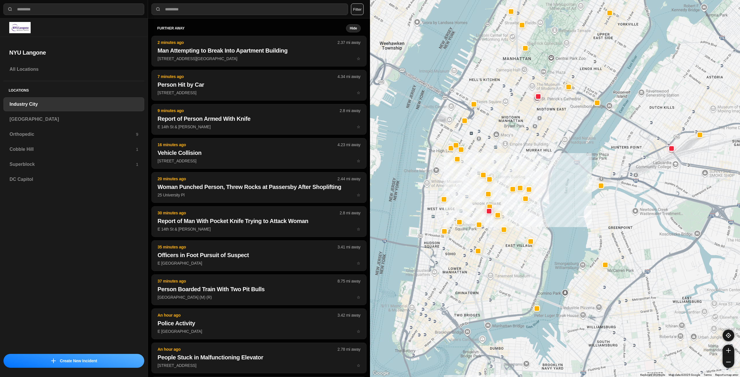
drag, startPoint x: 495, startPoint y: 194, endPoint x: 514, endPoint y: 147, distance: 50.2
click at [514, 150] on div "757 people" at bounding box center [555, 188] width 370 height 377
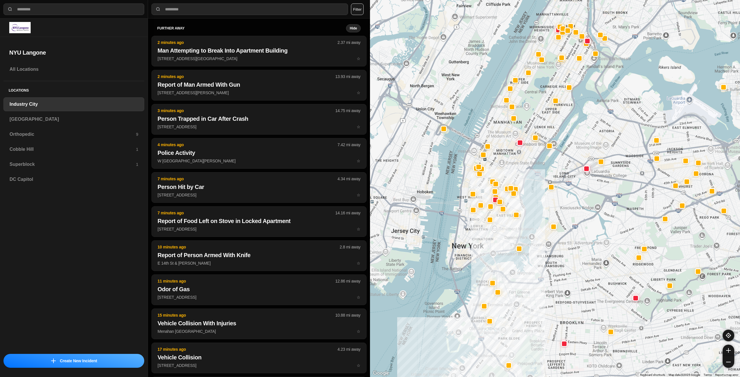
drag, startPoint x: 516, startPoint y: 208, endPoint x: 504, endPoint y: 230, distance: 24.6
click at [504, 230] on div at bounding box center [555, 188] width 370 height 377
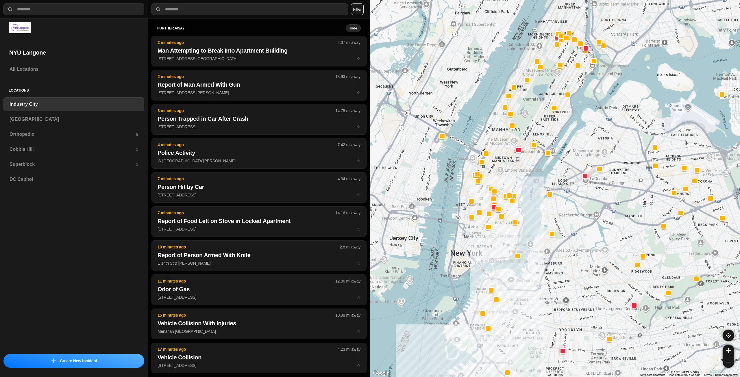
drag, startPoint x: 508, startPoint y: 167, endPoint x: 506, endPoint y: 178, distance: 10.9
click at [506, 178] on div at bounding box center [555, 188] width 370 height 377
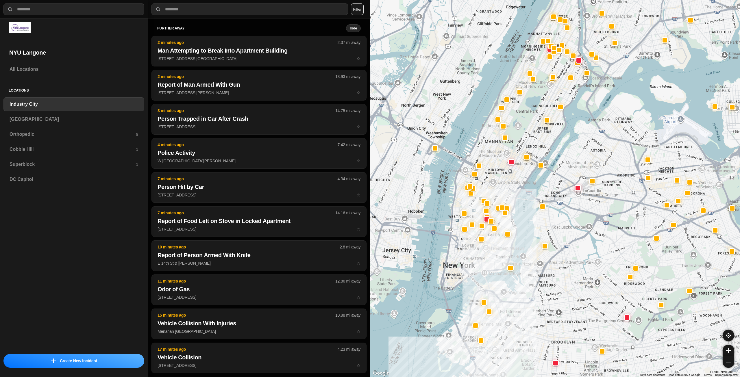
drag, startPoint x: 547, startPoint y: 122, endPoint x: 536, endPoint y: 138, distance: 19.3
click at [536, 138] on div at bounding box center [555, 188] width 370 height 377
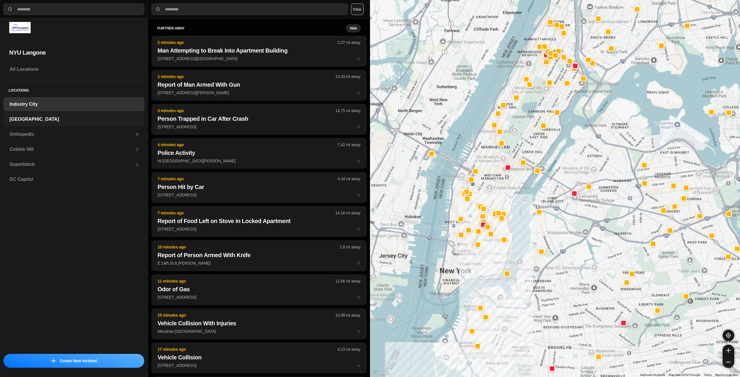
click at [111, 122] on h3 "[GEOGRAPHIC_DATA]" at bounding box center [74, 119] width 129 height 7
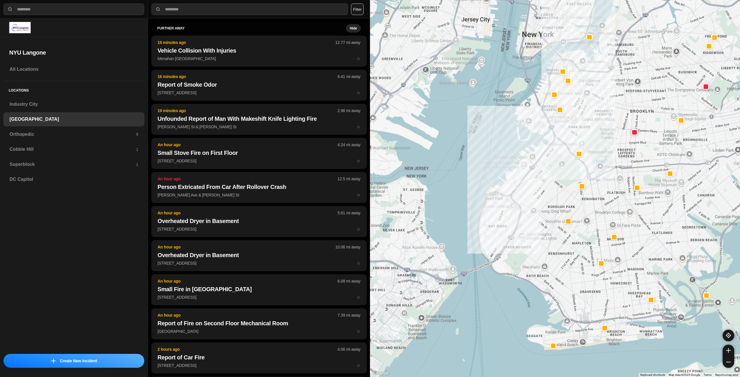
drag, startPoint x: 647, startPoint y: 179, endPoint x: 600, endPoint y: 204, distance: 53.0
click at [600, 204] on div at bounding box center [555, 188] width 370 height 377
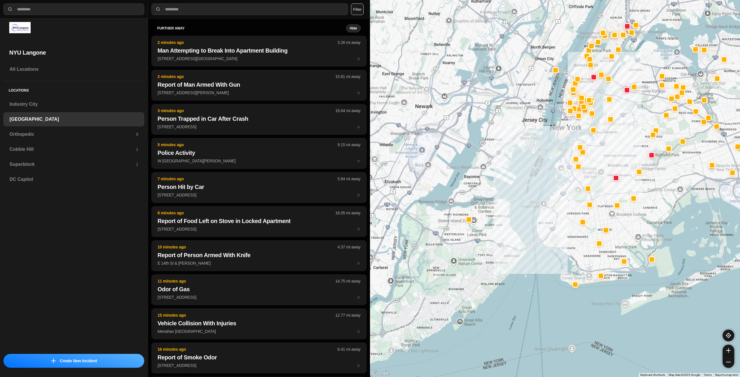
drag, startPoint x: 632, startPoint y: 157, endPoint x: 628, endPoint y: 185, distance: 27.8
click at [628, 185] on div at bounding box center [555, 188] width 370 height 377
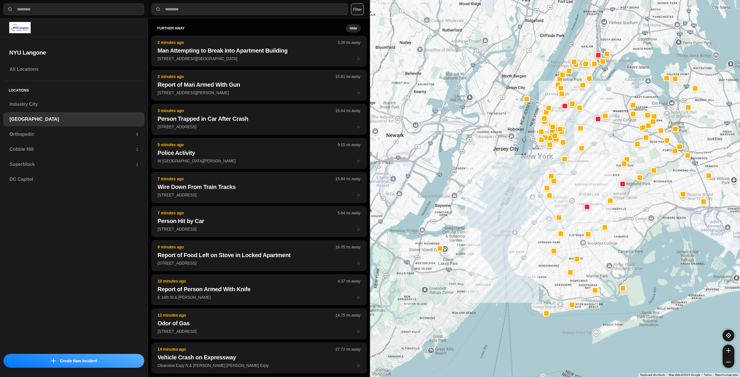
drag, startPoint x: 634, startPoint y: 145, endPoint x: 604, endPoint y: 170, distance: 38.5
click at [604, 170] on div at bounding box center [555, 188] width 370 height 377
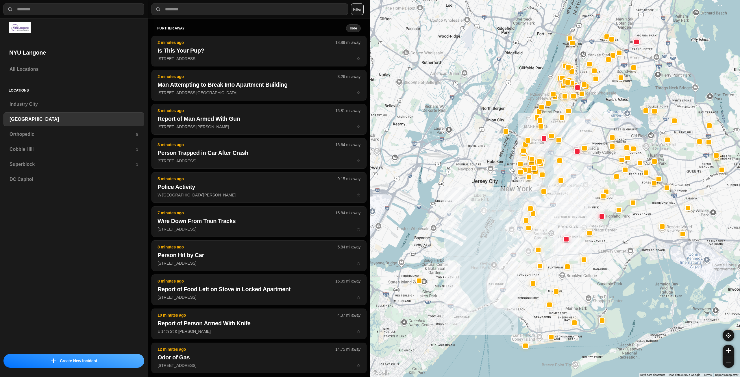
drag, startPoint x: 540, startPoint y: 158, endPoint x: 519, endPoint y: 191, distance: 39.1
click at [519, 191] on div at bounding box center [555, 188] width 370 height 377
click at [41, 164] on h3 "Superblock" at bounding box center [73, 164] width 126 height 7
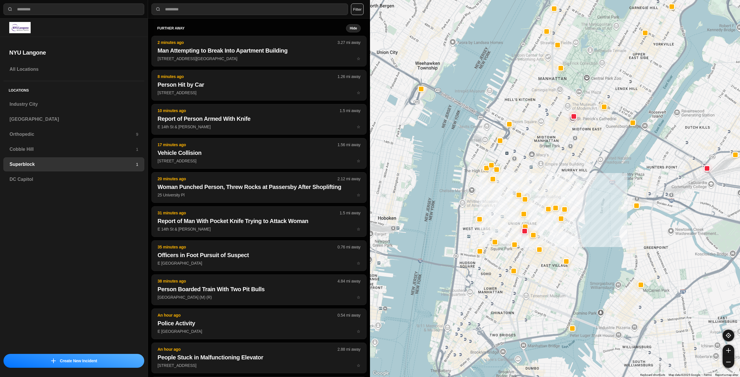
drag, startPoint x: 530, startPoint y: 184, endPoint x: 554, endPoint y: 168, distance: 28.2
click at [554, 168] on div at bounding box center [555, 188] width 370 height 377
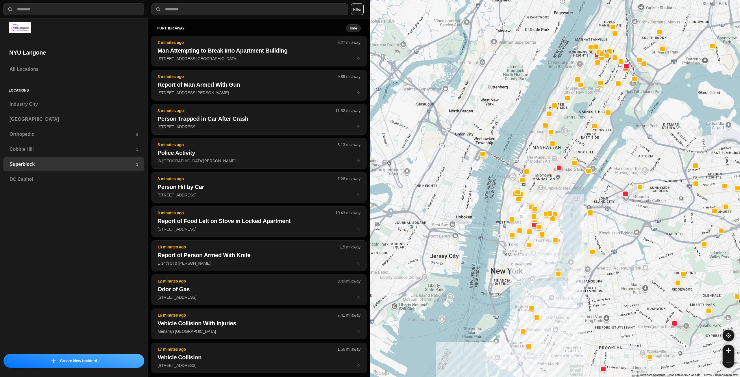
drag, startPoint x: 562, startPoint y: 178, endPoint x: 557, endPoint y: 194, distance: 15.9
click at [557, 194] on div at bounding box center [555, 188] width 370 height 377
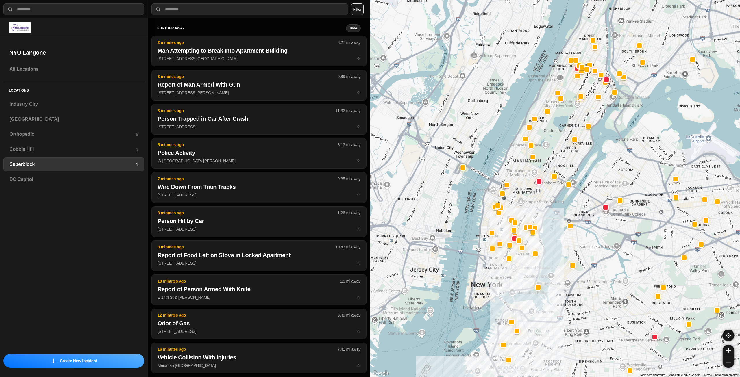
click at [557, 153] on div at bounding box center [555, 188] width 370 height 377
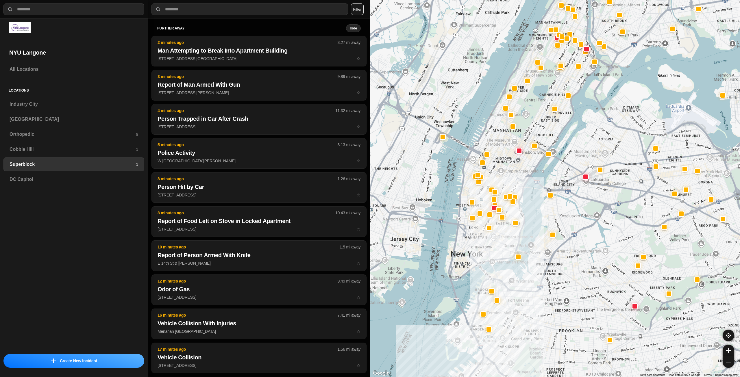
drag, startPoint x: 635, startPoint y: 219, endPoint x: 617, endPoint y: 190, distance: 34.7
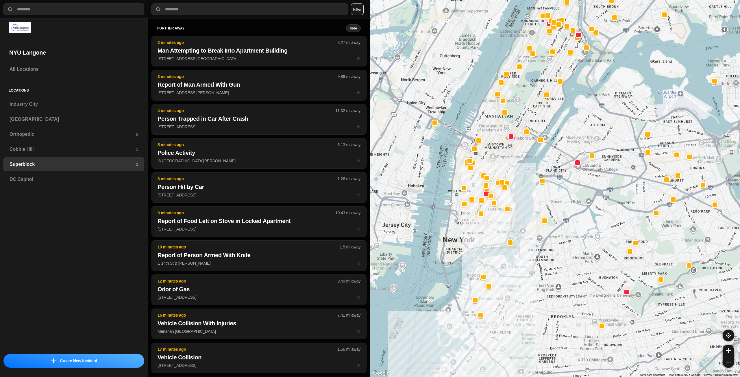
drag, startPoint x: 607, startPoint y: 222, endPoint x: 593, endPoint y: 207, distance: 20.5
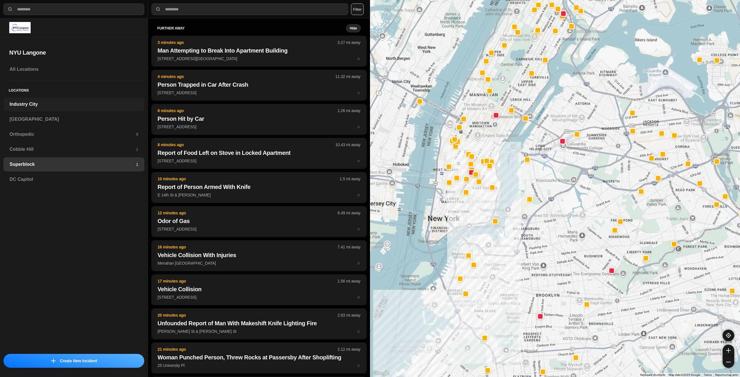
click at [119, 111] on div "Industry City" at bounding box center [73, 104] width 141 height 14
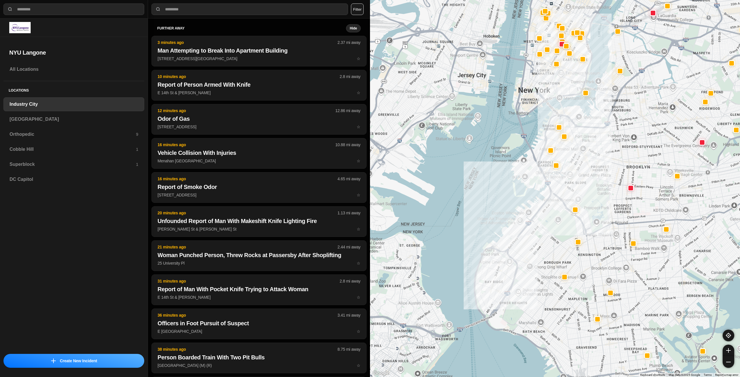
drag, startPoint x: 601, startPoint y: 181, endPoint x: 573, endPoint y: 232, distance: 59.0
click at [573, 232] on div at bounding box center [555, 188] width 370 height 377
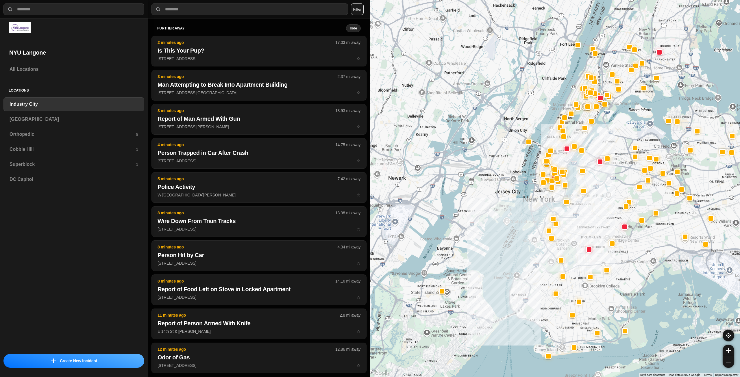
drag, startPoint x: 588, startPoint y: 196, endPoint x: 579, endPoint y: 227, distance: 32.5
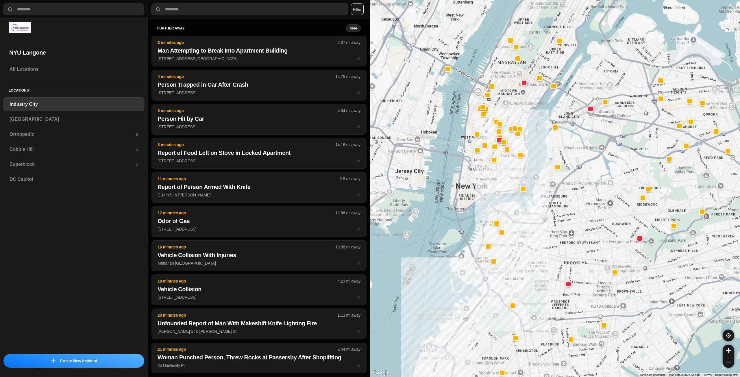
drag, startPoint x: 544, startPoint y: 210, endPoint x: 543, endPoint y: 217, distance: 7.0
click at [543, 217] on div at bounding box center [555, 188] width 370 height 377
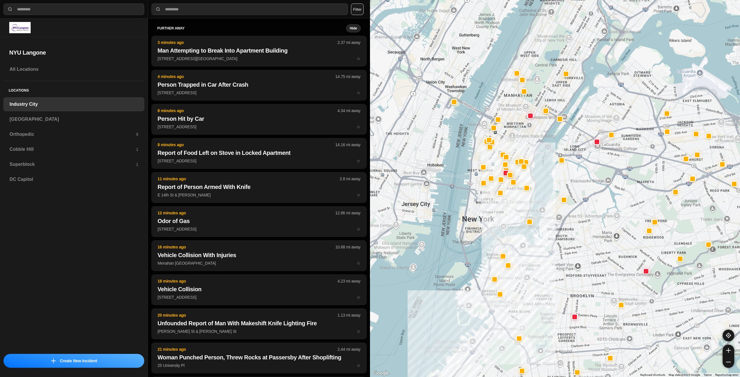
drag, startPoint x: 517, startPoint y: 149, endPoint x: 523, endPoint y: 180, distance: 31.3
click at [523, 180] on div at bounding box center [555, 188] width 370 height 377
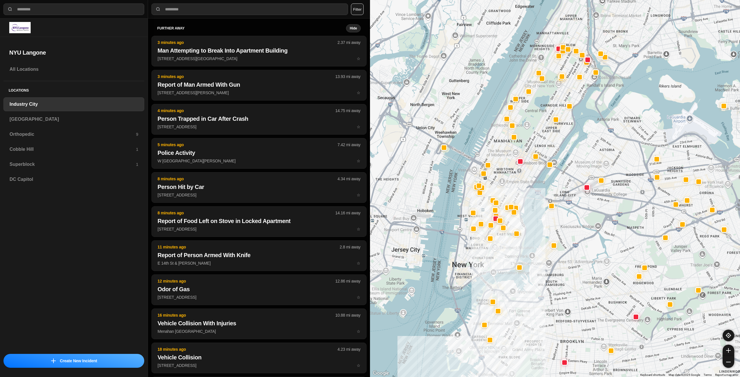
drag, startPoint x: 536, startPoint y: 135, endPoint x: 525, endPoint y: 180, distance: 46.8
click at [525, 180] on div at bounding box center [555, 188] width 370 height 377
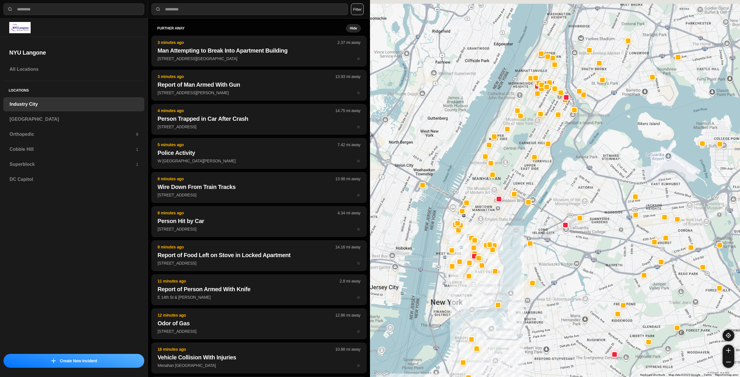
drag, startPoint x: 521, startPoint y: 164, endPoint x: 519, endPoint y: 167, distance: 3.8
click at [519, 167] on div at bounding box center [555, 188] width 370 height 377
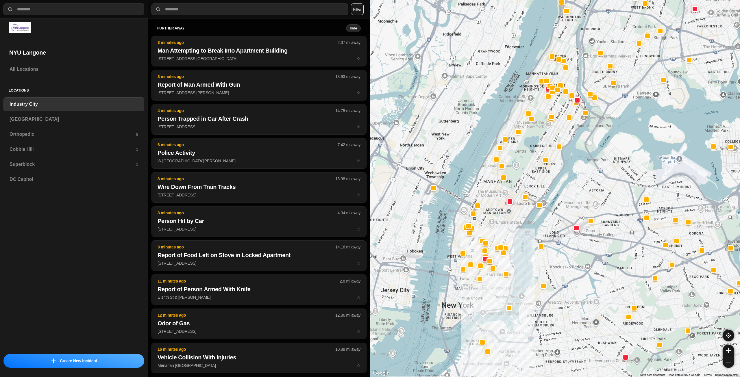
drag, startPoint x: 531, startPoint y: 152, endPoint x: 542, endPoint y: 155, distance: 11.4
click at [542, 155] on div at bounding box center [555, 188] width 370 height 377
click at [106, 124] on div "[GEOGRAPHIC_DATA]" at bounding box center [73, 119] width 141 height 14
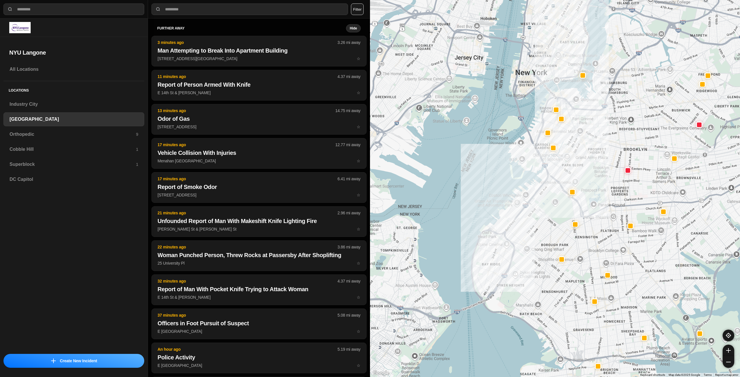
drag, startPoint x: 676, startPoint y: 127, endPoint x: 647, endPoint y: 182, distance: 62.1
click at [647, 182] on div at bounding box center [555, 188] width 370 height 377
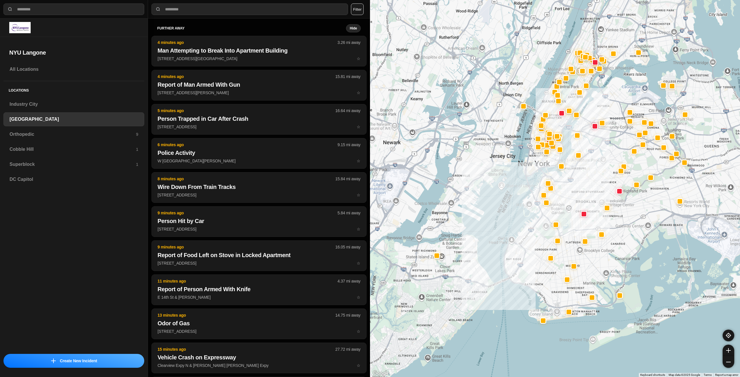
drag, startPoint x: 641, startPoint y: 172, endPoint x: 594, endPoint y: 193, distance: 50.8
click at [595, 197] on div at bounding box center [555, 188] width 370 height 377
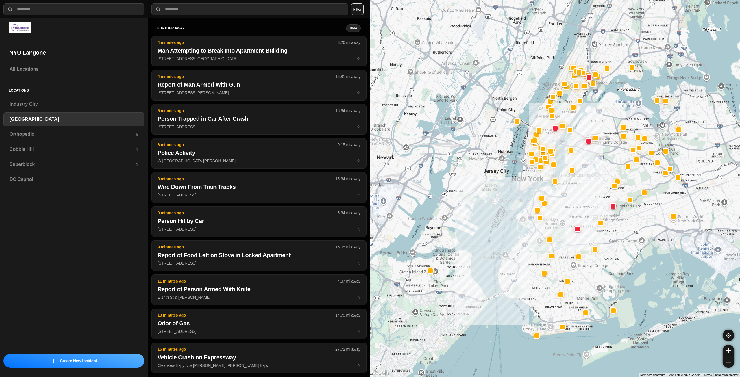
drag, startPoint x: 614, startPoint y: 159, endPoint x: 609, endPoint y: 177, distance: 18.9
click at [609, 177] on div at bounding box center [555, 188] width 370 height 377
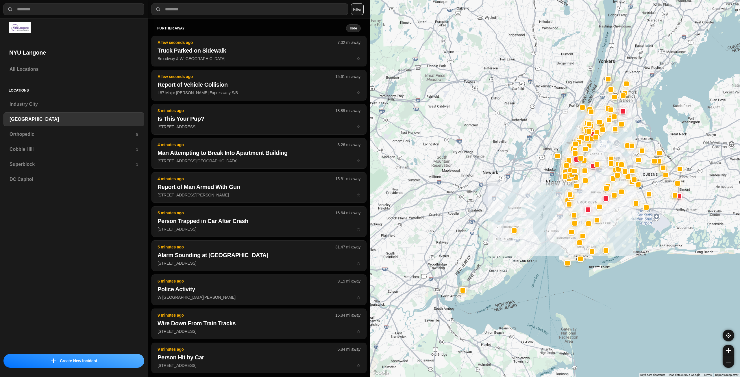
drag, startPoint x: 663, startPoint y: 174, endPoint x: 648, endPoint y: 194, distance: 24.2
click at [649, 194] on div at bounding box center [555, 188] width 370 height 377
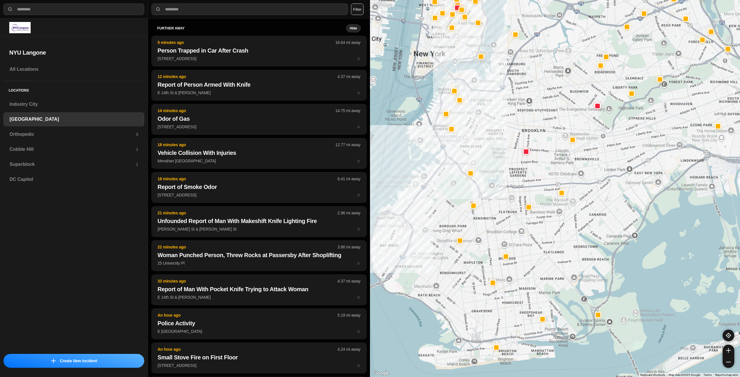
drag, startPoint x: 550, startPoint y: 277, endPoint x: 584, endPoint y: 247, distance: 45.7
click at [584, 247] on div at bounding box center [555, 188] width 370 height 377
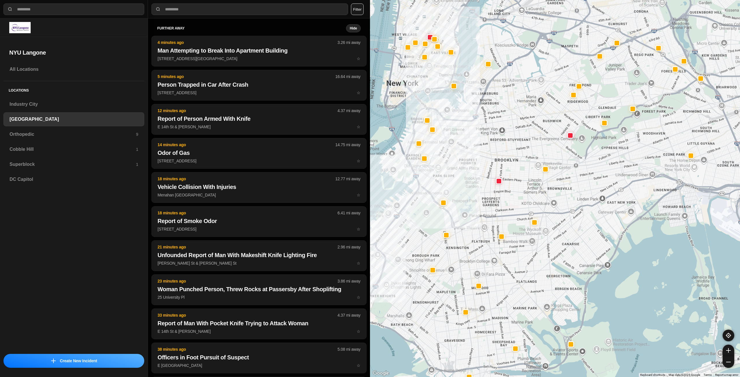
drag, startPoint x: 582, startPoint y: 251, endPoint x: 559, endPoint y: 278, distance: 35.1
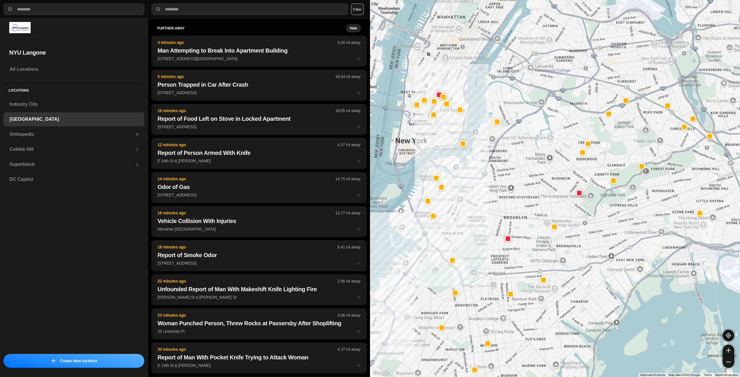
drag, startPoint x: 590, startPoint y: 201, endPoint x: 601, endPoint y: 259, distance: 59.6
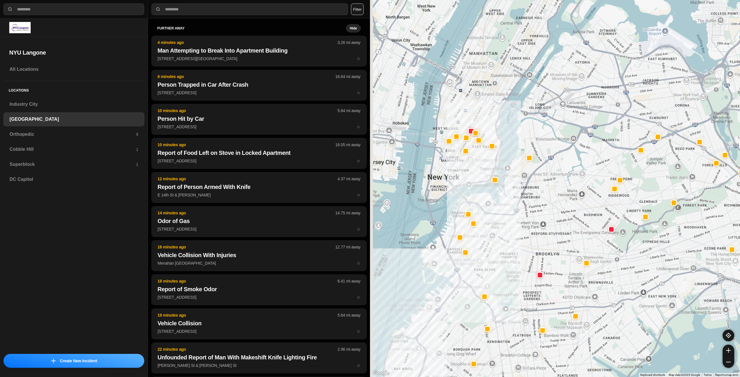
drag, startPoint x: 533, startPoint y: 197, endPoint x: 563, endPoint y: 229, distance: 43.3
click at [563, 229] on div at bounding box center [555, 188] width 370 height 377
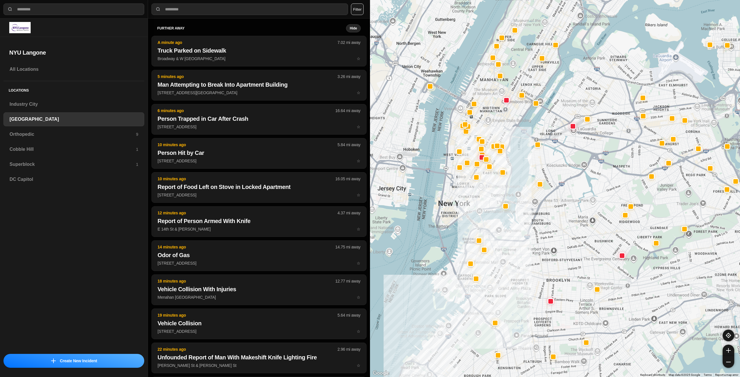
drag, startPoint x: 513, startPoint y: 214, endPoint x: 520, endPoint y: 238, distance: 24.4
click at [520, 238] on div at bounding box center [555, 188] width 370 height 377
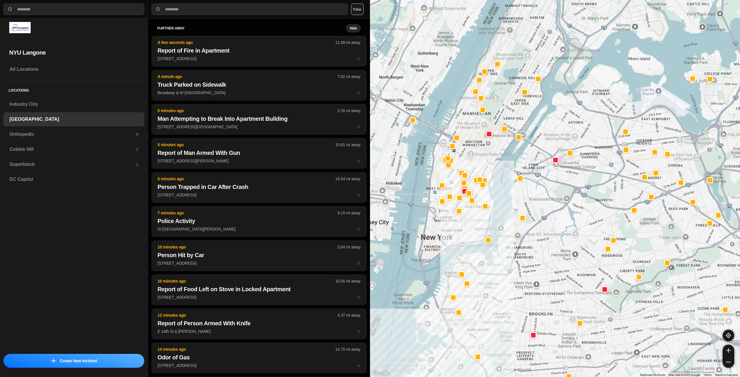
drag, startPoint x: 483, startPoint y: 200, endPoint x: 464, endPoint y: 236, distance: 40.2
click at [464, 236] on div at bounding box center [555, 188] width 370 height 377
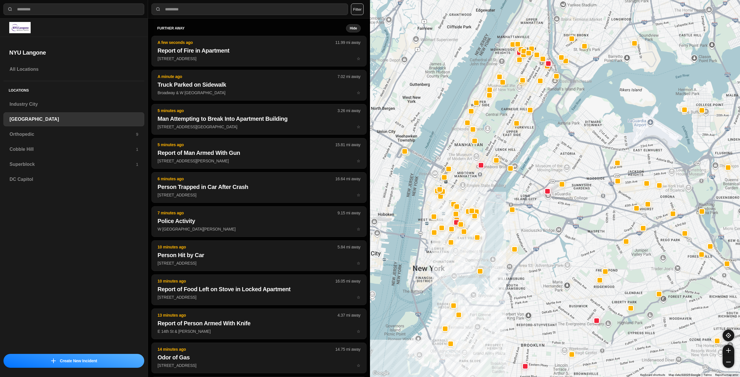
drag, startPoint x: 473, startPoint y: 213, endPoint x: 465, endPoint y: 247, distance: 34.2
click at [465, 247] on div at bounding box center [555, 188] width 370 height 377
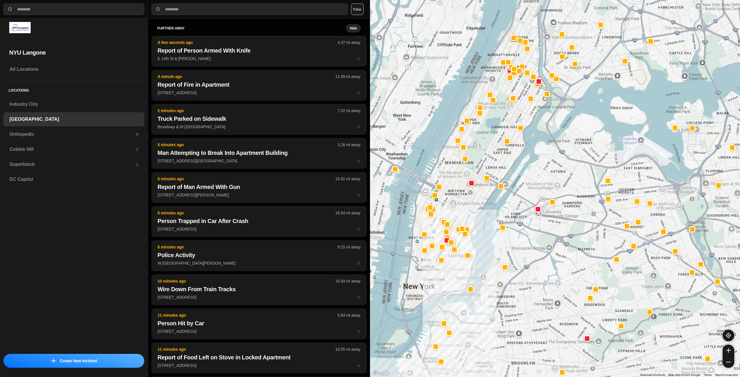
drag, startPoint x: 494, startPoint y: 187, endPoint x: 484, endPoint y: 206, distance: 20.9
click at [484, 206] on div at bounding box center [555, 188] width 370 height 377
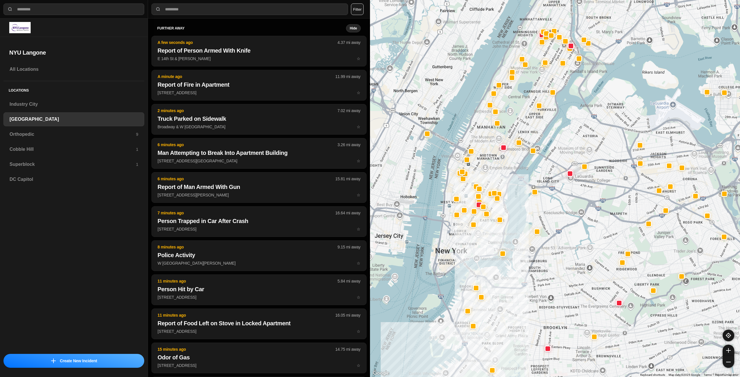
drag, startPoint x: 495, startPoint y: 225, endPoint x: 486, endPoint y: 242, distance: 19.4
click at [486, 242] on div at bounding box center [555, 188] width 370 height 377
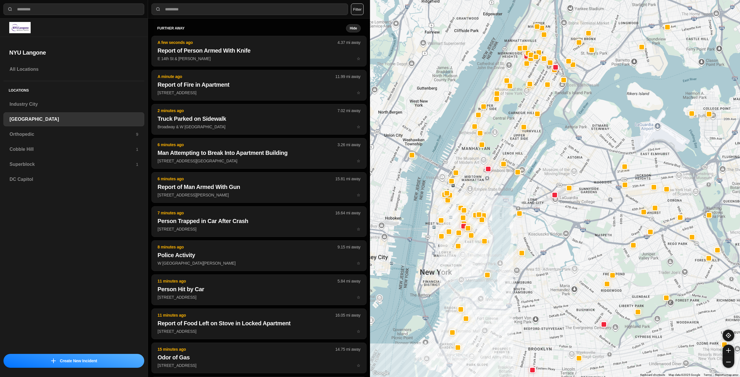
drag, startPoint x: 509, startPoint y: 165, endPoint x: 492, endPoint y: 189, distance: 29.4
click at [492, 189] on div at bounding box center [555, 188] width 370 height 377
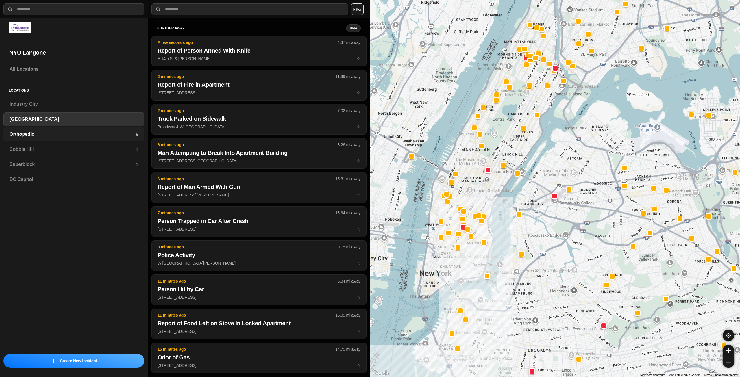
click at [51, 129] on div "Orthopedic 9" at bounding box center [73, 134] width 141 height 14
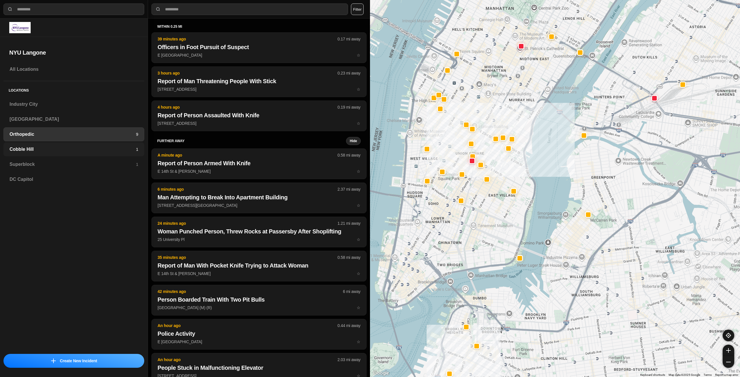
click at [94, 151] on h3 "Cobble Hill" at bounding box center [73, 149] width 126 height 7
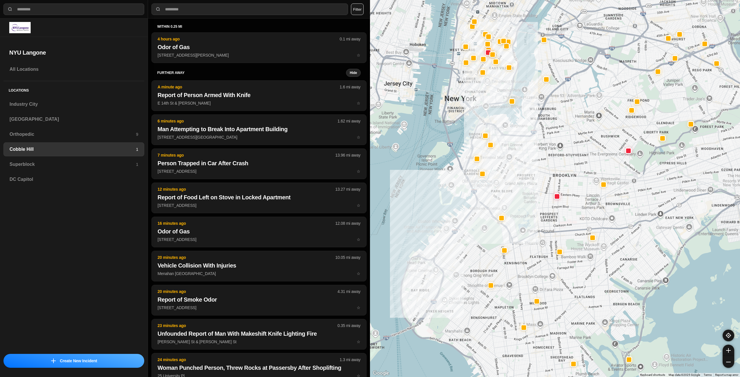
drag, startPoint x: 569, startPoint y: 121, endPoint x: 551, endPoint y: 139, distance: 25.8
click at [551, 139] on div at bounding box center [555, 188] width 370 height 377
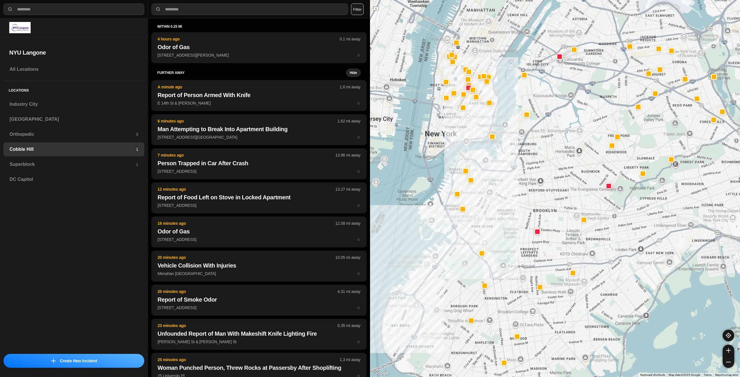
drag, startPoint x: 580, startPoint y: 116, endPoint x: 560, endPoint y: 142, distance: 32.8
click at [560, 150] on div at bounding box center [555, 188] width 370 height 377
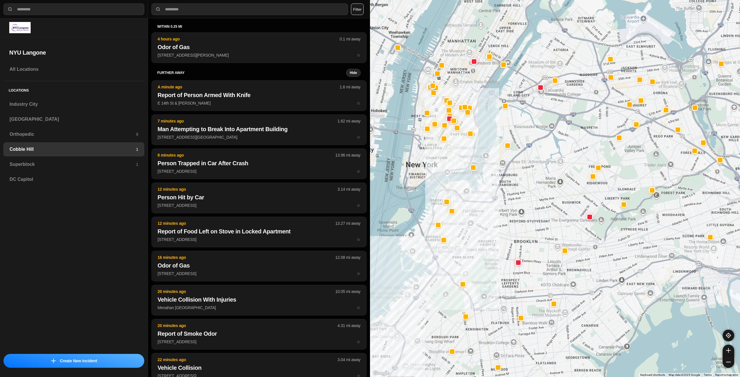
drag, startPoint x: 445, startPoint y: 119, endPoint x: 425, endPoint y: 162, distance: 47.1
click at [425, 162] on div at bounding box center [555, 188] width 370 height 377
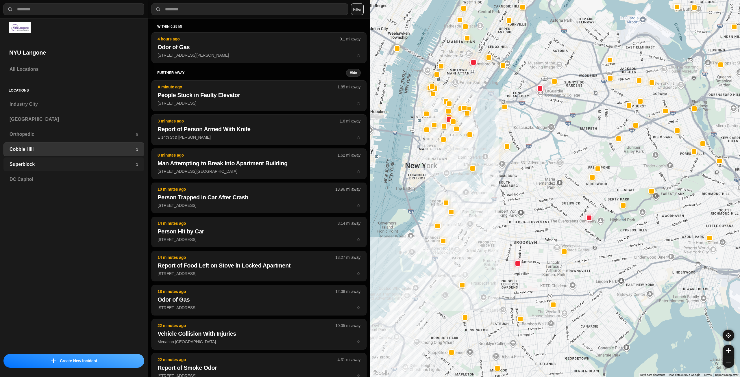
click at [107, 162] on h3 "Superblock" at bounding box center [73, 164] width 126 height 7
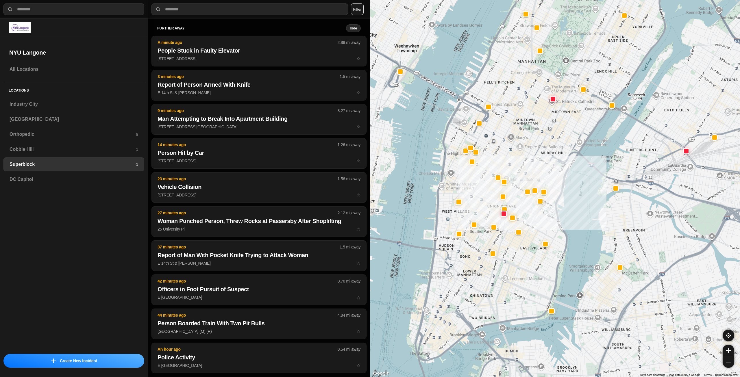
drag, startPoint x: 553, startPoint y: 166, endPoint x: 546, endPoint y: 145, distance: 22.2
click at [546, 145] on div at bounding box center [555, 188] width 370 height 377
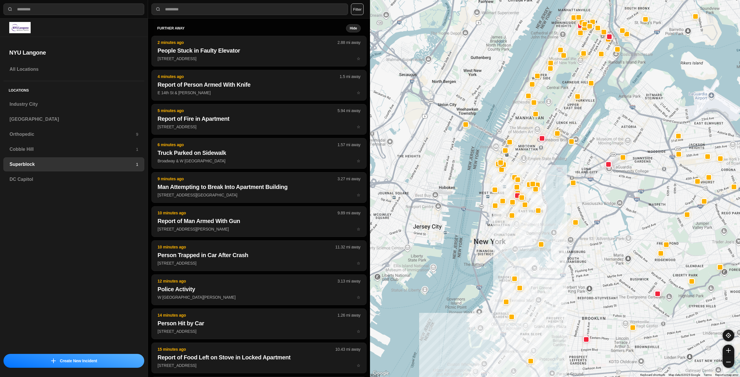
drag, startPoint x: 538, startPoint y: 156, endPoint x: 534, endPoint y: 162, distance: 6.6
click at [534, 162] on div at bounding box center [555, 188] width 370 height 377
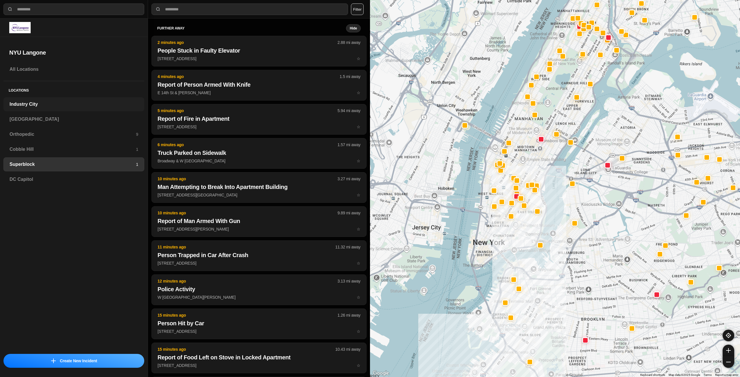
click at [60, 101] on h3 "Industry City" at bounding box center [74, 104] width 129 height 7
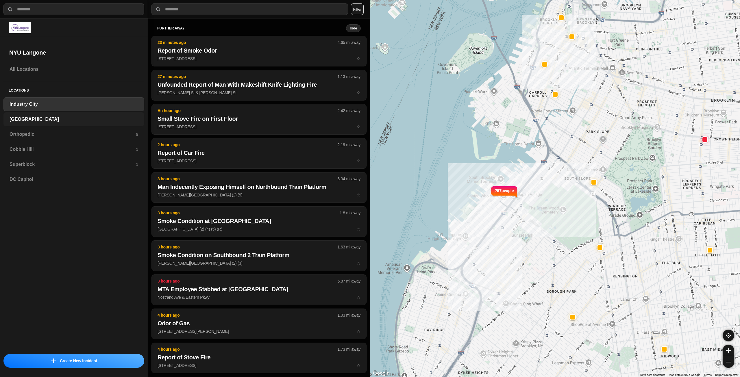
click at [75, 116] on h3 "[GEOGRAPHIC_DATA]" at bounding box center [74, 119] width 129 height 7
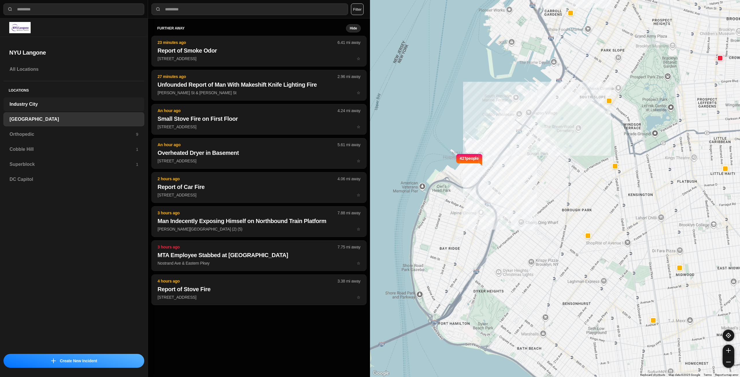
click at [47, 102] on h3 "Industry City" at bounding box center [74, 104] width 129 height 7
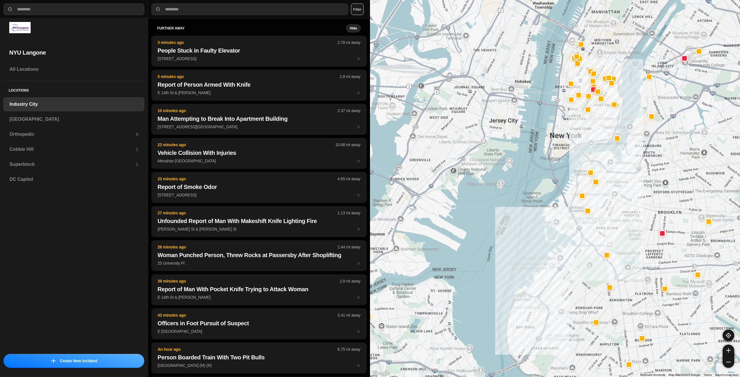
drag, startPoint x: 650, startPoint y: 182, endPoint x: 634, endPoint y: 220, distance: 40.7
click at [634, 220] on div at bounding box center [555, 188] width 370 height 377
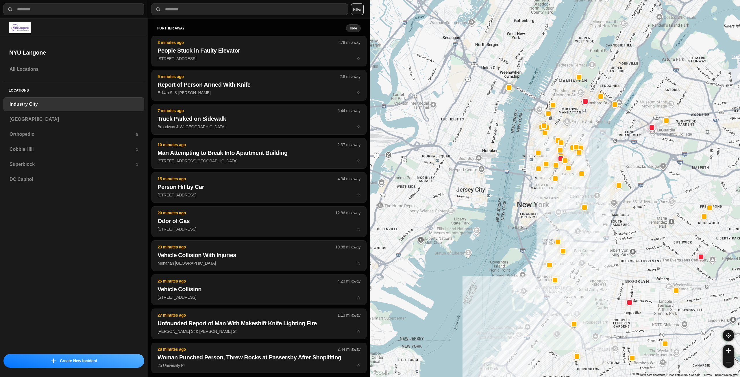
drag, startPoint x: 601, startPoint y: 118, endPoint x: 568, endPoint y: 189, distance: 78.5
click at [568, 189] on div at bounding box center [555, 188] width 370 height 377
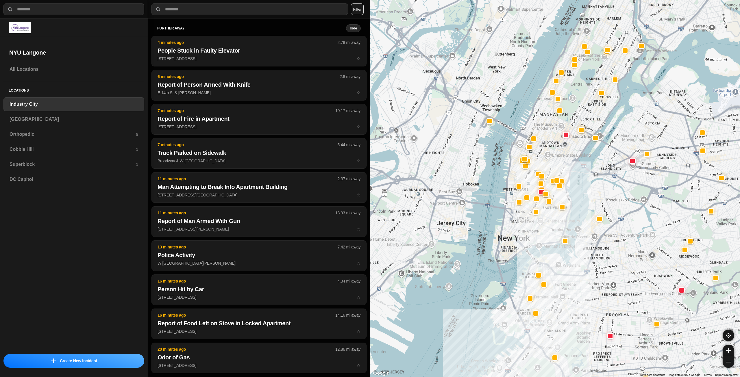
drag, startPoint x: 538, startPoint y: 192, endPoint x: 518, endPoint y: 226, distance: 39.3
click at [518, 226] on div at bounding box center [555, 188] width 370 height 377
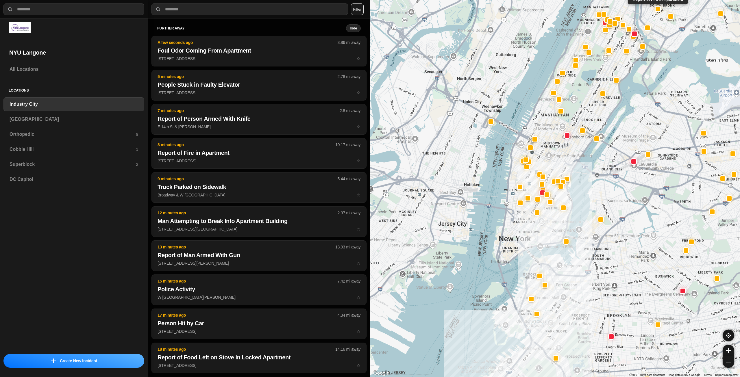
select select "*"
click at [52, 119] on h3 "[GEOGRAPHIC_DATA]" at bounding box center [74, 119] width 129 height 7
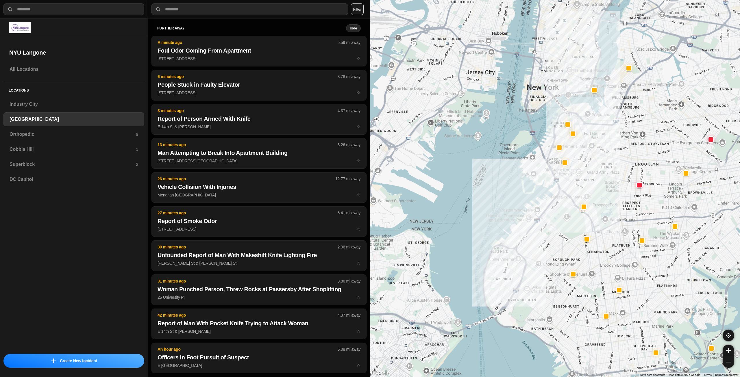
drag, startPoint x: 618, startPoint y: 227, endPoint x: 613, endPoint y: 236, distance: 10.6
click at [613, 236] on div at bounding box center [555, 188] width 370 height 377
click at [82, 126] on div "Locations Industry City Brooklyn Orthopedic 9 Cobble Hill 1 Superblock 2 DC Cap…" at bounding box center [73, 136] width 141 height 110
click at [81, 135] on h3 "Orthopedic" at bounding box center [73, 134] width 126 height 7
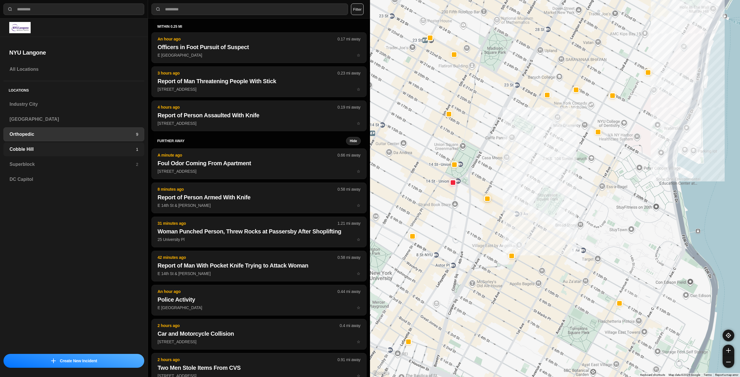
click at [97, 146] on h3 "Cobble Hill" at bounding box center [73, 149] width 126 height 7
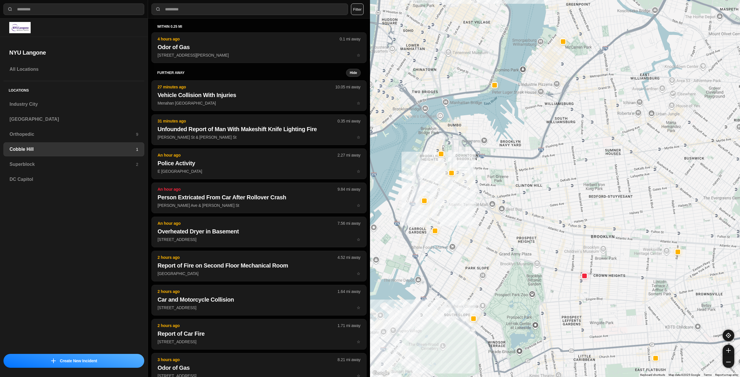
drag, startPoint x: 556, startPoint y: 139, endPoint x: 517, endPoint y: 174, distance: 52.0
click at [517, 174] on div at bounding box center [555, 188] width 370 height 377
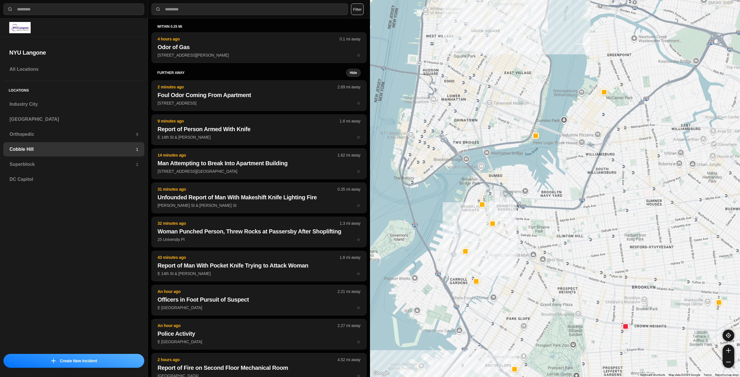
drag, startPoint x: 486, startPoint y: 121, endPoint x: 532, endPoint y: 170, distance: 67.3
click at [532, 170] on div at bounding box center [555, 188] width 370 height 377
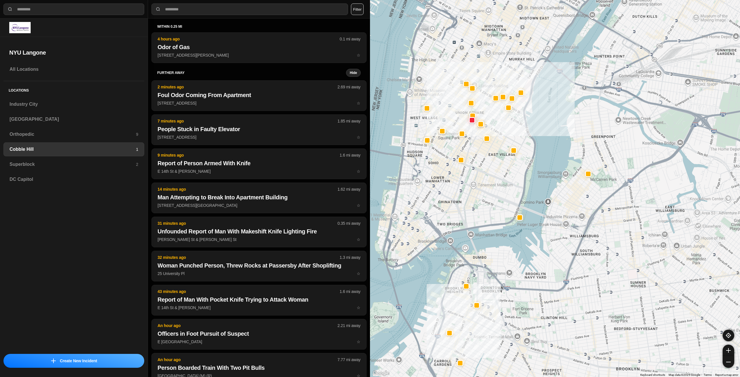
drag, startPoint x: 528, startPoint y: 167, endPoint x: 501, endPoint y: 246, distance: 82.9
click at [501, 246] on div at bounding box center [555, 188] width 370 height 377
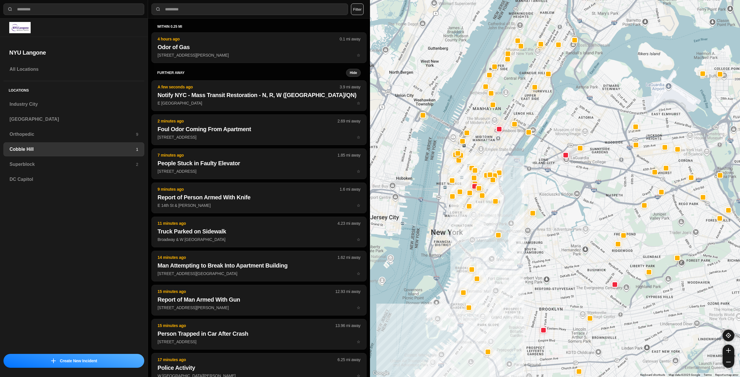
drag, startPoint x: 487, startPoint y: 195, endPoint x: 480, endPoint y: 222, distance: 28.0
click at [480, 221] on div at bounding box center [555, 188] width 370 height 377
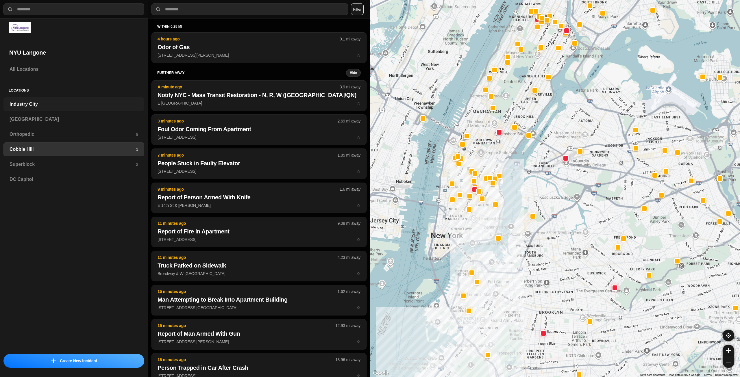
click at [96, 105] on h3 "Industry City" at bounding box center [74, 104] width 129 height 7
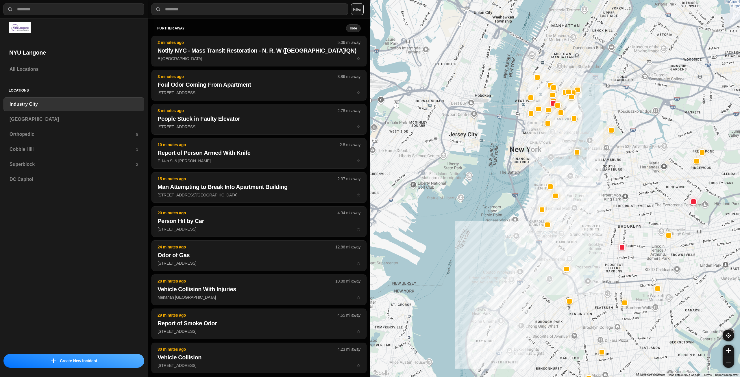
drag, startPoint x: 613, startPoint y: 201, endPoint x: 595, endPoint y: 253, distance: 55.7
click at [595, 253] on div at bounding box center [555, 188] width 370 height 377
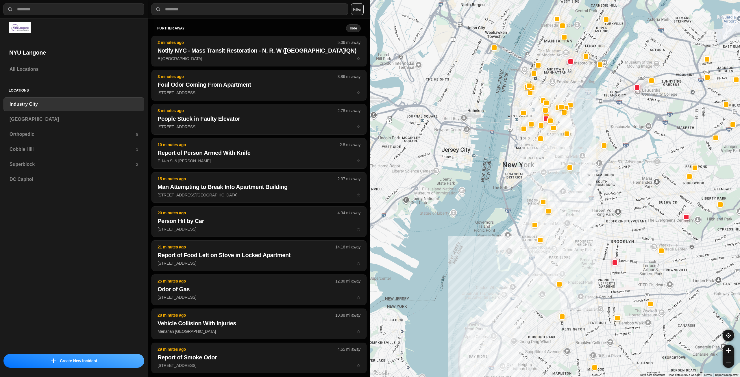
drag, startPoint x: 550, startPoint y: 148, endPoint x: 534, endPoint y: 201, distance: 55.0
click at [534, 200] on div at bounding box center [555, 188] width 370 height 377
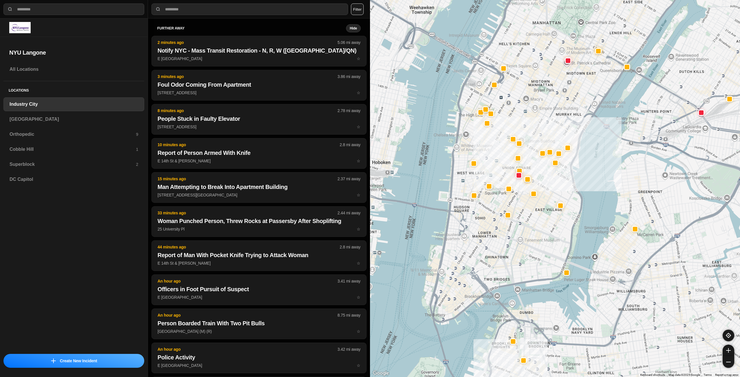
drag, startPoint x: 543, startPoint y: 192, endPoint x: 543, endPoint y: 234, distance: 41.9
click at [543, 234] on div "757 people" at bounding box center [555, 188] width 370 height 377
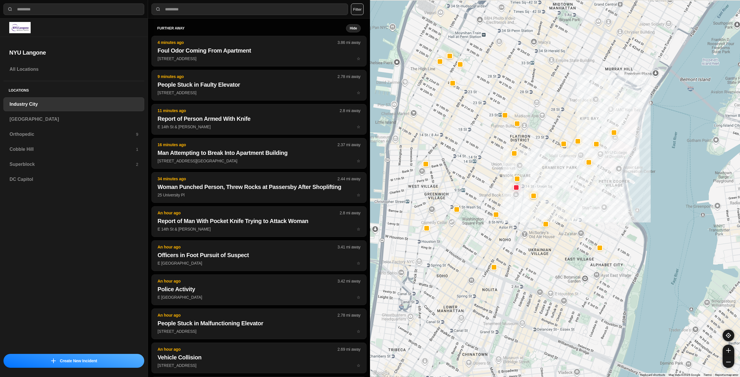
drag, startPoint x: 555, startPoint y: 170, endPoint x: 580, endPoint y: 184, distance: 29.5
click at [580, 184] on div "757 people" at bounding box center [555, 188] width 370 height 377
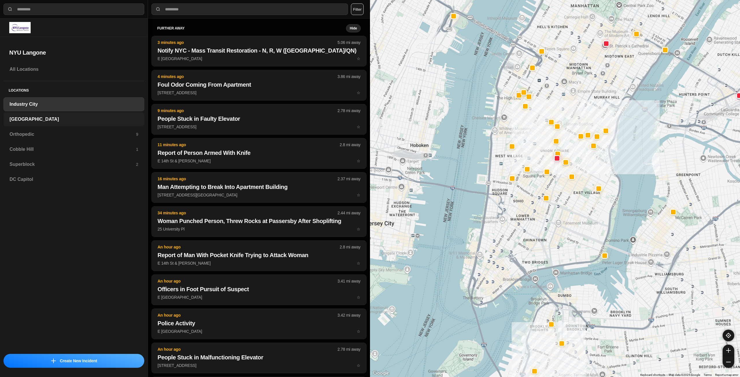
click at [36, 118] on h3 "[GEOGRAPHIC_DATA]" at bounding box center [74, 119] width 129 height 7
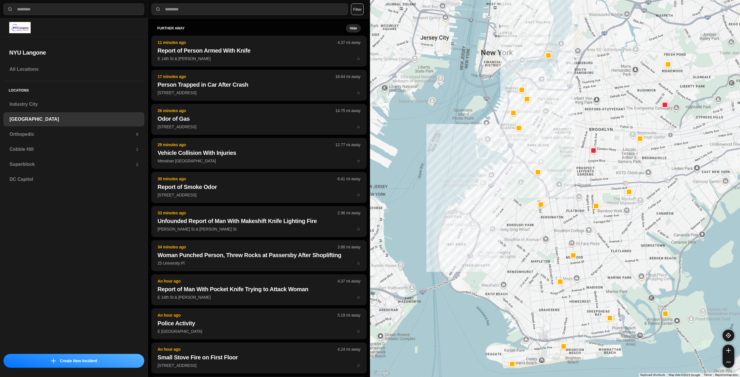
drag, startPoint x: 695, startPoint y: 134, endPoint x: 618, endPoint y: 166, distance: 82.8
click at [618, 166] on div at bounding box center [555, 188] width 370 height 377
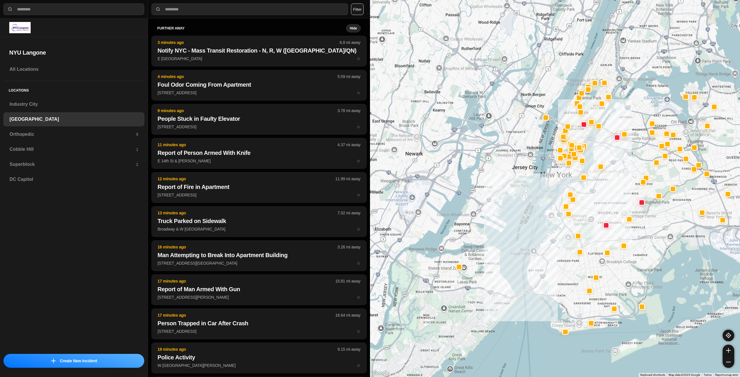
drag, startPoint x: 609, startPoint y: 111, endPoint x: 598, endPoint y: 195, distance: 85.0
click at [598, 195] on div at bounding box center [555, 188] width 370 height 377
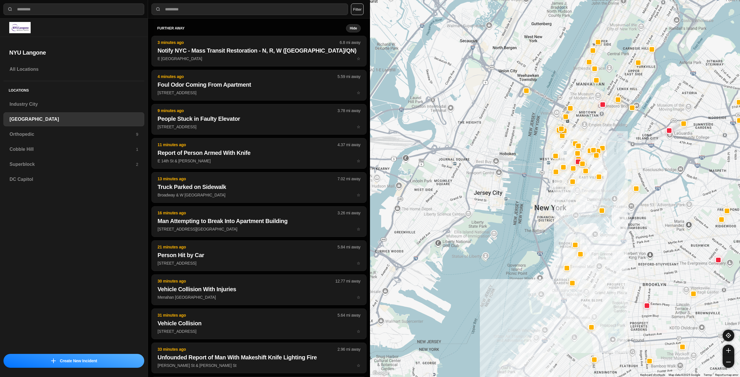
drag, startPoint x: 584, startPoint y: 173, endPoint x: 580, endPoint y: 235, distance: 62.3
click at [580, 235] on div at bounding box center [555, 188] width 370 height 377
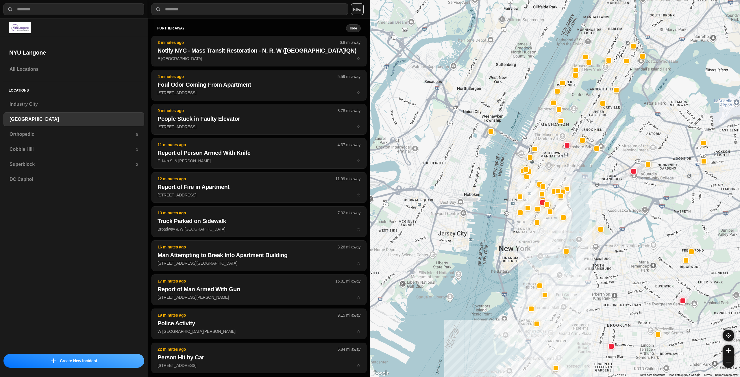
drag, startPoint x: 561, startPoint y: 197, endPoint x: 525, endPoint y: 238, distance: 54.3
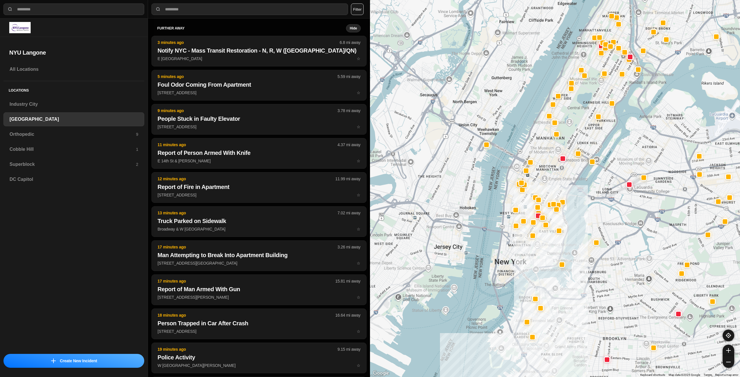
drag, startPoint x: 570, startPoint y: 162, endPoint x: 562, endPoint y: 182, distance: 21.1
click at [562, 182] on div at bounding box center [555, 188] width 370 height 377
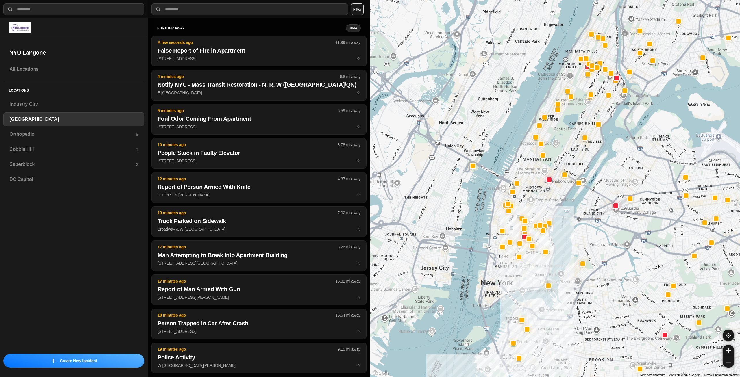
drag, startPoint x: 559, startPoint y: 192, endPoint x: 549, endPoint y: 207, distance: 18.2
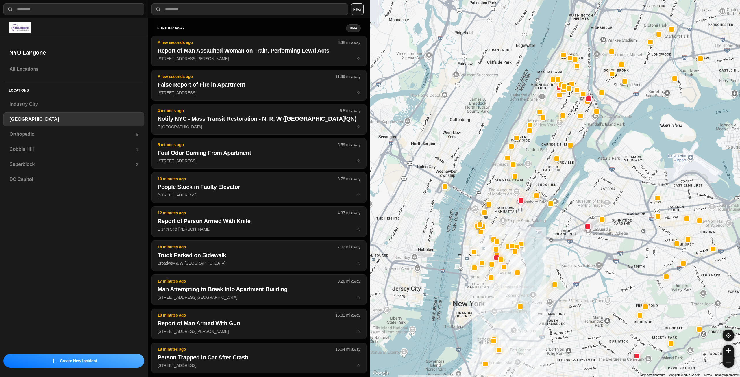
drag, startPoint x: 535, startPoint y: 262, endPoint x: 506, endPoint y: 284, distance: 36.4
click at [506, 284] on div at bounding box center [555, 188] width 370 height 377
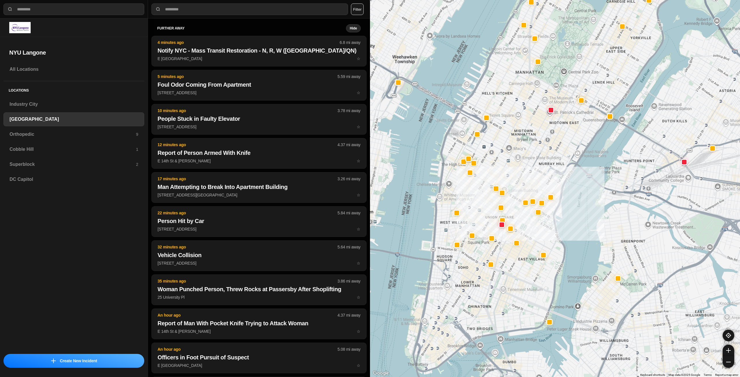
drag, startPoint x: 505, startPoint y: 296, endPoint x: 510, endPoint y: 286, distance: 11.3
click at [510, 286] on div "421 people" at bounding box center [555, 188] width 370 height 377
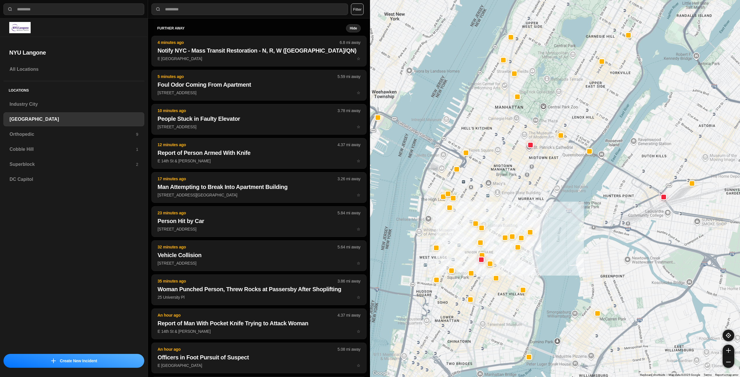
drag, startPoint x: 512, startPoint y: 266, endPoint x: 500, endPoint y: 286, distance: 23.6
click at [500, 286] on div "421 people" at bounding box center [555, 188] width 370 height 377
click at [56, 138] on h3 "Orthopedic" at bounding box center [73, 134] width 126 height 7
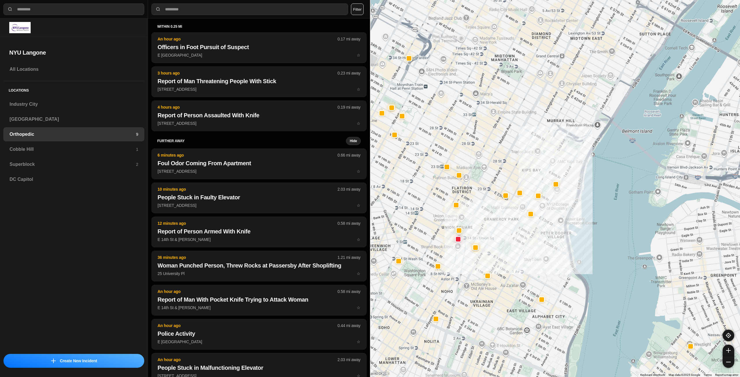
drag, startPoint x: 476, startPoint y: 202, endPoint x: 486, endPoint y: 226, distance: 25.4
click at [486, 226] on div at bounding box center [555, 188] width 370 height 377
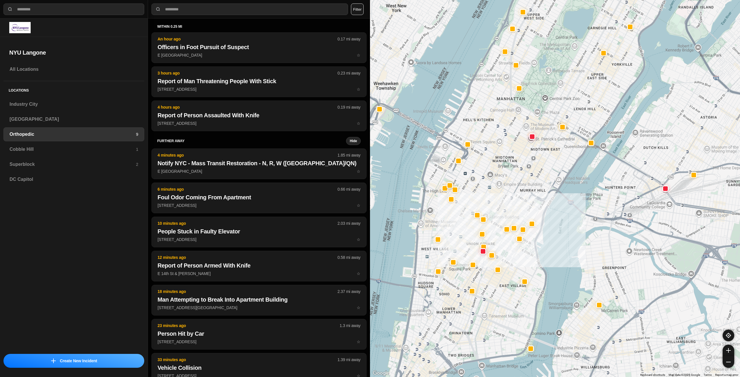
drag, startPoint x: 536, startPoint y: 188, endPoint x: 540, endPoint y: 184, distance: 5.3
click at [540, 184] on div at bounding box center [555, 188] width 370 height 377
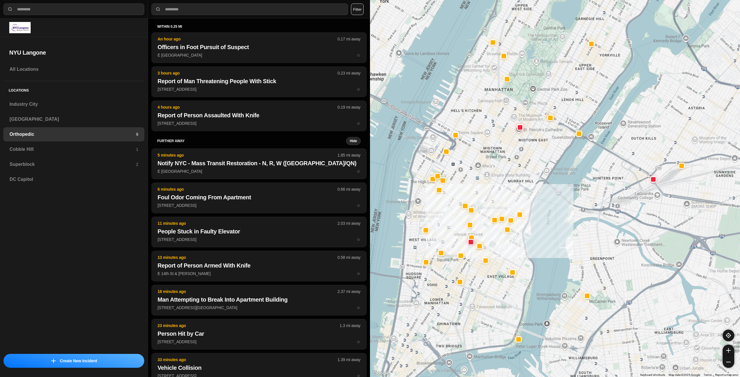
drag, startPoint x: 512, startPoint y: 262, endPoint x: 498, endPoint y: 295, distance: 35.6
click at [498, 295] on div at bounding box center [555, 188] width 370 height 377
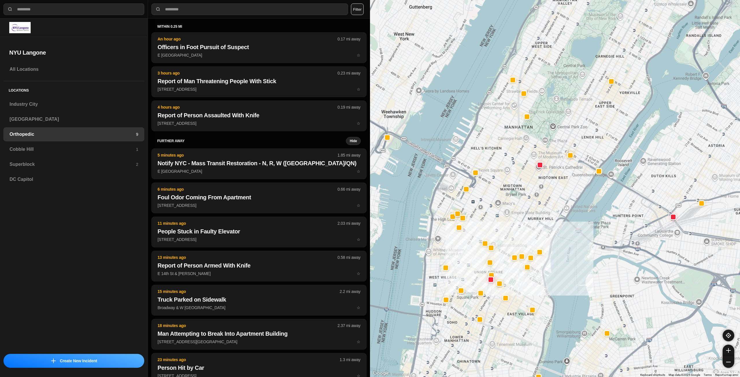
drag, startPoint x: 502, startPoint y: 253, endPoint x: 522, endPoint y: 289, distance: 41.3
click at [522, 289] on div at bounding box center [555, 188] width 370 height 377
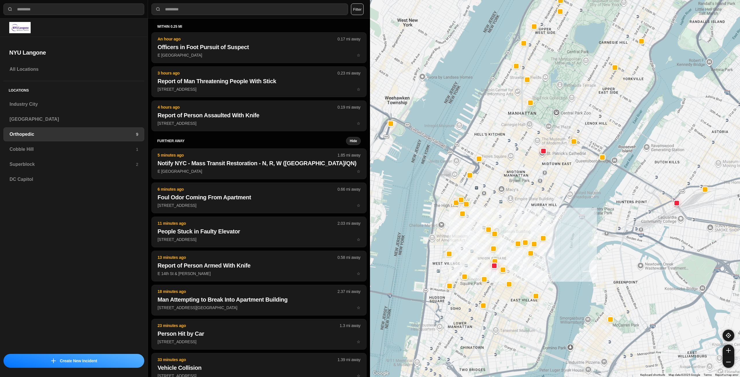
drag, startPoint x: 535, startPoint y: 223, endPoint x: 538, endPoint y: 210, distance: 14.1
click at [538, 210] on div at bounding box center [555, 188] width 370 height 377
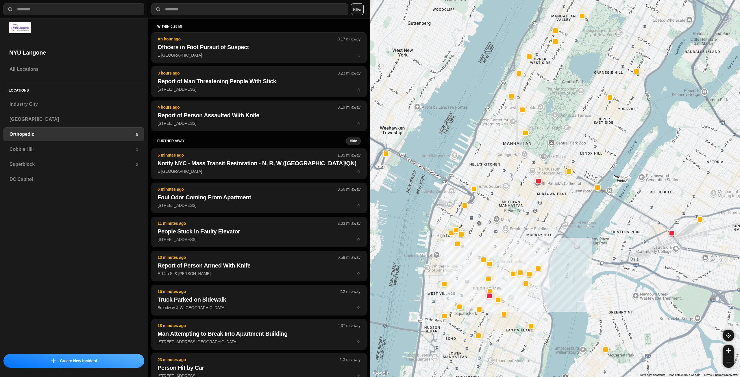
drag, startPoint x: 535, startPoint y: 221, endPoint x: 532, endPoint y: 235, distance: 15.1
click at [532, 236] on div at bounding box center [555, 188] width 370 height 377
click at [118, 151] on h3 "Cobble Hill" at bounding box center [73, 149] width 126 height 7
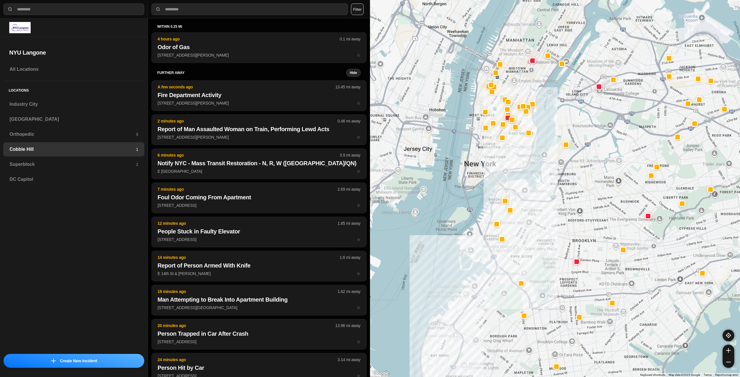
drag, startPoint x: 560, startPoint y: 190, endPoint x: 552, endPoint y: 236, distance: 45.8
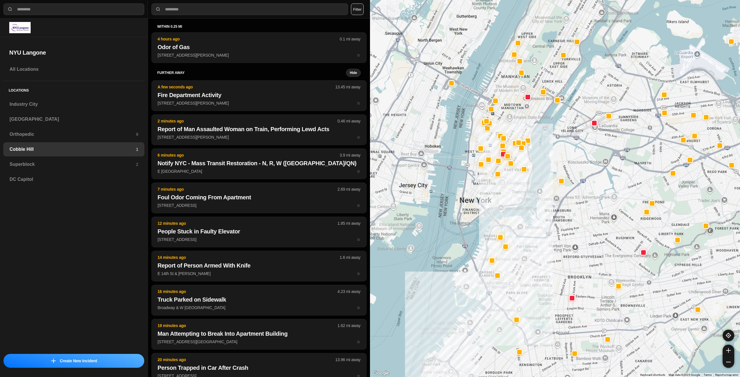
drag, startPoint x: 529, startPoint y: 188, endPoint x: 524, endPoint y: 225, distance: 37.0
click at [524, 225] on div at bounding box center [555, 188] width 370 height 377
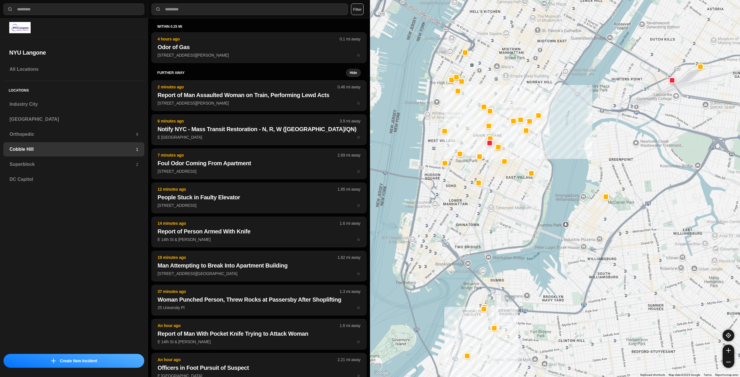
drag, startPoint x: 501, startPoint y: 208, endPoint x: 499, endPoint y: 224, distance: 16.6
click at [499, 224] on div at bounding box center [555, 188] width 370 height 377
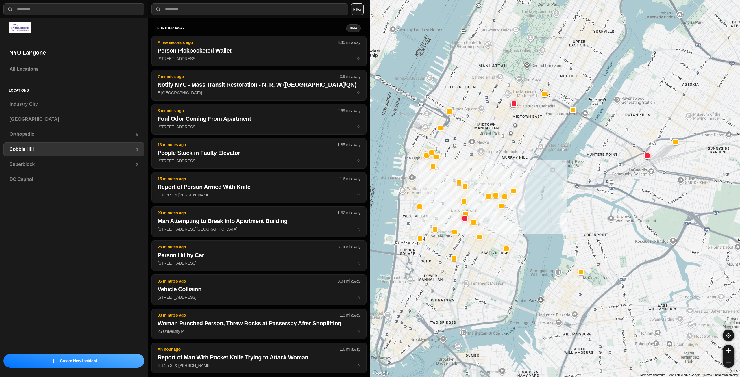
drag, startPoint x: 497, startPoint y: 213, endPoint x: 482, endPoint y: 263, distance: 51.9
click at [477, 270] on div at bounding box center [555, 188] width 370 height 377
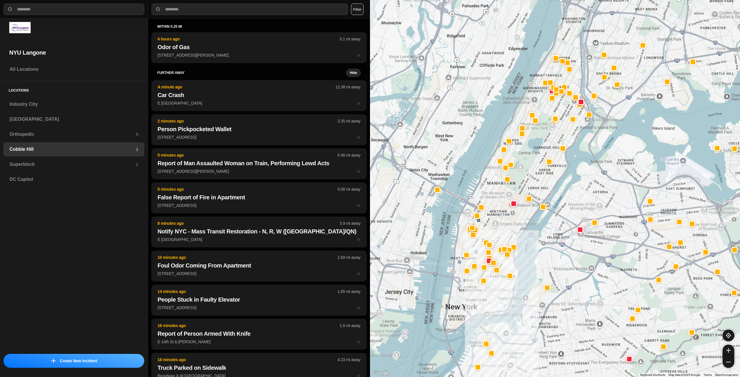
drag, startPoint x: 505, startPoint y: 159, endPoint x: 505, endPoint y: 203, distance: 43.6
click at [505, 202] on div at bounding box center [555, 188] width 370 height 377
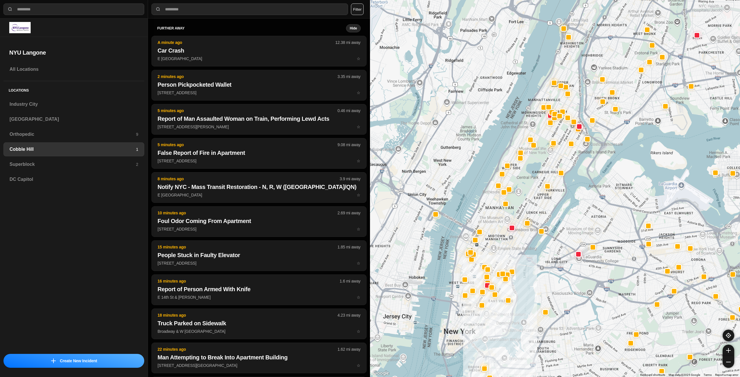
drag, startPoint x: 562, startPoint y: 132, endPoint x: 561, endPoint y: 156, distance: 24.3
click at [561, 156] on div at bounding box center [555, 188] width 370 height 377
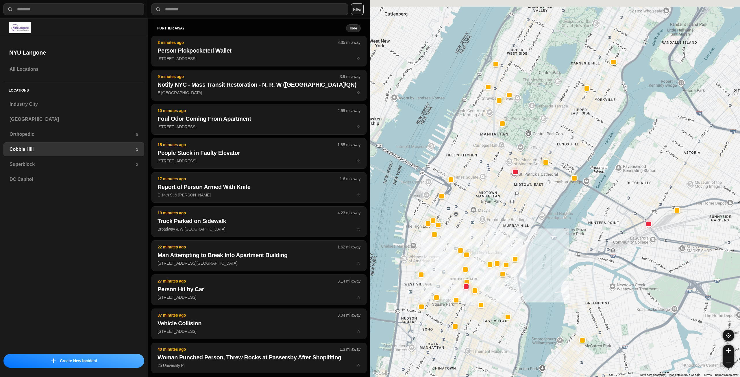
drag, startPoint x: 494, startPoint y: 292, endPoint x: 495, endPoint y: 346, distance: 54.1
click at [495, 345] on div at bounding box center [555, 188] width 370 height 377
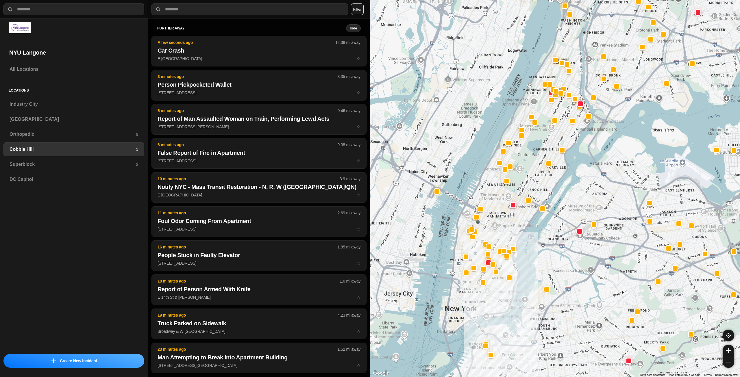
drag, startPoint x: 509, startPoint y: 243, endPoint x: 509, endPoint y: 227, distance: 15.6
click at [509, 227] on div at bounding box center [555, 188] width 370 height 377
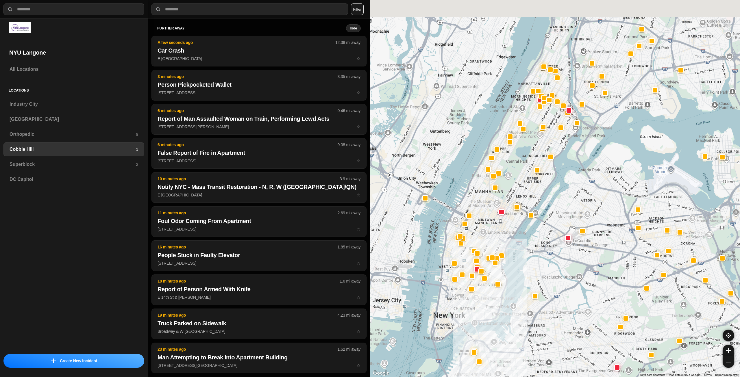
drag, startPoint x: 519, startPoint y: 210, endPoint x: 502, endPoint y: 244, distance: 37.5
click at [502, 244] on div at bounding box center [555, 188] width 370 height 377
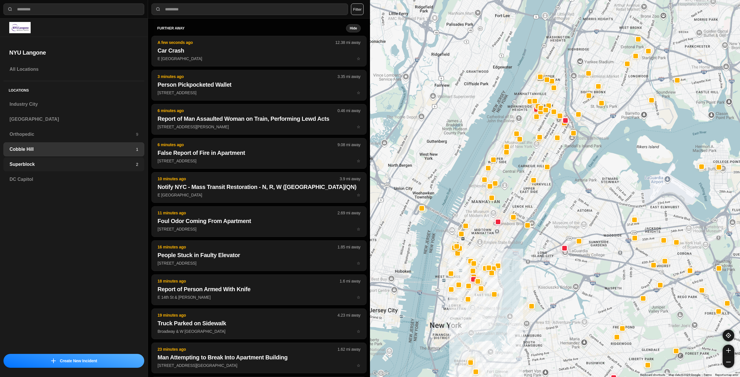
click at [36, 162] on h3 "Superblock" at bounding box center [73, 164] width 126 height 7
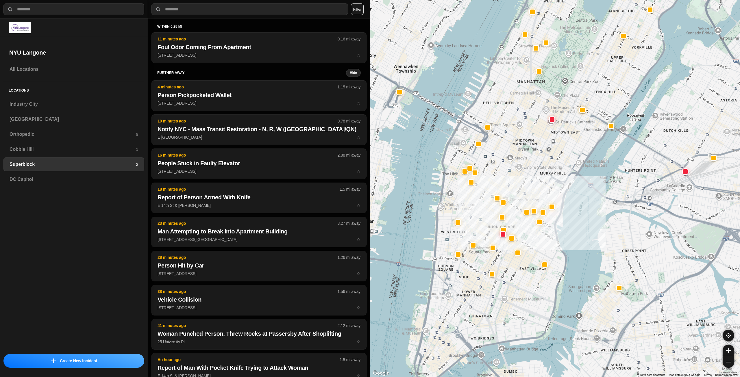
drag, startPoint x: 563, startPoint y: 210, endPoint x: 544, endPoint y: 245, distance: 39.6
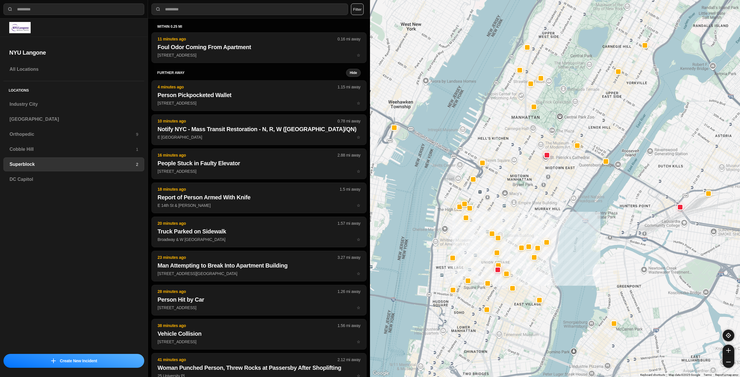
drag, startPoint x: 540, startPoint y: 166, endPoint x: 535, endPoint y: 198, distance: 32.7
click at [535, 198] on div at bounding box center [555, 188] width 370 height 377
click at [100, 104] on h3 "Industry City" at bounding box center [74, 104] width 129 height 7
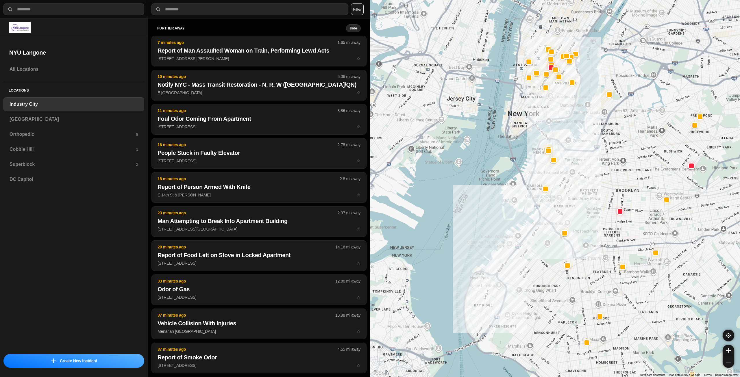
drag, startPoint x: 637, startPoint y: 152, endPoint x: 593, endPoint y: 194, distance: 60.1
click at [594, 194] on div at bounding box center [555, 188] width 370 height 377
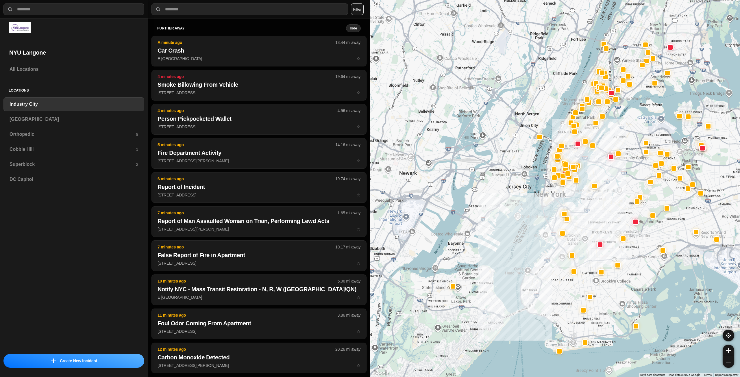
drag, startPoint x: 625, startPoint y: 207, endPoint x: 621, endPoint y: 214, distance: 8.8
click at [621, 214] on div at bounding box center [555, 188] width 370 height 377
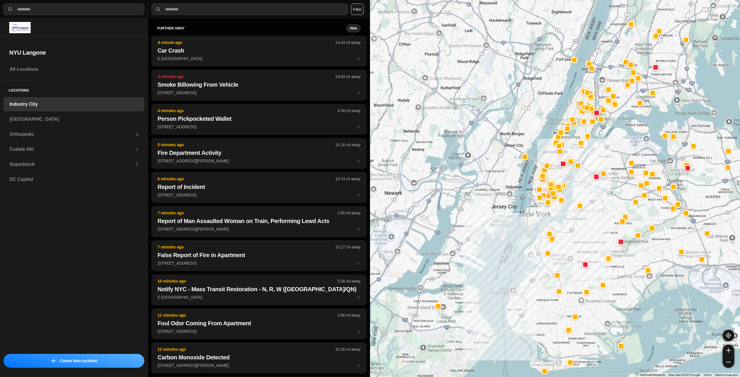
drag, startPoint x: 566, startPoint y: 191, endPoint x: 542, endPoint y: 227, distance: 43.4
click at [542, 227] on div at bounding box center [555, 188] width 370 height 377
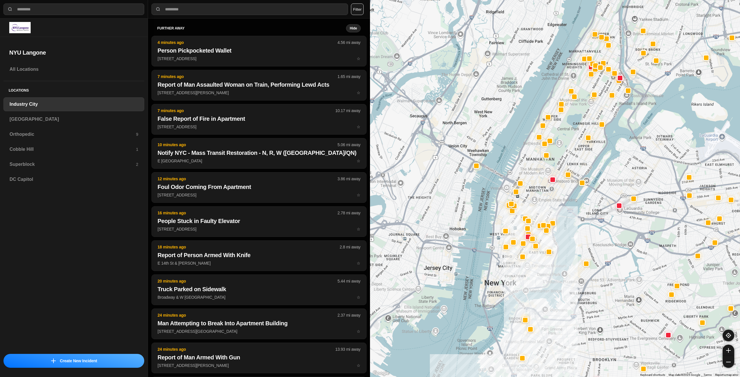
drag, startPoint x: 562, startPoint y: 185, endPoint x: 554, endPoint y: 213, distance: 28.9
click at [554, 213] on div at bounding box center [555, 188] width 370 height 377
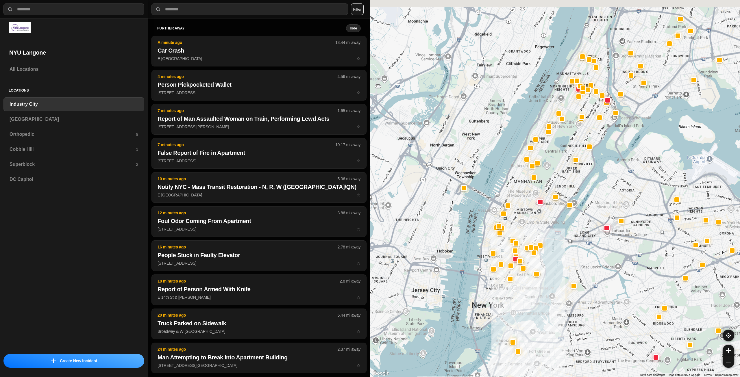
drag, startPoint x: 554, startPoint y: 160, endPoint x: 550, endPoint y: 167, distance: 8.2
click at [550, 167] on div at bounding box center [555, 188] width 370 height 377
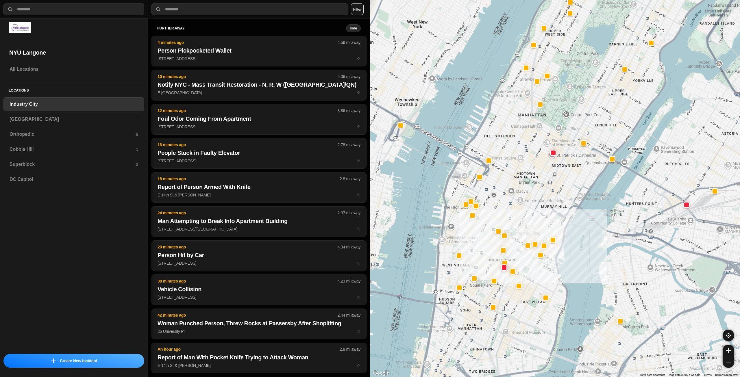
drag, startPoint x: 511, startPoint y: 294, endPoint x: 557, endPoint y: 264, distance: 54.9
click at [557, 264] on div "757 people" at bounding box center [555, 188] width 370 height 377
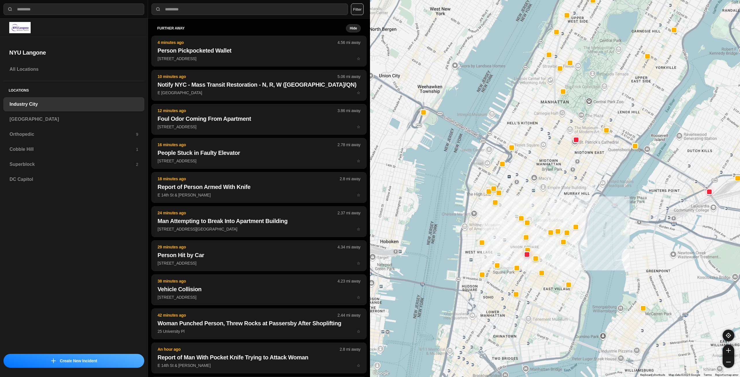
drag, startPoint x: 530, startPoint y: 287, endPoint x: 529, endPoint y: 273, distance: 13.6
click at [503, 309] on div "757 people" at bounding box center [555, 188] width 370 height 377
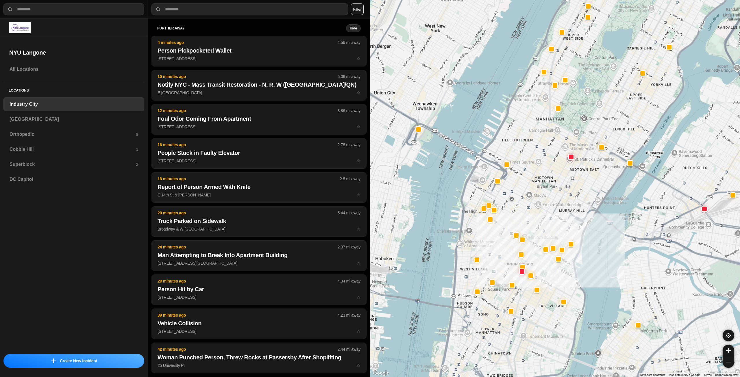
click at [547, 234] on div "757 people" at bounding box center [555, 188] width 370 height 377
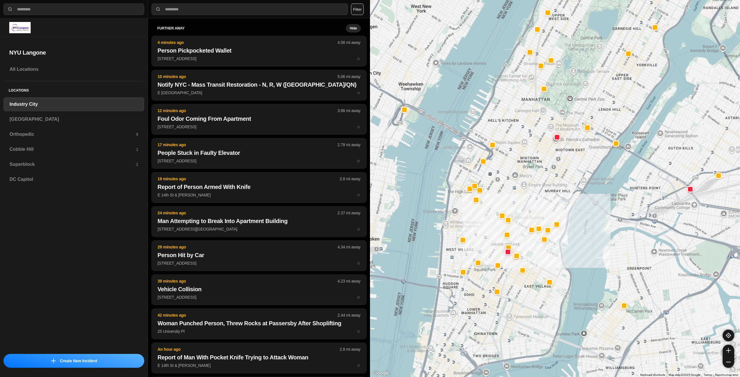
drag, startPoint x: 537, startPoint y: 322, endPoint x: 523, endPoint y: 300, distance: 26.5
click at [523, 300] on div "757 people" at bounding box center [555, 188] width 370 height 377
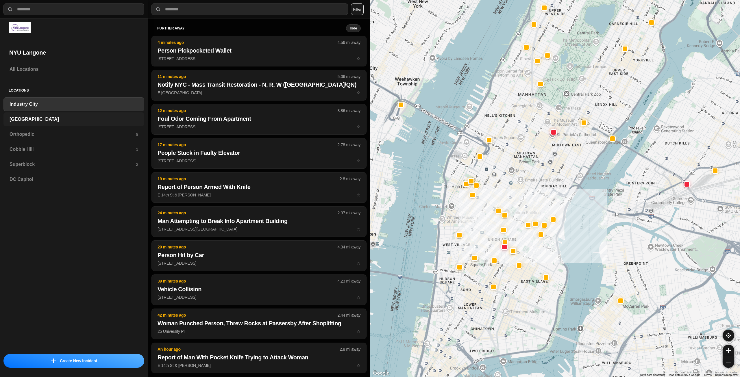
click at [85, 121] on h3 "[GEOGRAPHIC_DATA]" at bounding box center [74, 119] width 129 height 7
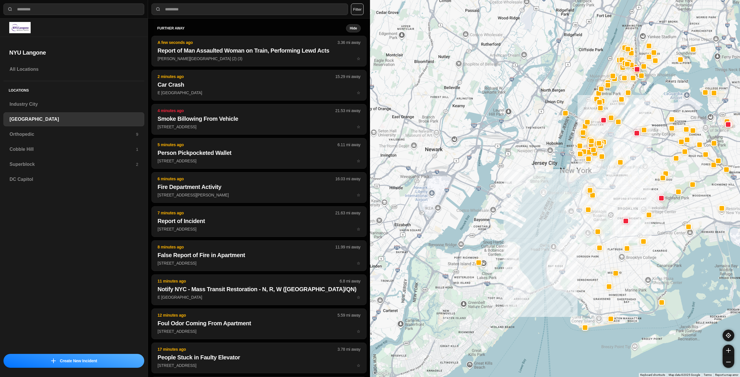
drag, startPoint x: 621, startPoint y: 228, endPoint x: 618, endPoint y: 238, distance: 10.5
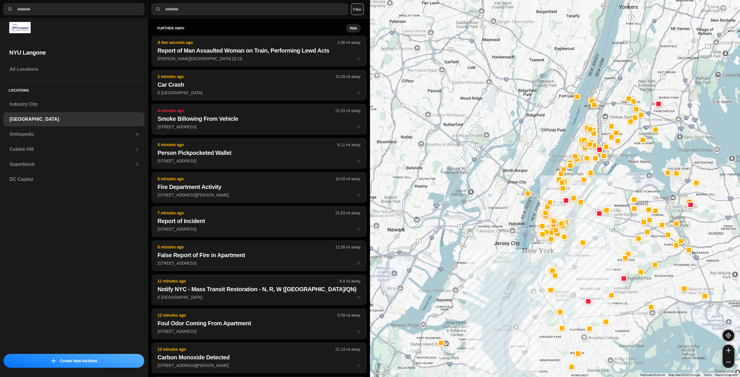
drag, startPoint x: 584, startPoint y: 159, endPoint x: 547, endPoint y: 240, distance: 89.0
click at [547, 240] on div at bounding box center [555, 188] width 370 height 377
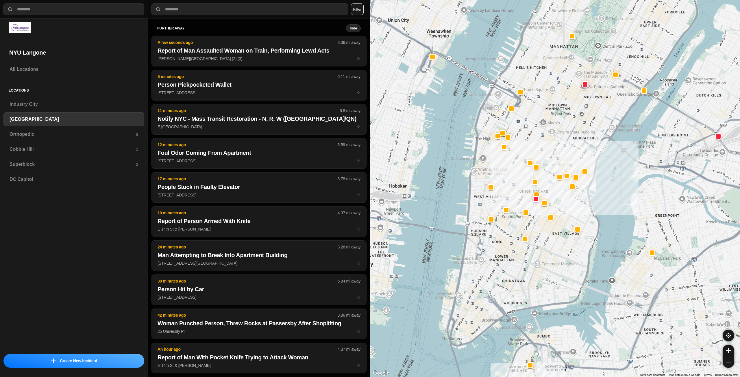
drag, startPoint x: 552, startPoint y: 260, endPoint x: 538, endPoint y: 291, distance: 34.1
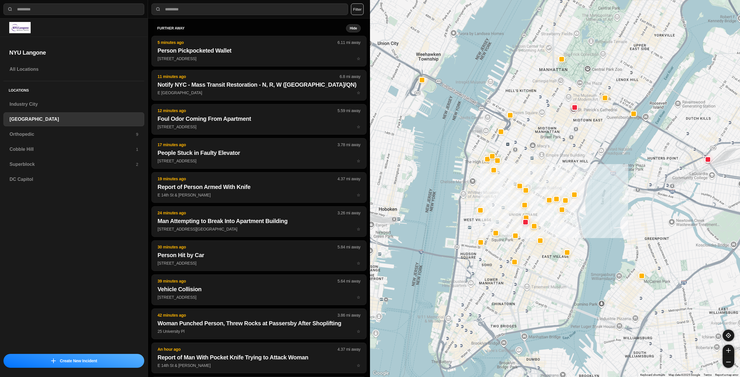
drag, startPoint x: 538, startPoint y: 261, endPoint x: 532, endPoint y: 278, distance: 17.4
click at [532, 278] on div "421 people" at bounding box center [555, 188] width 370 height 377
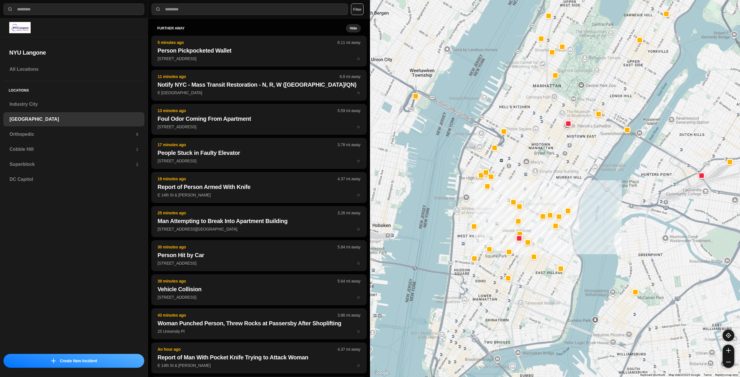
drag, startPoint x: 558, startPoint y: 182, endPoint x: 547, endPoint y: 197, distance: 19.4
click at [547, 197] on div "421 people" at bounding box center [555, 188] width 370 height 377
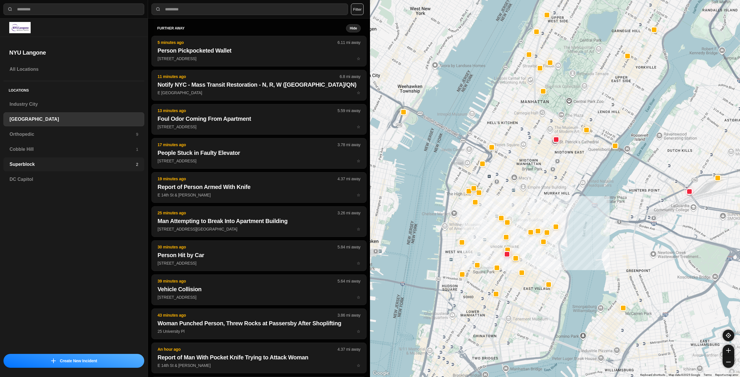
click at [60, 164] on h3 "Superblock" at bounding box center [73, 164] width 126 height 7
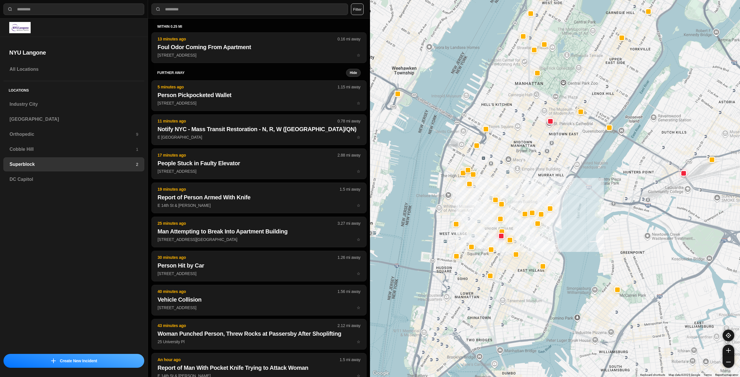
drag, startPoint x: 513, startPoint y: 296, endPoint x: 523, endPoint y: 275, distance: 24.0
click at [523, 275] on div at bounding box center [555, 188] width 370 height 377
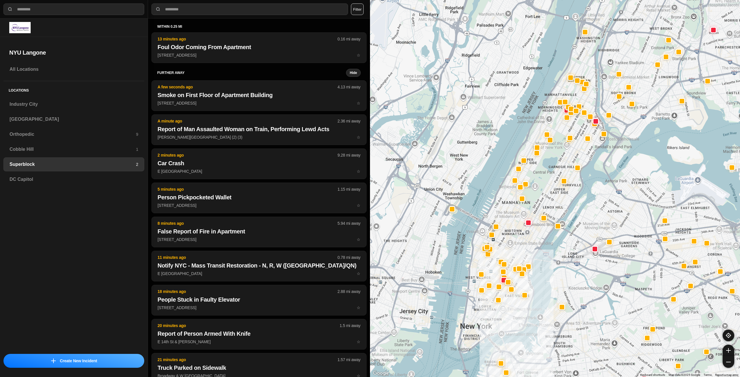
drag, startPoint x: 525, startPoint y: 199, endPoint x: 520, endPoint y: 221, distance: 22.7
click at [520, 221] on div at bounding box center [555, 188] width 370 height 377
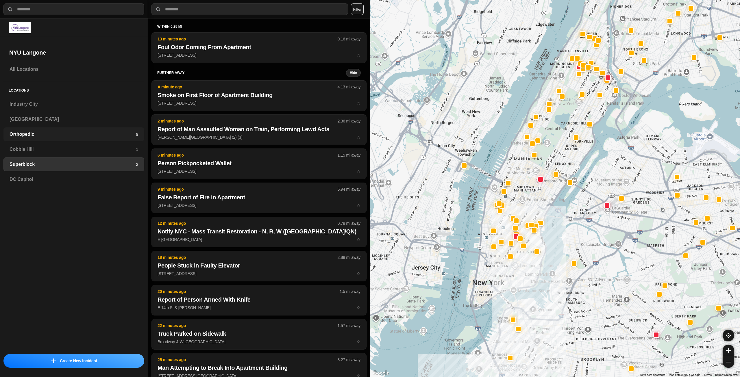
click at [55, 134] on h3 "Orthopedic" at bounding box center [73, 134] width 126 height 7
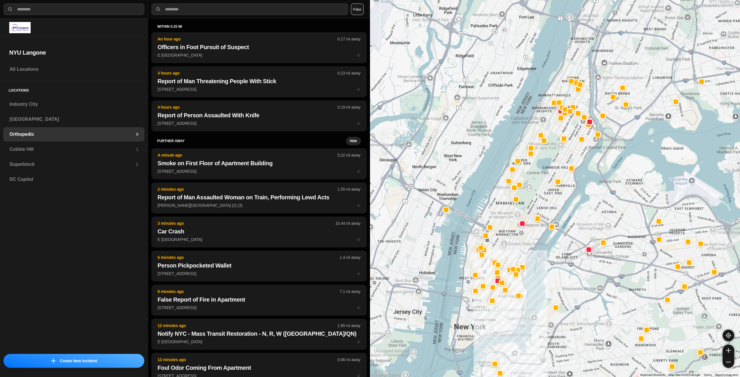
drag, startPoint x: 534, startPoint y: 147, endPoint x: 514, endPoint y: 221, distance: 76.3
click at [512, 225] on div at bounding box center [555, 188] width 370 height 377
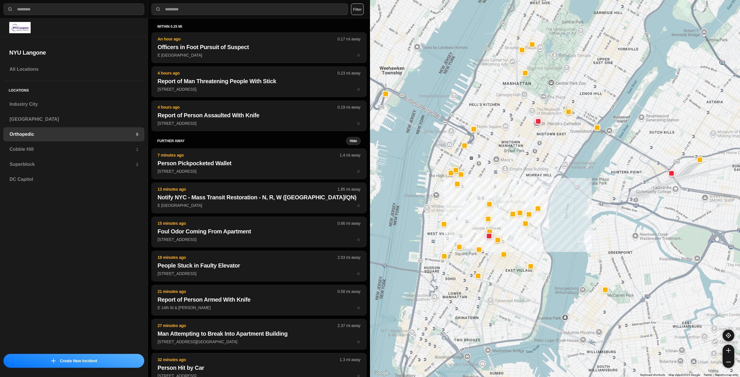
drag, startPoint x: 530, startPoint y: 263, endPoint x: 515, endPoint y: 303, distance: 42.6
click at [515, 303] on div at bounding box center [555, 188] width 370 height 377
click at [40, 164] on h3 "Superblock" at bounding box center [73, 164] width 126 height 7
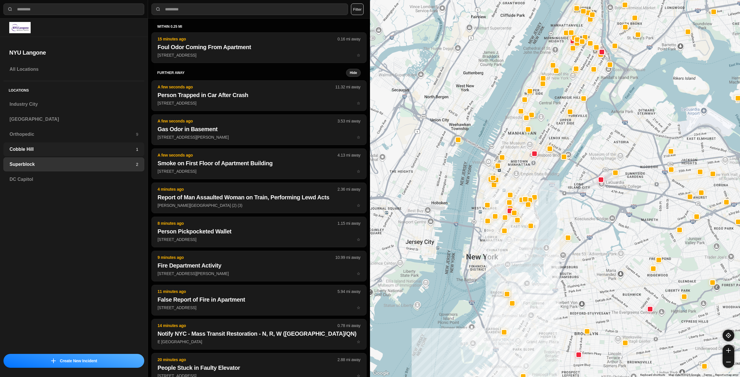
click at [77, 151] on h3 "Cobble Hill" at bounding box center [73, 149] width 126 height 7
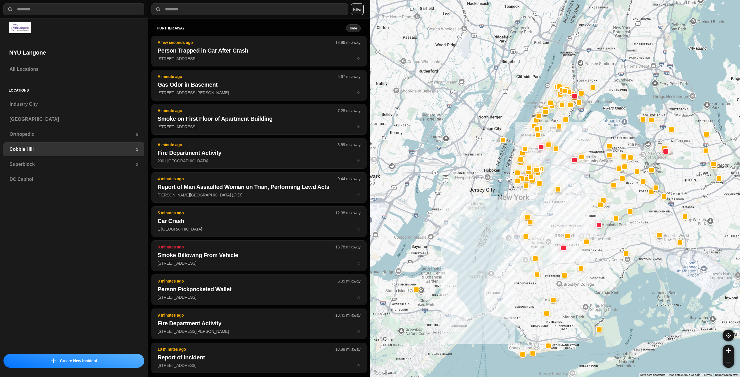
drag, startPoint x: 563, startPoint y: 158, endPoint x: 550, endPoint y: 193, distance: 37.5
click at [550, 193] on div at bounding box center [555, 188] width 370 height 377
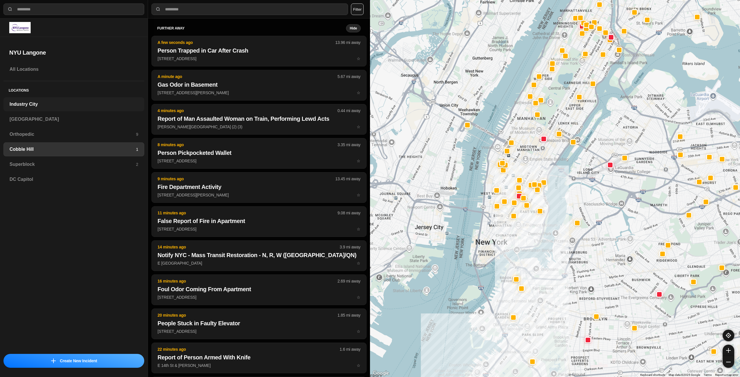
click at [72, 103] on h3 "Industry City" at bounding box center [74, 104] width 129 height 7
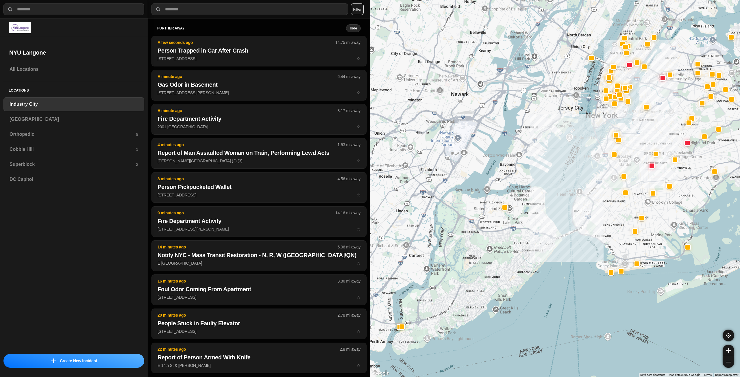
drag, startPoint x: 668, startPoint y: 93, endPoint x: 657, endPoint y: 137, distance: 45.3
click at [657, 137] on div at bounding box center [555, 188] width 370 height 377
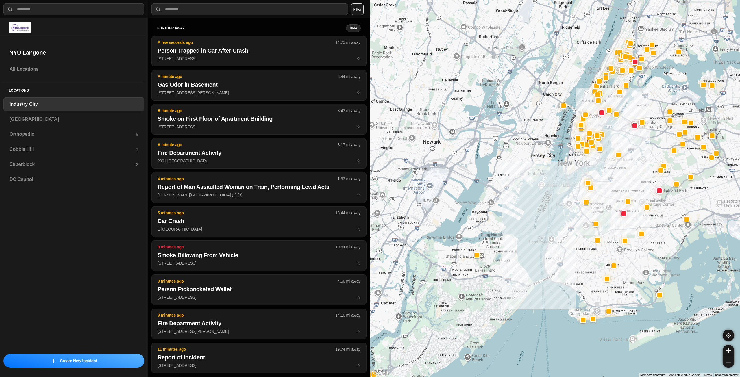
drag, startPoint x: 661, startPoint y: 125, endPoint x: 631, endPoint y: 157, distance: 43.6
click at [638, 158] on div at bounding box center [555, 188] width 370 height 377
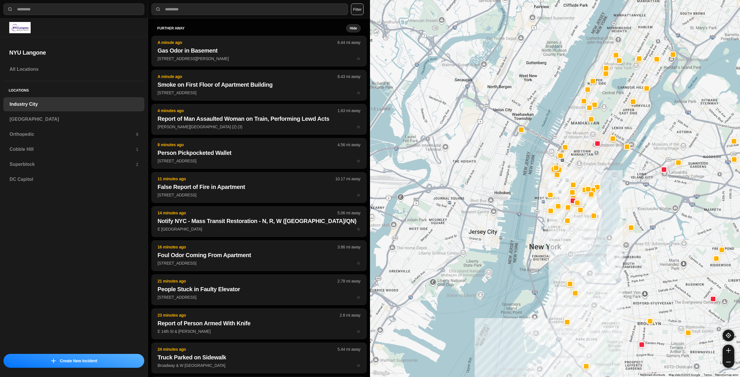
drag, startPoint x: 606, startPoint y: 123, endPoint x: 597, endPoint y: 171, distance: 49.3
click at [597, 171] on div at bounding box center [555, 188] width 370 height 377
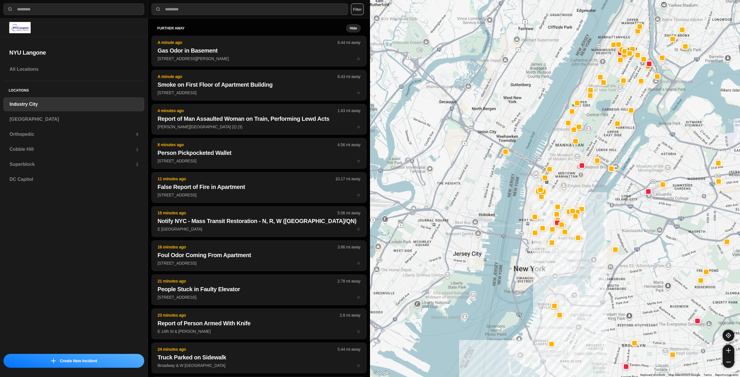
drag, startPoint x: 557, startPoint y: 237, endPoint x: 560, endPoint y: 224, distance: 13.3
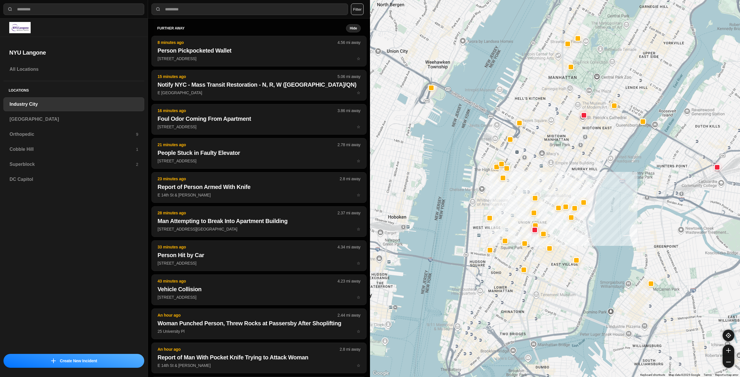
drag, startPoint x: 574, startPoint y: 205, endPoint x: 568, endPoint y: 236, distance: 31.7
click at [75, 114] on div "[GEOGRAPHIC_DATA]" at bounding box center [73, 119] width 141 height 14
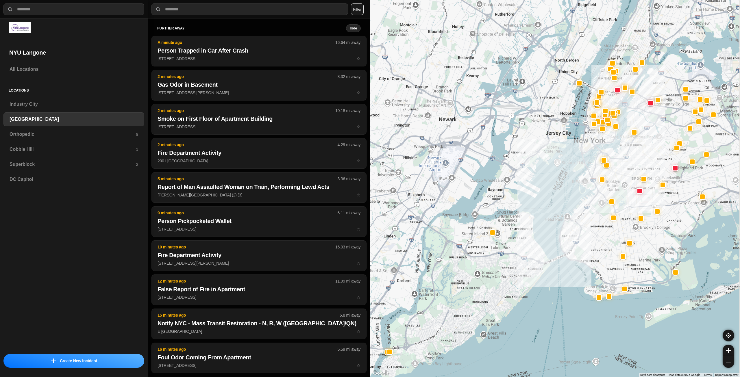
drag, startPoint x: 652, startPoint y: 98, endPoint x: 617, endPoint y: 147, distance: 60.3
click at [624, 156] on div at bounding box center [555, 188] width 370 height 377
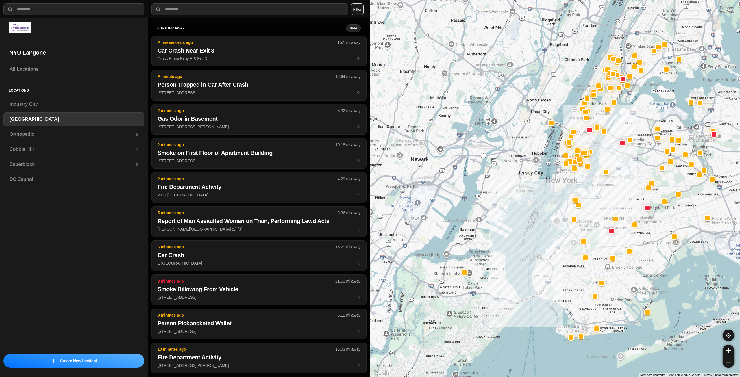
drag, startPoint x: 598, startPoint y: 126, endPoint x: 582, endPoint y: 145, distance: 24.4
click at [582, 145] on div at bounding box center [555, 188] width 370 height 377
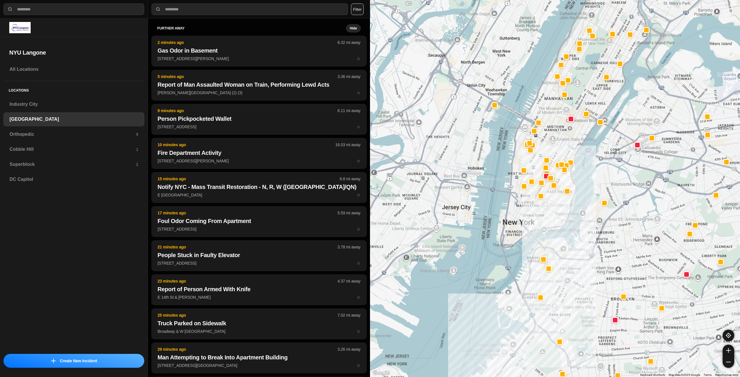
drag, startPoint x: 580, startPoint y: 116, endPoint x: 567, endPoint y: 140, distance: 27.6
click at [567, 140] on div at bounding box center [555, 188] width 370 height 377
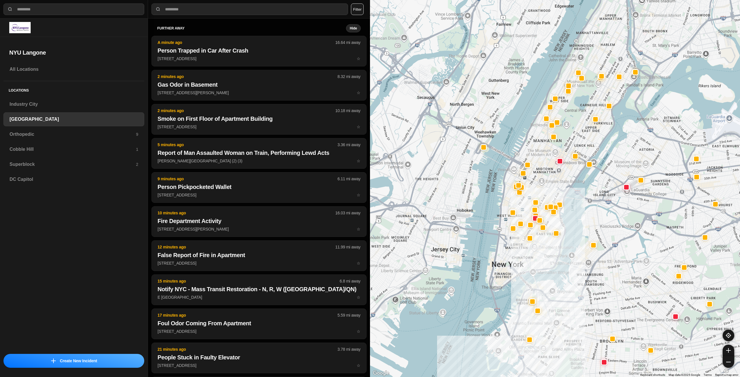
drag, startPoint x: 556, startPoint y: 114, endPoint x: 545, endPoint y: 155, distance: 42.5
click at [545, 155] on div at bounding box center [555, 188] width 370 height 377
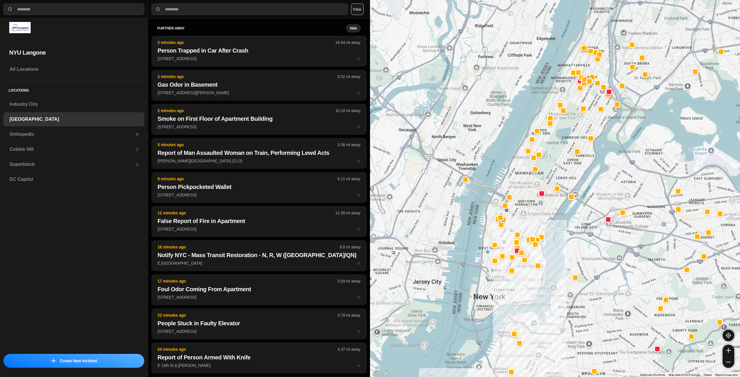
drag, startPoint x: 534, startPoint y: 224, endPoint x: 526, endPoint y: 236, distance: 13.9
click at [526, 236] on div at bounding box center [555, 188] width 370 height 377
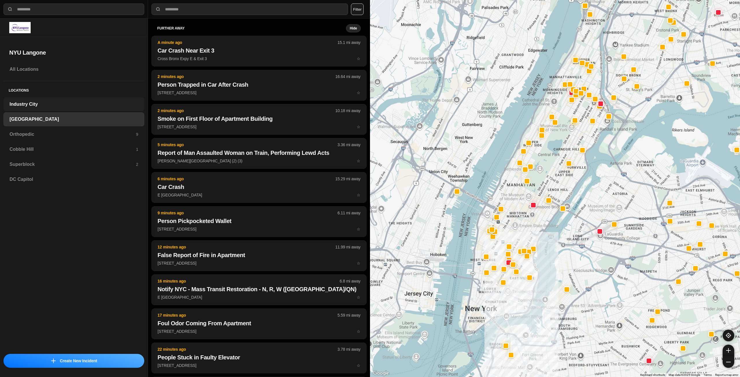
click at [55, 99] on div "Industry City" at bounding box center [73, 104] width 141 height 14
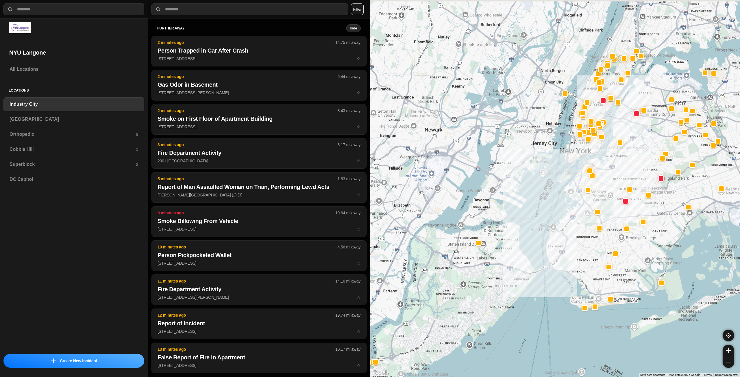
drag, startPoint x: 643, startPoint y: 156, endPoint x: 626, endPoint y: 197, distance: 43.8
click at [626, 197] on div at bounding box center [555, 188] width 370 height 377
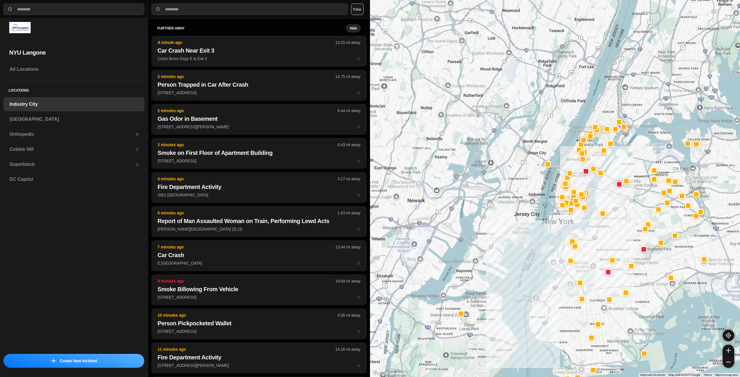
drag, startPoint x: 637, startPoint y: 133, endPoint x: 631, endPoint y: 166, distance: 33.2
click at [636, 165] on div at bounding box center [555, 188] width 370 height 377
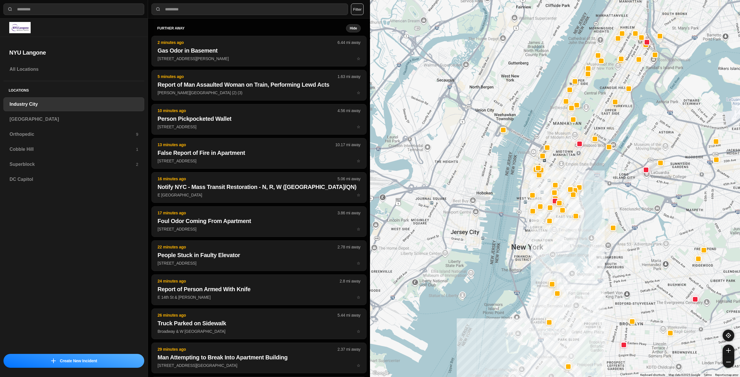
drag, startPoint x: 563, startPoint y: 213, endPoint x: 537, endPoint y: 247, distance: 43.4
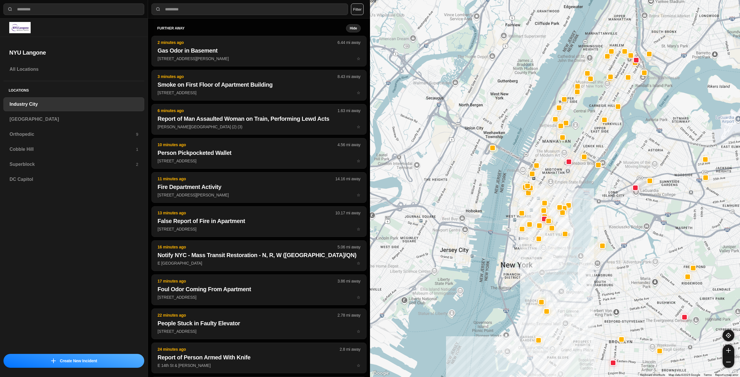
drag, startPoint x: 527, startPoint y: 237, endPoint x: 516, endPoint y: 257, distance: 22.8
click at [518, 253] on div at bounding box center [555, 188] width 370 height 377
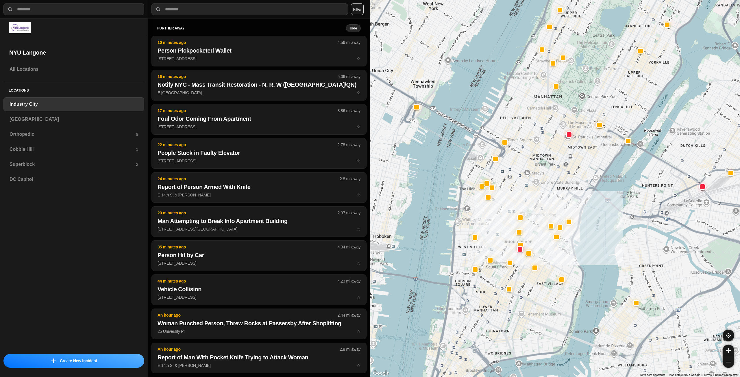
drag, startPoint x: 560, startPoint y: 193, endPoint x: 554, endPoint y: 195, distance: 5.3
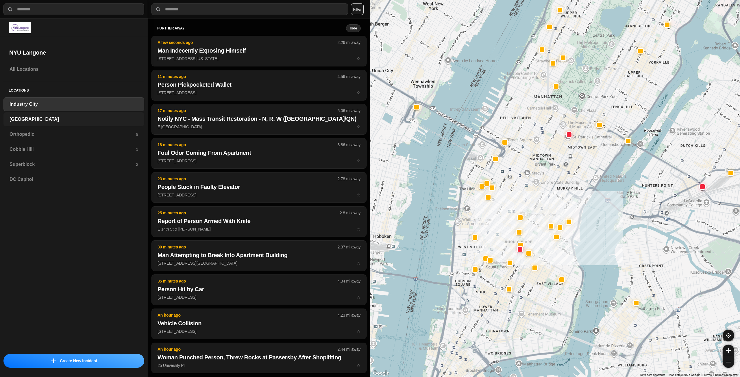
click at [40, 114] on div "[GEOGRAPHIC_DATA]" at bounding box center [73, 119] width 141 height 14
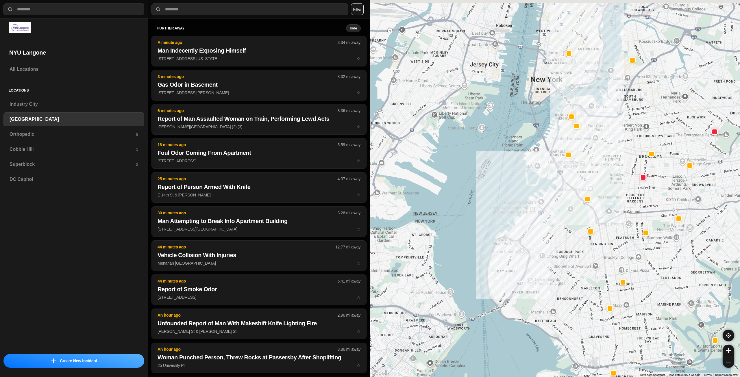
drag, startPoint x: 633, startPoint y: 230, endPoint x: 623, endPoint y: 243, distance: 16.1
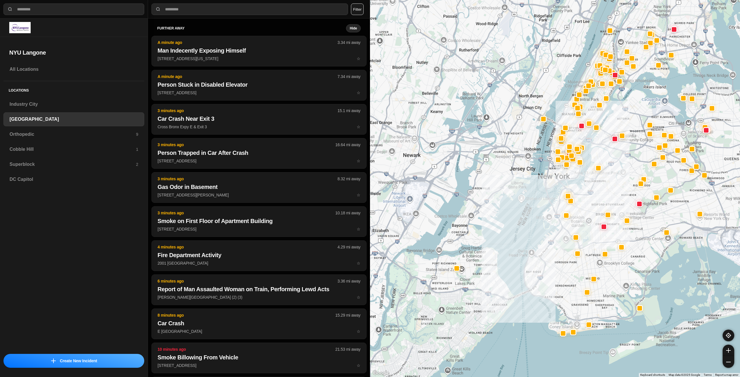
drag, startPoint x: 640, startPoint y: 168, endPoint x: 614, endPoint y: 193, distance: 36.0
click at [614, 193] on div at bounding box center [555, 188] width 370 height 377
click at [90, 135] on h3 "Orthopedic" at bounding box center [73, 134] width 126 height 7
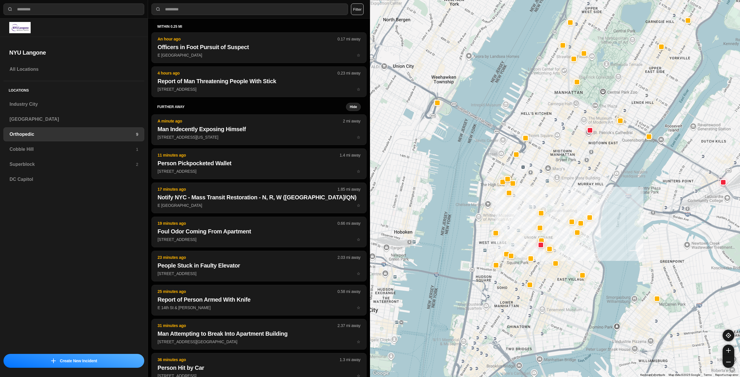
drag, startPoint x: 535, startPoint y: 277, endPoint x: 523, endPoint y: 300, distance: 25.3
click at [523, 300] on div at bounding box center [555, 188] width 370 height 377
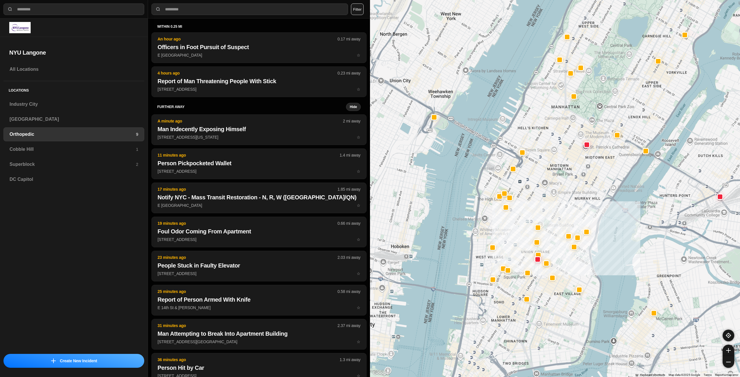
drag, startPoint x: 570, startPoint y: 190, endPoint x: 565, endPoint y: 202, distance: 12.8
click at [565, 202] on div at bounding box center [555, 188] width 370 height 377
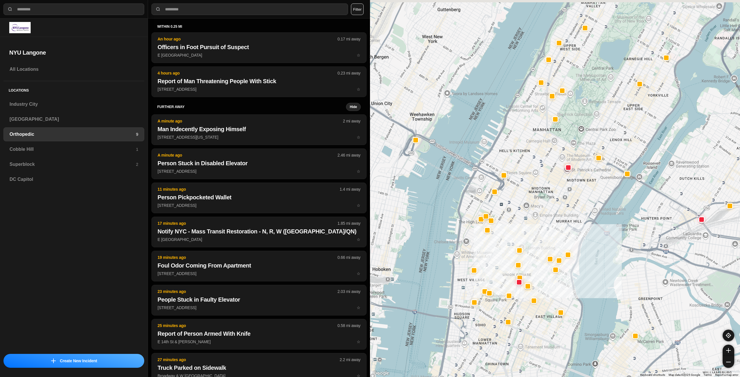
drag, startPoint x: 558, startPoint y: 226, endPoint x: 557, endPoint y: 232, distance: 6.0
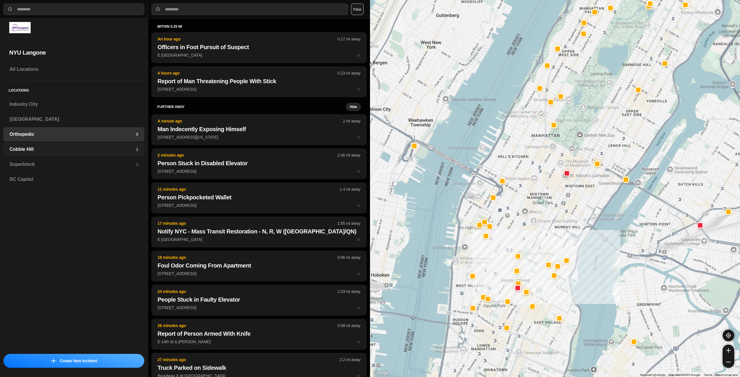
click at [124, 149] on h3 "Cobble Hill" at bounding box center [73, 149] width 126 height 7
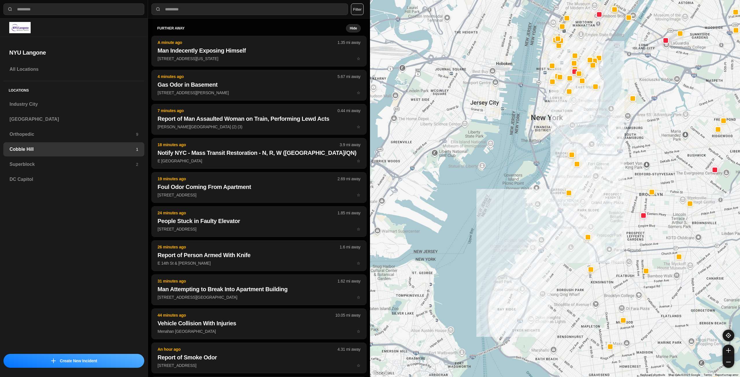
drag, startPoint x: 636, startPoint y: 155, endPoint x: 598, endPoint y: 227, distance: 81.7
click at [598, 227] on div at bounding box center [555, 188] width 370 height 377
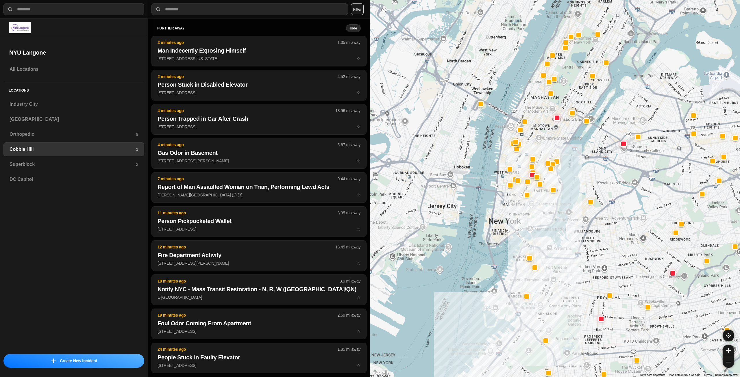
drag, startPoint x: 549, startPoint y: 118, endPoint x: 547, endPoint y: 135, distance: 17.2
click at [547, 135] on div at bounding box center [555, 188] width 370 height 377
click at [115, 168] on div "Superblock 2" at bounding box center [73, 165] width 141 height 14
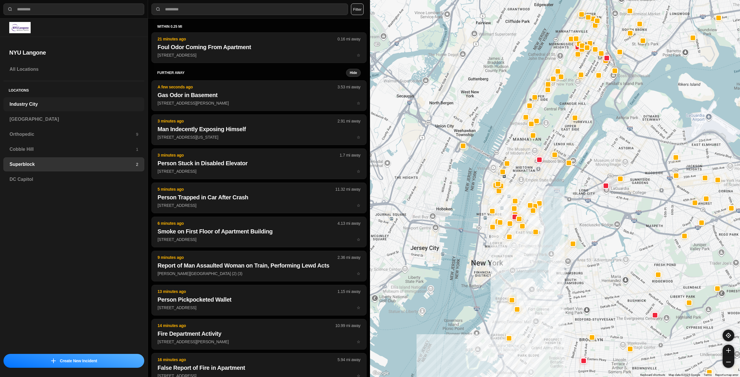
click at [129, 110] on div "Industry City" at bounding box center [73, 104] width 141 height 14
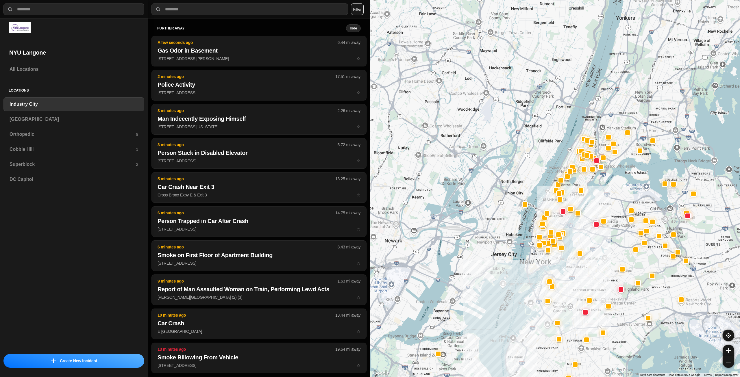
drag, startPoint x: 592, startPoint y: 261, endPoint x: 581, endPoint y: 294, distance: 34.0
click at [581, 294] on div at bounding box center [555, 188] width 370 height 377
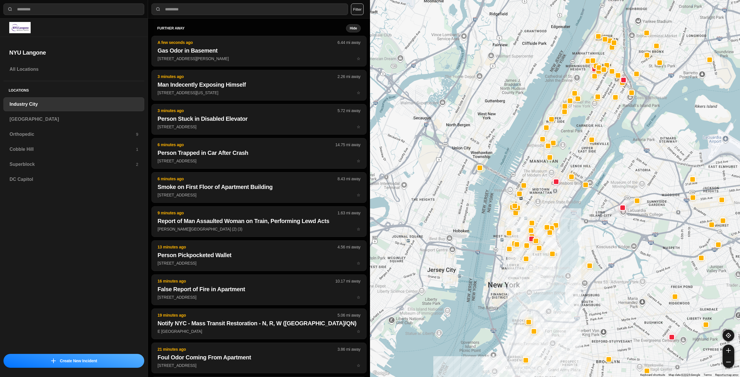
drag, startPoint x: 551, startPoint y: 248, endPoint x: 540, endPoint y: 273, distance: 28.0
click at [540, 273] on div at bounding box center [555, 188] width 370 height 377
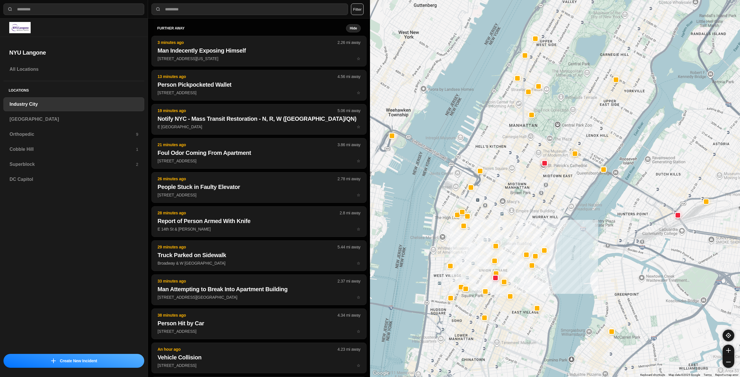
drag, startPoint x: 550, startPoint y: 193, endPoint x: 558, endPoint y: 229, distance: 36.3
click at [557, 229] on div "757 people" at bounding box center [555, 188] width 370 height 377
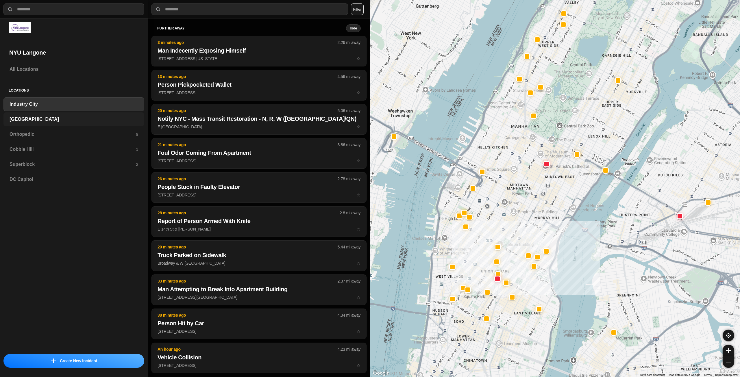
click at [50, 121] on h3 "[GEOGRAPHIC_DATA]" at bounding box center [74, 119] width 129 height 7
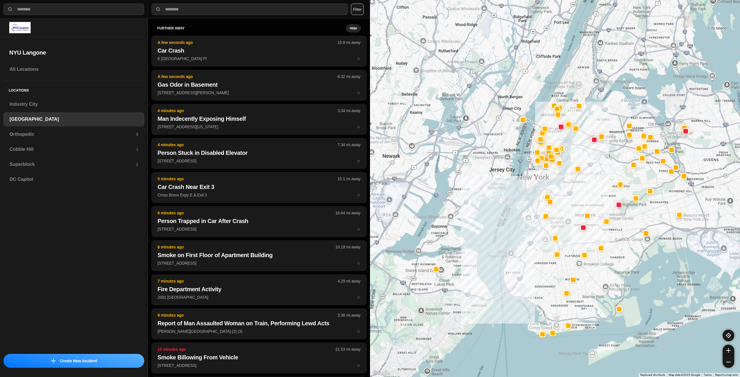
drag, startPoint x: 643, startPoint y: 124, endPoint x: 587, endPoint y: 223, distance: 113.6
click at [587, 223] on div at bounding box center [555, 188] width 370 height 377
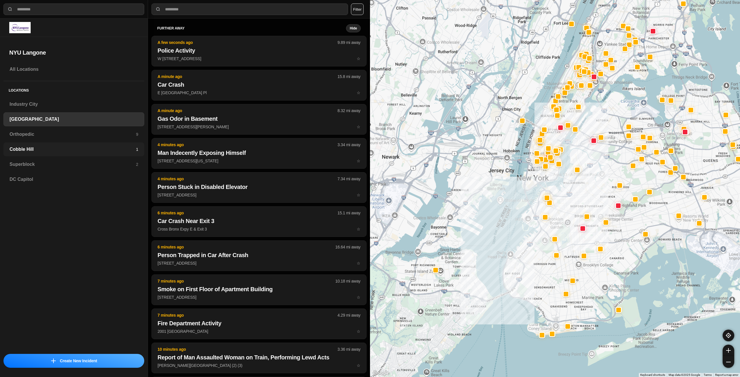
click at [68, 144] on div "Cobble Hill 1" at bounding box center [73, 149] width 141 height 14
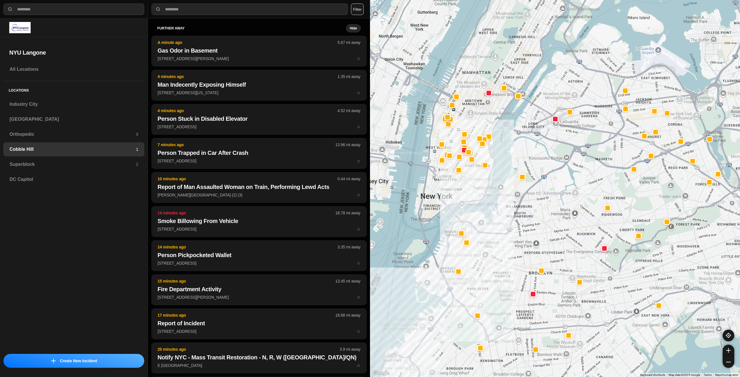
drag, startPoint x: 500, startPoint y: 128, endPoint x: 477, endPoint y: 214, distance: 89.0
click at [477, 214] on div at bounding box center [555, 188] width 370 height 377
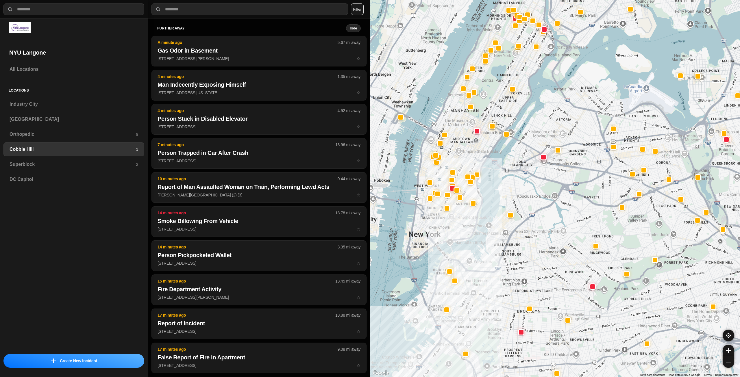
drag, startPoint x: 482, startPoint y: 201, endPoint x: 469, endPoint y: 242, distance: 43.1
click at [469, 242] on div at bounding box center [555, 188] width 370 height 377
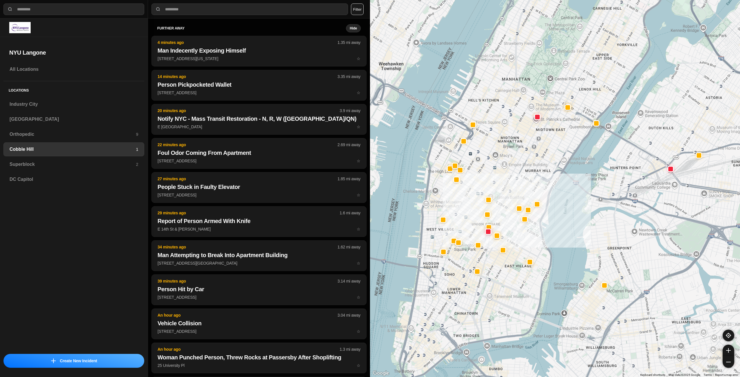
drag, startPoint x: 456, startPoint y: 240, endPoint x: 486, endPoint y: 271, distance: 42.9
click at [488, 280] on div at bounding box center [555, 188] width 370 height 377
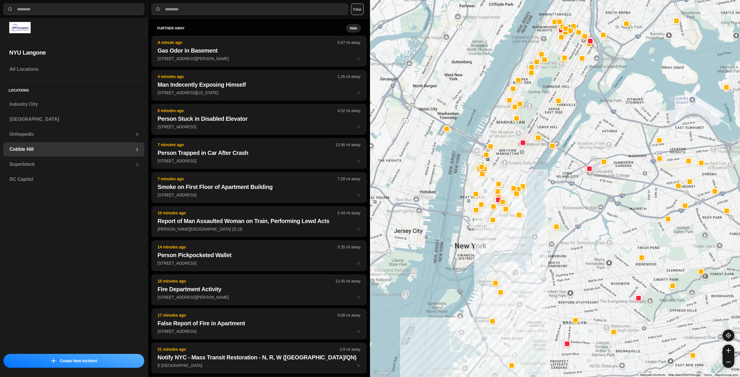
drag, startPoint x: 479, startPoint y: 219, endPoint x: 476, endPoint y: 233, distance: 14.3
click at [476, 234] on div at bounding box center [555, 188] width 370 height 377
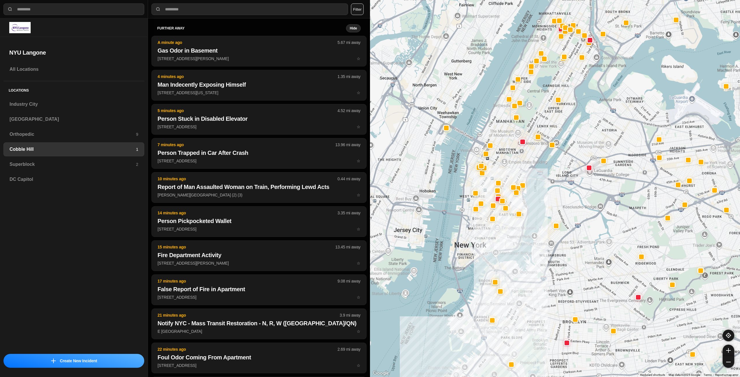
select select "*"
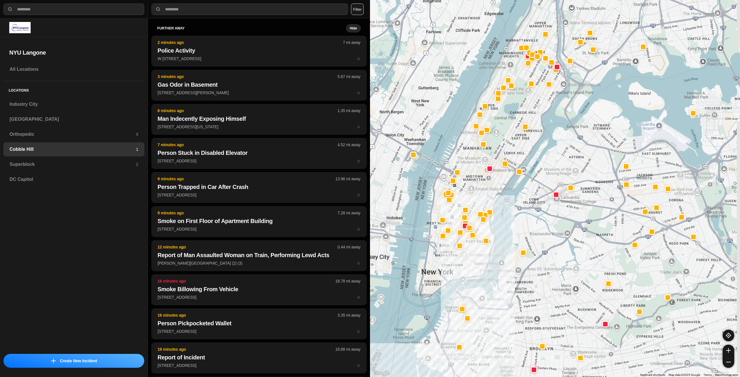
drag, startPoint x: 513, startPoint y: 237, endPoint x: 479, endPoint y: 266, distance: 45.1
click at [479, 266] on div at bounding box center [555, 188] width 370 height 377
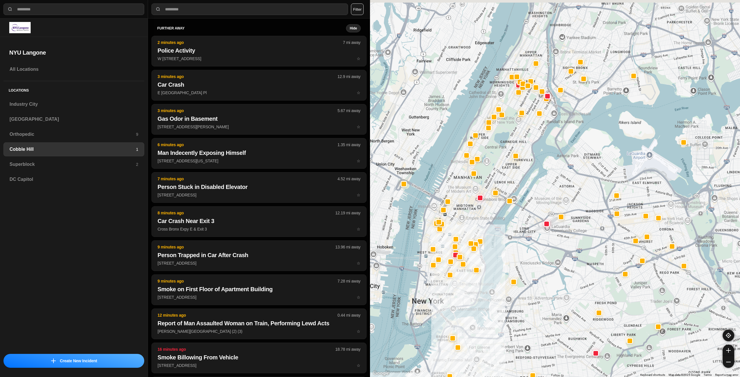
drag, startPoint x: 488, startPoint y: 198, endPoint x: 478, endPoint y: 228, distance: 31.6
click at [478, 228] on div at bounding box center [555, 188] width 370 height 377
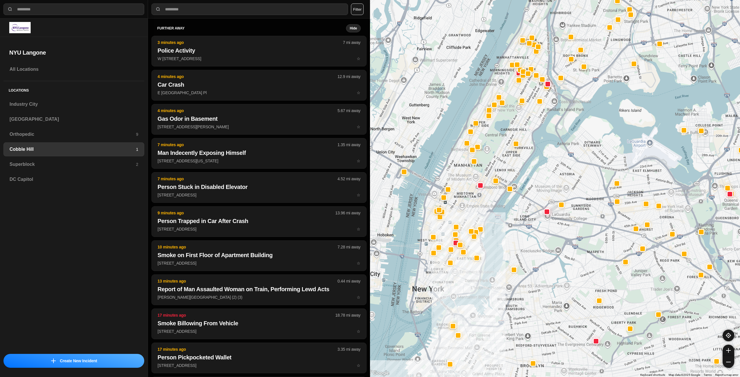
drag, startPoint x: 469, startPoint y: 230, endPoint x: 475, endPoint y: 213, distance: 18.4
click at [475, 213] on div at bounding box center [555, 188] width 370 height 377
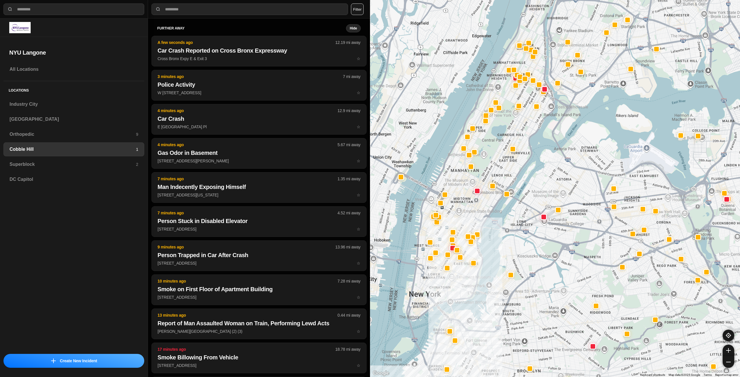
drag, startPoint x: 534, startPoint y: 138, endPoint x: 526, endPoint y: 152, distance: 16.2
click at [526, 151] on div at bounding box center [555, 188] width 370 height 377
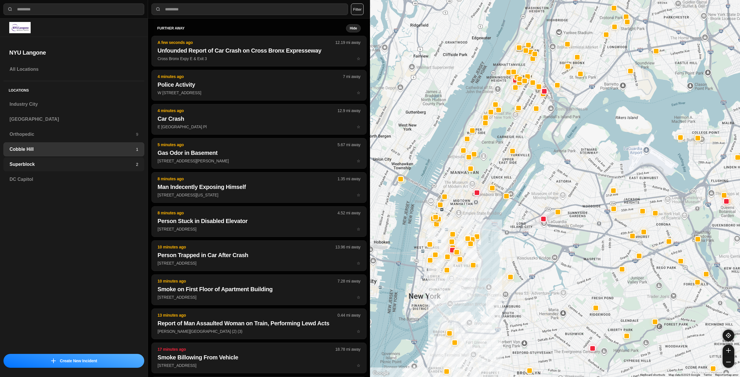
click at [102, 164] on h3 "Superblock" at bounding box center [73, 164] width 126 height 7
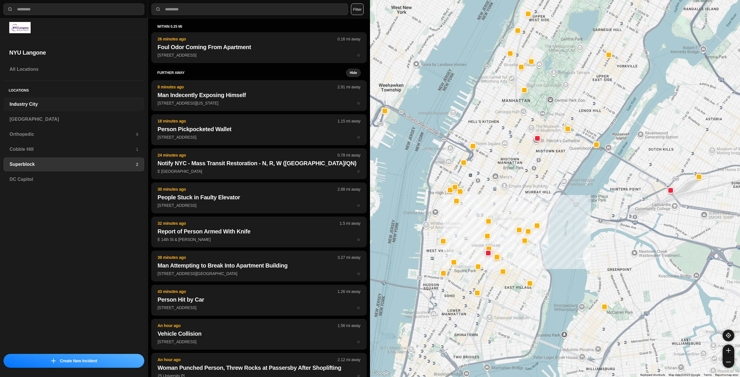
click at [49, 102] on h3 "Industry City" at bounding box center [74, 104] width 129 height 7
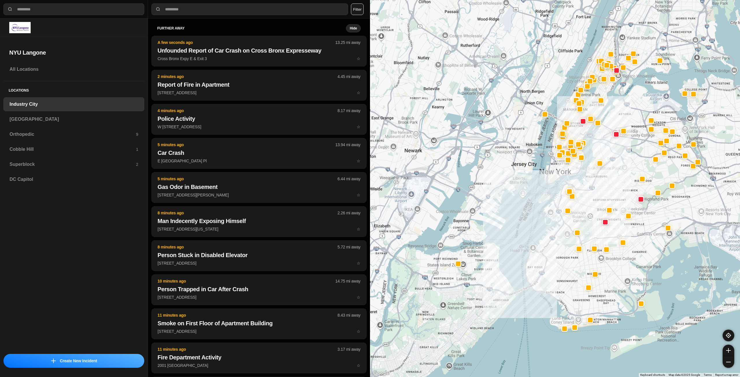
drag, startPoint x: 609, startPoint y: 121, endPoint x: 565, endPoint y: 173, distance: 67.9
click at [565, 173] on div at bounding box center [555, 188] width 370 height 377
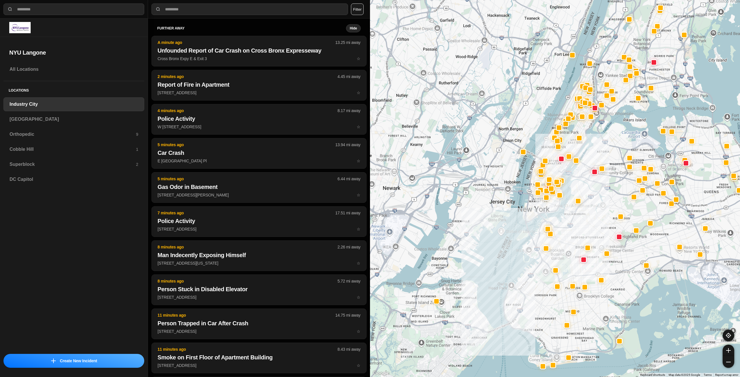
drag, startPoint x: 572, startPoint y: 134, endPoint x: 551, endPoint y: 170, distance: 42.3
click at [551, 170] on div at bounding box center [555, 188] width 370 height 377
click at [112, 117] on h3 "[GEOGRAPHIC_DATA]" at bounding box center [74, 119] width 129 height 7
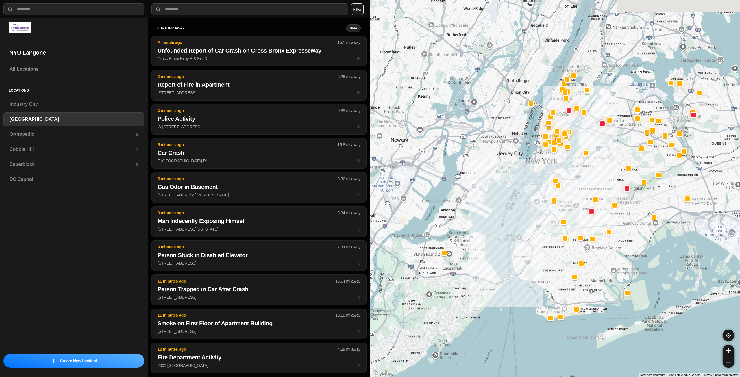
drag, startPoint x: 618, startPoint y: 122, endPoint x: 578, endPoint y: 197, distance: 85.4
click at [578, 197] on div at bounding box center [555, 188] width 370 height 377
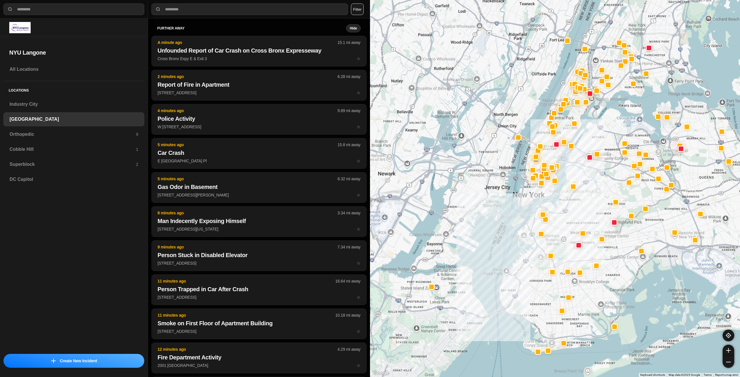
drag, startPoint x: 595, startPoint y: 139, endPoint x: 581, endPoint y: 173, distance: 37.1
click at [582, 173] on div at bounding box center [555, 188] width 370 height 377
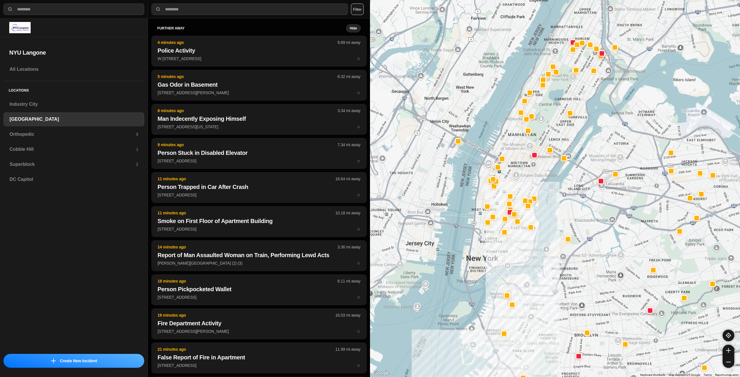
drag, startPoint x: 519, startPoint y: 213, endPoint x: 491, endPoint y: 253, distance: 48.4
click at [491, 253] on div at bounding box center [555, 188] width 370 height 377
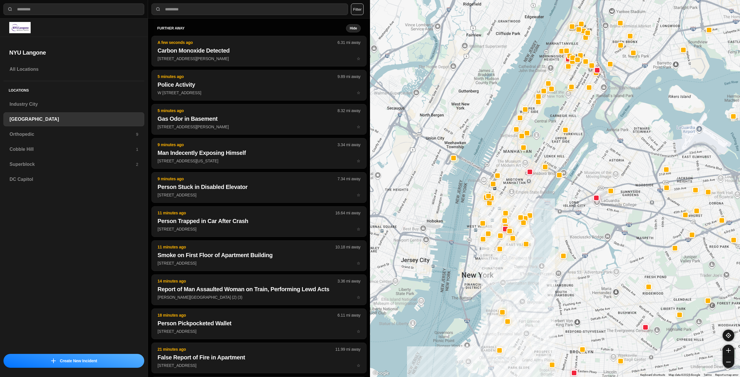
drag, startPoint x: 529, startPoint y: 171, endPoint x: 520, endPoint y: 207, distance: 36.9
click at [520, 207] on div at bounding box center [555, 188] width 370 height 377
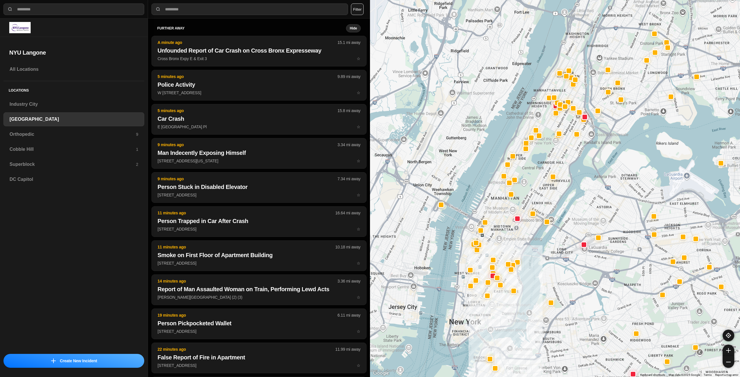
drag, startPoint x: 514, startPoint y: 214, endPoint x: 506, endPoint y: 244, distance: 30.9
click at [506, 244] on div at bounding box center [555, 188] width 370 height 377
click at [53, 129] on div "Orthopedic 9" at bounding box center [73, 134] width 141 height 14
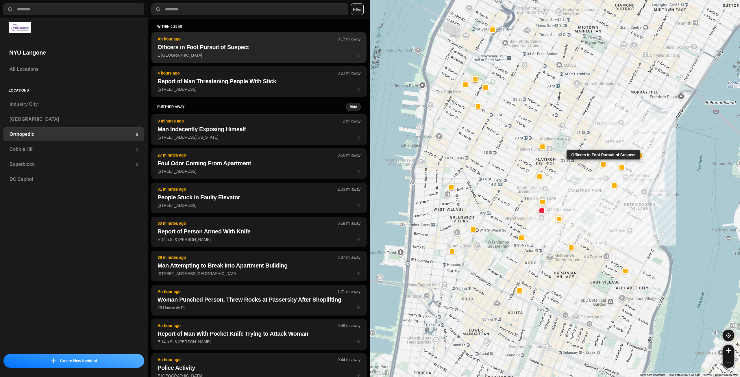
click at [228, 57] on p "E [GEOGRAPHIC_DATA] ☆" at bounding box center [259, 55] width 203 height 6
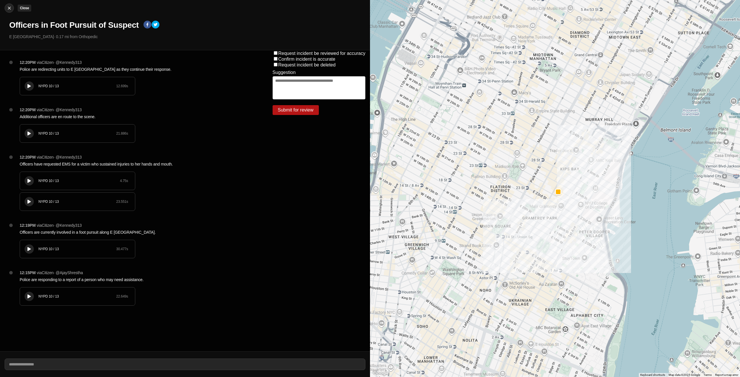
click at [10, 10] on img at bounding box center [9, 8] width 6 height 6
select select "*"
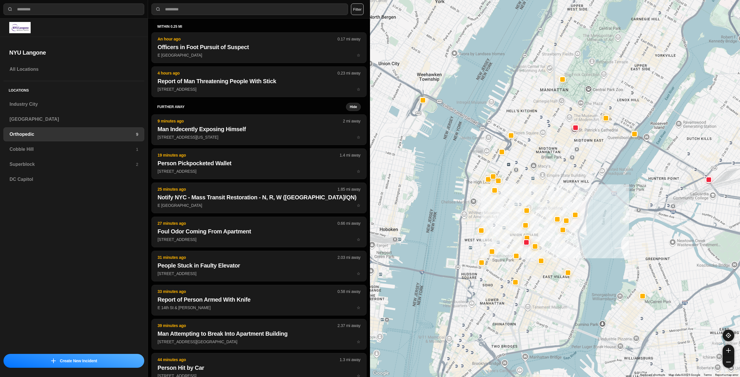
drag, startPoint x: 560, startPoint y: 150, endPoint x: 550, endPoint y: 197, distance: 47.7
click at [551, 203] on div at bounding box center [555, 188] width 370 height 377
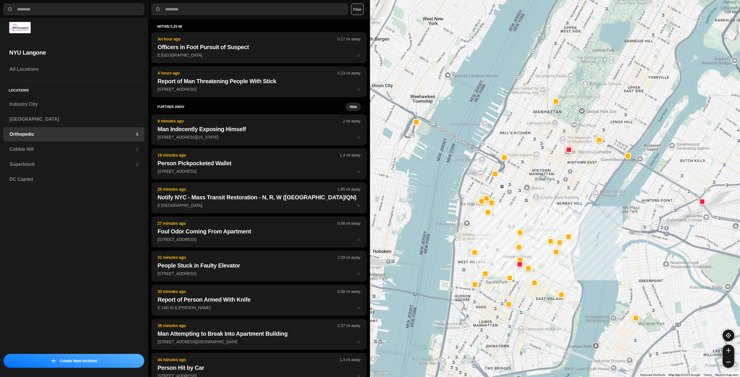
drag, startPoint x: 568, startPoint y: 176, endPoint x: 564, endPoint y: 193, distance: 17.4
click at [564, 193] on div at bounding box center [555, 188] width 370 height 377
click at [77, 143] on div "Cobble Hill 1" at bounding box center [73, 149] width 141 height 14
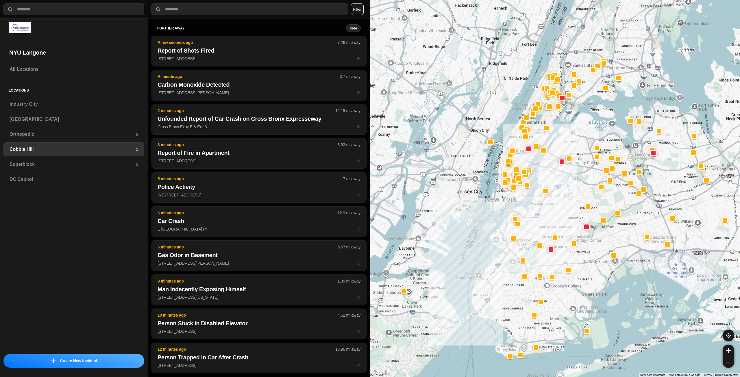
drag, startPoint x: 568, startPoint y: 123, endPoint x: 550, endPoint y: 179, distance: 58.9
click at [550, 179] on div at bounding box center [555, 188] width 370 height 377
click at [102, 163] on h3 "Superblock" at bounding box center [73, 164] width 126 height 7
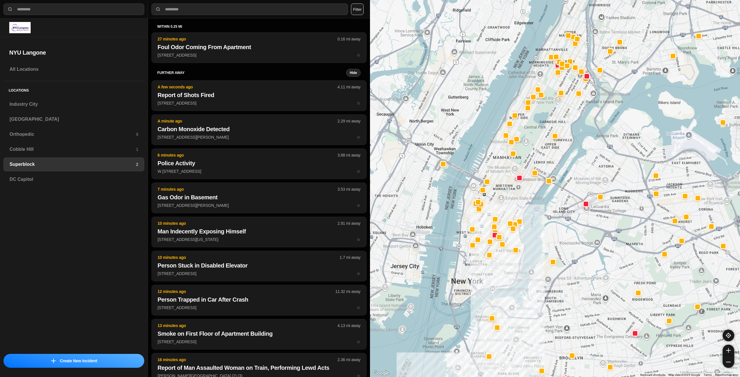
drag, startPoint x: 528, startPoint y: 170, endPoint x: 518, endPoint y: 199, distance: 29.9
click at [518, 199] on div at bounding box center [555, 188] width 370 height 377
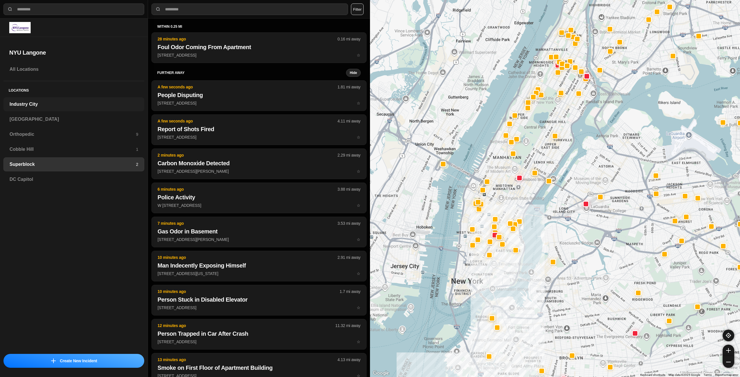
click at [58, 107] on h3 "Industry City" at bounding box center [74, 104] width 129 height 7
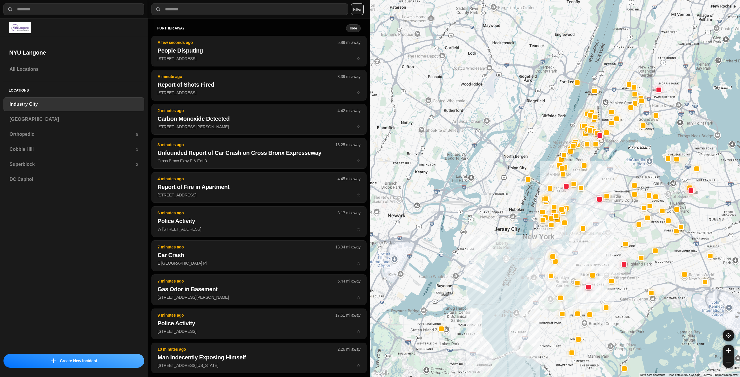
drag, startPoint x: 621, startPoint y: 195, endPoint x: 599, endPoint y: 255, distance: 63.9
click at [599, 255] on div at bounding box center [555, 188] width 370 height 377
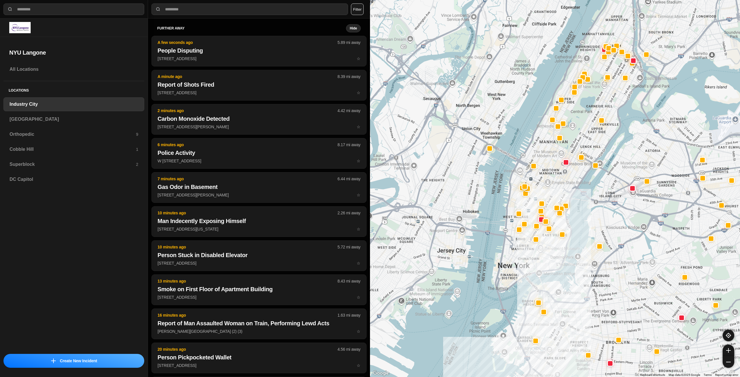
drag, startPoint x: 536, startPoint y: 209, endPoint x: 526, endPoint y: 248, distance: 40.2
click at [526, 248] on div at bounding box center [555, 188] width 370 height 377
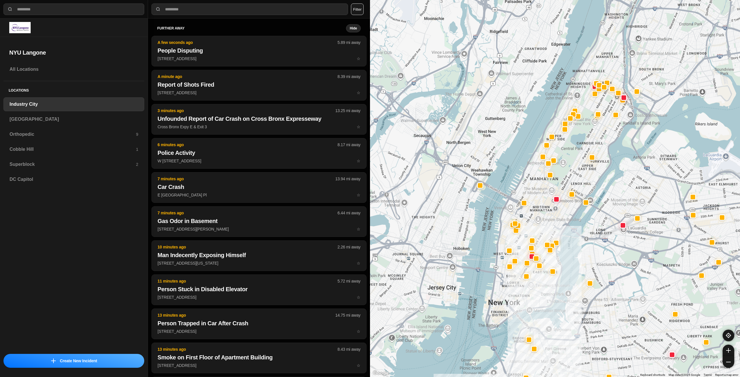
drag, startPoint x: 558, startPoint y: 188, endPoint x: 554, endPoint y: 221, distance: 32.7
click at [547, 228] on div at bounding box center [555, 188] width 370 height 377
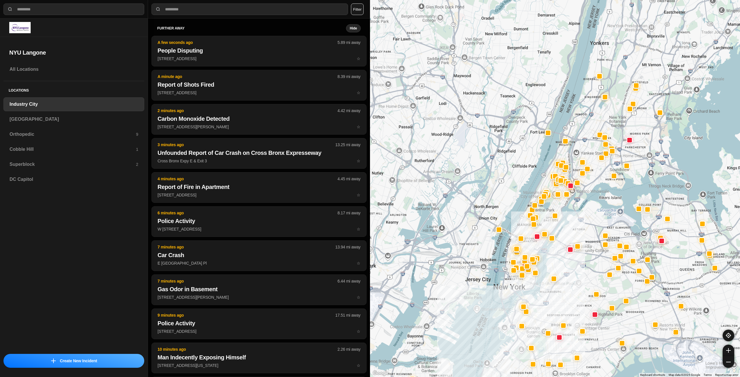
drag, startPoint x: 550, startPoint y: 212, endPoint x: 527, endPoint y: 244, distance: 38.7
click at [527, 244] on div at bounding box center [555, 188] width 370 height 377
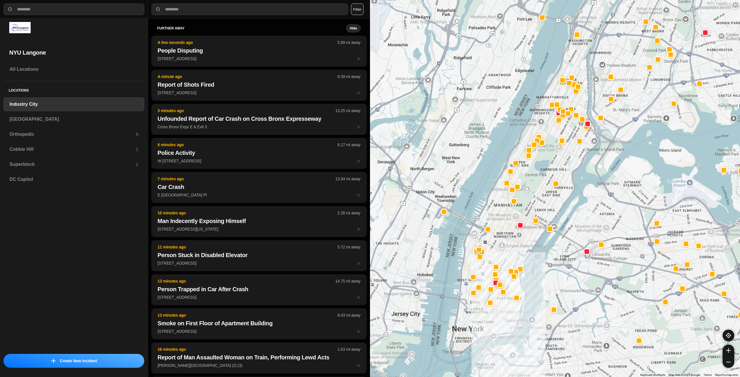
drag, startPoint x: 521, startPoint y: 280, endPoint x: 519, endPoint y: 249, distance: 31.6
click at [519, 249] on div at bounding box center [555, 188] width 370 height 377
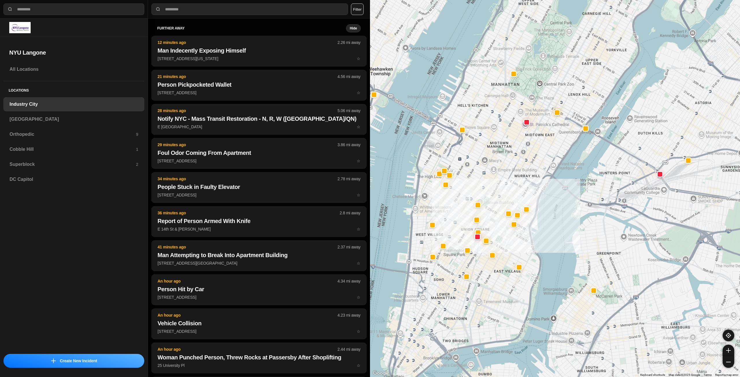
drag, startPoint x: 507, startPoint y: 245, endPoint x: 491, endPoint y: 303, distance: 60.6
click at [491, 303] on div "757 people" at bounding box center [555, 188] width 370 height 377
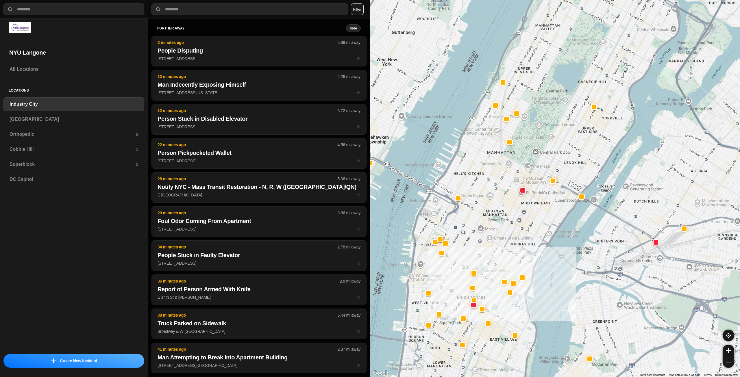
drag, startPoint x: 520, startPoint y: 177, endPoint x: 516, endPoint y: 245, distance: 68.3
click at [516, 245] on div "757 people" at bounding box center [555, 188] width 370 height 377
click at [48, 124] on div "[GEOGRAPHIC_DATA]" at bounding box center [73, 119] width 141 height 14
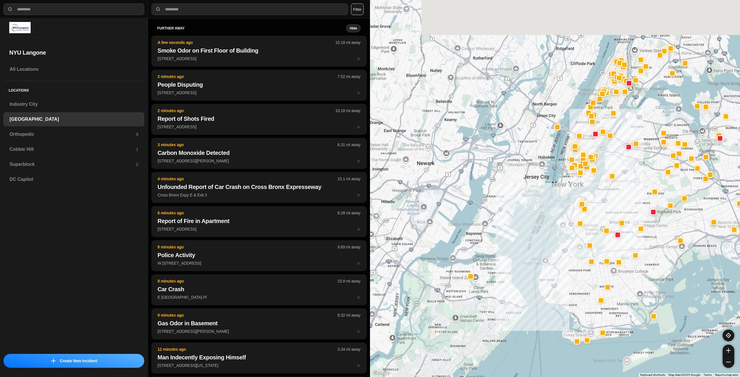
drag, startPoint x: 600, startPoint y: 200, endPoint x: 597, endPoint y: 267, distance: 66.8
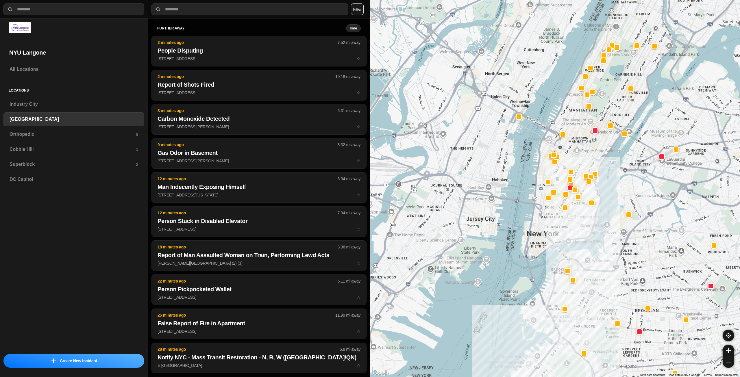
drag, startPoint x: 557, startPoint y: 238, endPoint x: 553, endPoint y: 246, distance: 9.7
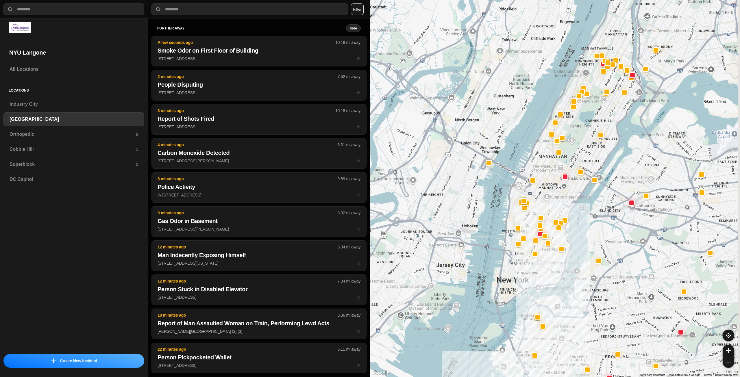
drag, startPoint x: 518, startPoint y: 271, endPoint x: 514, endPoint y: 276, distance: 5.7
click at [514, 276] on div at bounding box center [555, 188] width 370 height 377
click at [75, 133] on h3 "Orthopedic" at bounding box center [73, 134] width 126 height 7
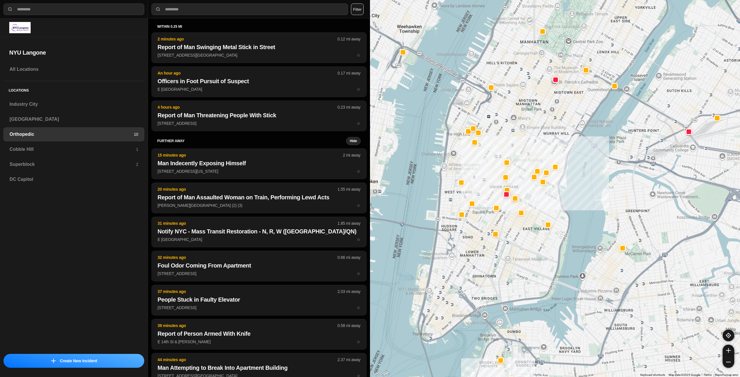
drag, startPoint x: 539, startPoint y: 208, endPoint x: 549, endPoint y: 188, distance: 21.5
click at [520, 253] on div at bounding box center [555, 188] width 370 height 377
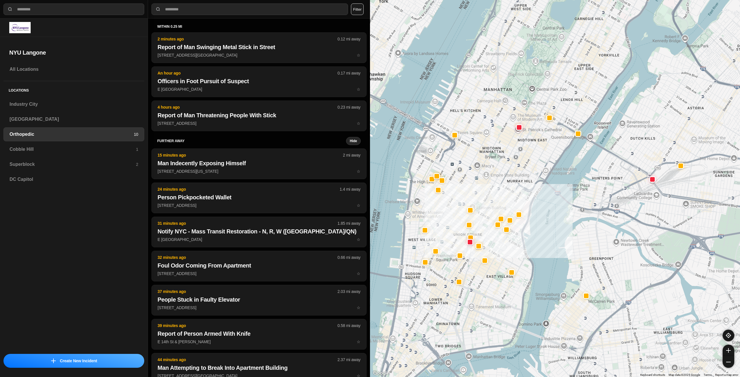
drag, startPoint x: 498, startPoint y: 182, endPoint x: 495, endPoint y: 208, distance: 25.7
click at [495, 208] on div at bounding box center [555, 188] width 370 height 377
click at [33, 146] on h3 "Cobble Hill" at bounding box center [73, 149] width 126 height 7
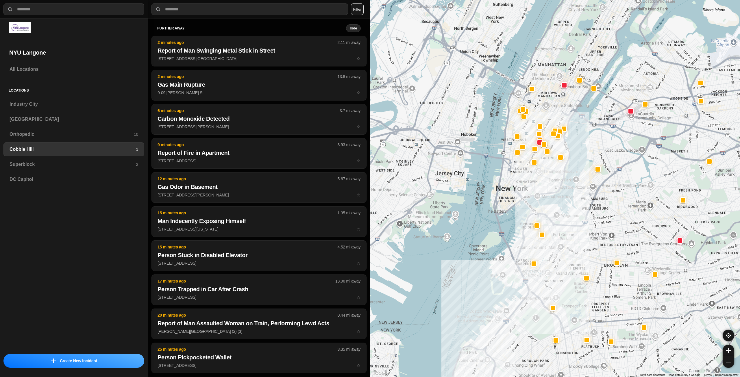
drag, startPoint x: 610, startPoint y: 221, endPoint x: 606, endPoint y: 231, distance: 11.4
click at [606, 231] on div at bounding box center [555, 188] width 370 height 377
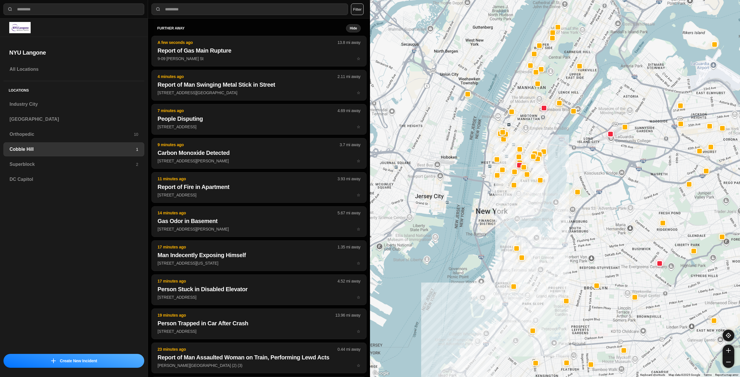
drag, startPoint x: 552, startPoint y: 165, endPoint x: 515, endPoint y: 211, distance: 59.0
click at [514, 212] on div at bounding box center [555, 188] width 370 height 377
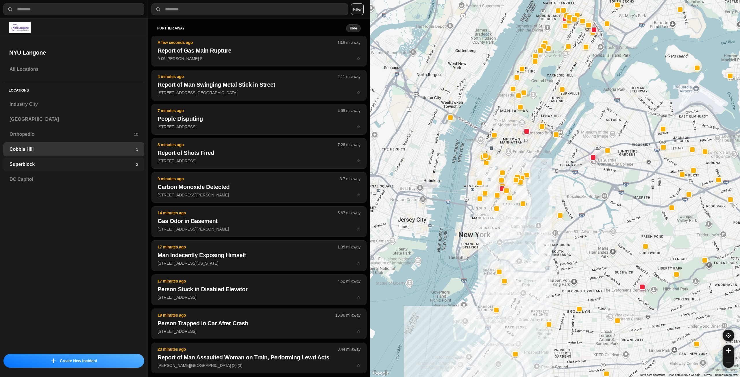
click at [117, 165] on h3 "Superblock" at bounding box center [73, 164] width 126 height 7
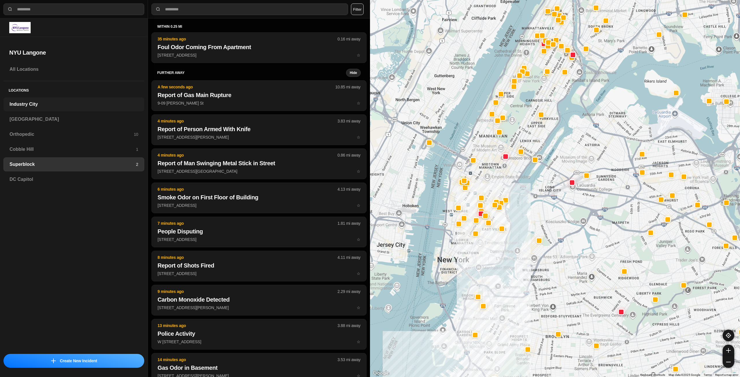
click at [95, 103] on h3 "Industry City" at bounding box center [74, 104] width 129 height 7
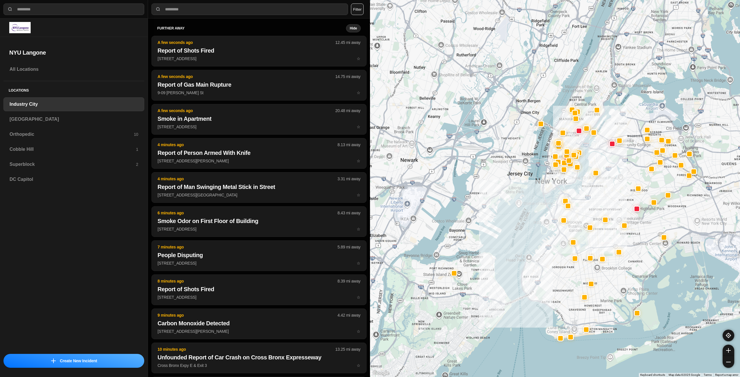
drag, startPoint x: 609, startPoint y: 76, endPoint x: 567, endPoint y: 181, distance: 113.6
click at [563, 184] on div at bounding box center [555, 188] width 370 height 377
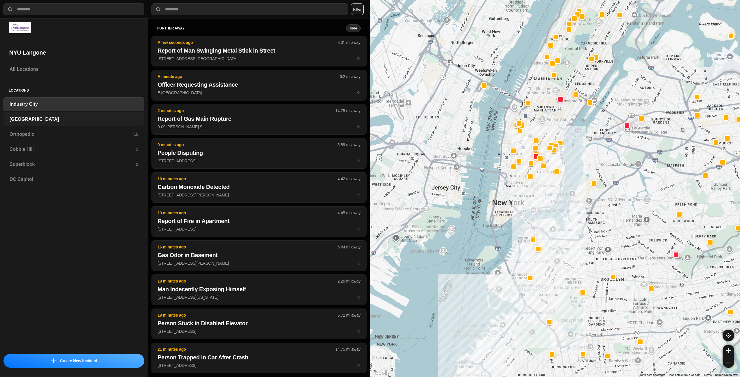
click at [42, 115] on div "[GEOGRAPHIC_DATA]" at bounding box center [73, 119] width 141 height 14
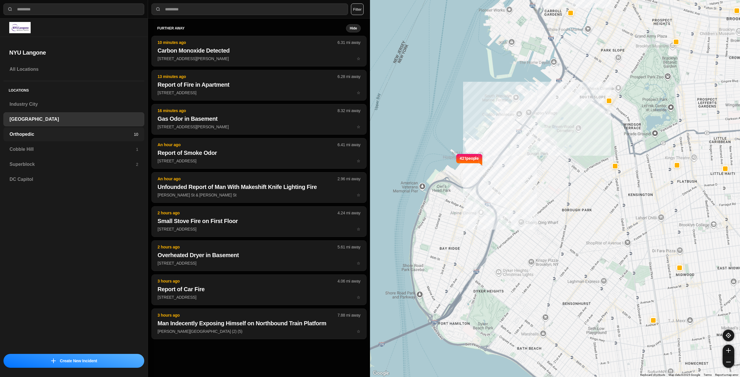
click at [65, 131] on div "Orthopedic 10" at bounding box center [73, 134] width 141 height 14
